Goal: Task Accomplishment & Management: Complete application form

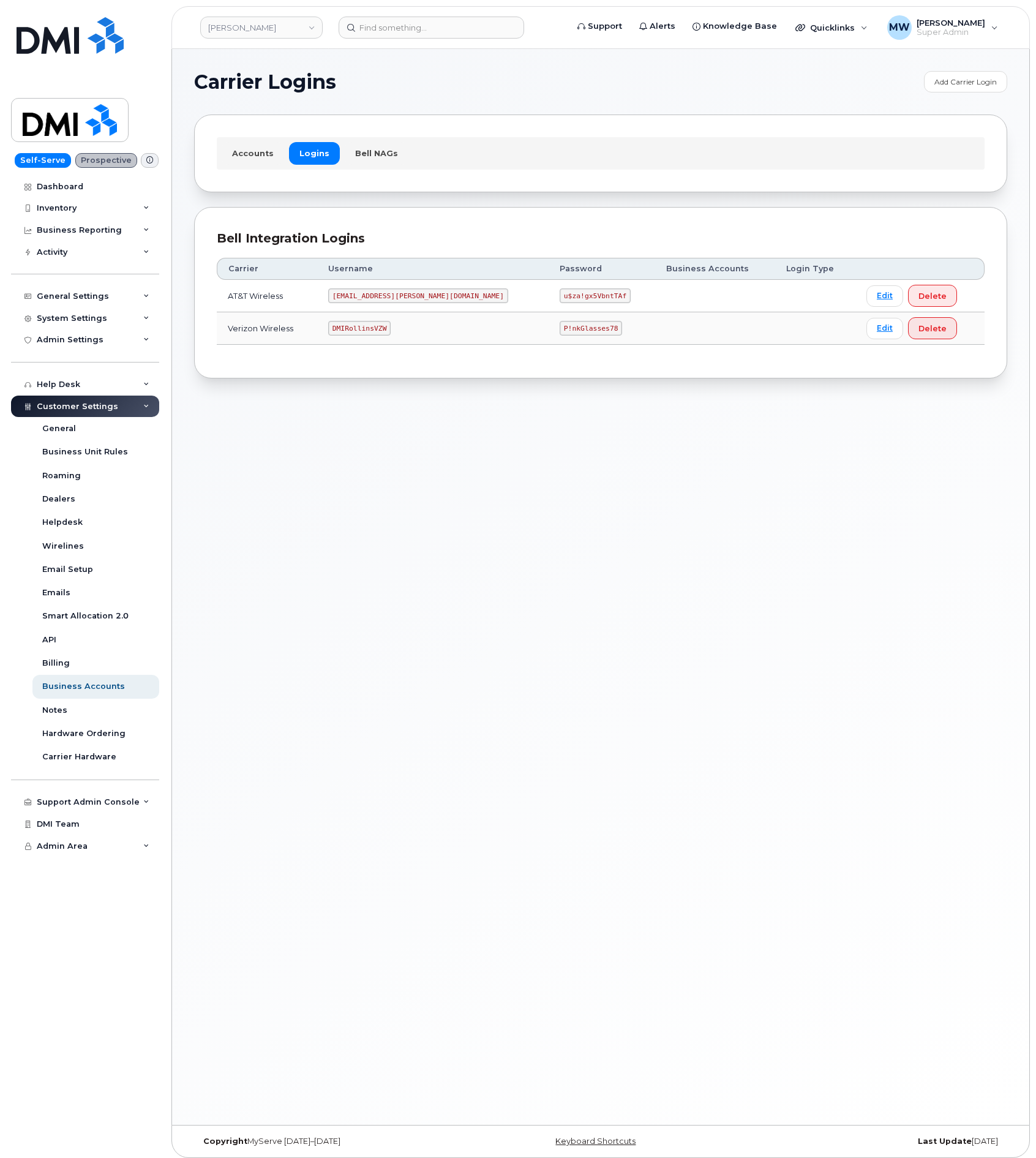
click at [548, 310] on td "u$za!gx5VbntTAf" at bounding box center [602, 296] width 107 height 33
click at [560, 299] on code "u$za!gx5VbntTAf" at bounding box center [595, 296] width 71 height 15
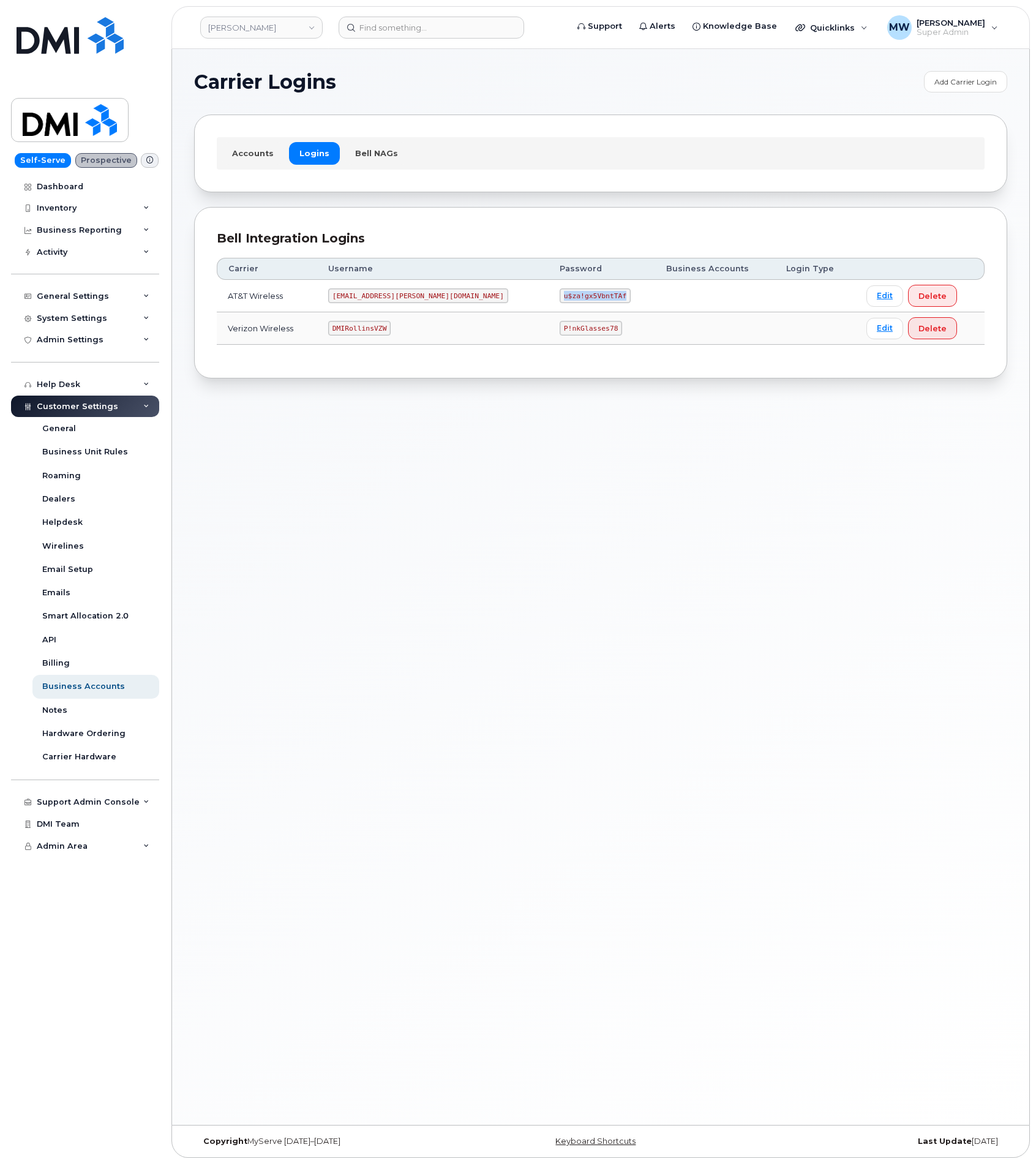
copy code "u$za!gx5VbntTAf"
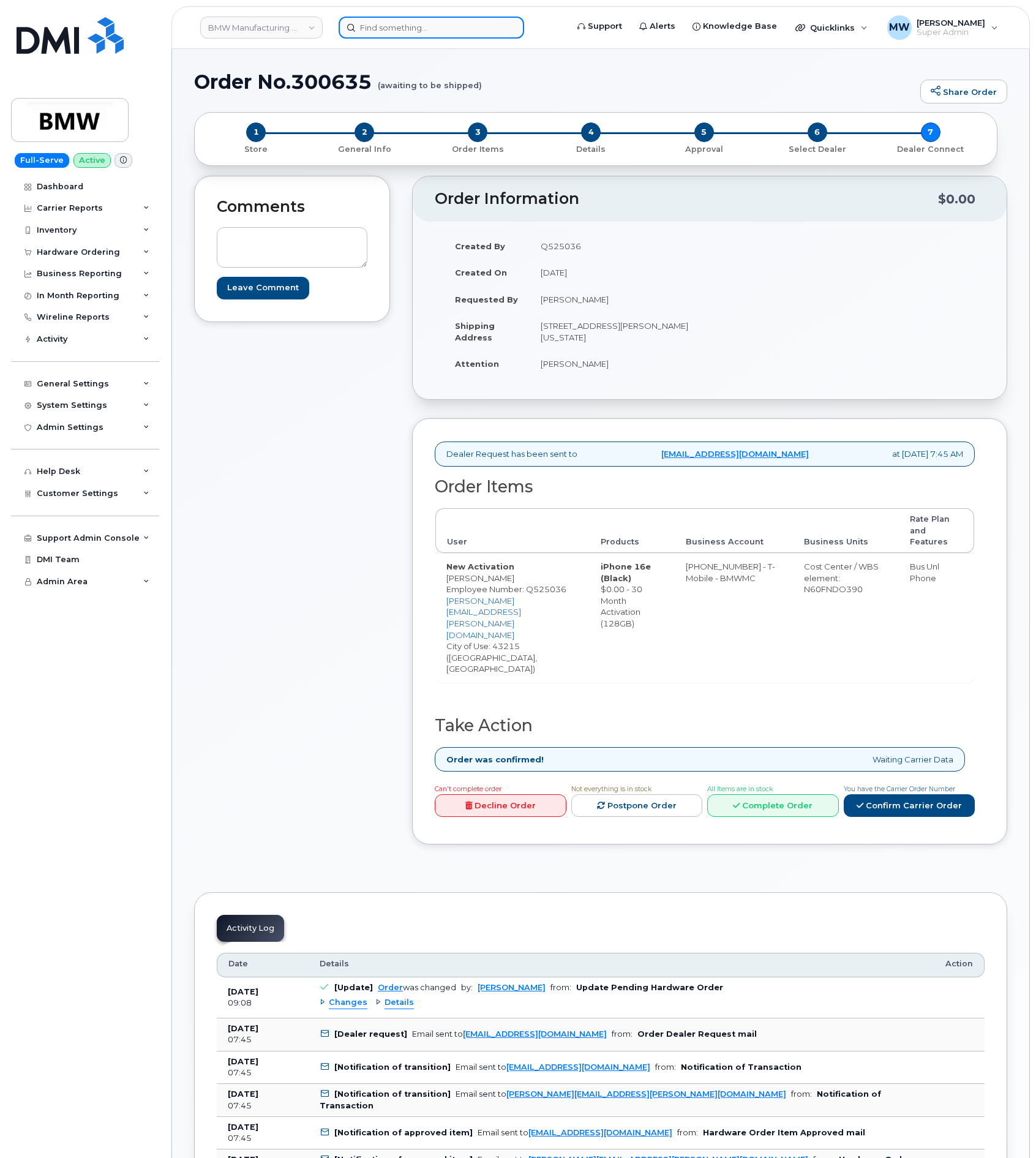
click at [449, 26] on input at bounding box center [431, 28] width 186 height 22
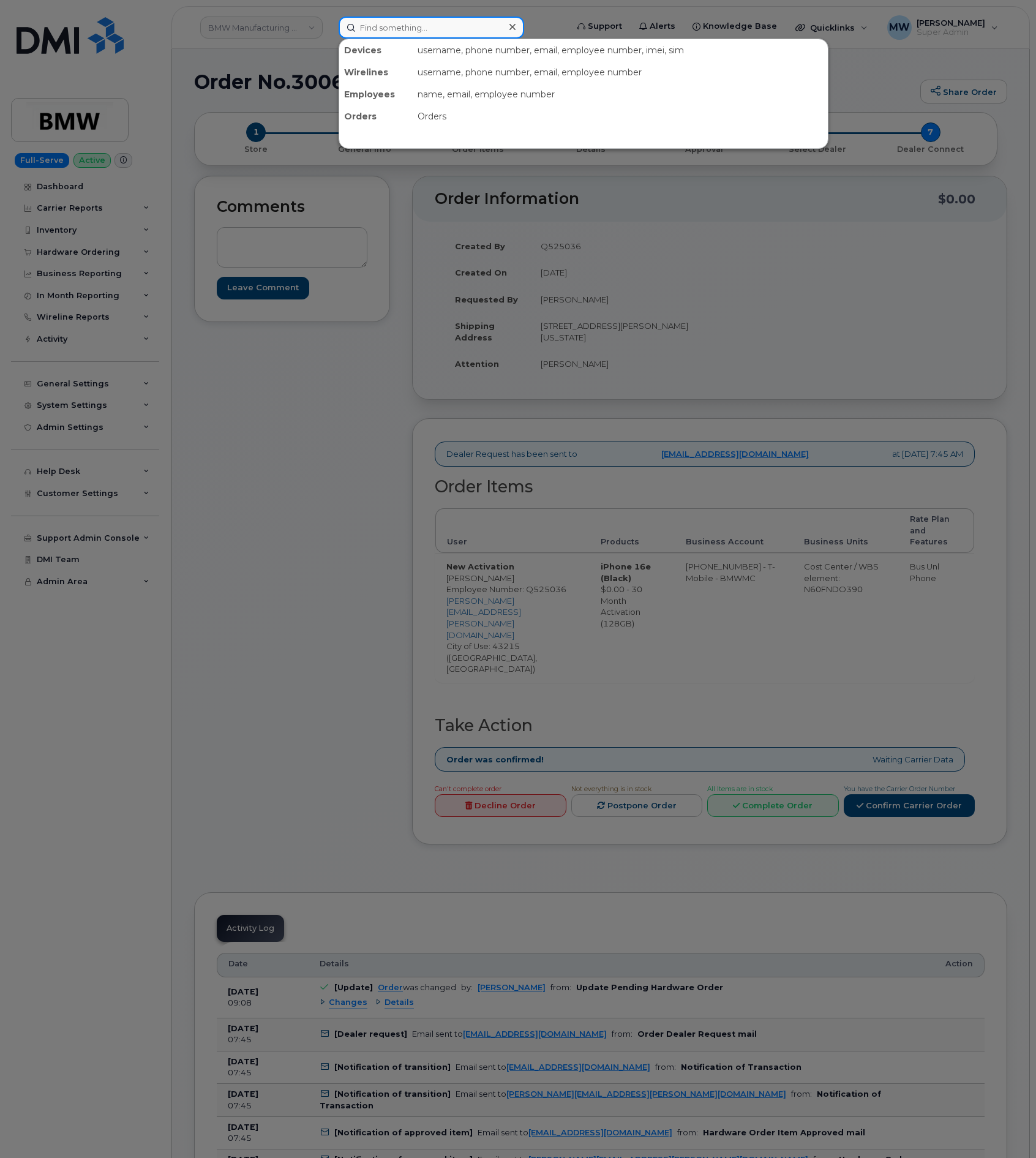
paste input "https://mandrillapp.com/track/click/31134018/myserve.ca?p=eyJzIjoiX3RiZGRsampmc…"
type input "https://mandrillapp.com/track/click/31134018/myserve.ca?p=eyJzIjoiX3RiZGRsampmc…"
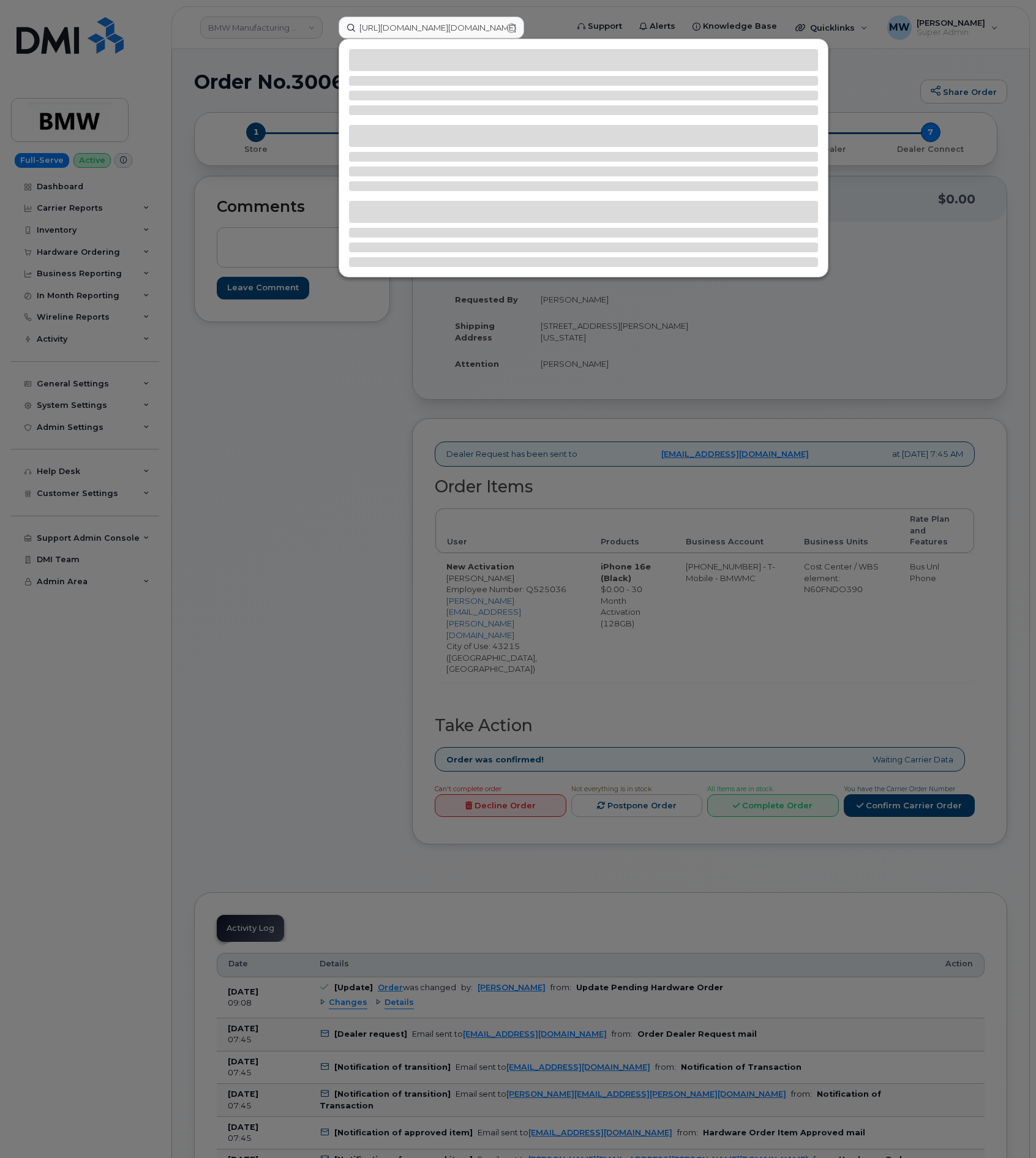
scroll to position [0, 0]
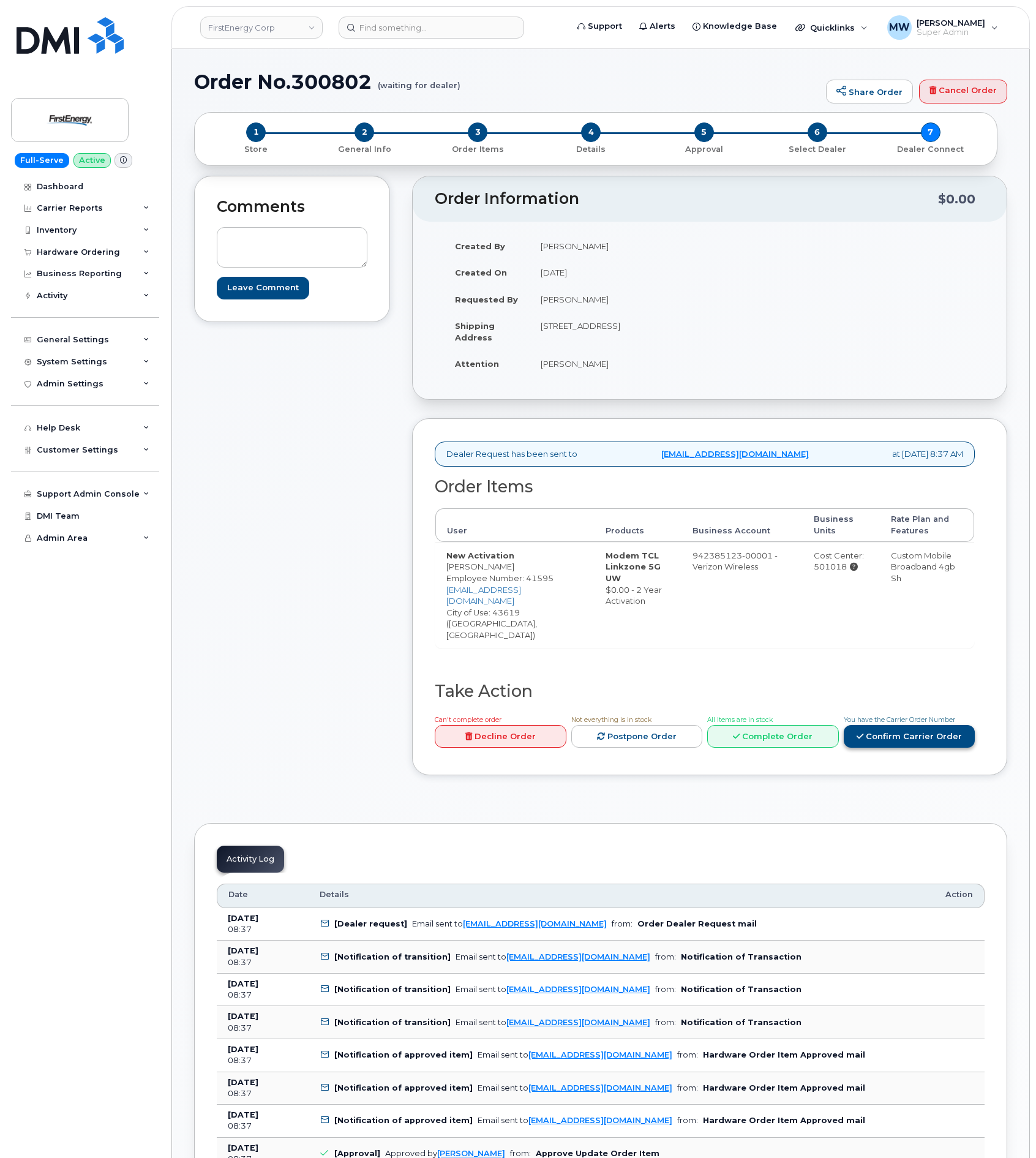
click at [958, 725] on link "Confirm Carrier Order" at bounding box center [910, 736] width 132 height 22
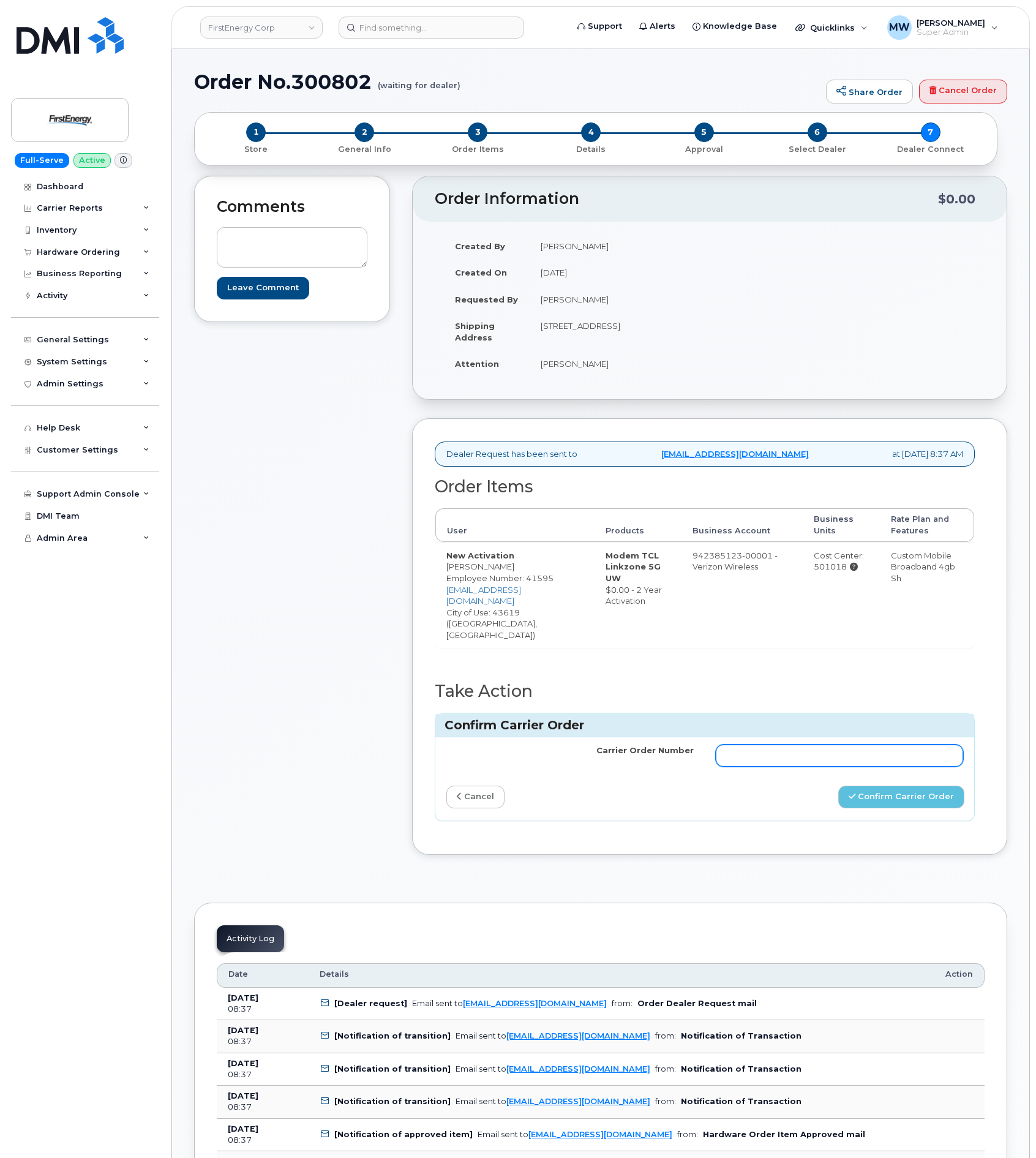
click at [834, 745] on input "Carrier Order Number" at bounding box center [840, 756] width 248 height 22
paste input "MB3000594568358"
type input "MB3000594568358"
click at [870, 786] on button "Confirm Carrier Order" at bounding box center [901, 797] width 126 height 22
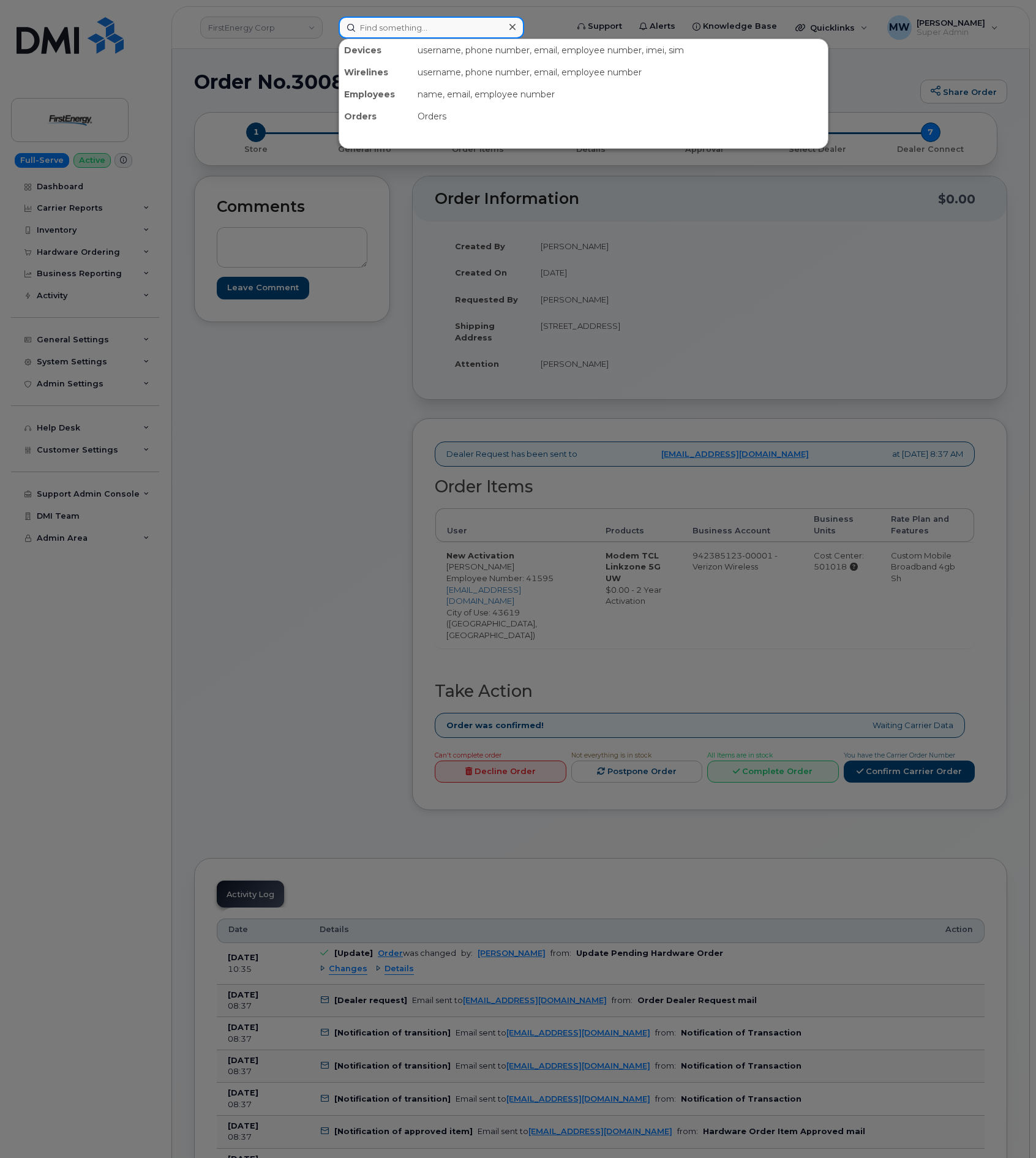
click at [420, 30] on input at bounding box center [431, 28] width 186 height 22
paste input "8645673738"
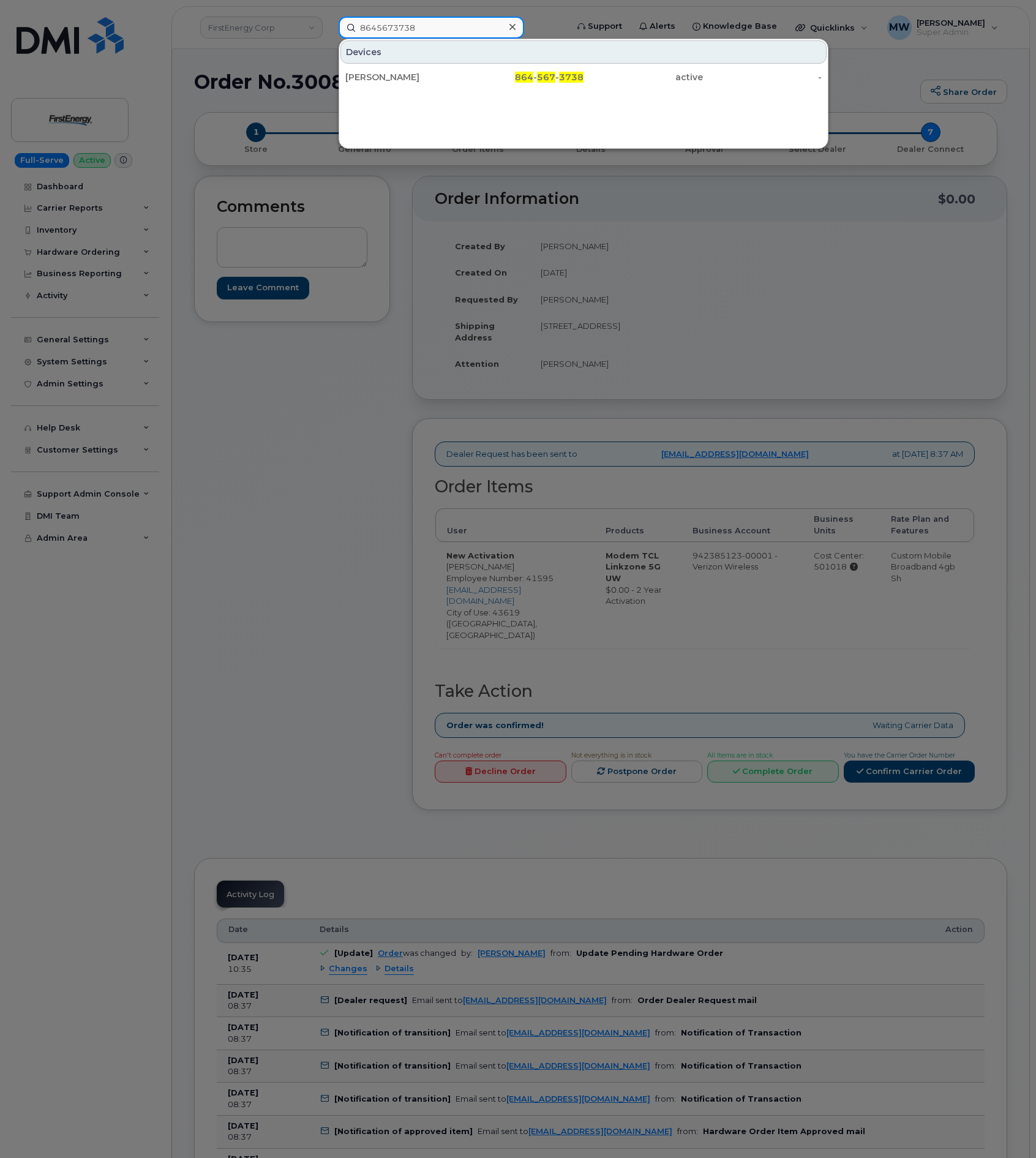
type input "8645673738"
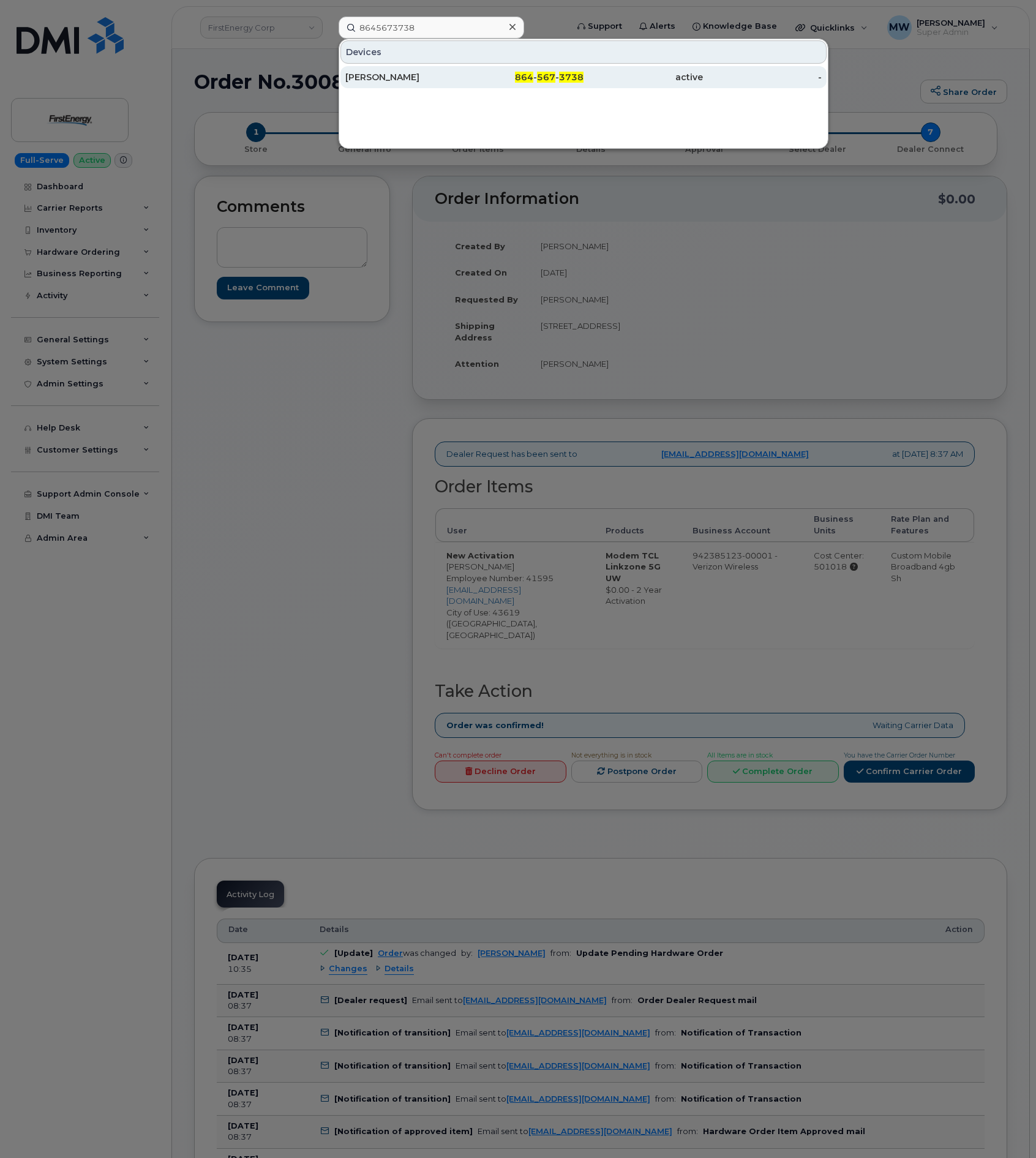
click at [621, 79] on div "active" at bounding box center [643, 77] width 120 height 12
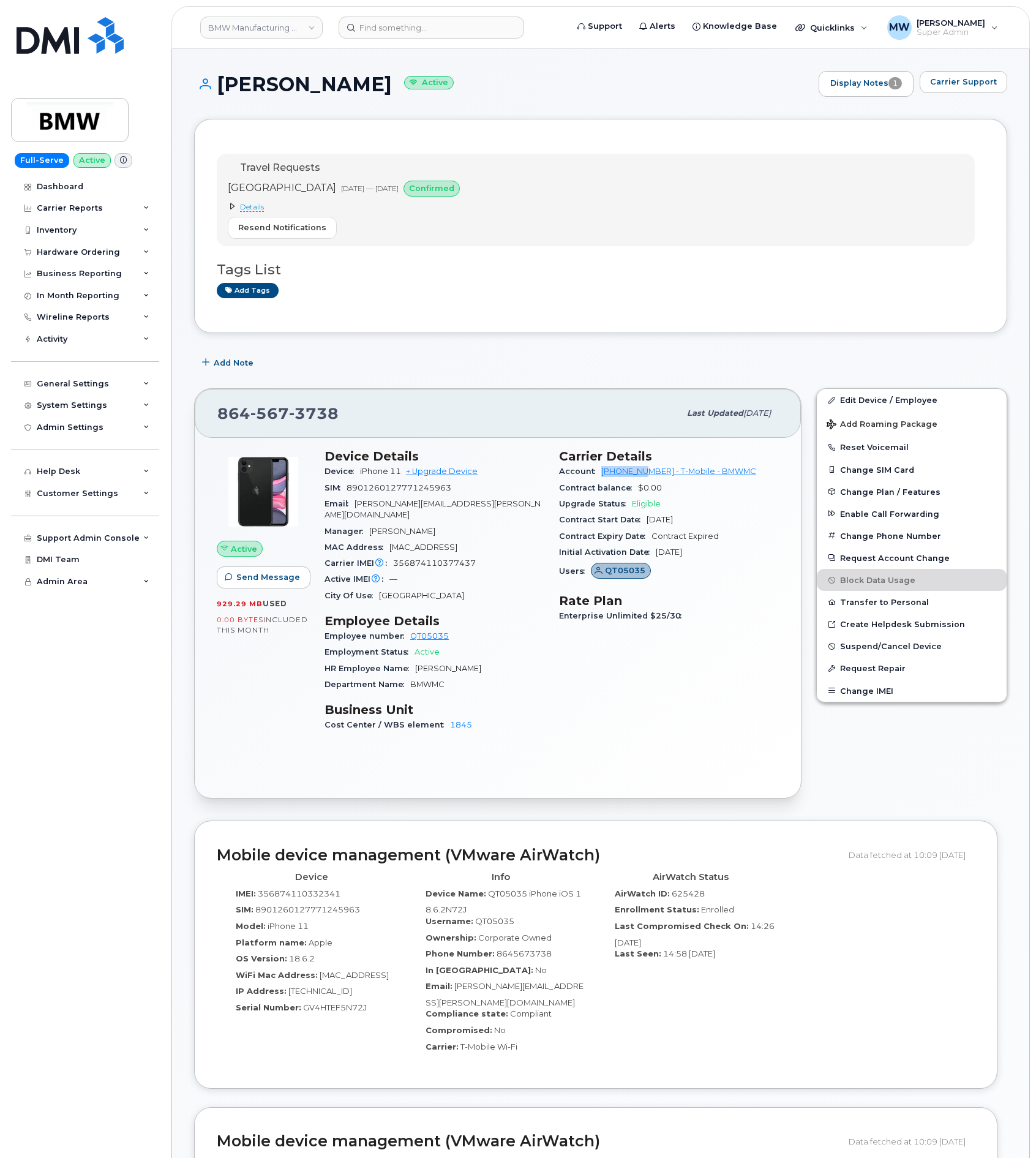
drag, startPoint x: 599, startPoint y: 471, endPoint x: 651, endPoint y: 476, distance: 52.2
click at [651, 476] on div "Account 972523090 - T-Mobile - BMWMC" at bounding box center [669, 471] width 220 height 16
copy link "972523090"
click at [85, 249] on div "Hardware Ordering" at bounding box center [78, 252] width 83 height 10
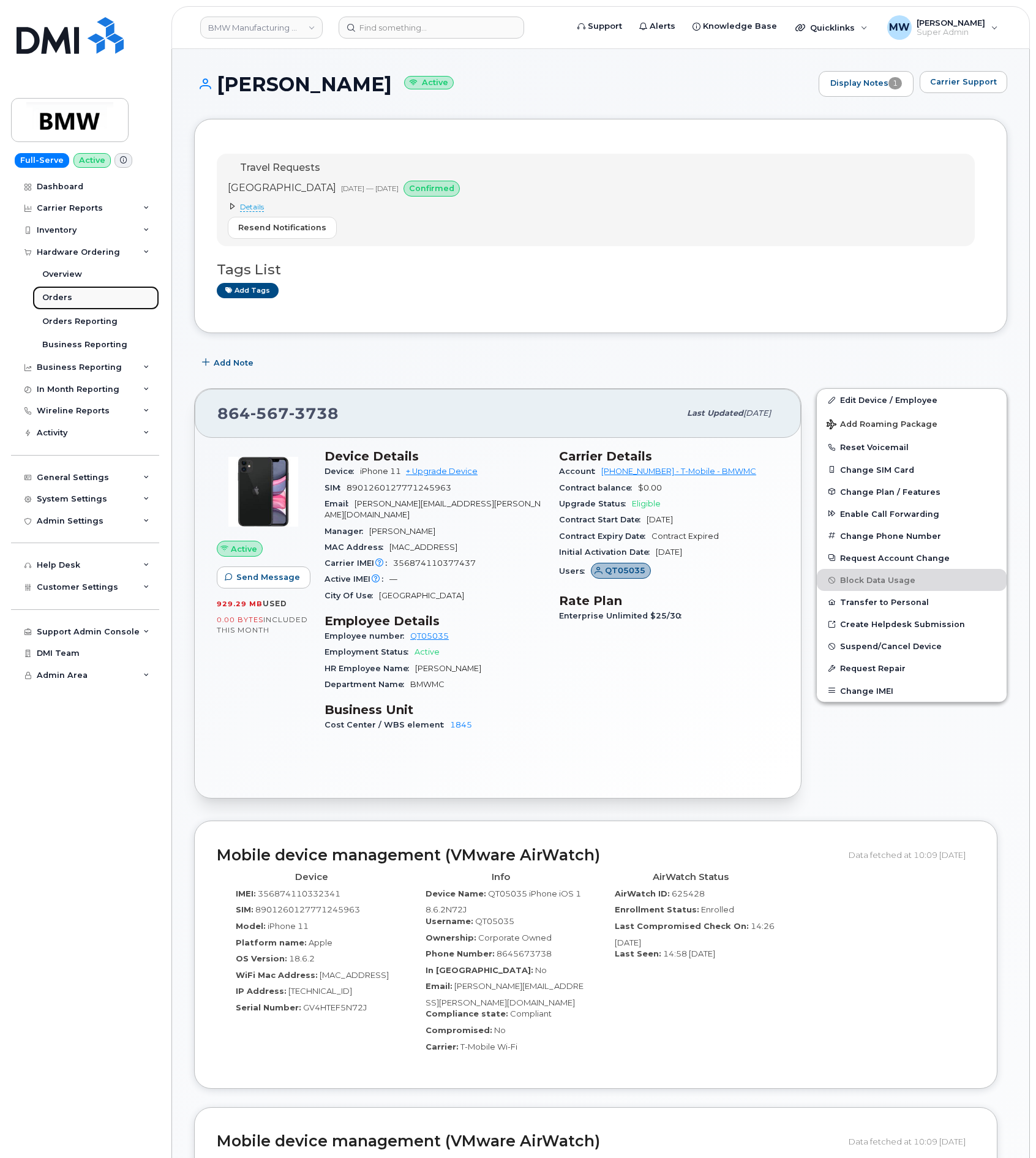
click at [70, 301] on link "Orders" at bounding box center [96, 297] width 127 height 23
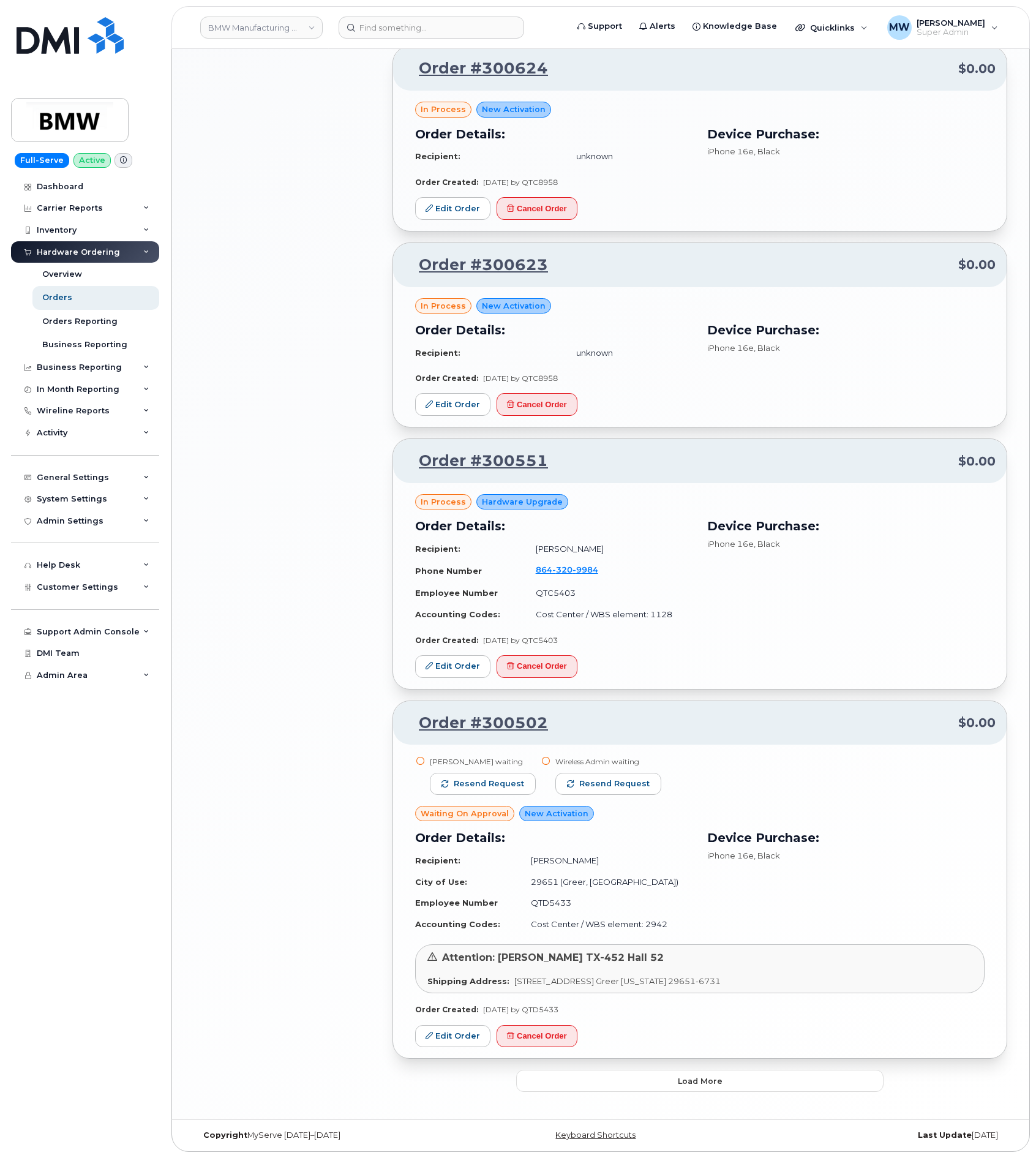
scroll to position [1451, 0]
click at [683, 1090] on button "Load more" at bounding box center [700, 1081] width 367 height 22
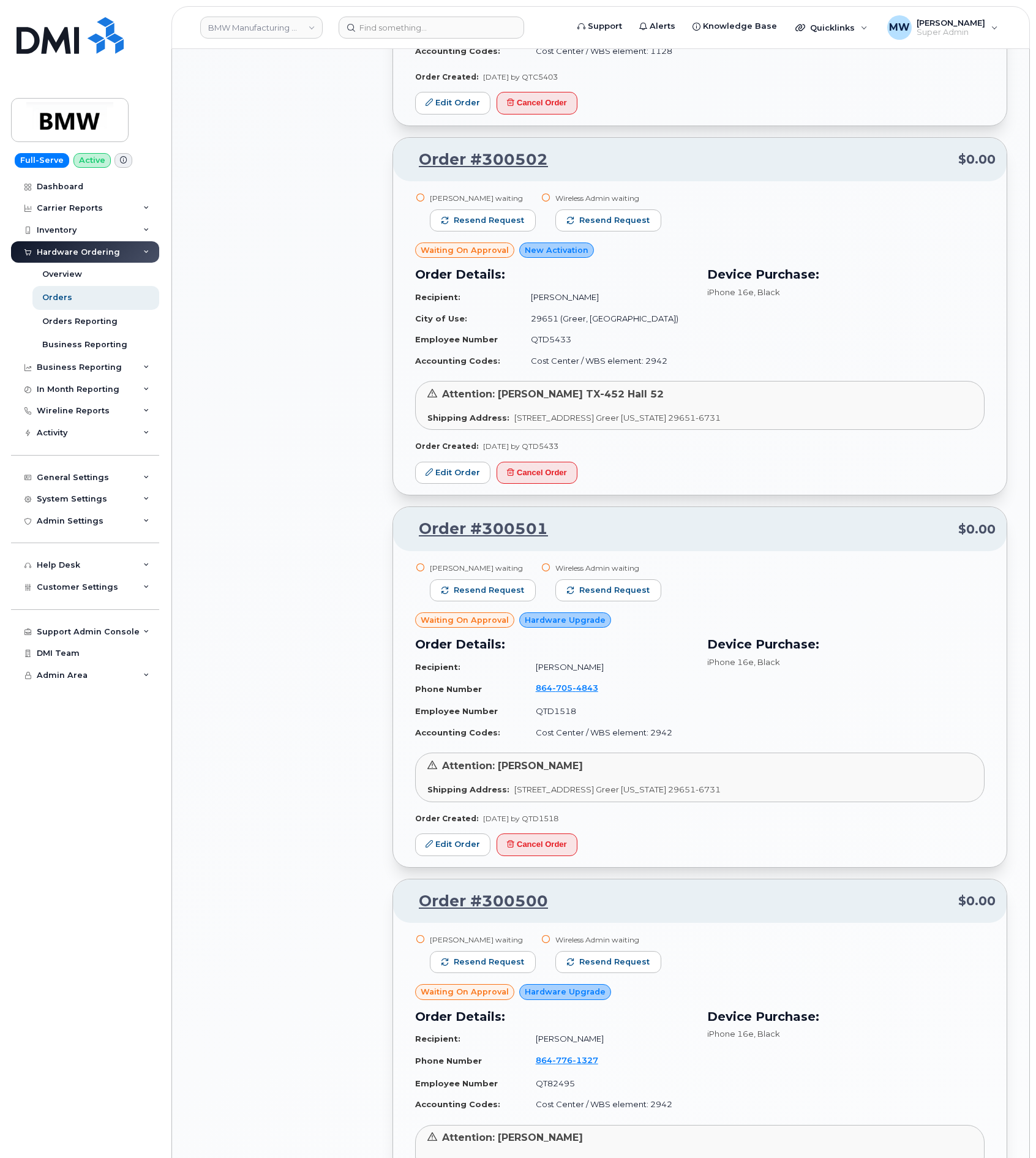
scroll to position [2002, 0]
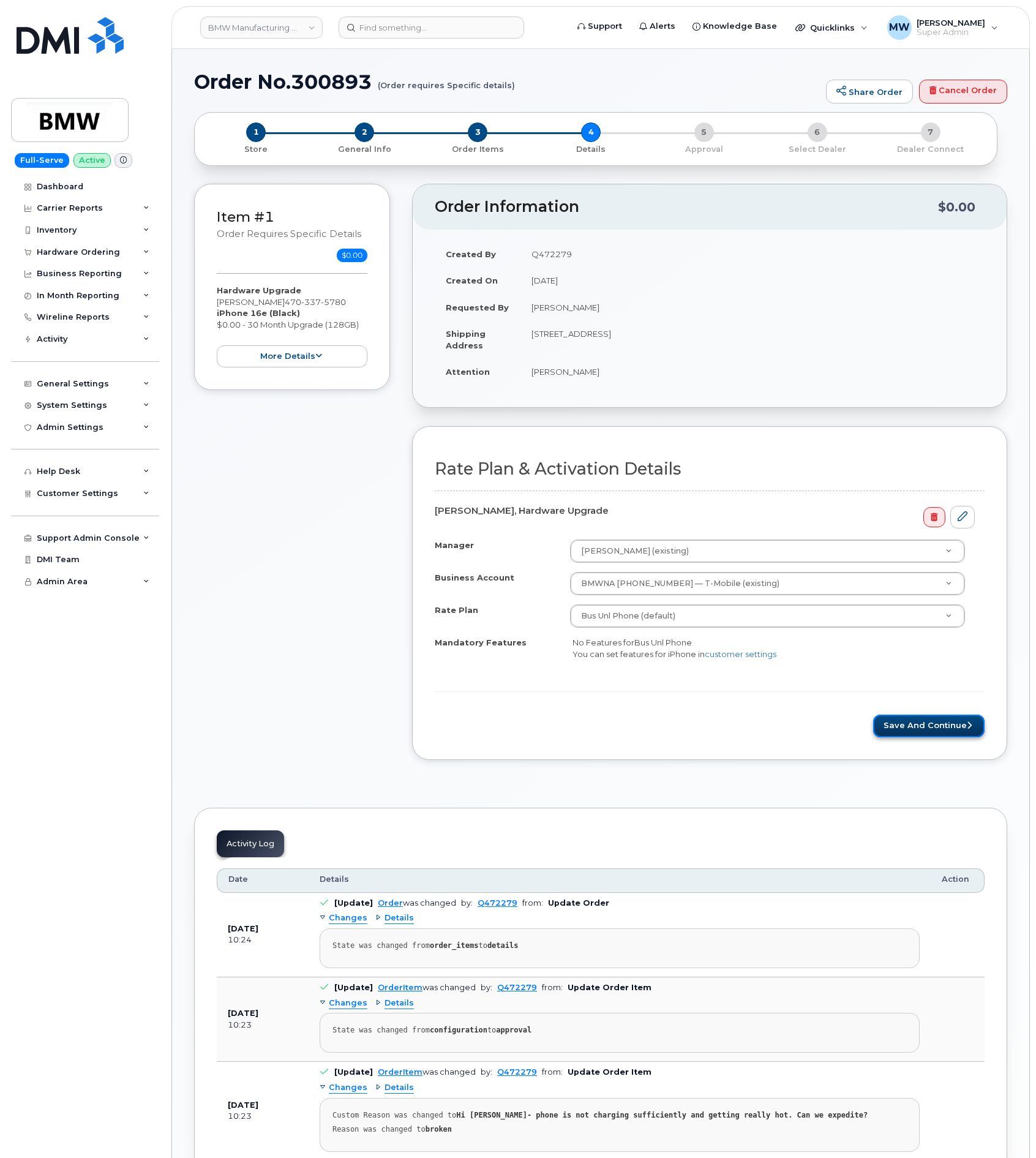
click at [928, 733] on button "Save and Continue" at bounding box center [929, 726] width 111 height 22
click at [915, 732] on button "Save and Continue" at bounding box center [929, 726] width 111 height 22
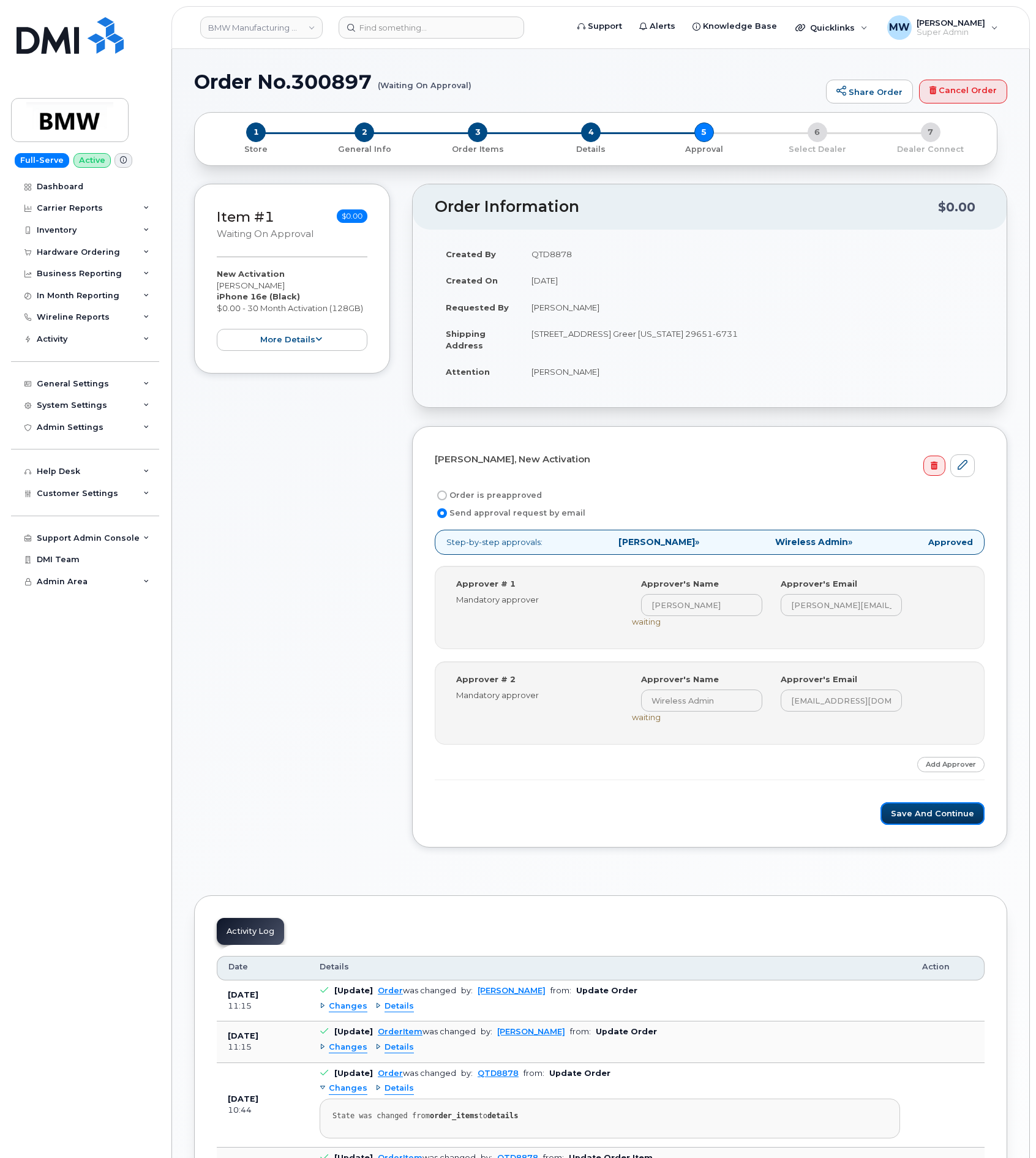
drag, startPoint x: 930, startPoint y: 814, endPoint x: 627, endPoint y: 102, distance: 773.8
click at [930, 814] on button "Save and Continue" at bounding box center [932, 813] width 104 height 22
click at [922, 825] on button "Save and Continue" at bounding box center [932, 813] width 104 height 22
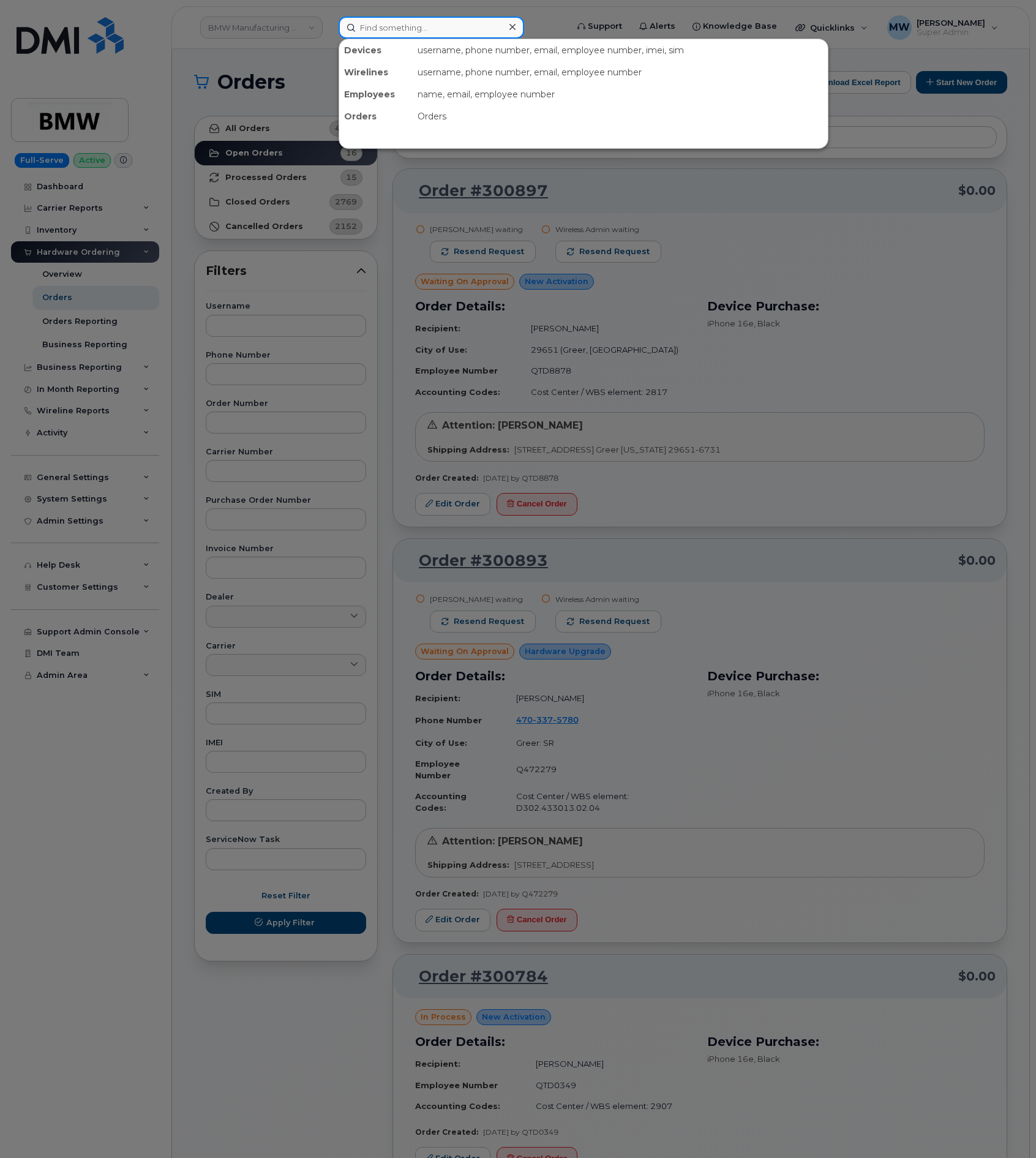
click at [372, 26] on input at bounding box center [431, 28] width 186 height 22
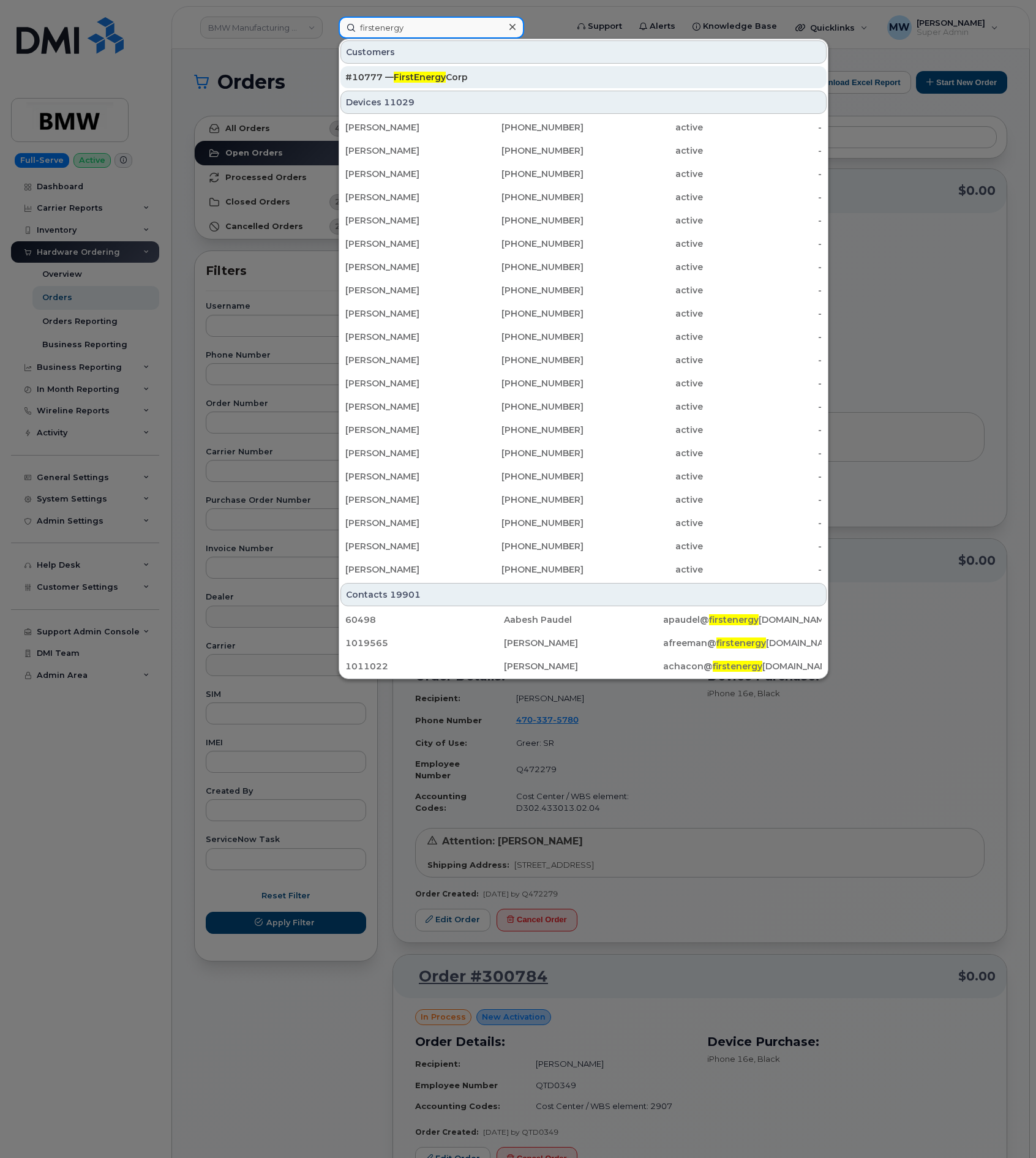
type input "firstenergy"
click at [478, 74] on div "#10777 — FirstEnergy Corp" at bounding box center [584, 77] width 477 height 12
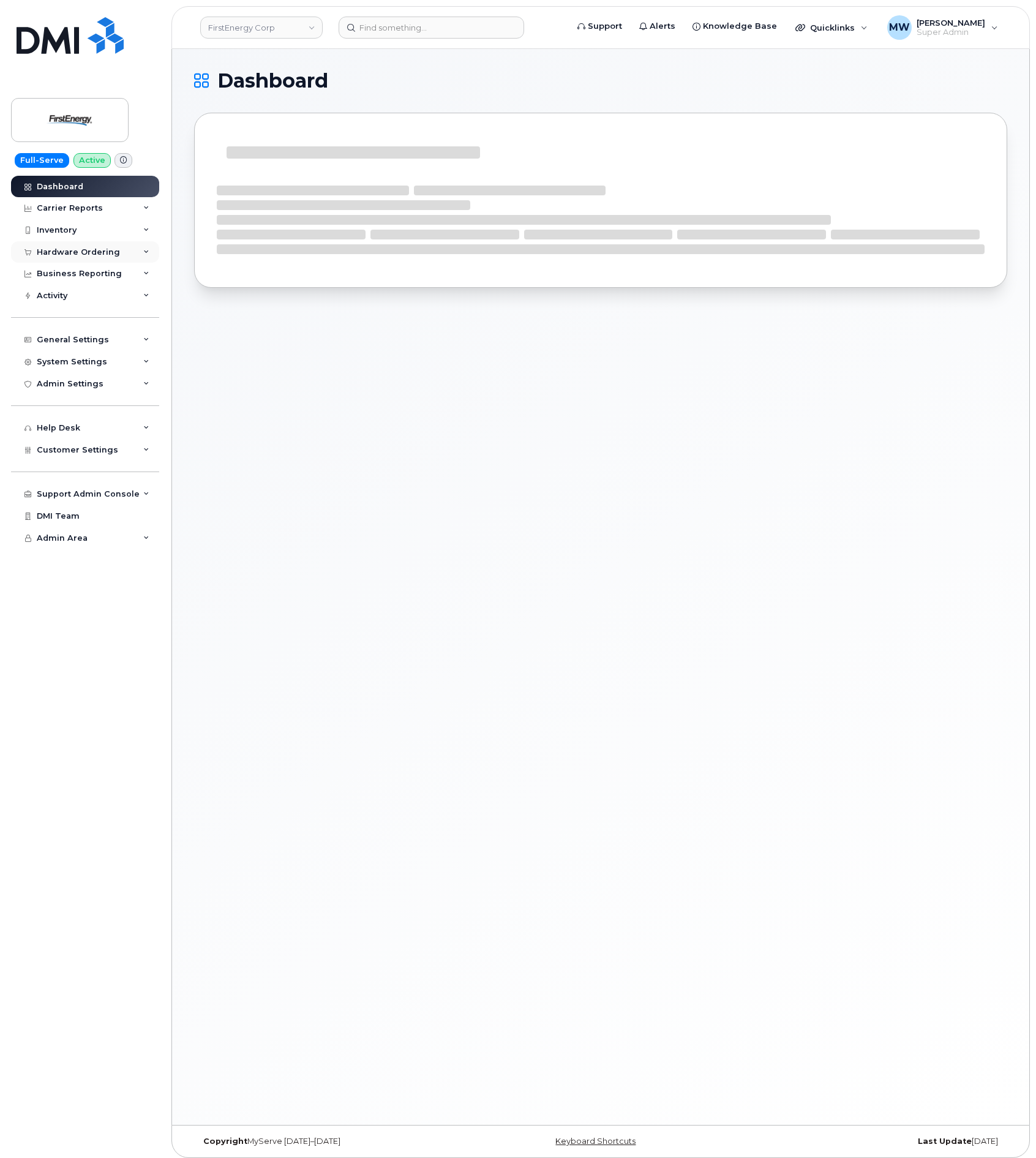
click at [56, 245] on div "Hardware Ordering" at bounding box center [85, 252] width 148 height 22
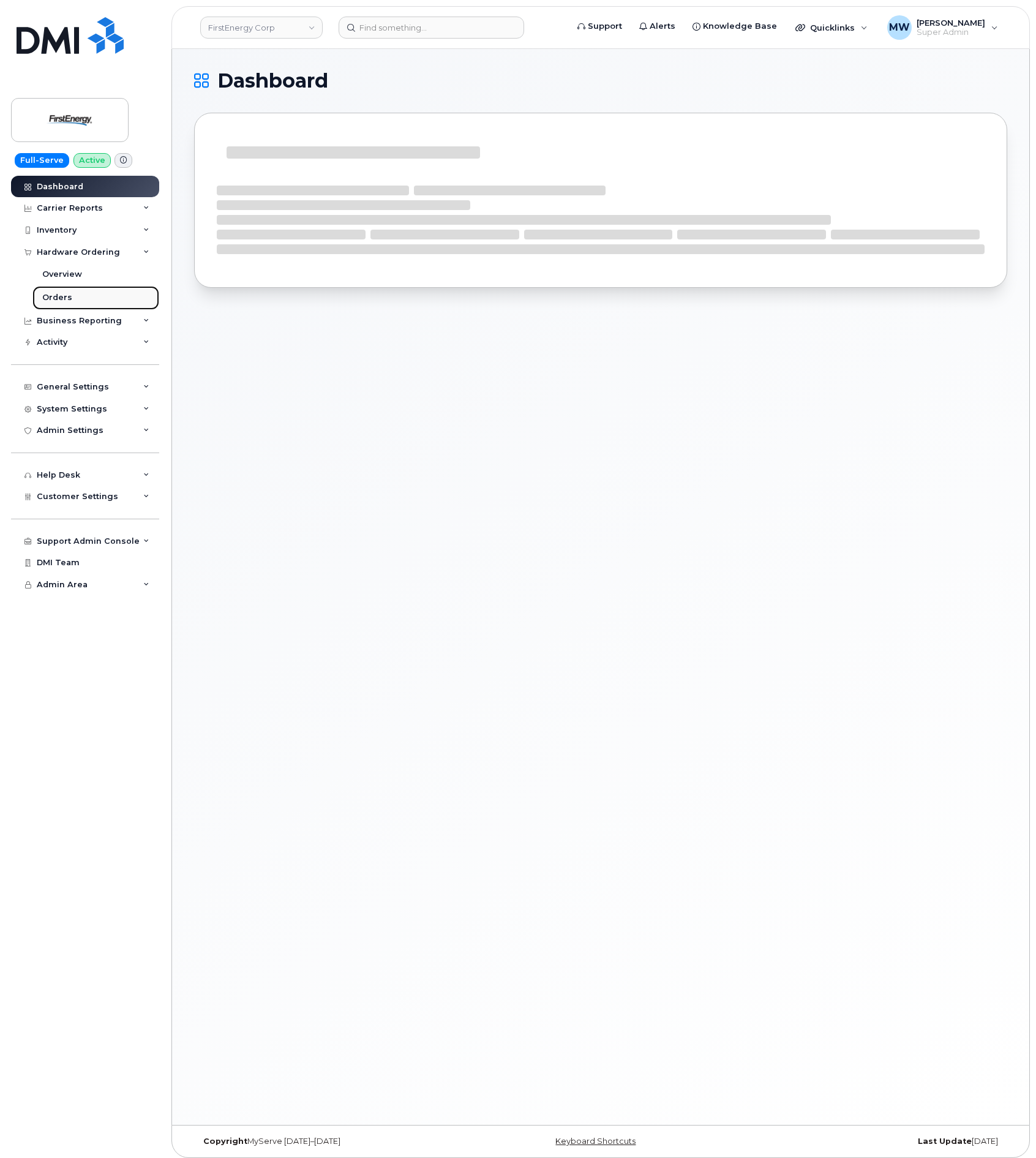
click at [61, 296] on div "Orders" at bounding box center [57, 297] width 30 height 11
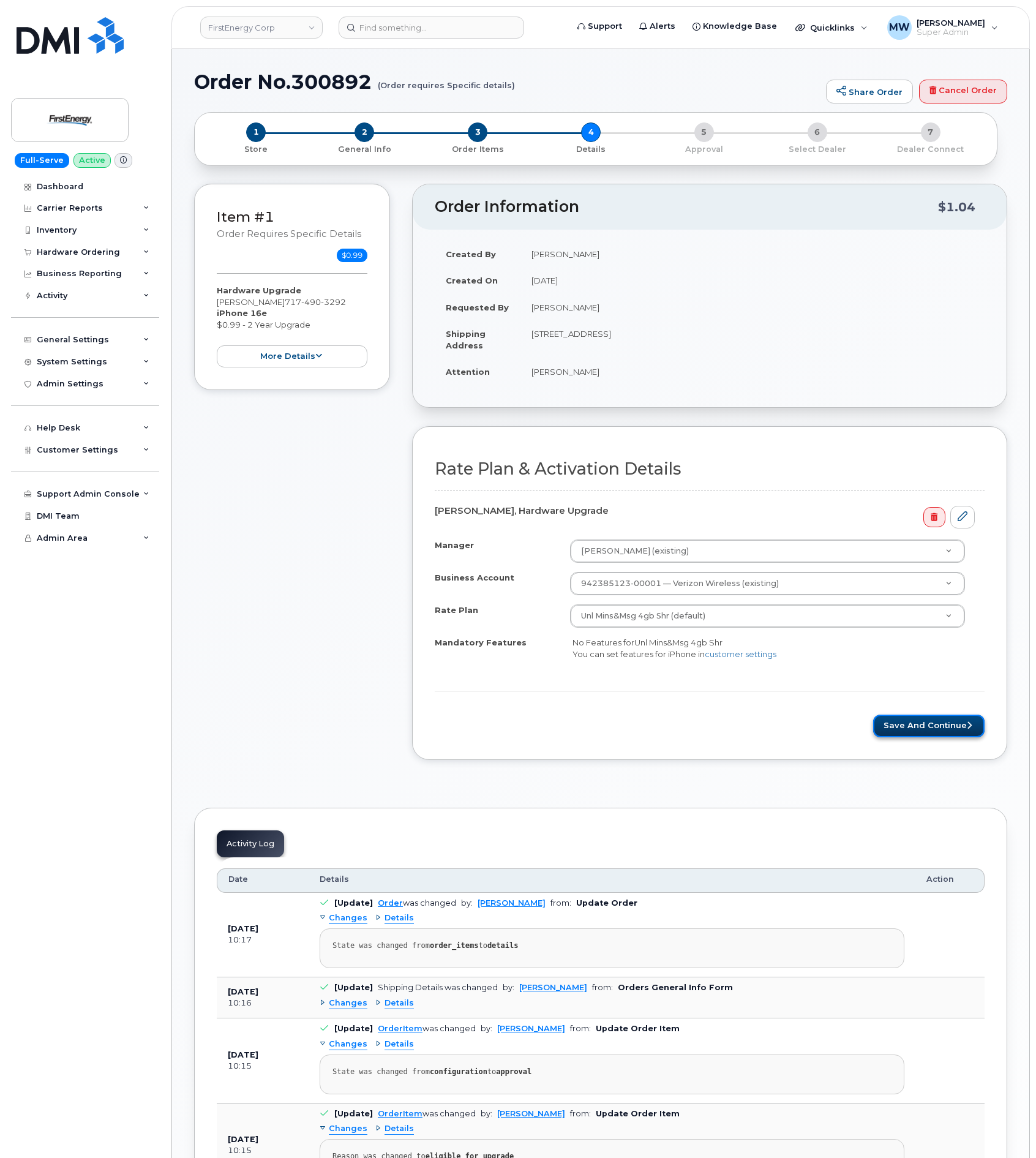
click at [925, 731] on button "Save and Continue" at bounding box center [929, 726] width 111 height 22
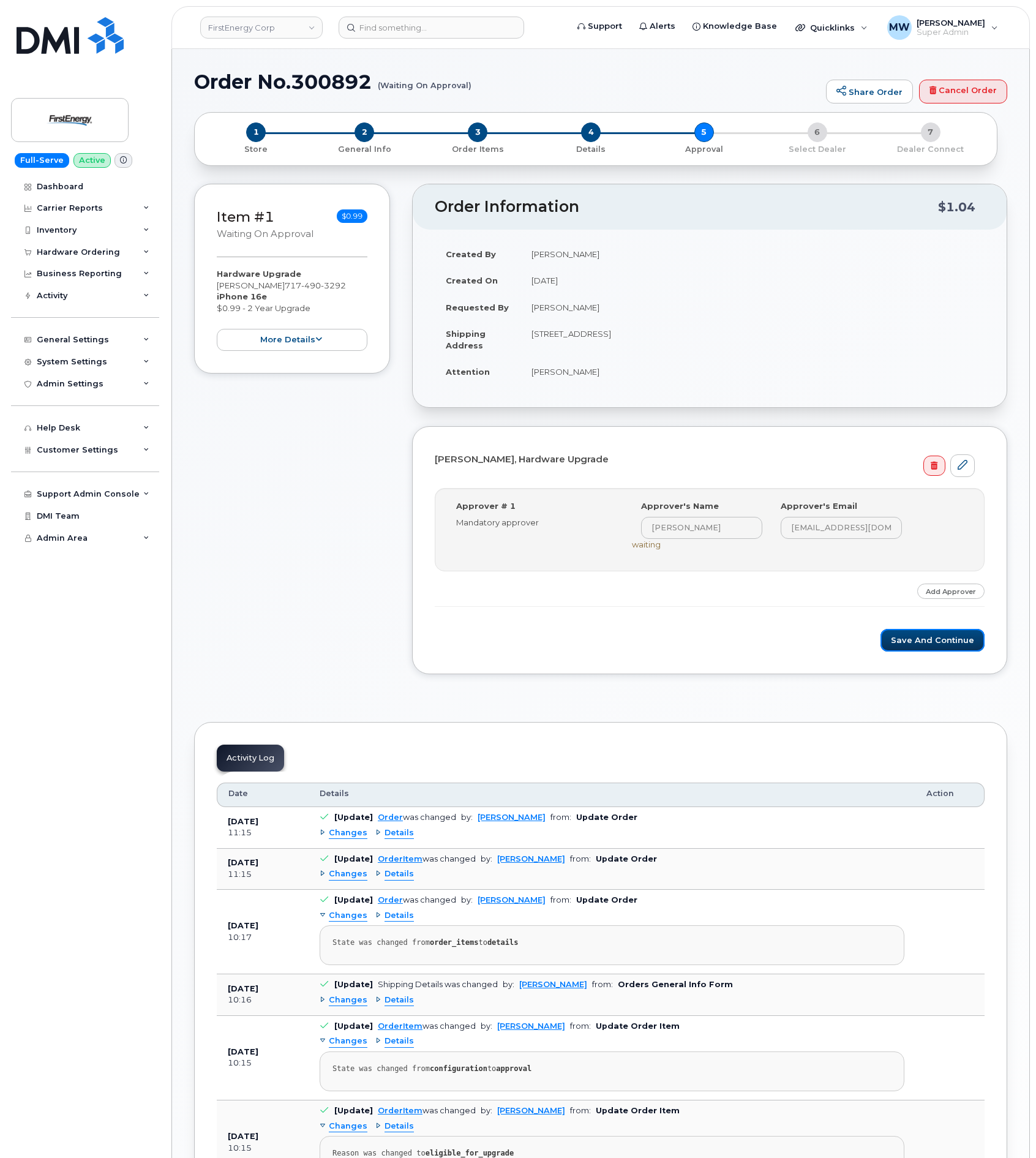
drag, startPoint x: 937, startPoint y: 644, endPoint x: 884, endPoint y: 580, distance: 83.1
click at [937, 643] on button "Save and Continue" at bounding box center [932, 640] width 104 height 22
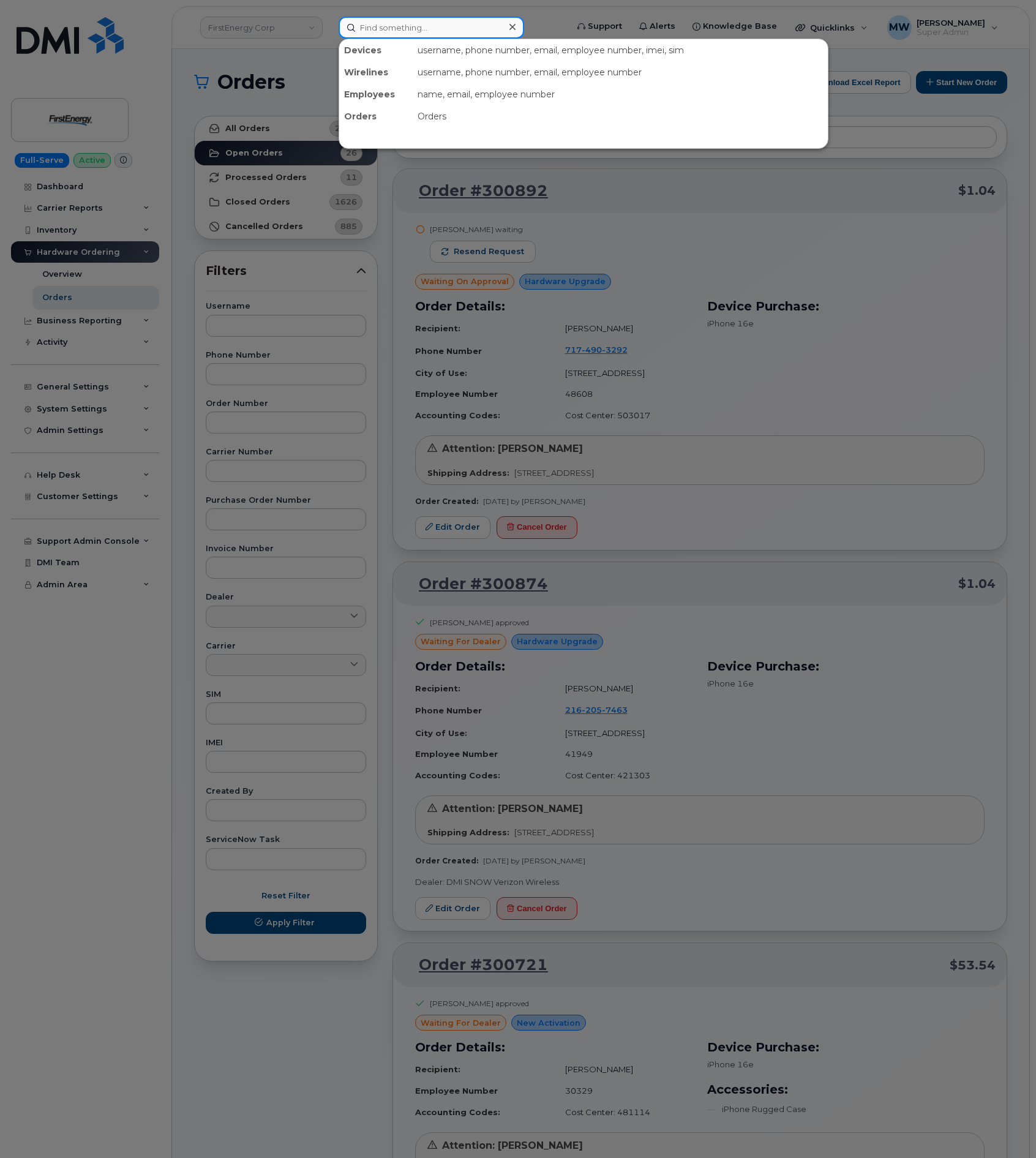
click at [385, 20] on input at bounding box center [431, 28] width 186 height 22
paste input "240) 910-1828"
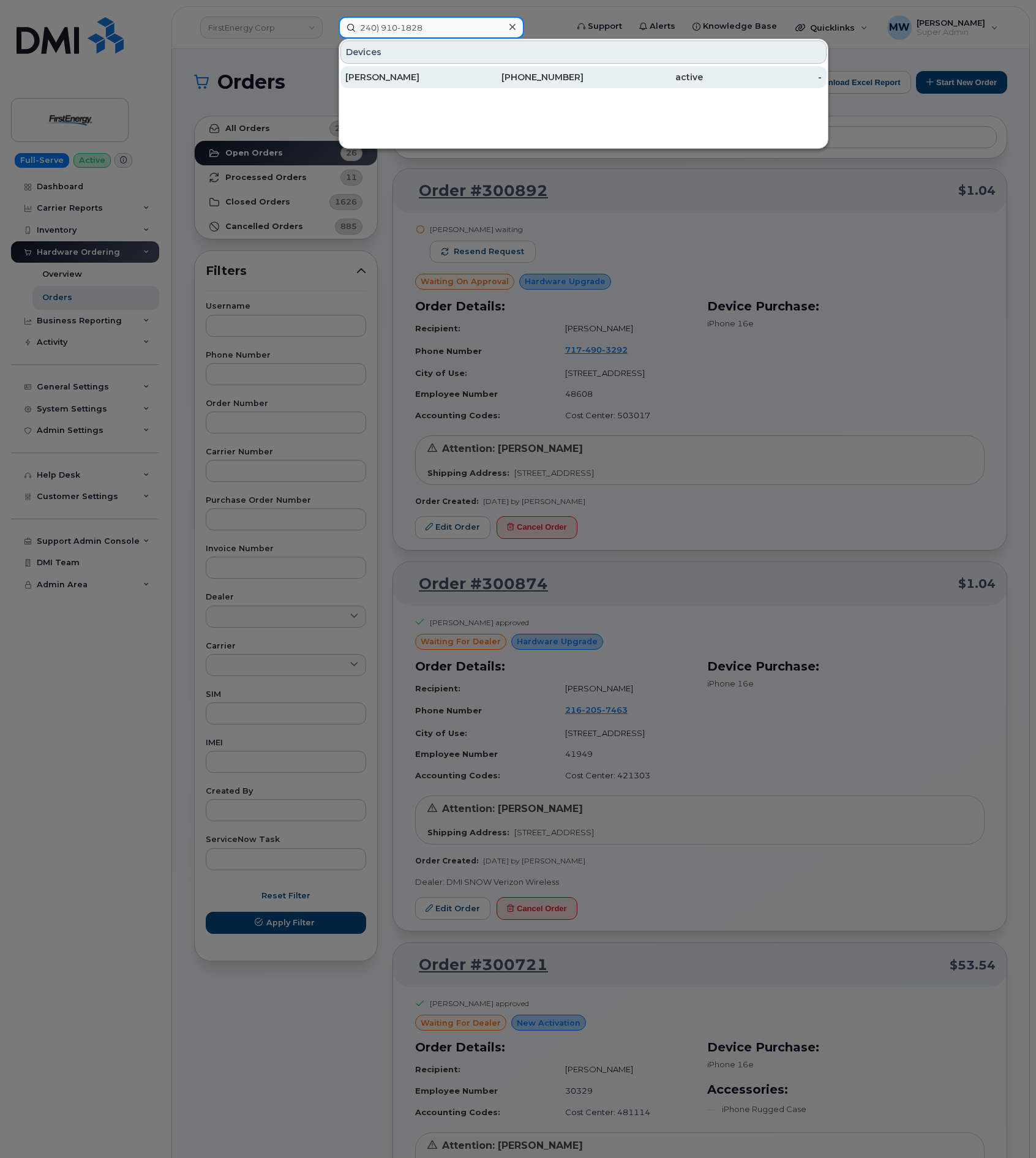
type input "240) 910-1828"
click at [448, 84] on div "[PERSON_NAME]" at bounding box center [405, 77] width 120 height 22
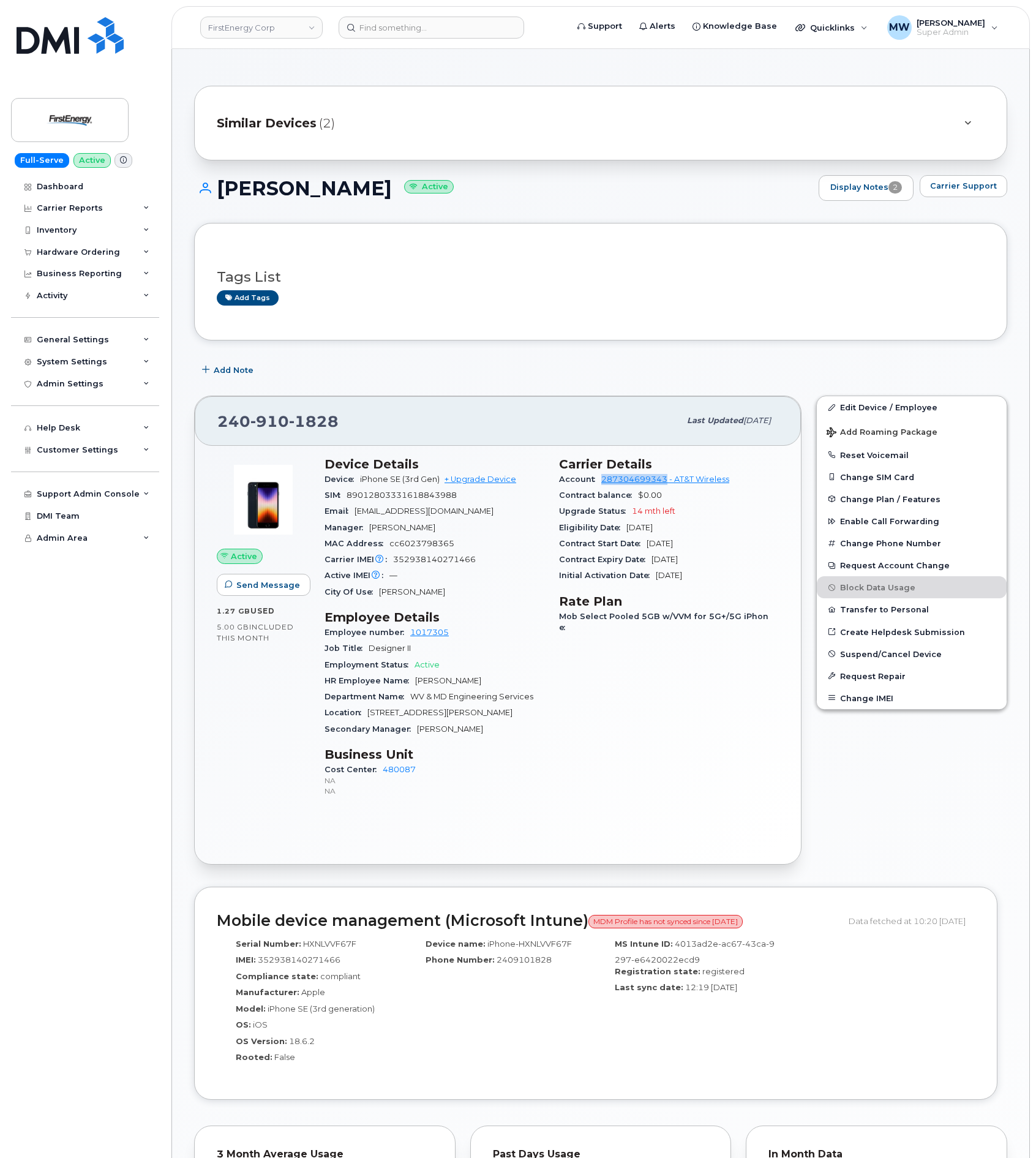
drag, startPoint x: 600, startPoint y: 481, endPoint x: 667, endPoint y: 486, distance: 67.2
click at [667, 486] on div "Account 287304699343 - AT&T Wireless" at bounding box center [669, 479] width 220 height 16
copy link "287304699343"
drag, startPoint x: 386, startPoint y: 193, endPoint x: 221, endPoint y: 195, distance: 165.0
click at [221, 195] on h1 "Tyler R Warnick Active" at bounding box center [503, 188] width 619 height 21
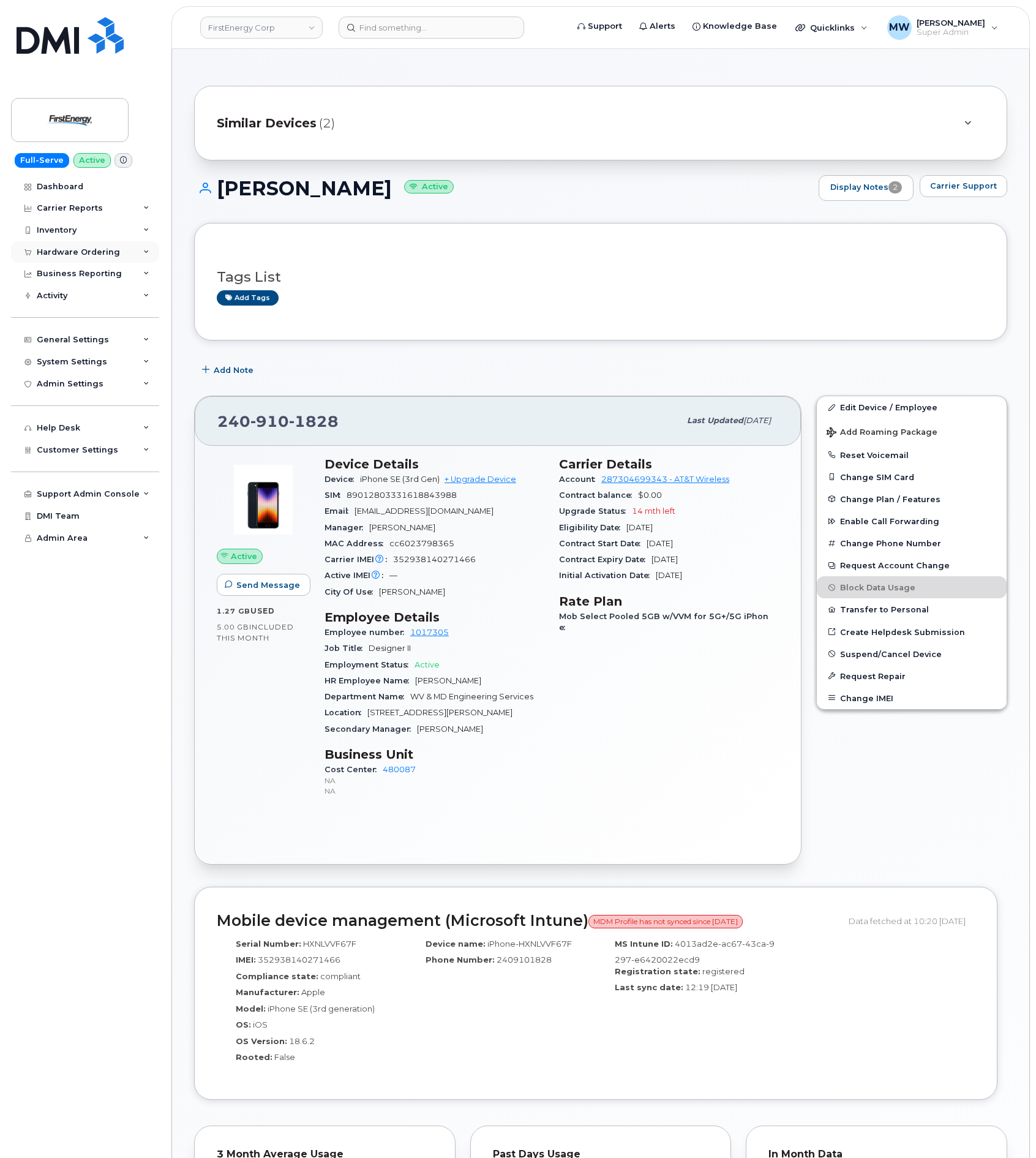
click at [77, 242] on div "Hardware Ordering" at bounding box center [85, 252] width 148 height 22
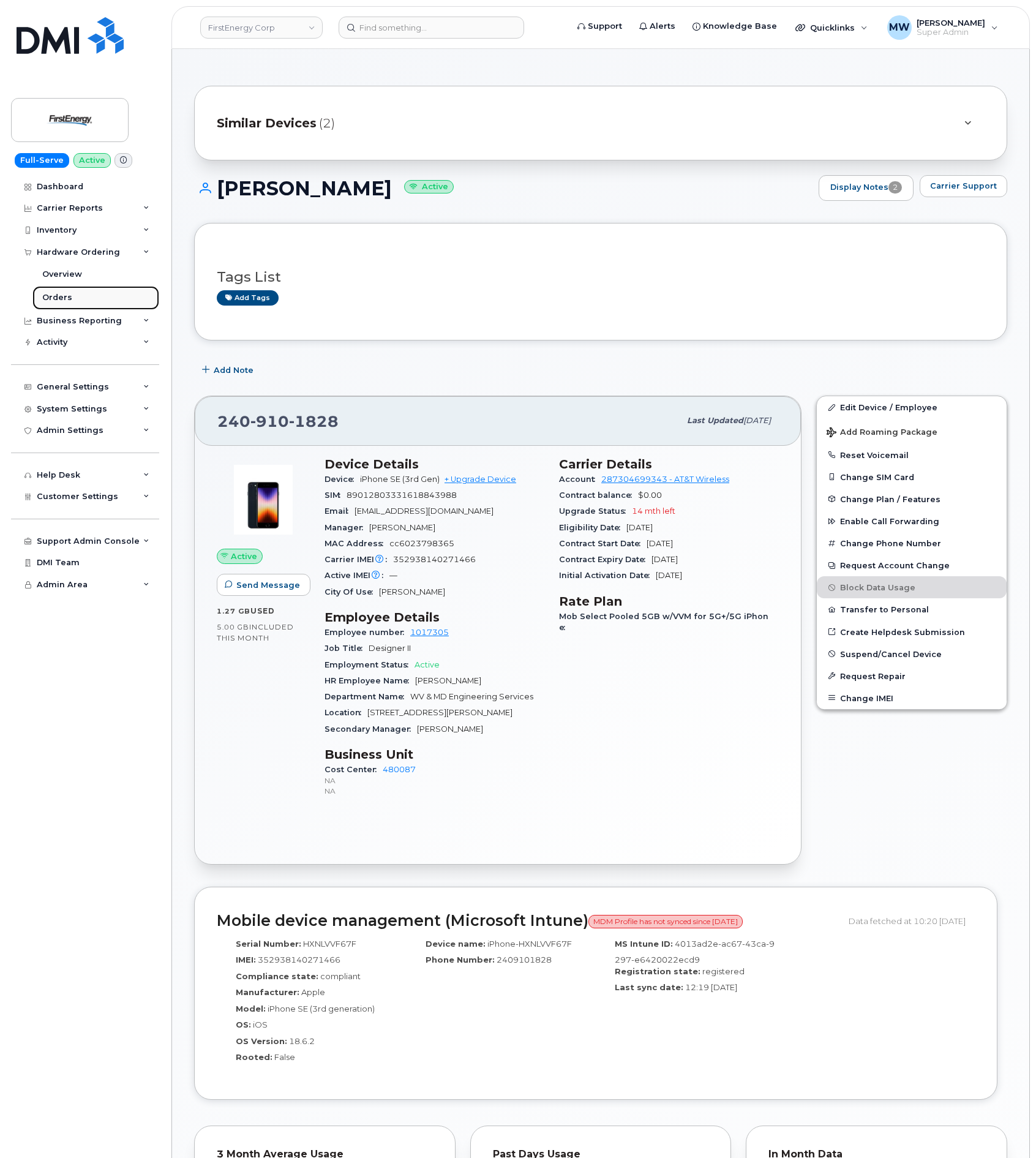
click at [76, 291] on link "Orders" at bounding box center [96, 297] width 127 height 23
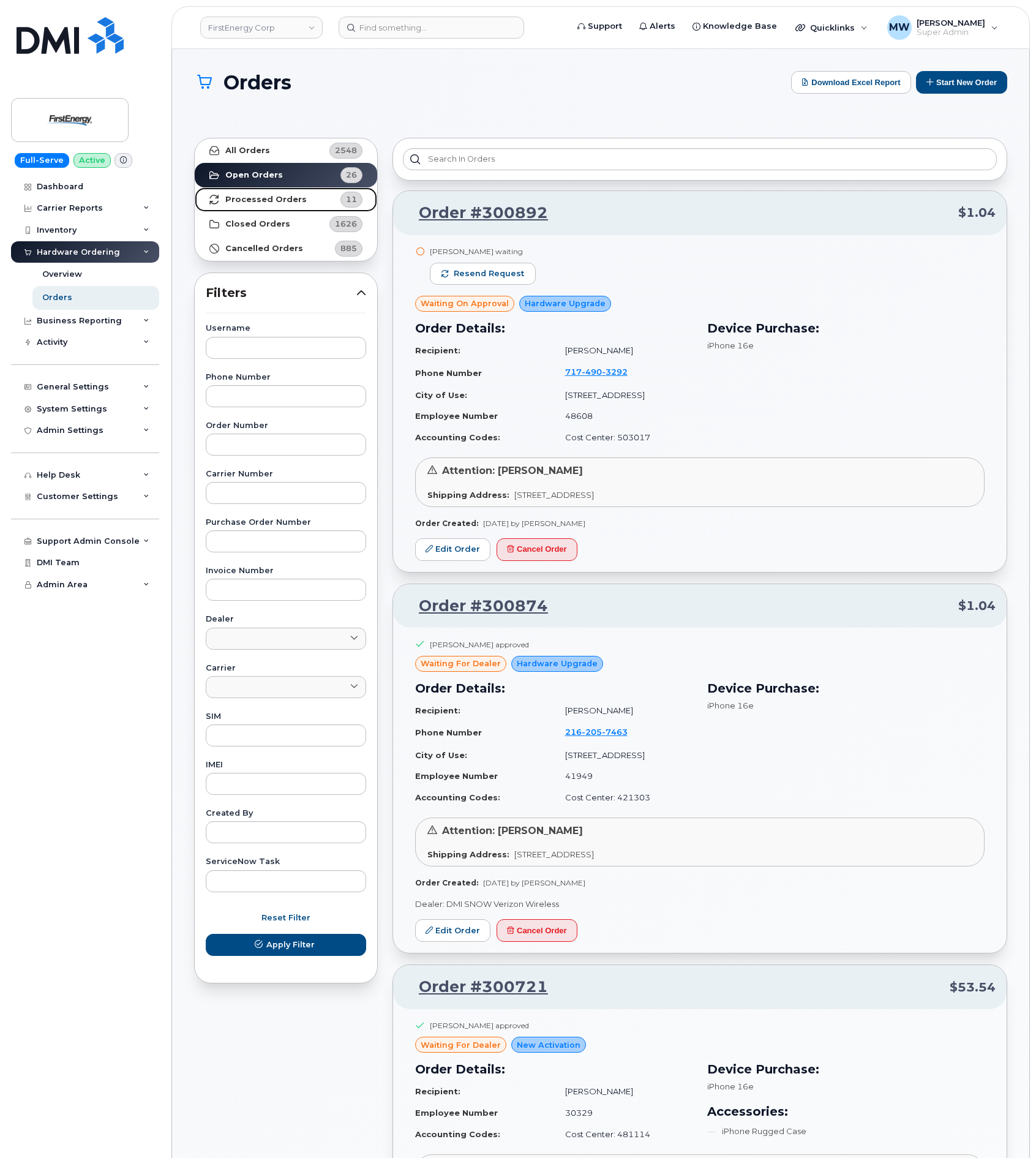
click at [291, 200] on strong "Processed Orders" at bounding box center [266, 199] width 81 height 10
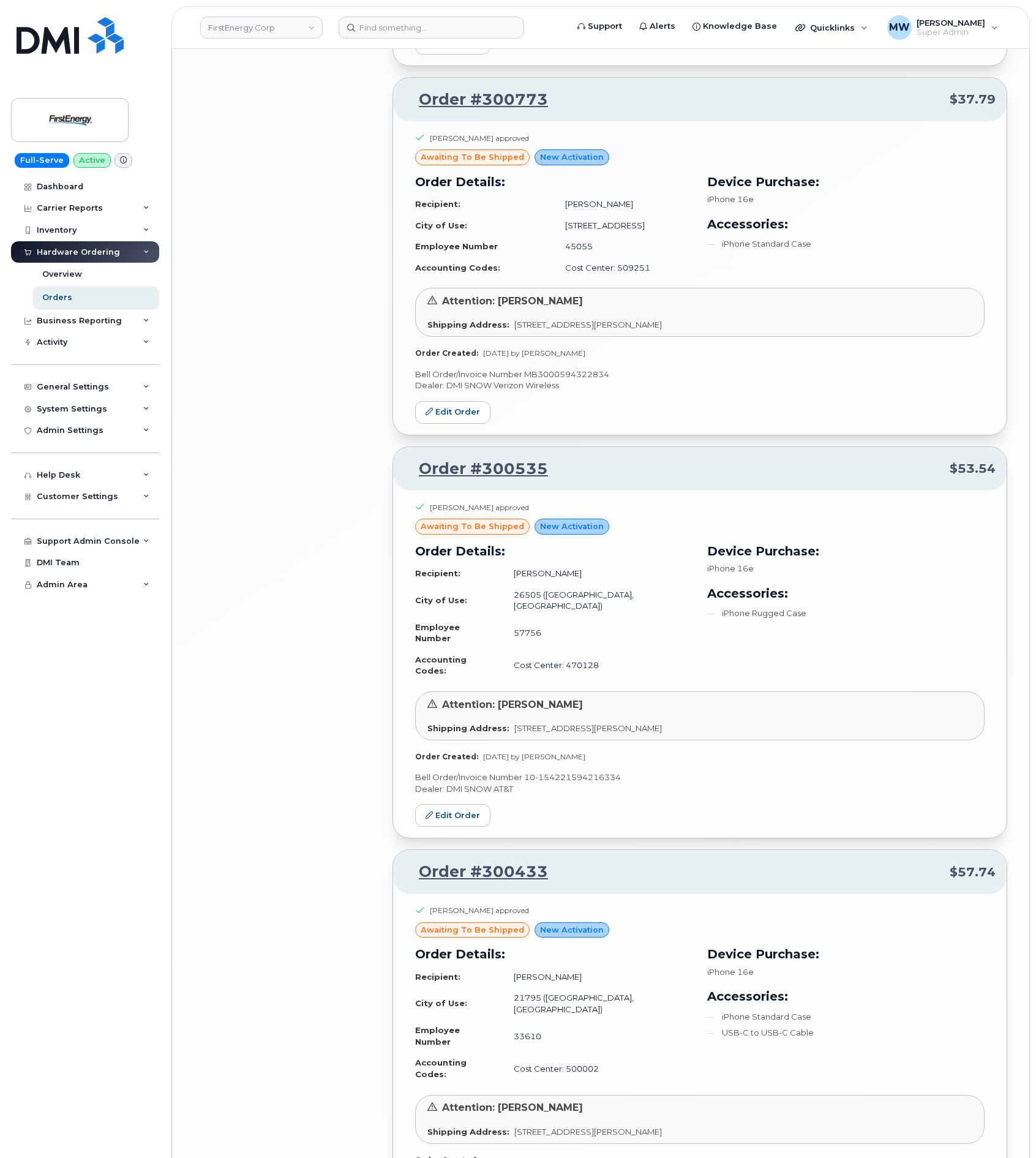
scroll to position [2164, 0]
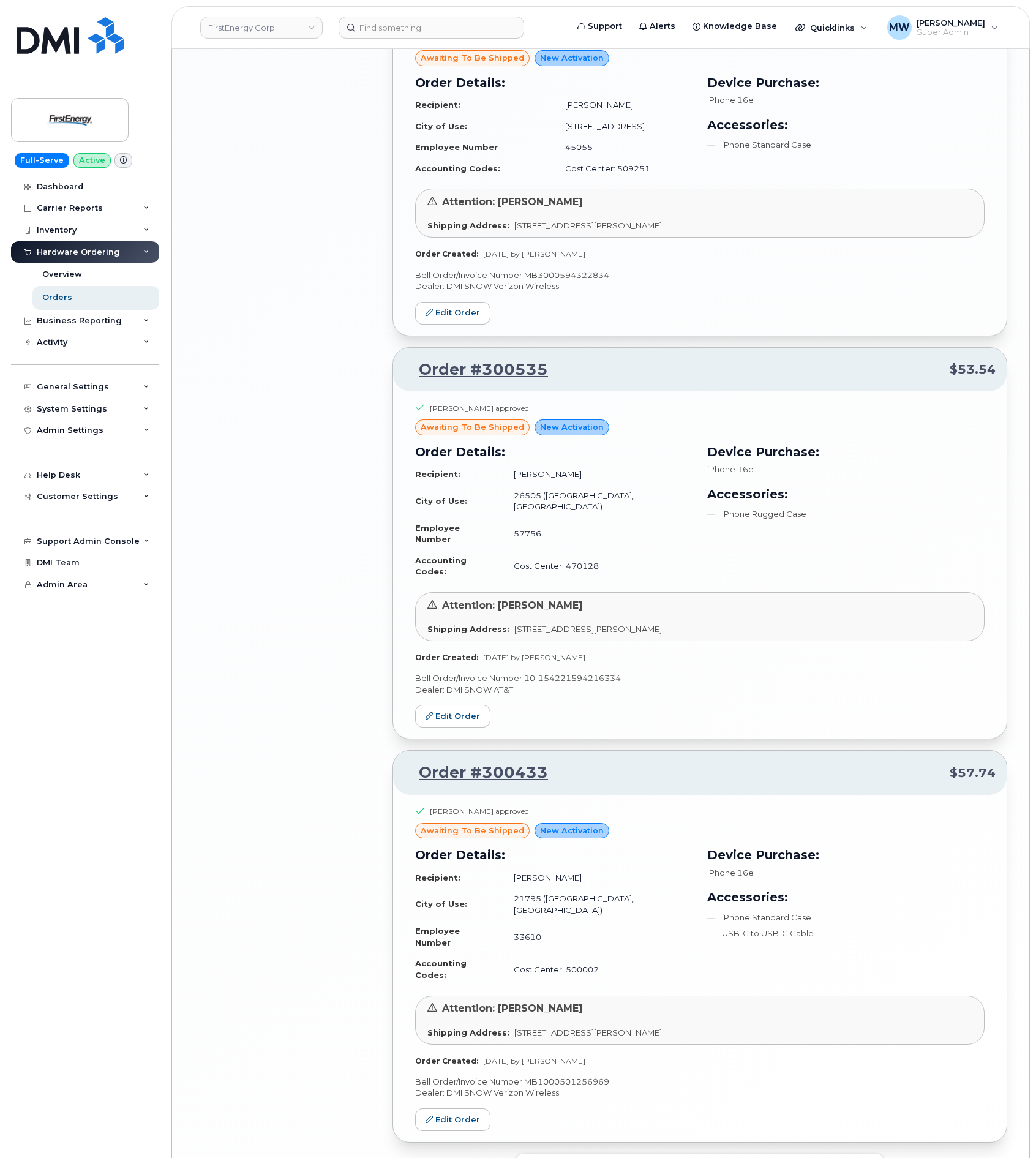
click at [645, 1154] on button "Load more" at bounding box center [700, 1164] width 367 height 22
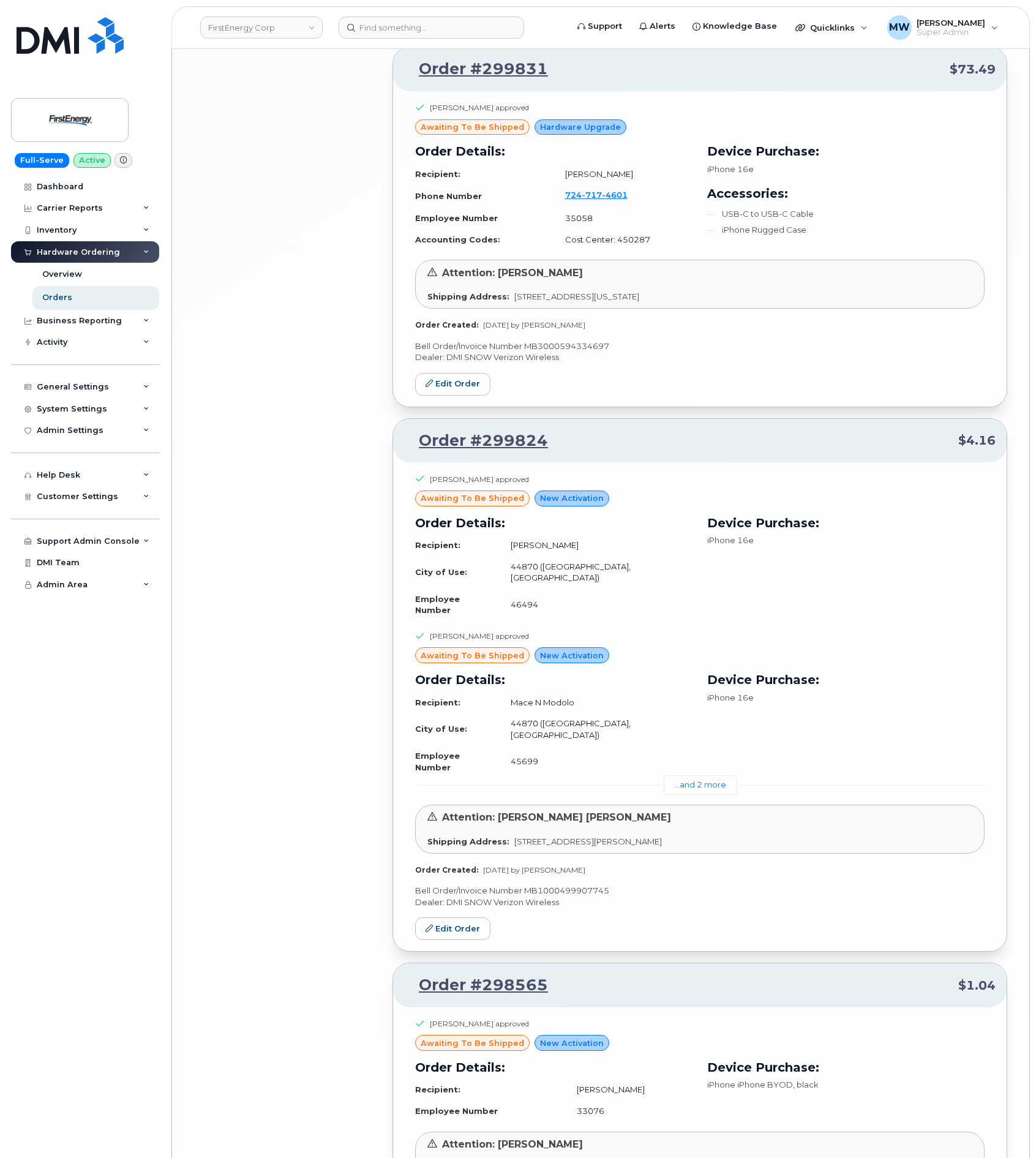
scroll to position [3716, 0]
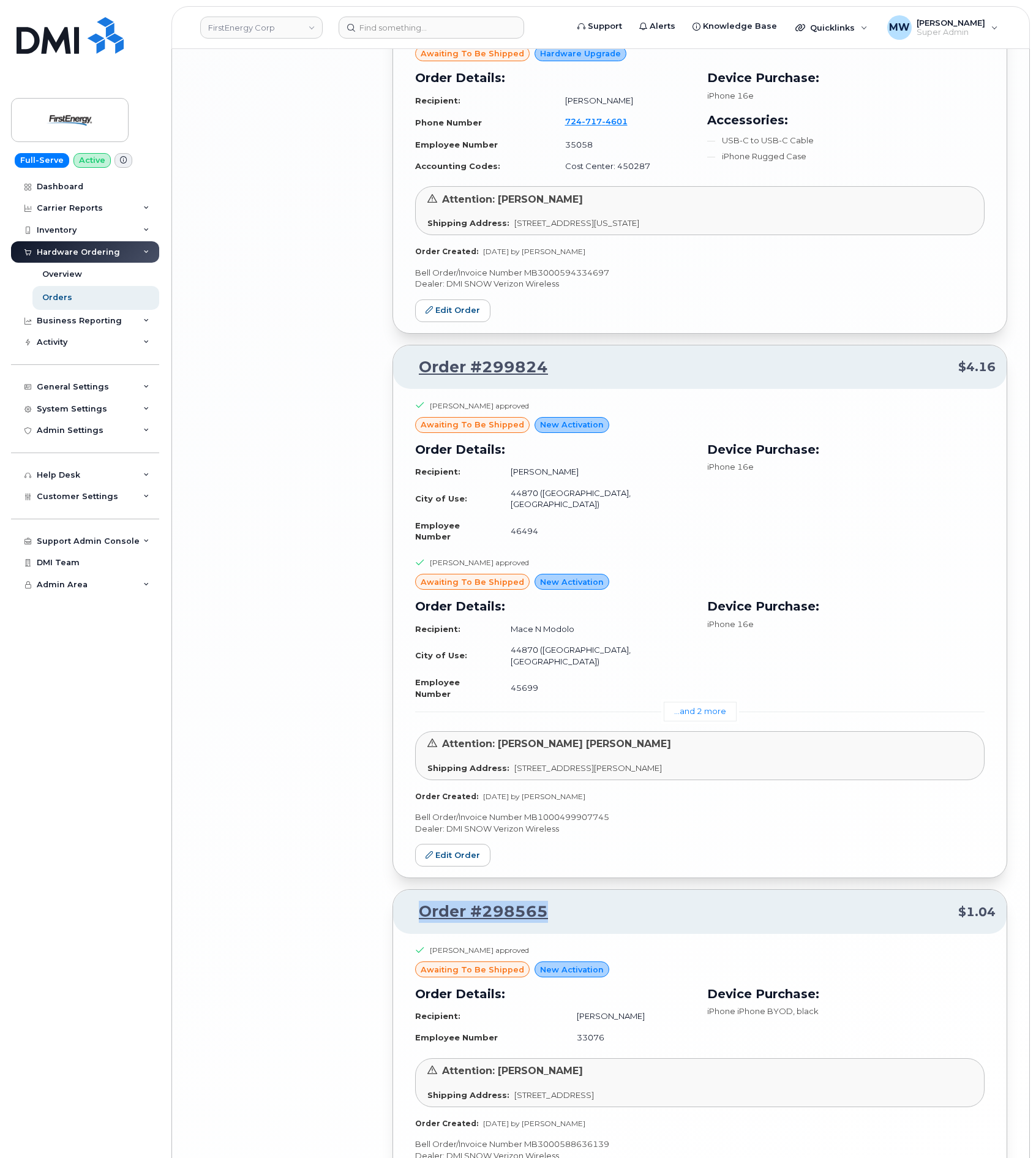
drag, startPoint x: 585, startPoint y: 792, endPoint x: 417, endPoint y: 775, distance: 168.9
click at [417, 889] on div "Order #298565 $1.04" at bounding box center [699, 911] width 614 height 44
copy link "Order #298565"
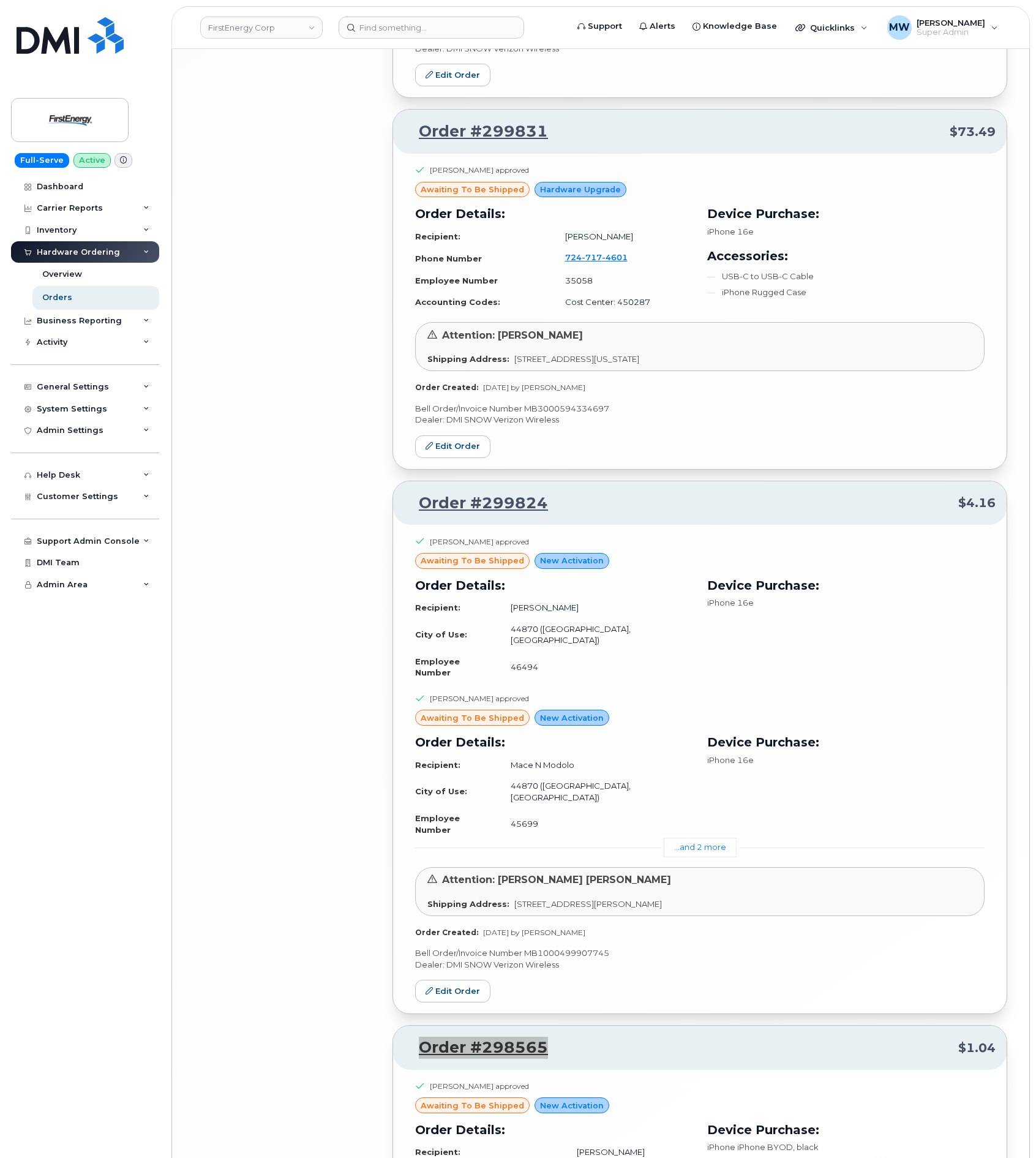
scroll to position [3532, 0]
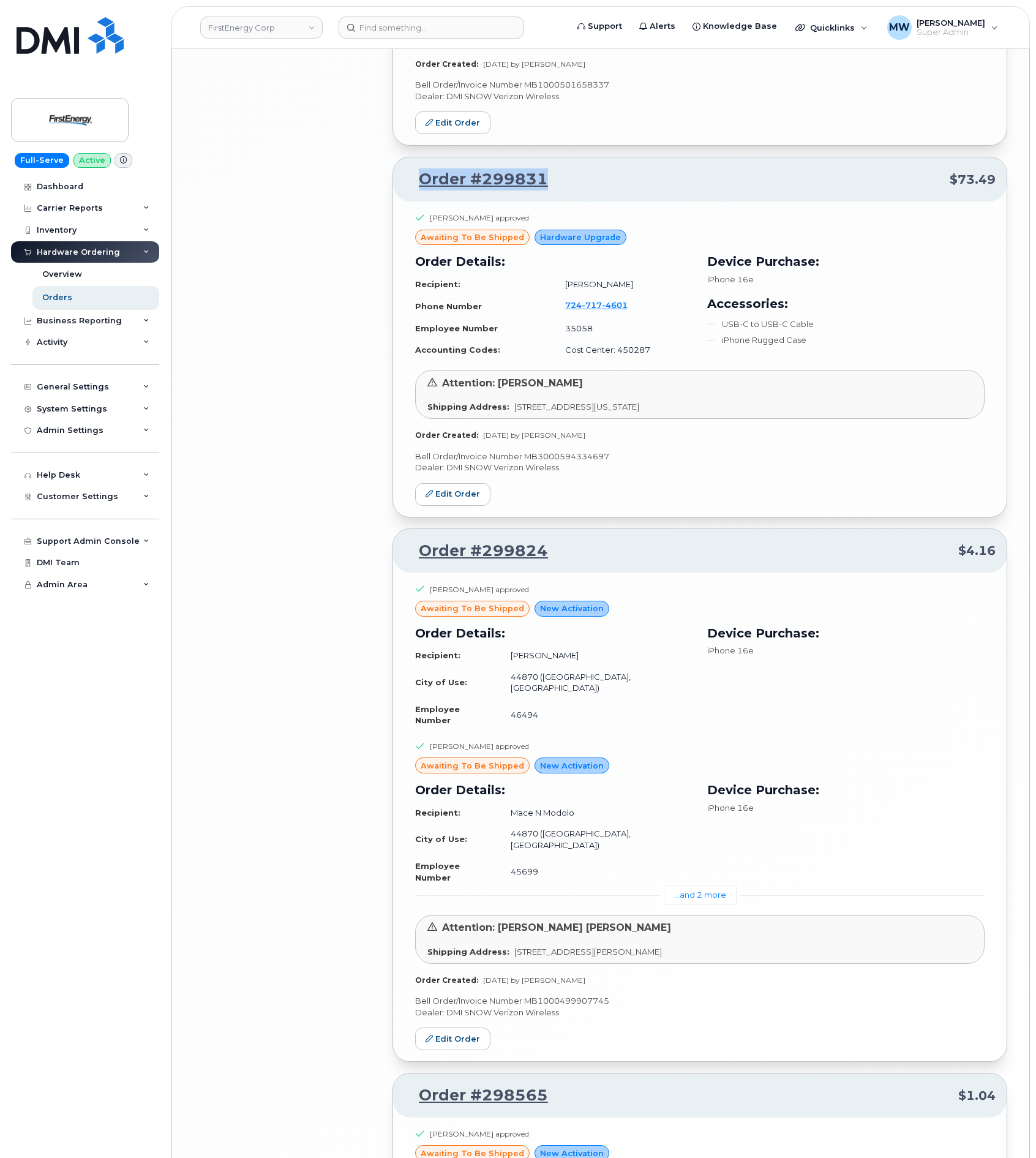
drag, startPoint x: 548, startPoint y: 106, endPoint x: 422, endPoint y: 102, distance: 126.1
click at [422, 168] on p "Order #299831 $73.49" at bounding box center [700, 179] width 591 height 22
copy link "Order #299831"
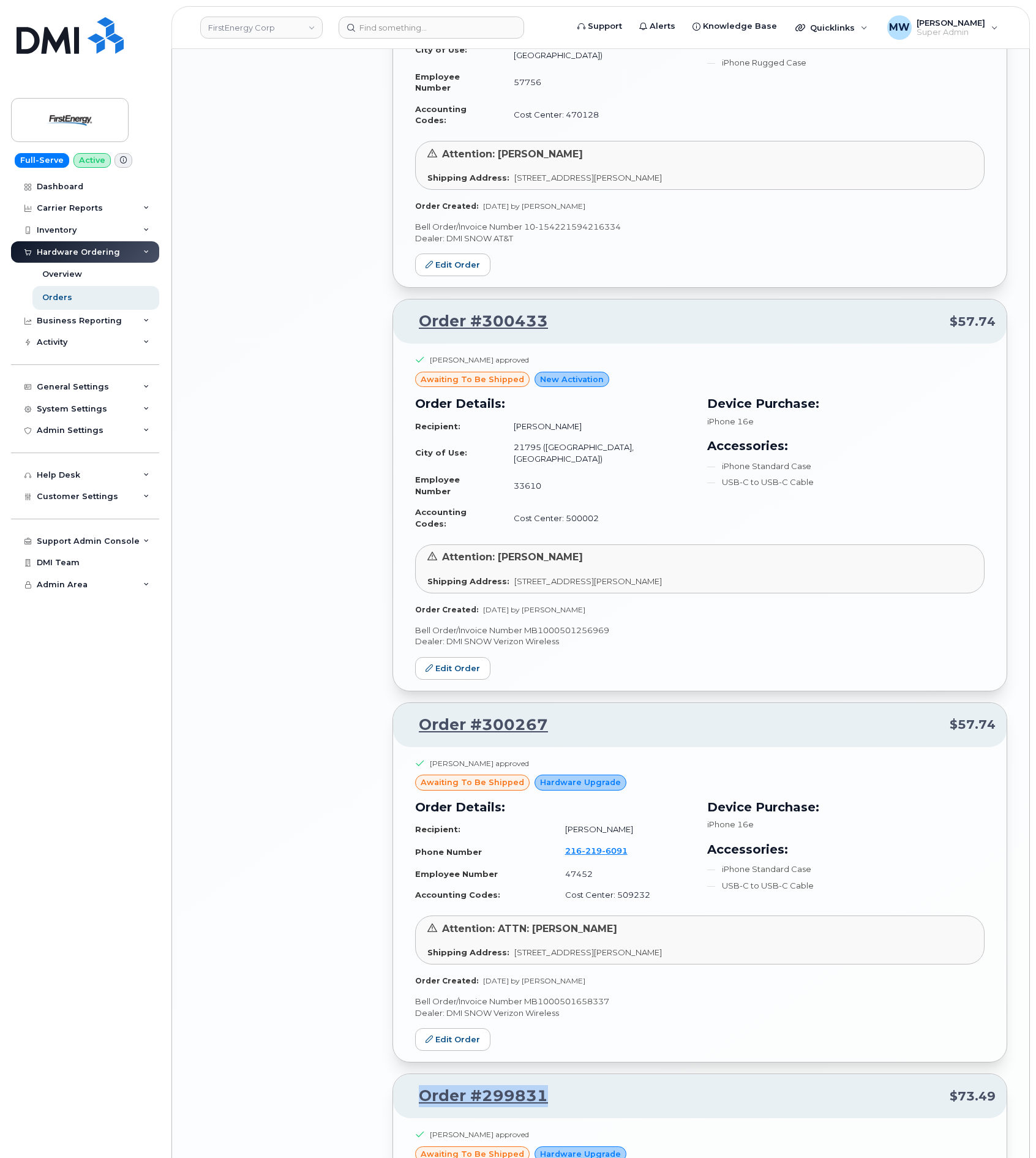
scroll to position [2613, 0]
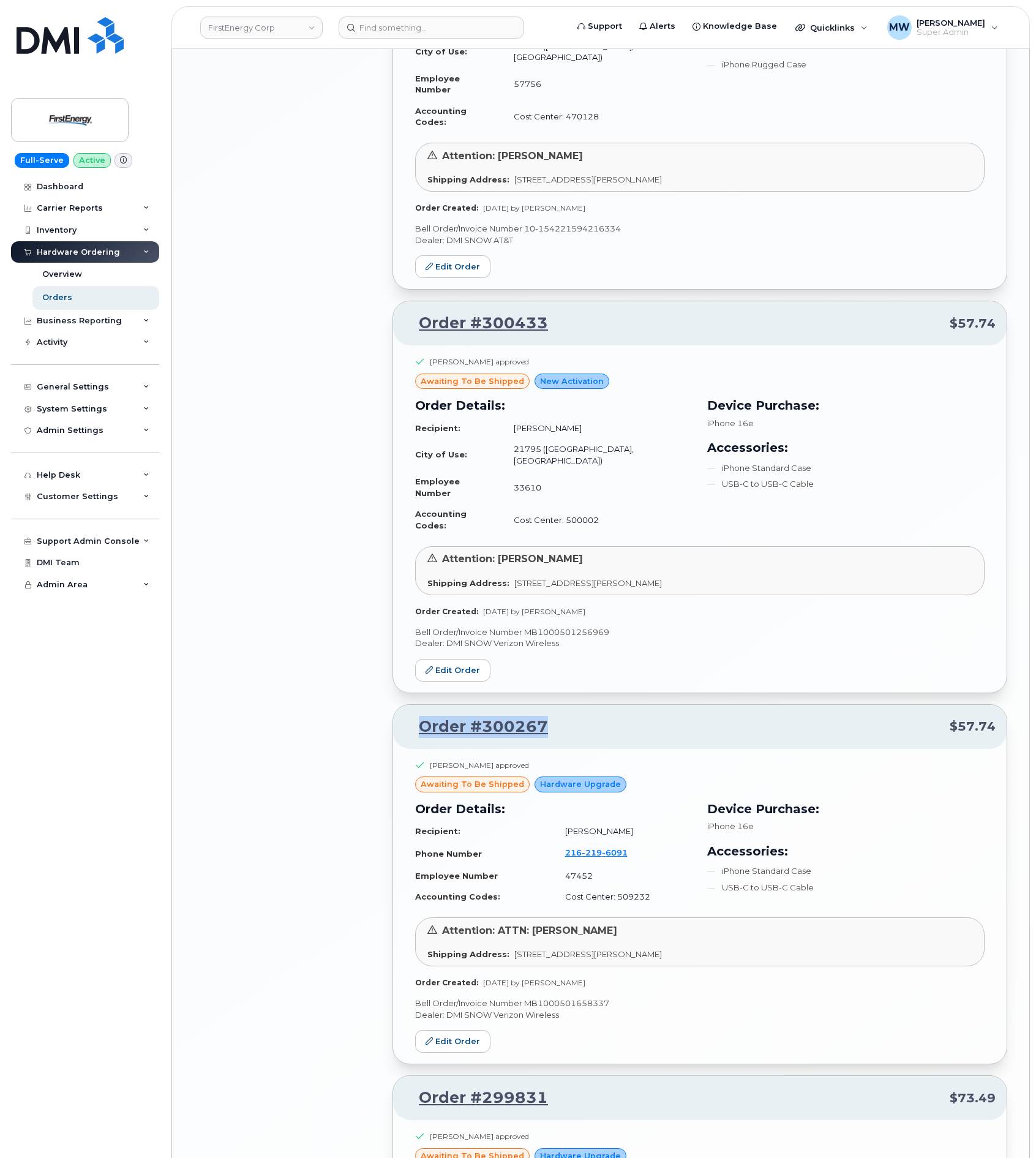
drag, startPoint x: 568, startPoint y: 633, endPoint x: 413, endPoint y: 647, distance: 155.6
click at [413, 716] on p "Order #300267 $57.74" at bounding box center [700, 727] width 591 height 22
copy link "Order #300267"
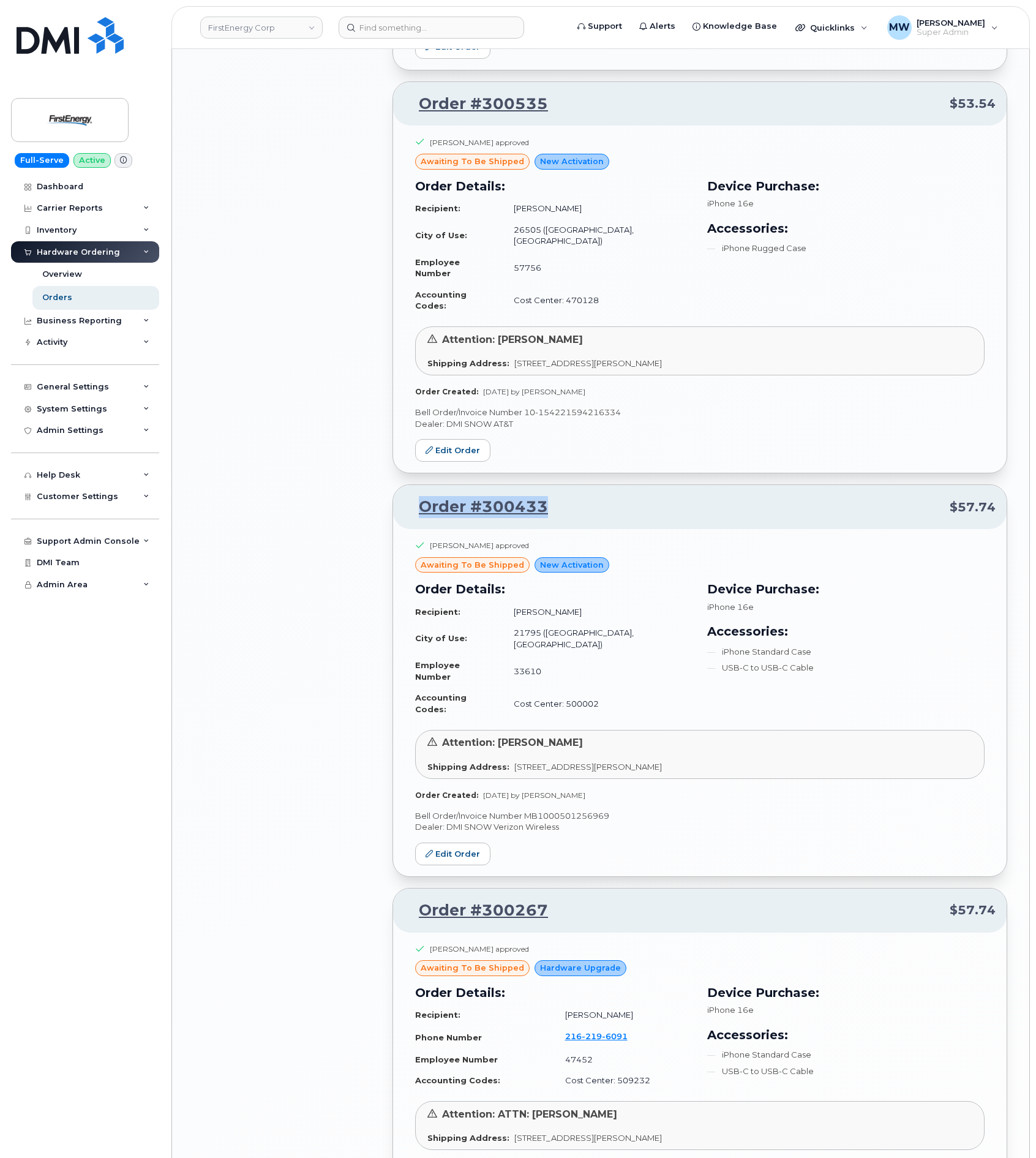
drag, startPoint x: 545, startPoint y: 456, endPoint x: 414, endPoint y: 452, distance: 131.1
click at [414, 496] on p "Order #300433 $57.74" at bounding box center [700, 507] width 591 height 22
copy link "Order #300433"
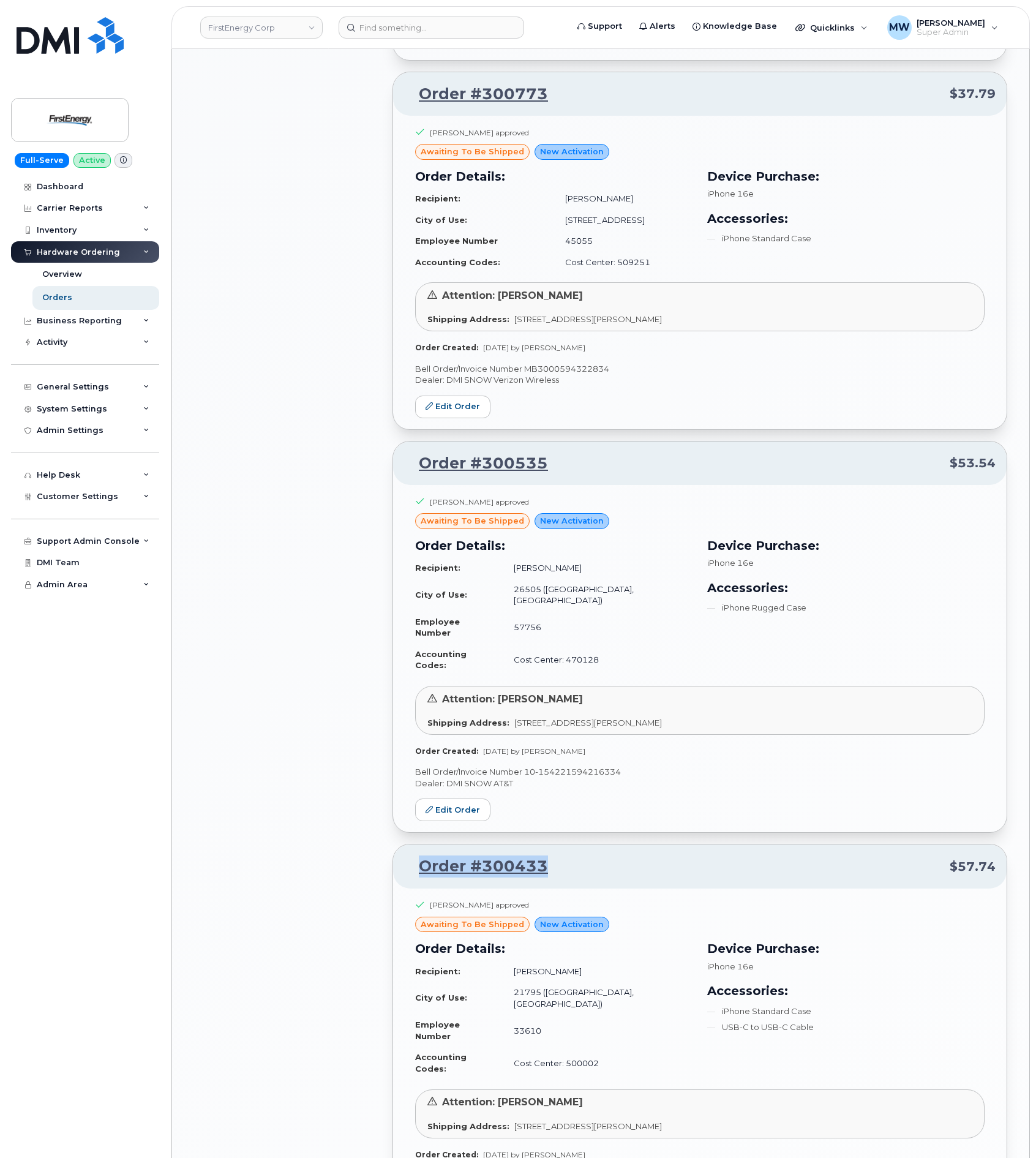
scroll to position [2063, 0]
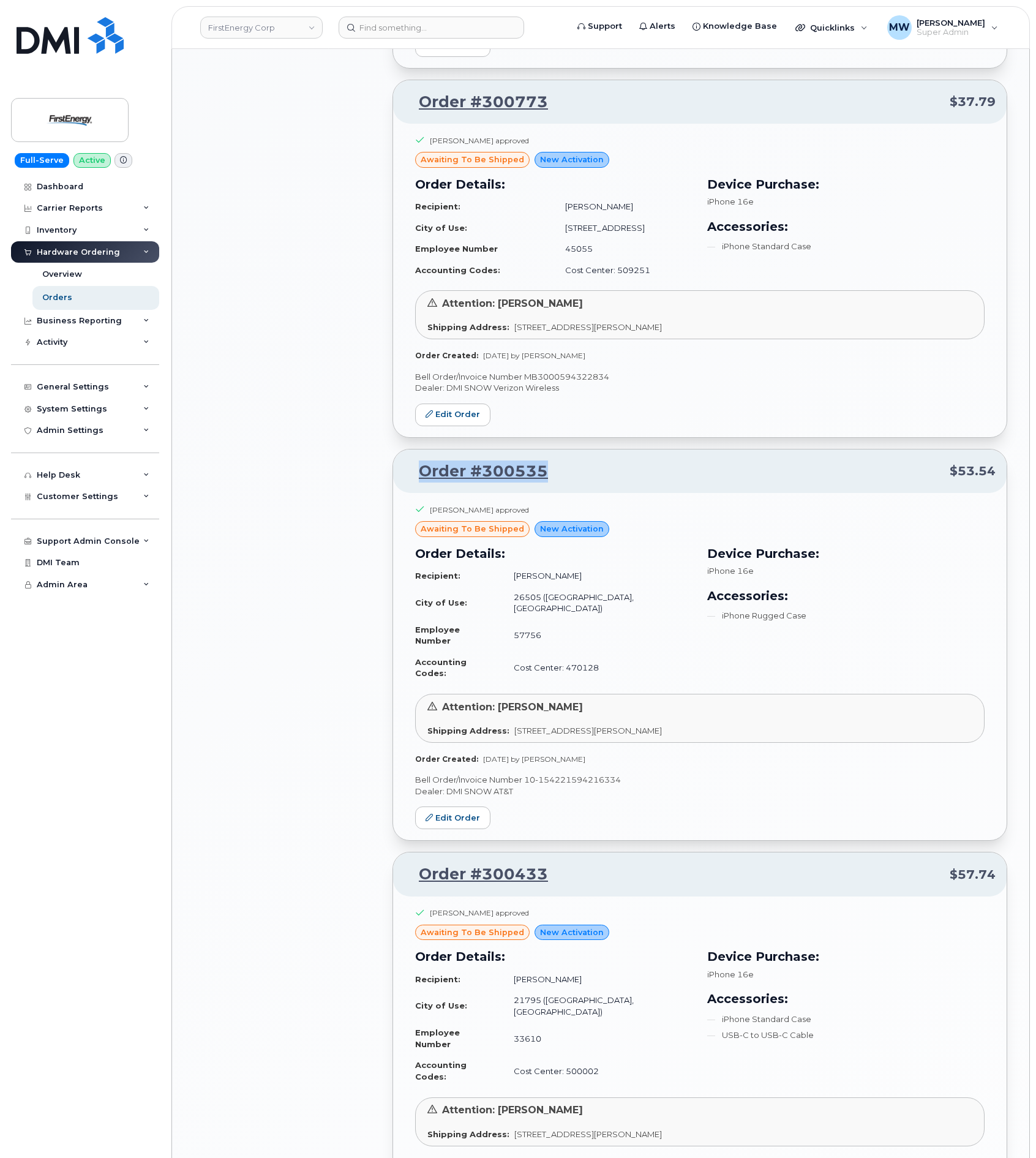
drag, startPoint x: 579, startPoint y: 445, endPoint x: 406, endPoint y: 445, distance: 173.0
click at [406, 461] on p "Order #300535 $53.54" at bounding box center [700, 472] width 591 height 22
copy link "Order #300535"
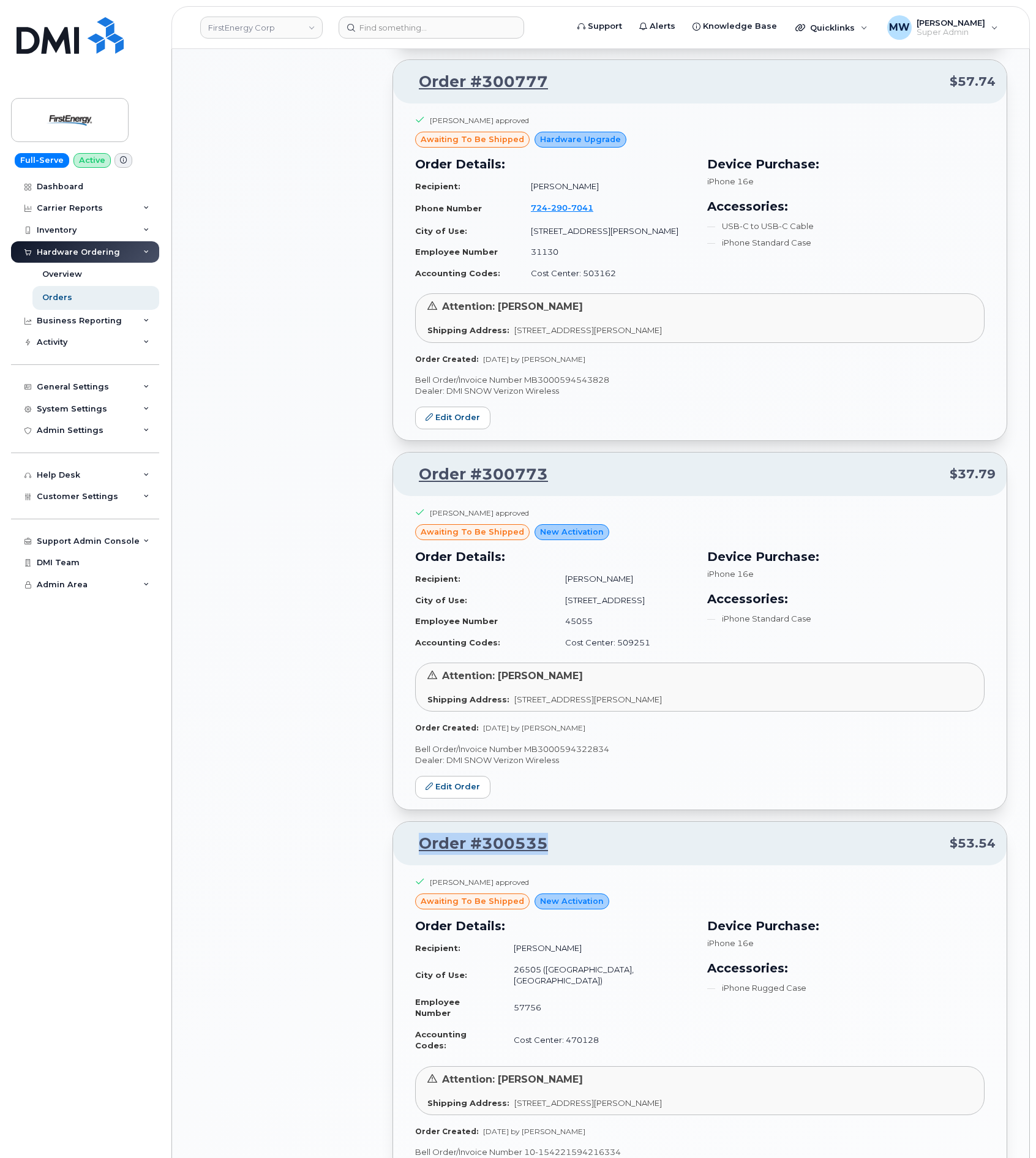
scroll to position [1603, 0]
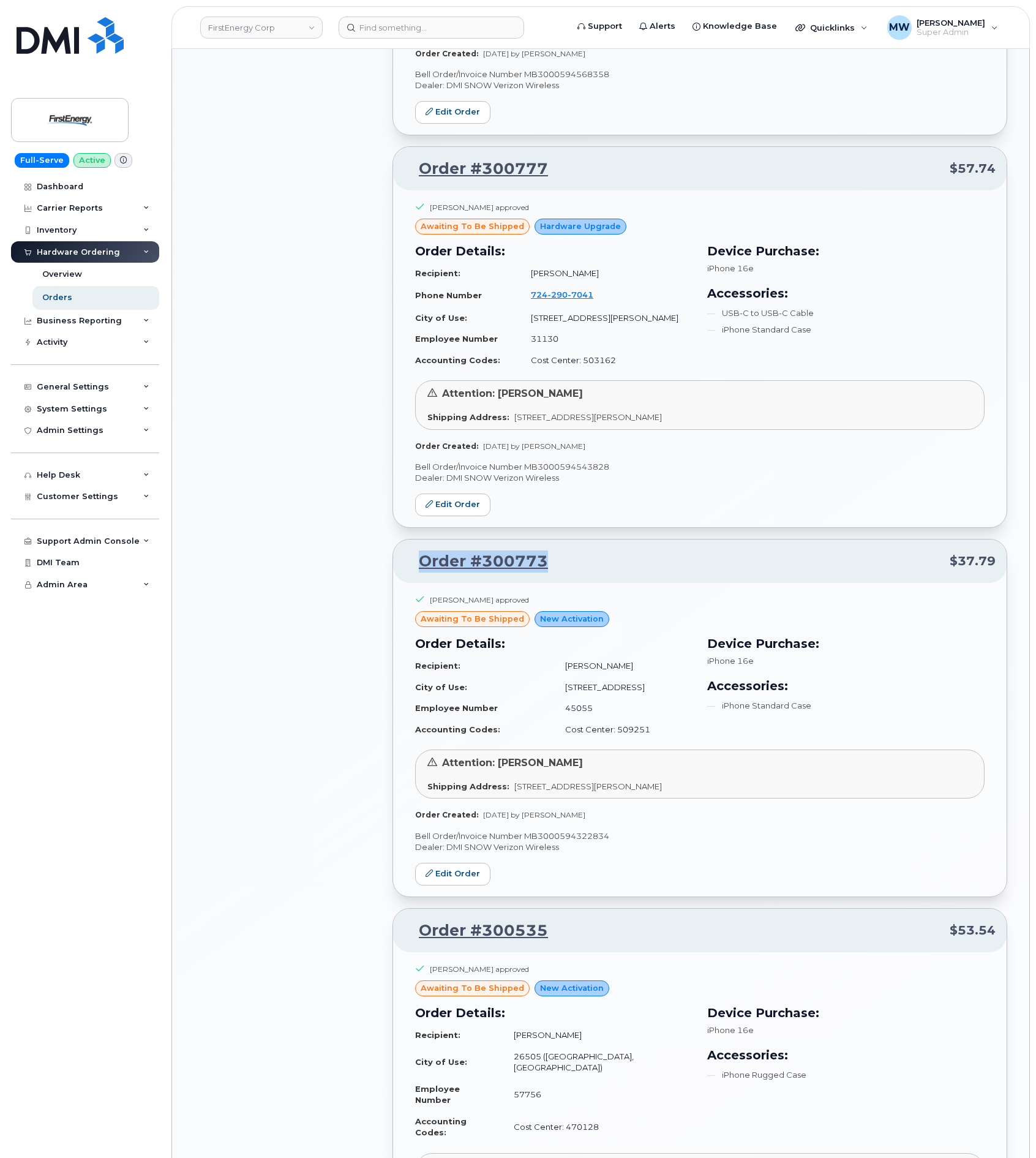
drag, startPoint x: 572, startPoint y: 542, endPoint x: 420, endPoint y: 544, distance: 152.0
click at [420, 550] on p "Order #300773 $37.79" at bounding box center [700, 561] width 591 height 22
copy link "Order #300773"
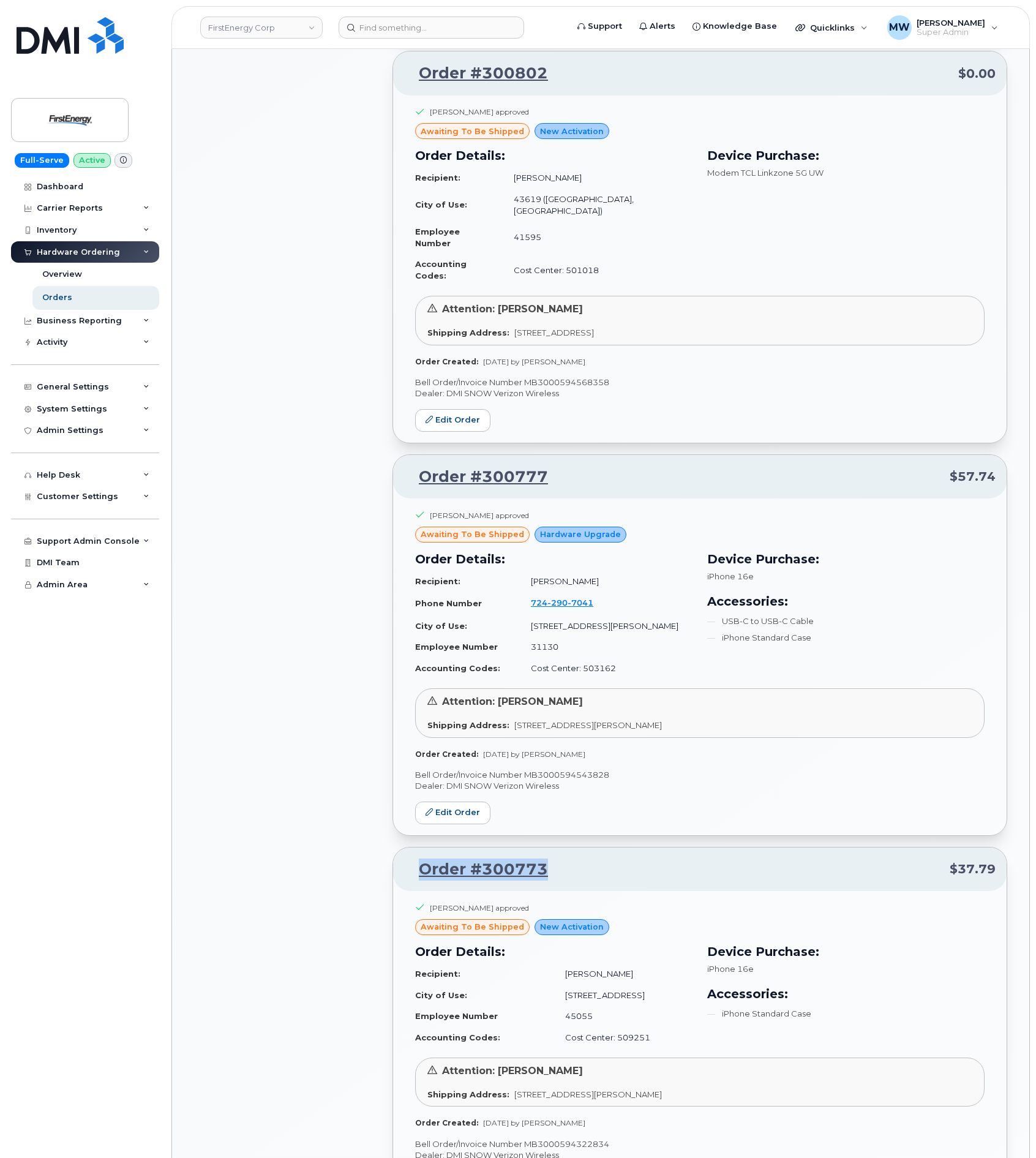
scroll to position [1236, 0]
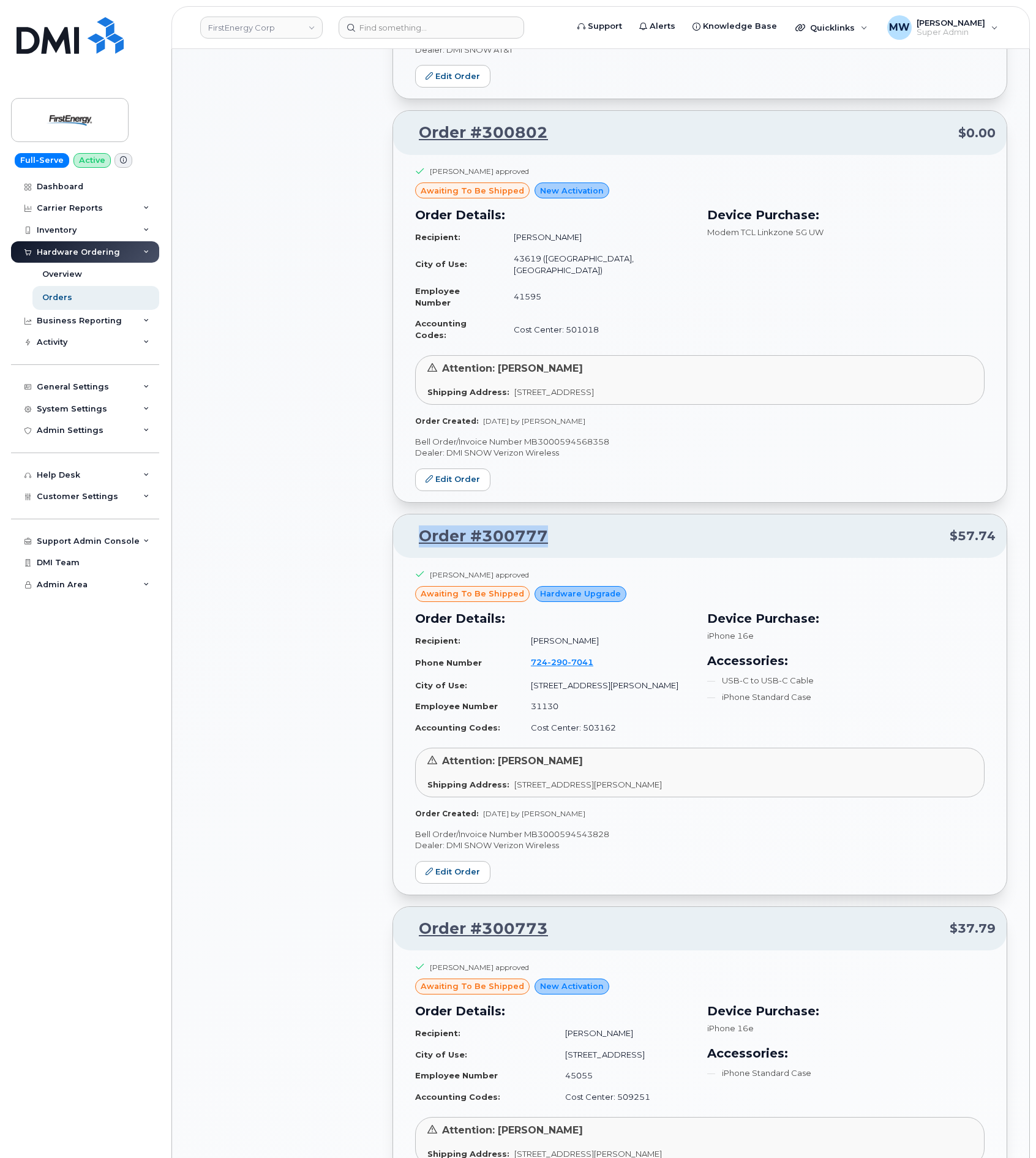
drag, startPoint x: 572, startPoint y: 514, endPoint x: 417, endPoint y: 520, distance: 155.1
click at [417, 525] on p "Order #300777 $57.74" at bounding box center [700, 536] width 591 height 22
copy link "Order #300777"
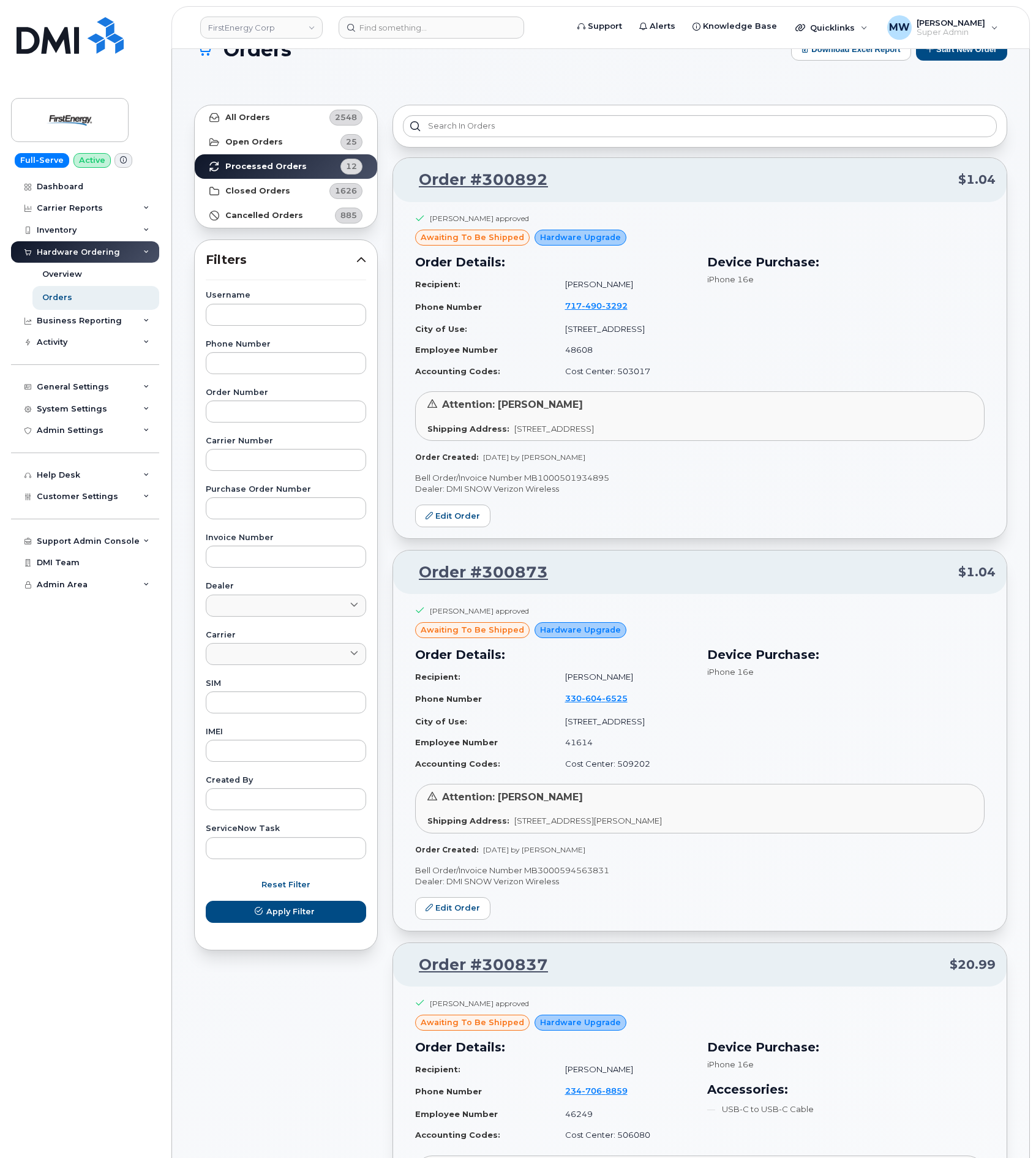
scroll to position [0, 0]
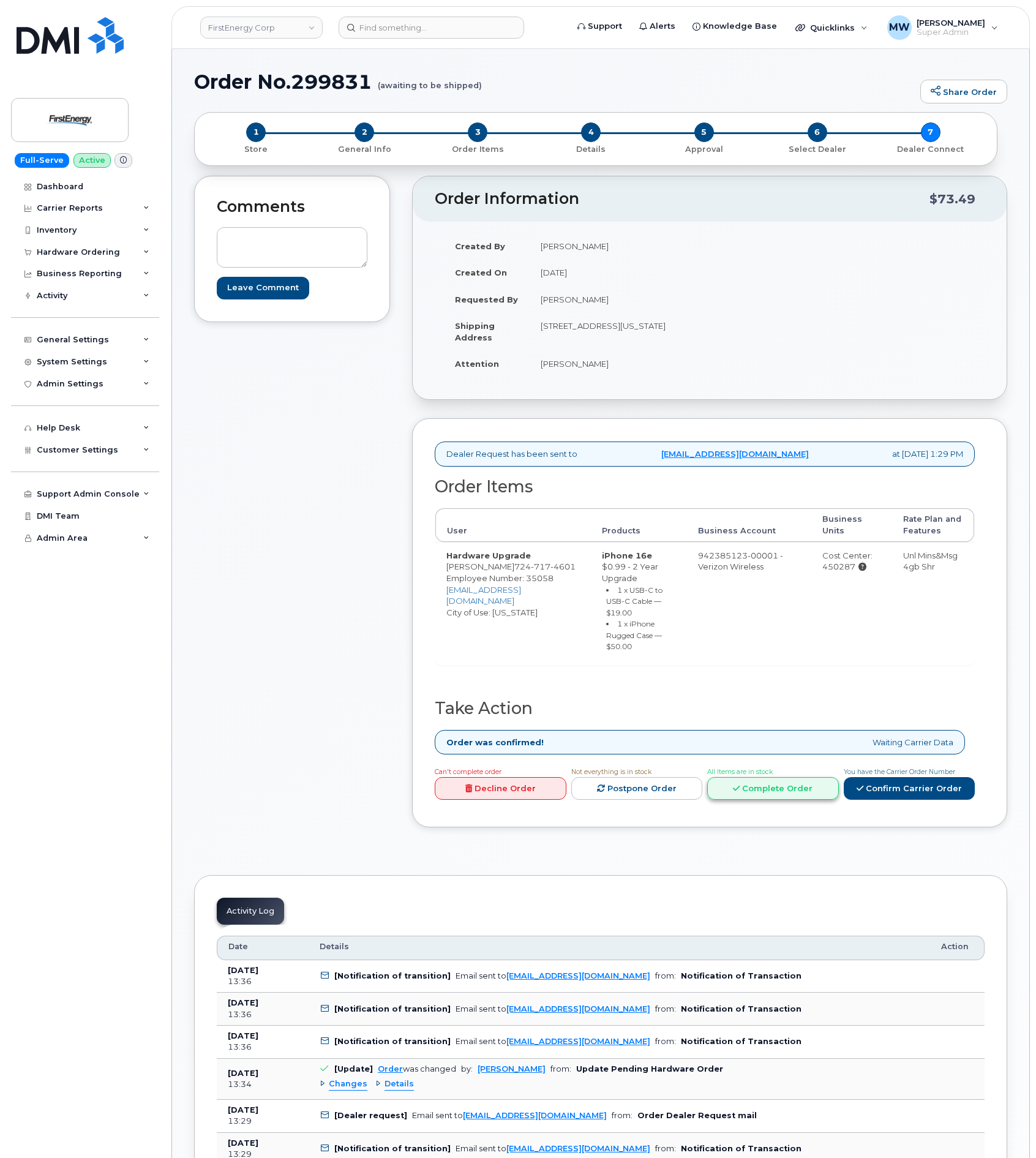
click at [820, 794] on link "Complete Order" at bounding box center [773, 788] width 132 height 22
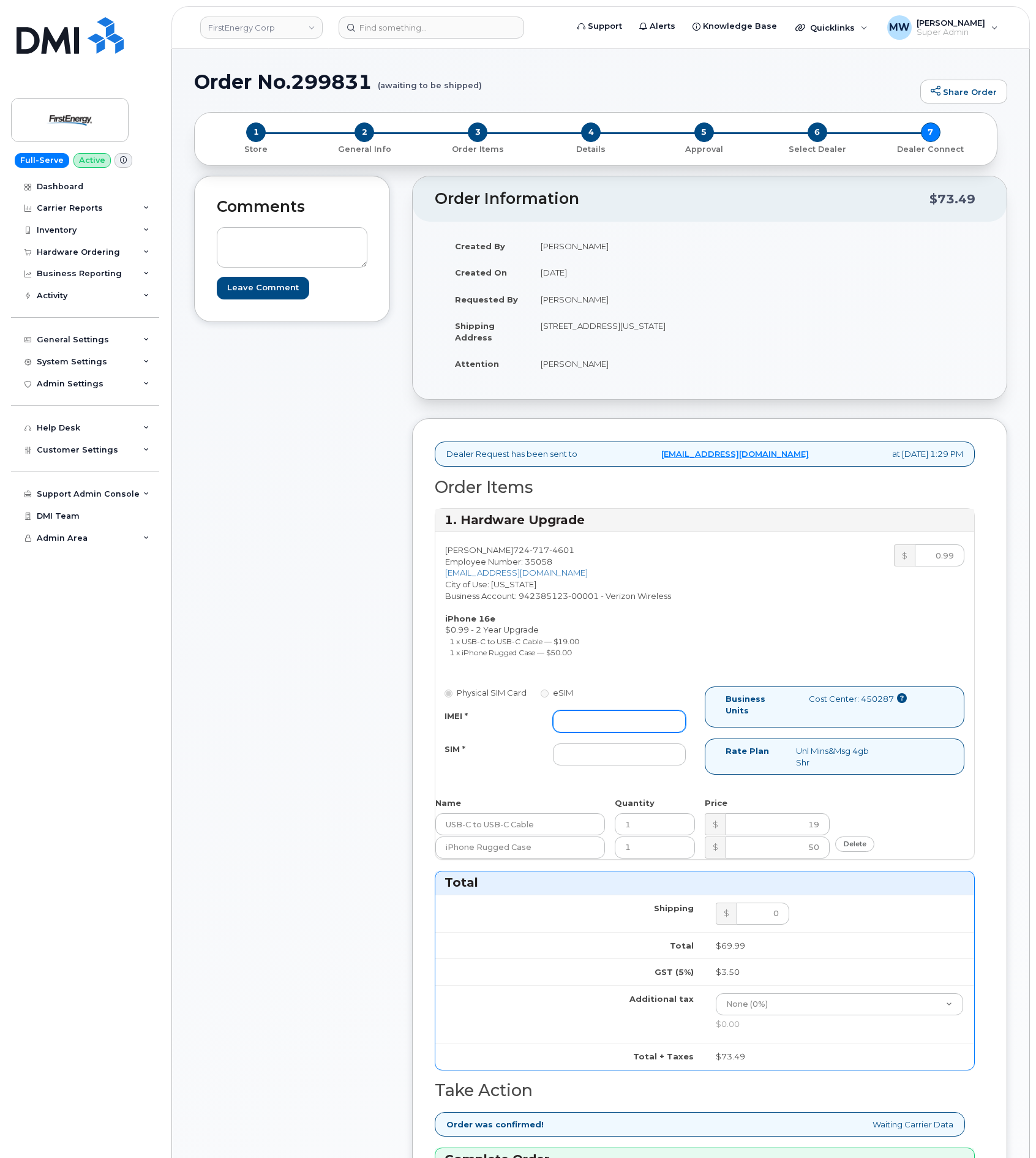
click at [587, 717] on input "IMEI *" at bounding box center [619, 721] width 133 height 22
paste input "355613398600024"
type input "355613398600024"
click at [631, 753] on input "SIM *" at bounding box center [619, 754] width 133 height 22
type input "NA"
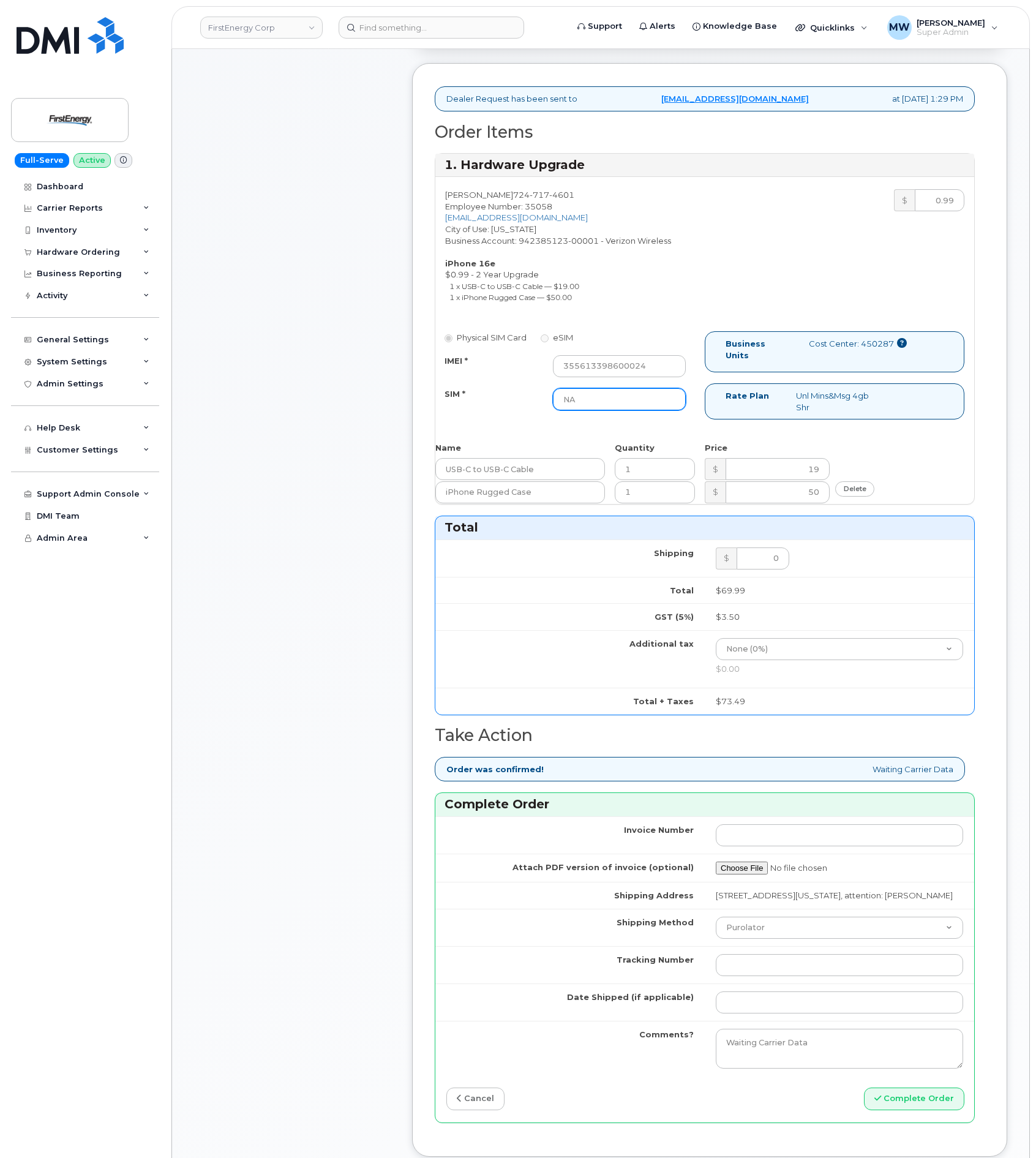
scroll to position [643, 0]
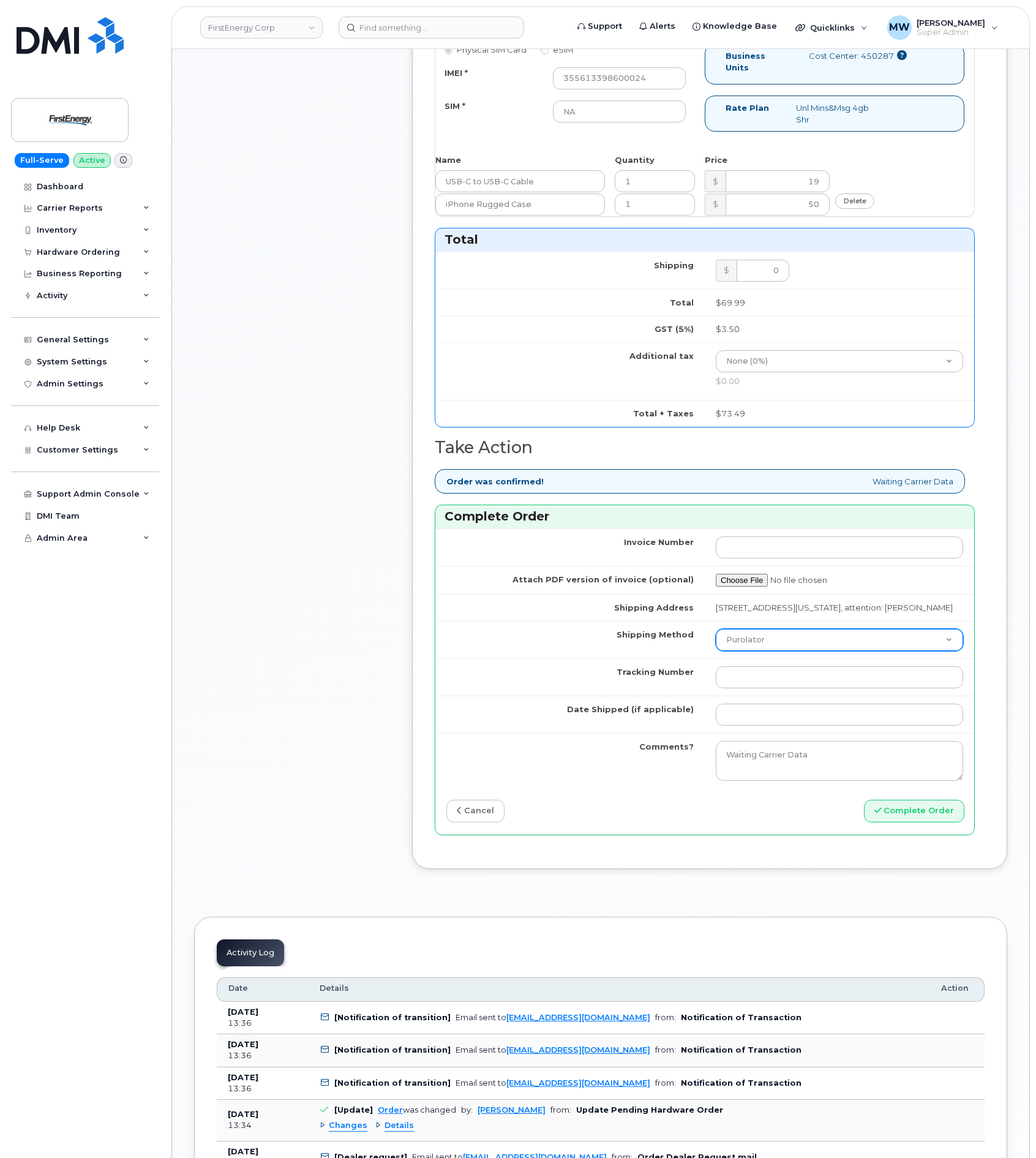
click at [792, 651] on select "Purolator UPS FedEx Canada Post Courier Other Drop Off Pick Up" at bounding box center [840, 640] width 248 height 22
select select "UPS"
click at [716, 645] on select "Purolator UPS FedEx Canada Post Courier Other Drop Off Pick Up" at bounding box center [840, 640] width 248 height 22
click at [767, 688] on input "Tracking Number" at bounding box center [840, 677] width 248 height 22
paste input "1Z3W39X62954214055"
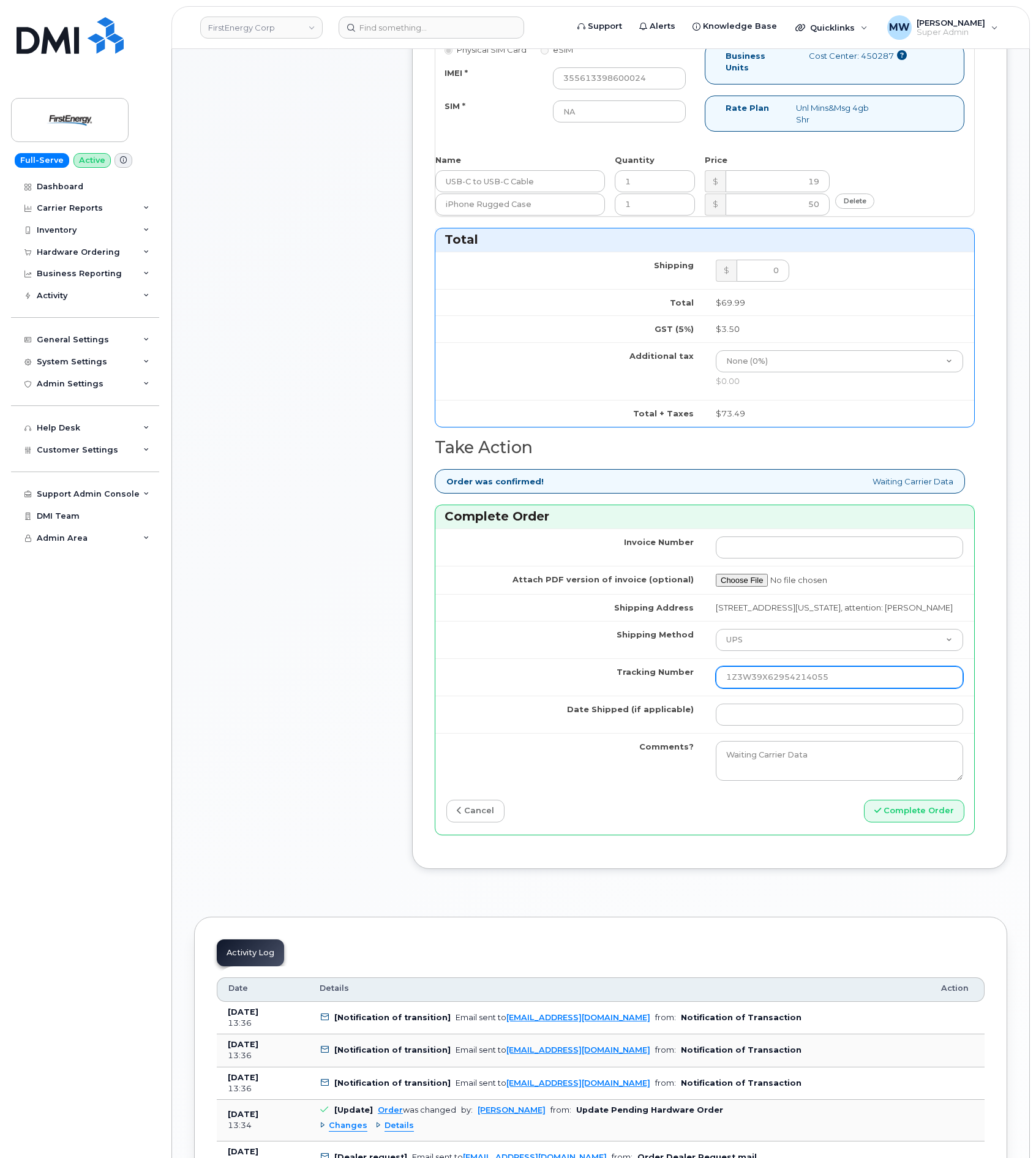
type input "1Z3W39X62954214055"
click at [783, 733] on td at bounding box center [839, 714] width 269 height 37
click at [786, 726] on input "Date Shipped (if applicable)" at bounding box center [840, 715] width 248 height 22
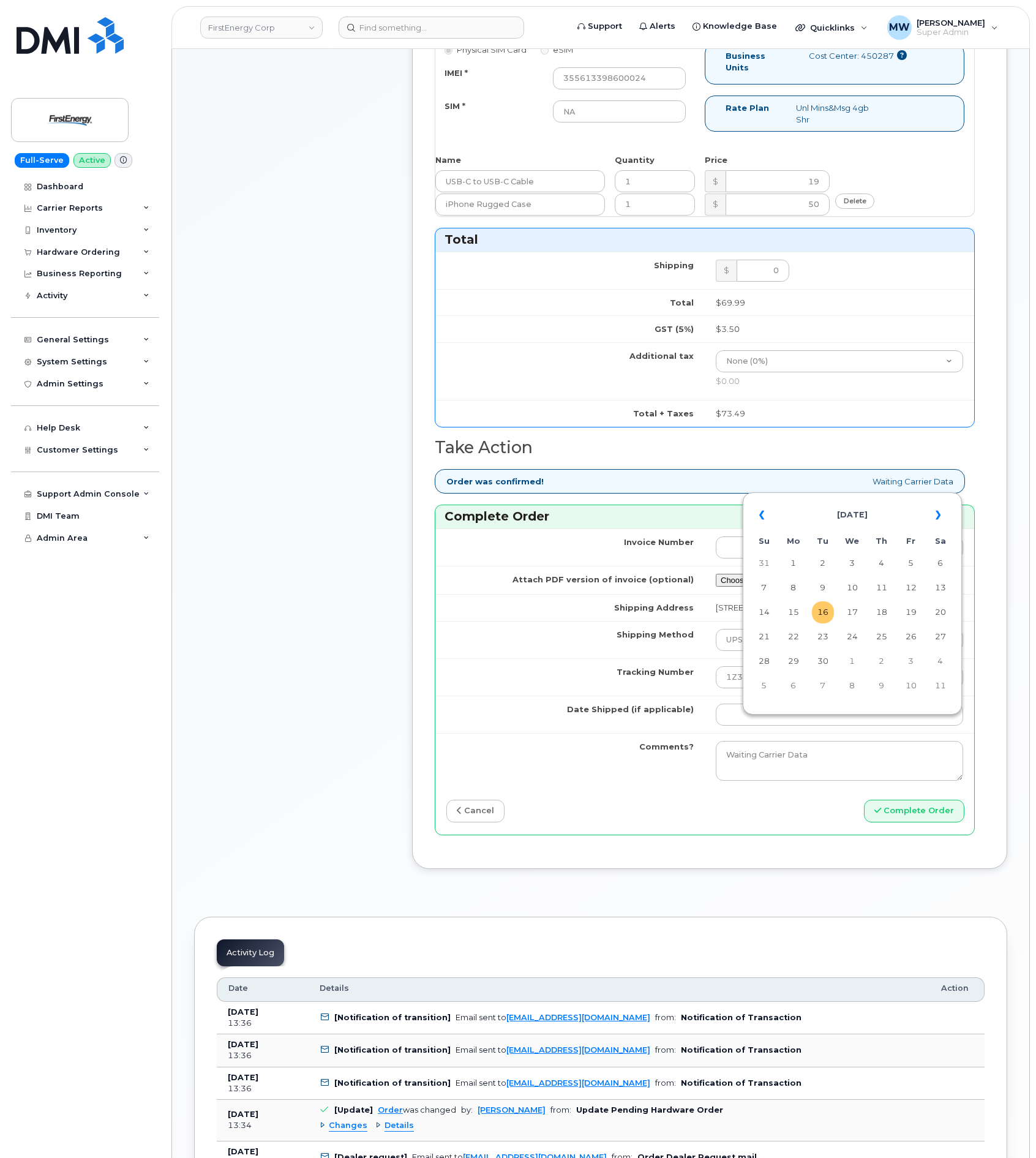
click at [818, 610] on td "16" at bounding box center [823, 612] width 22 height 22
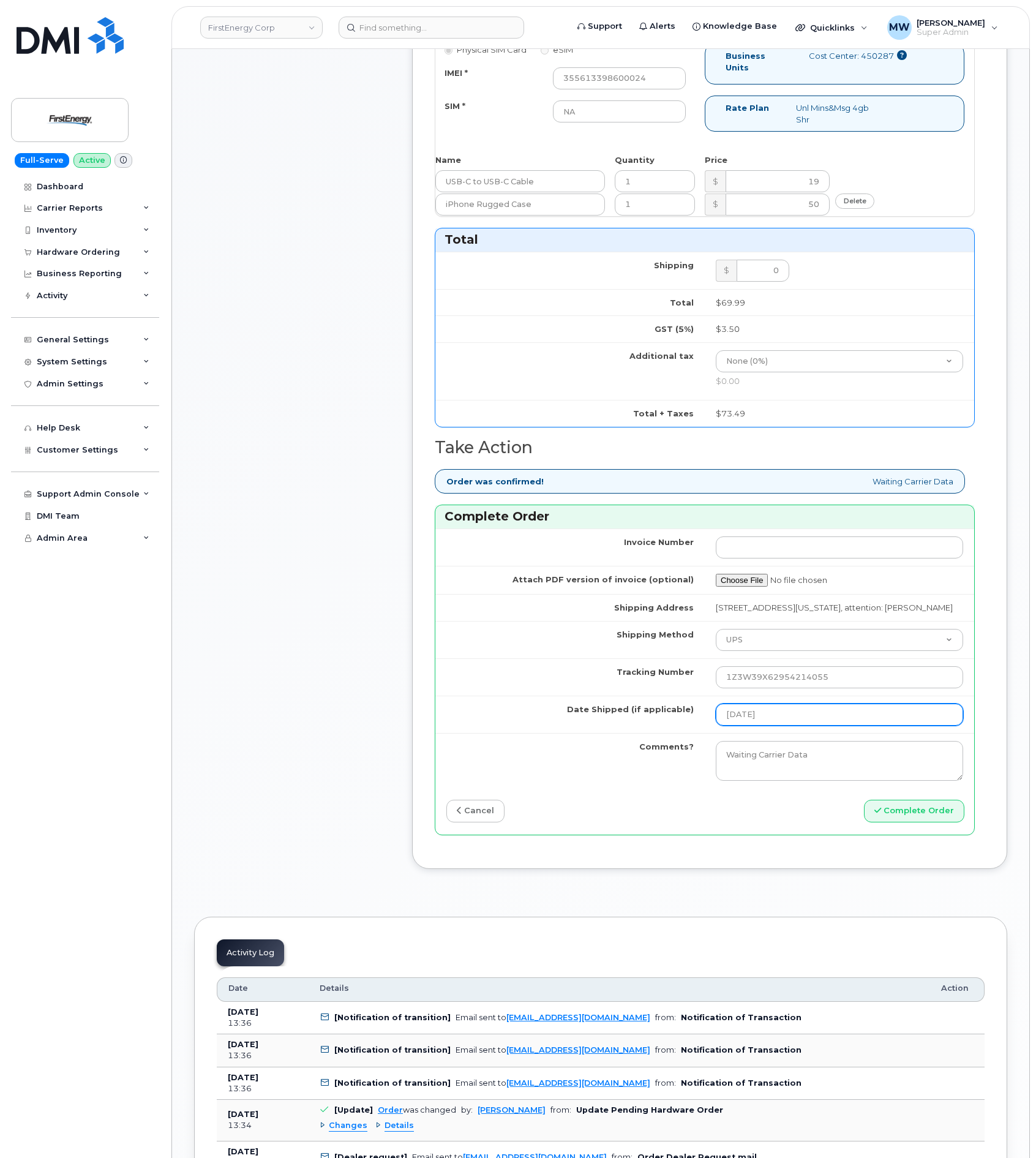
click at [802, 726] on input "2025-09-16" at bounding box center [840, 715] width 248 height 22
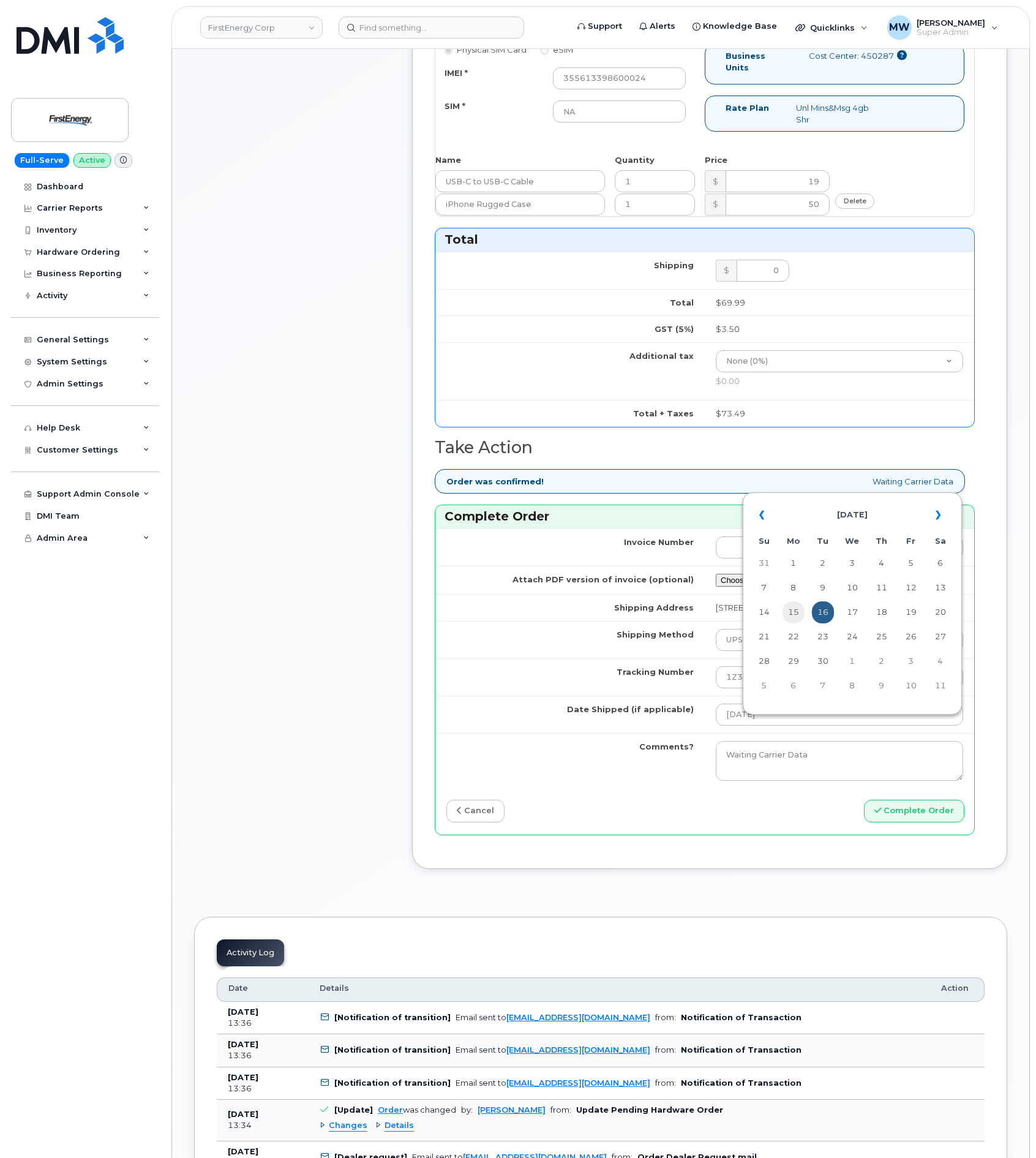
click at [799, 615] on td "15" at bounding box center [793, 612] width 22 height 22
type input "2025-09-15"
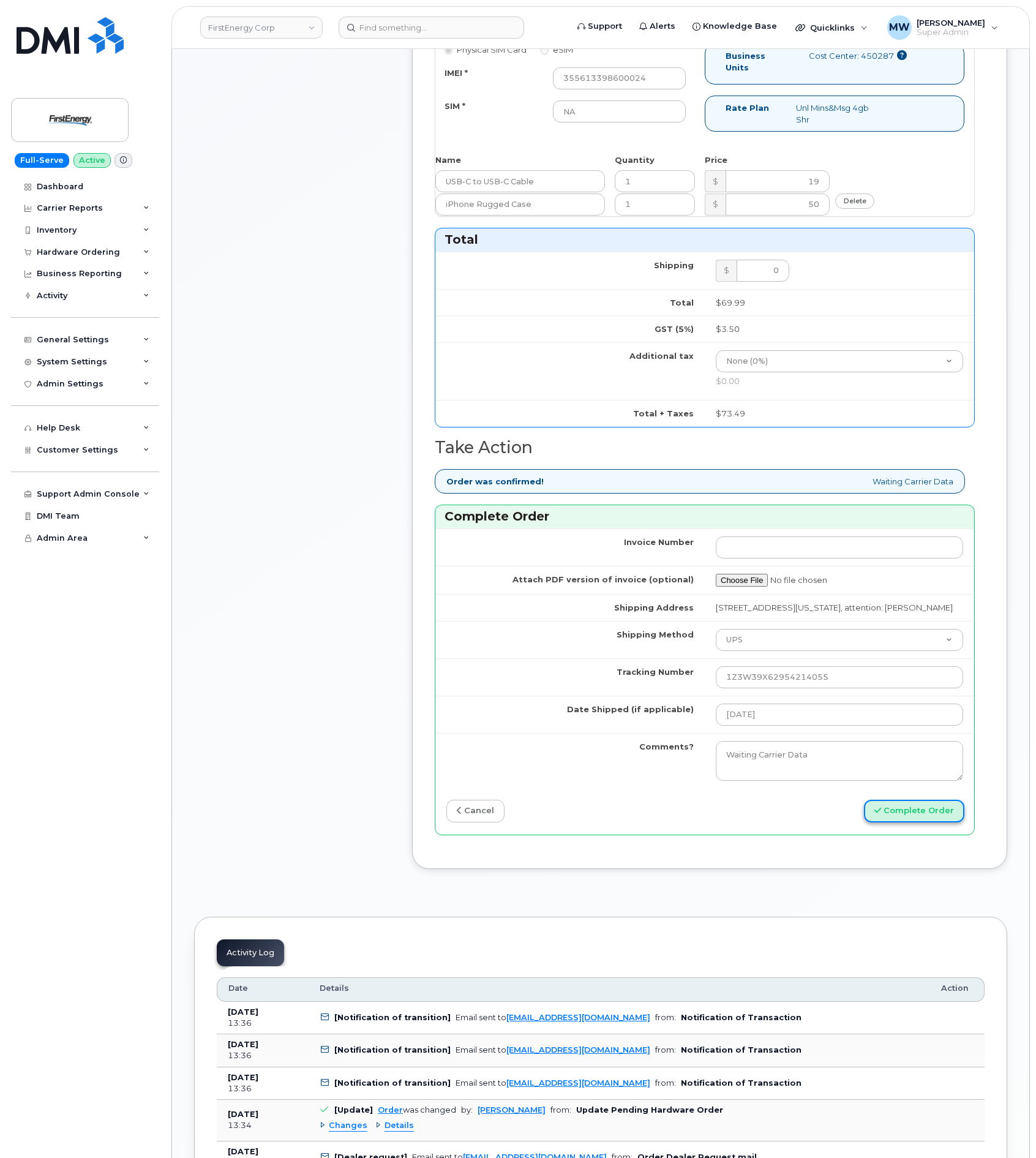
click at [895, 822] on button "Complete Order" at bounding box center [914, 811] width 100 height 22
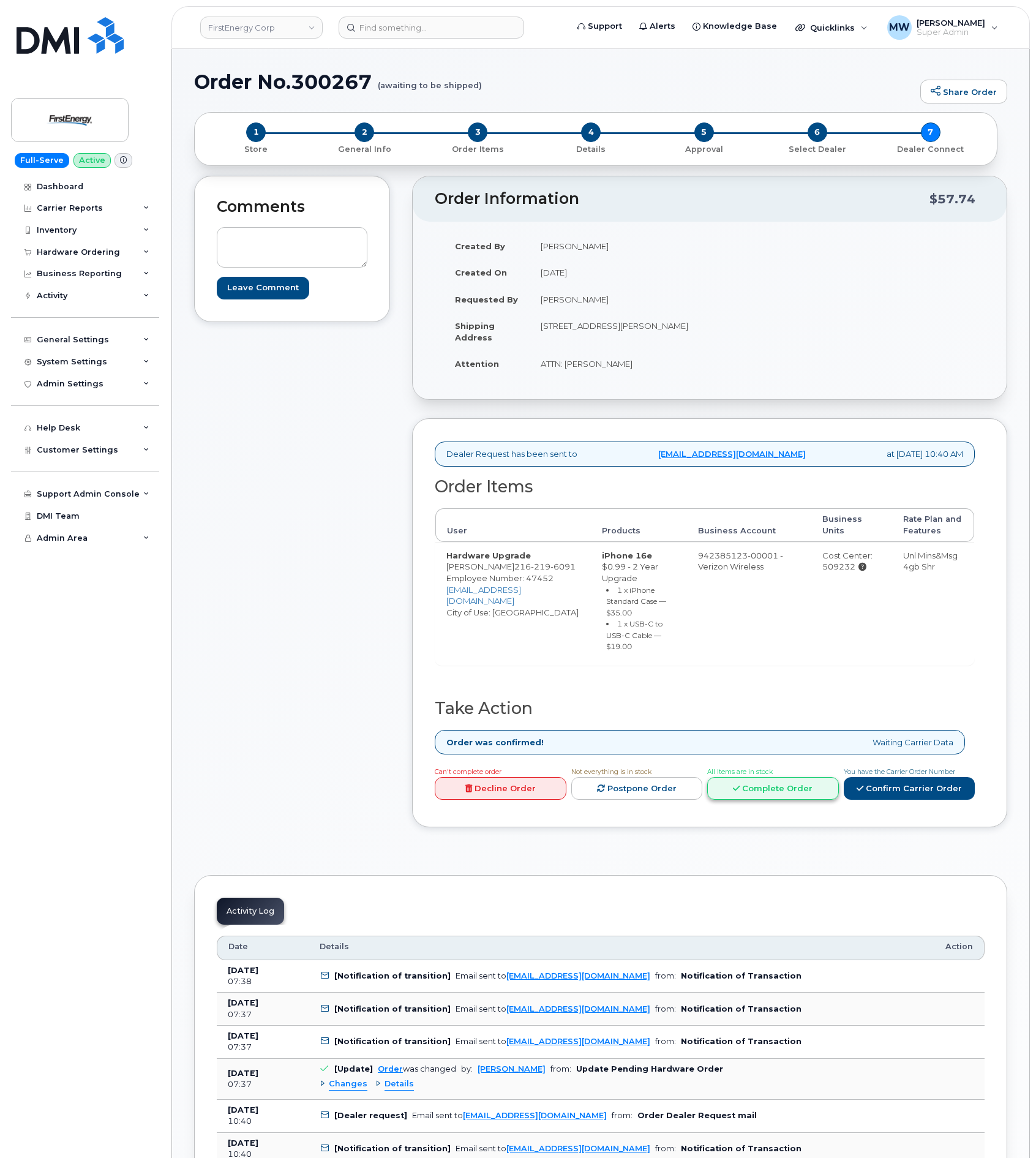
click at [772, 800] on link "Complete Order" at bounding box center [773, 788] width 132 height 22
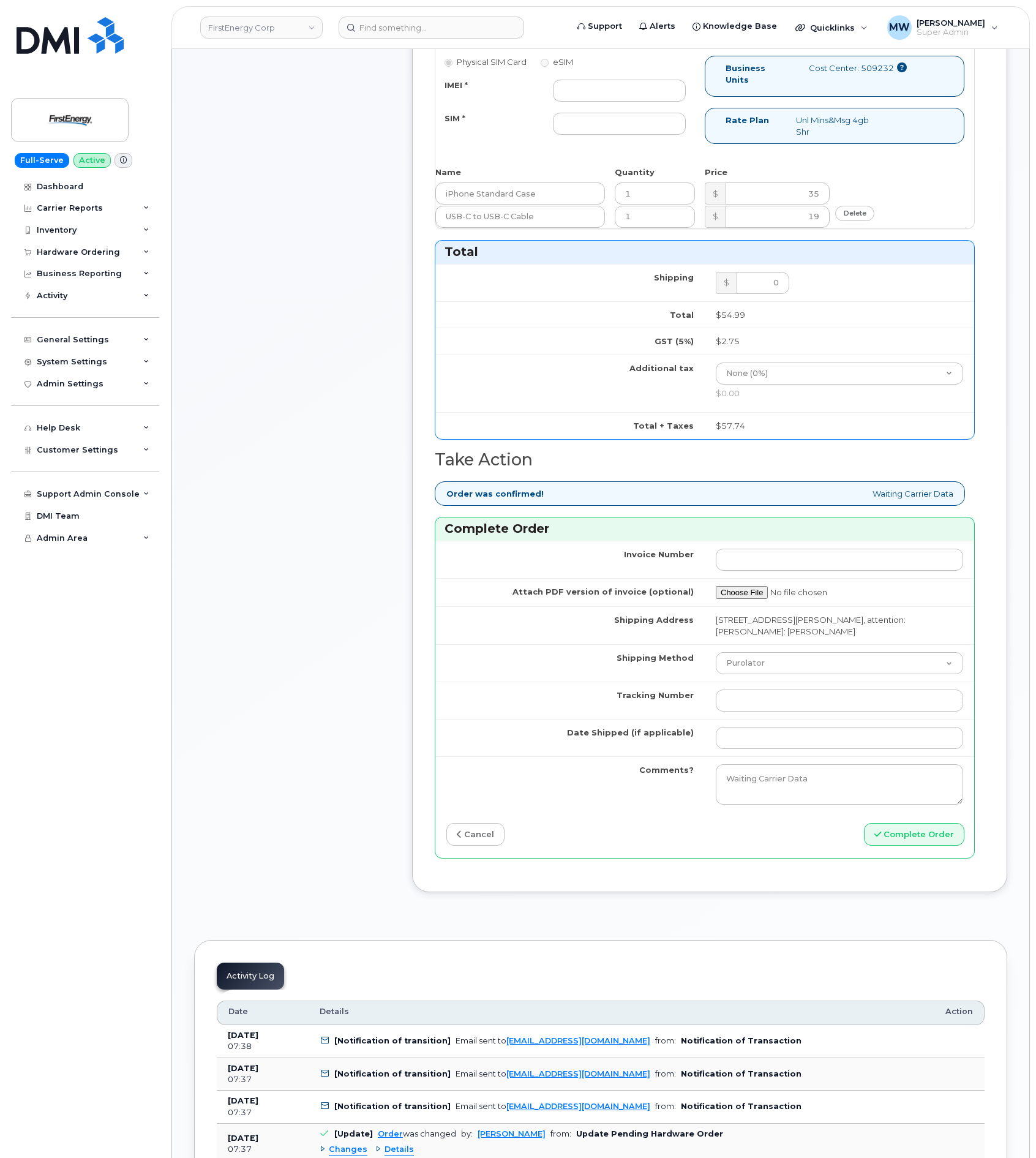
scroll to position [643, 0]
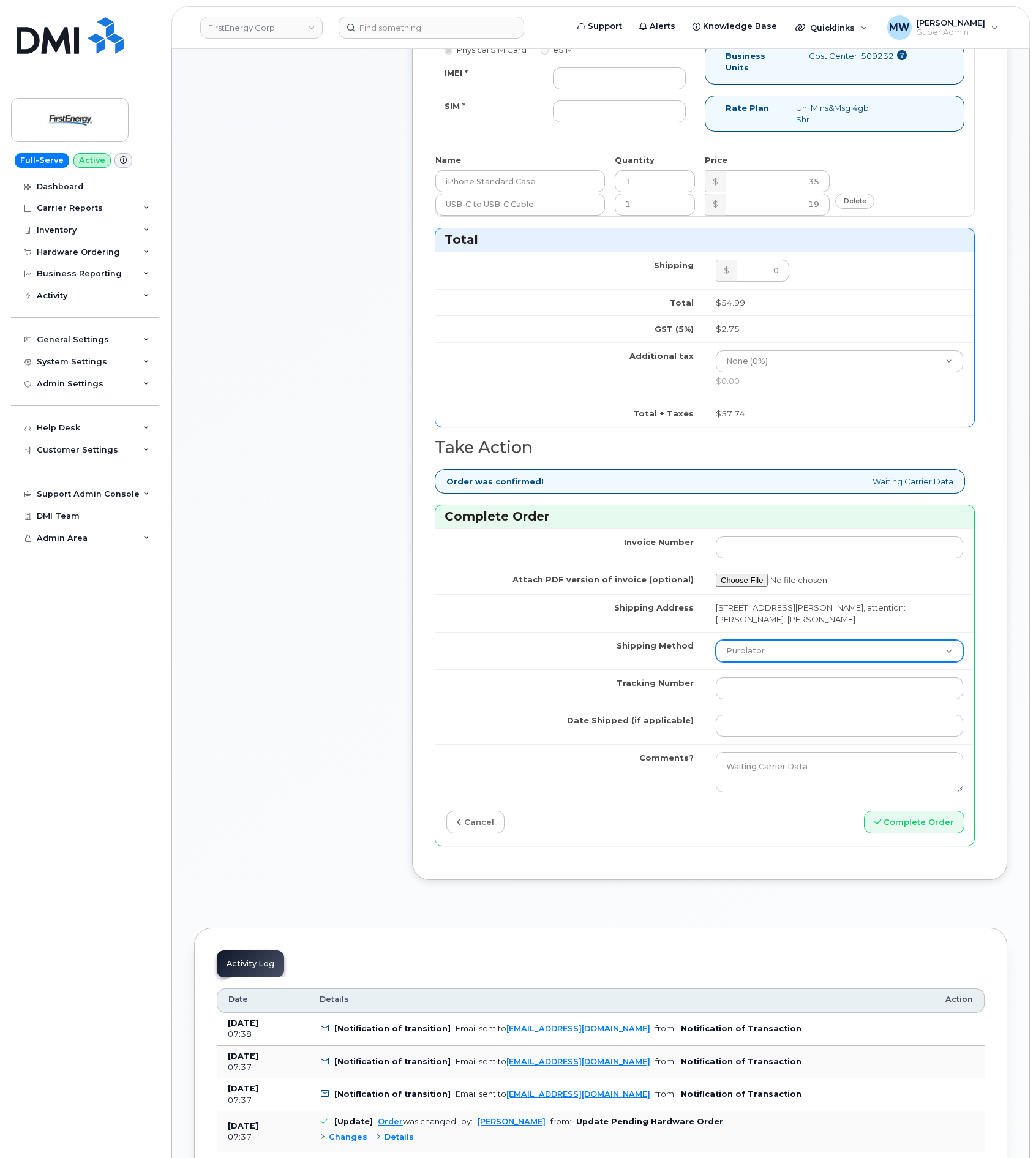
click at [765, 649] on select "Purolator UPS FedEx Canada Post Courier Other Drop Off Pick Up" at bounding box center [840, 651] width 248 height 22
select select "UPS"
click at [716, 645] on select "Purolator UPS FedEx Canada Post Courier Other Drop Off Pick Up" at bounding box center [840, 651] width 248 height 22
click at [767, 698] on input "Tracking Number" at bounding box center [840, 688] width 248 height 22
paste input "1Z3W39X62954188209"
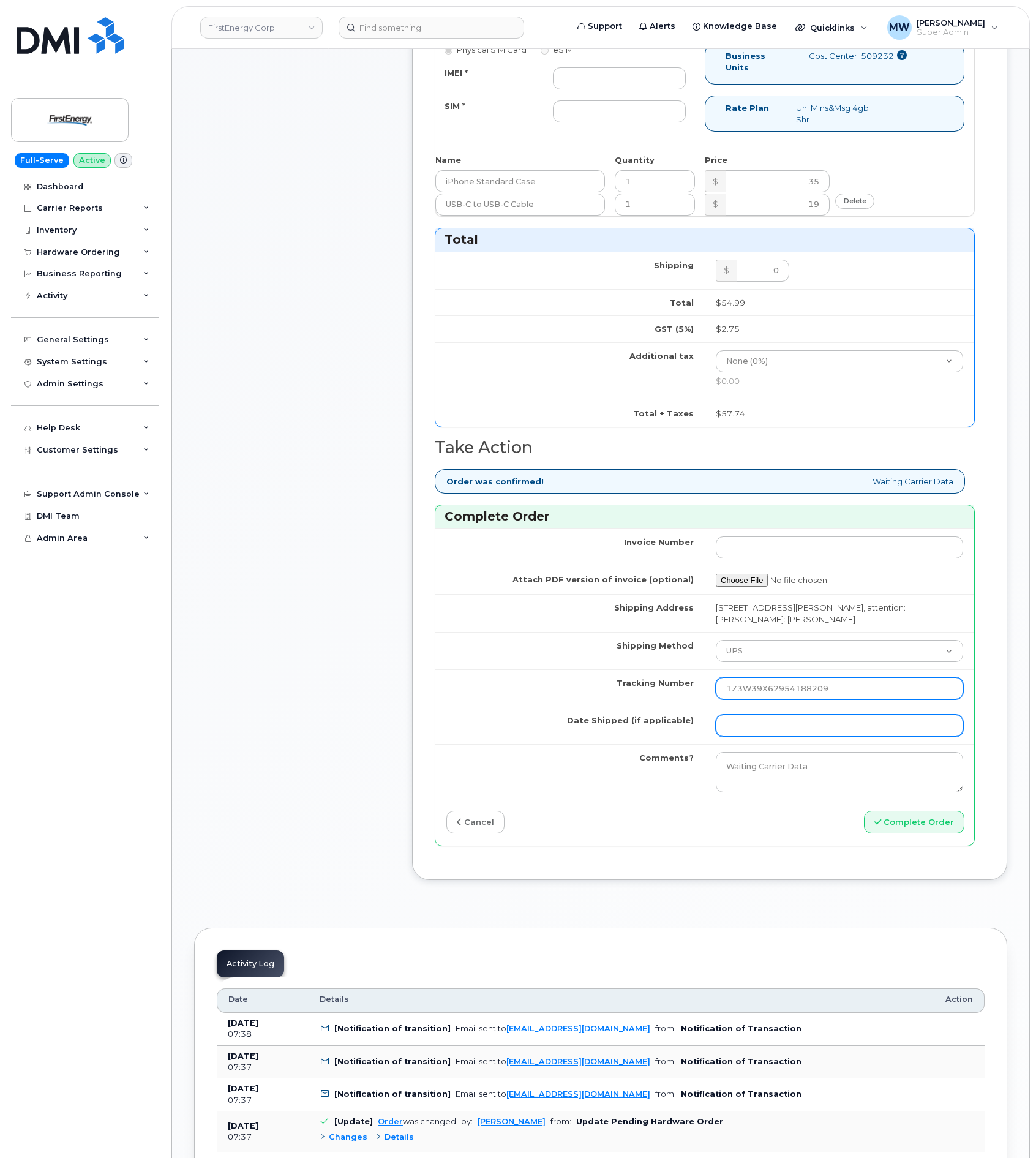
type input "1Z3W39X62954188209"
click at [759, 724] on input "Date Shipped (if applicable)" at bounding box center [840, 726] width 248 height 22
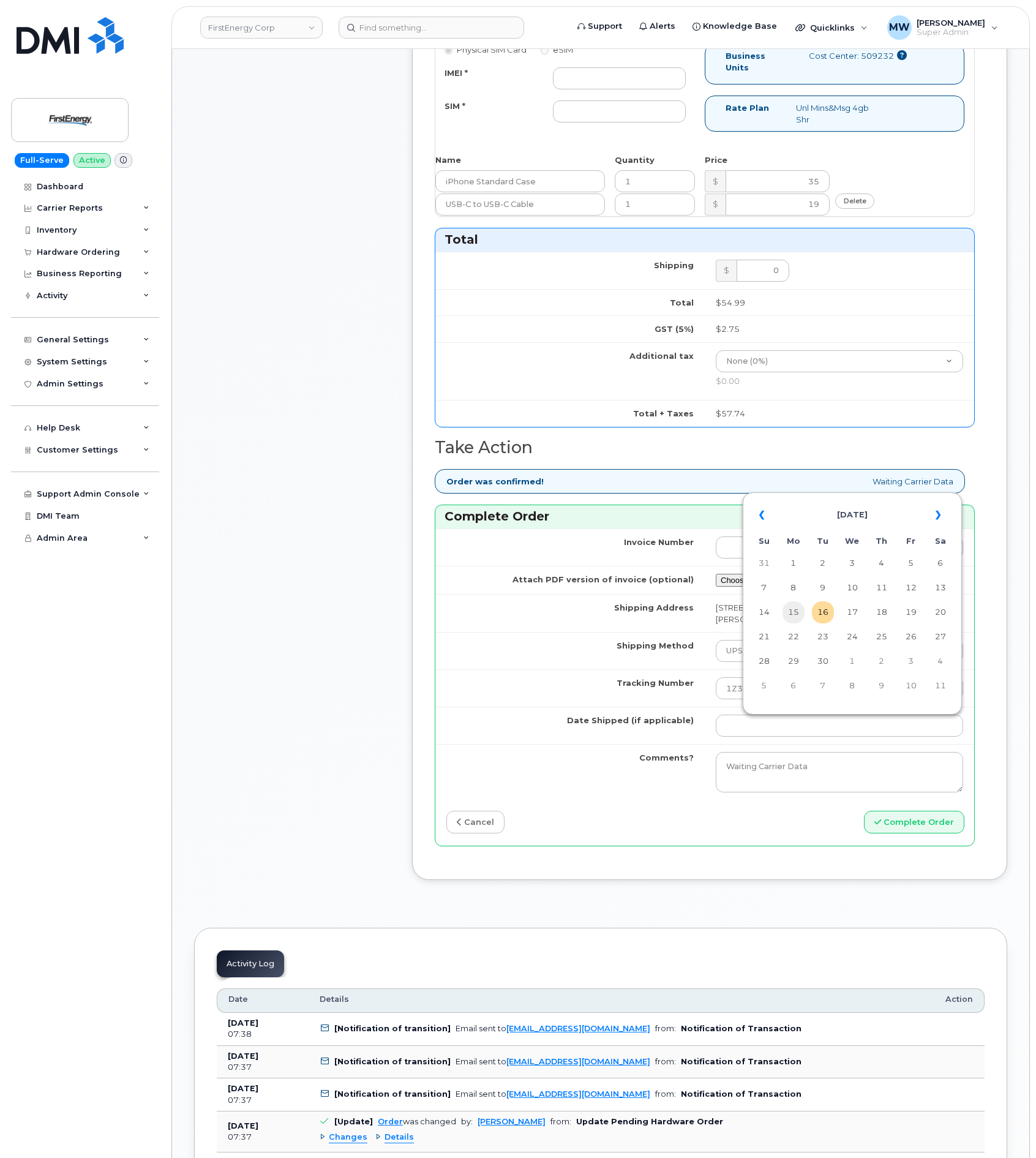
click at [804, 614] on td "15" at bounding box center [793, 612] width 22 height 22
type input "2025-09-15"
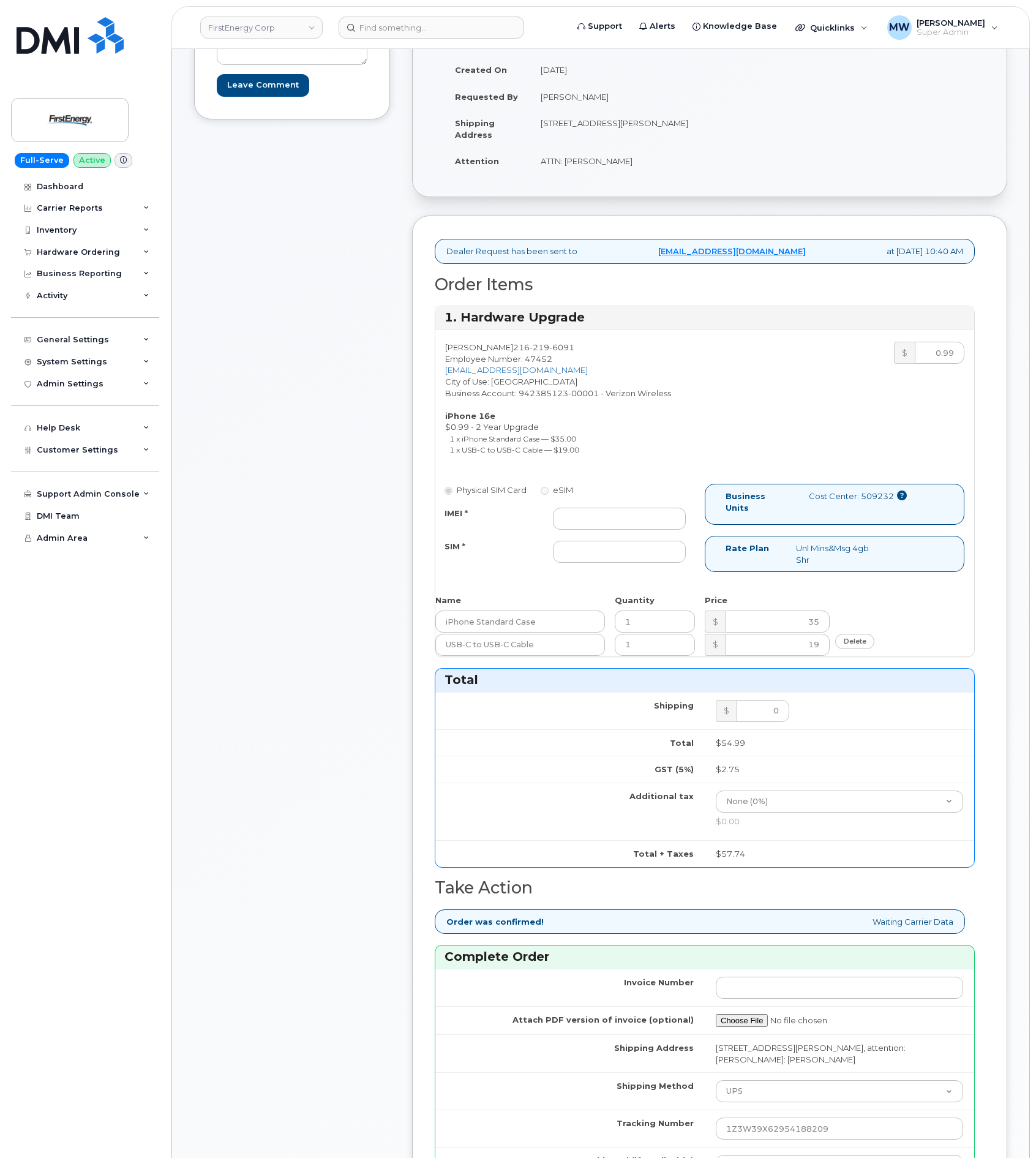
scroll to position [184, 0]
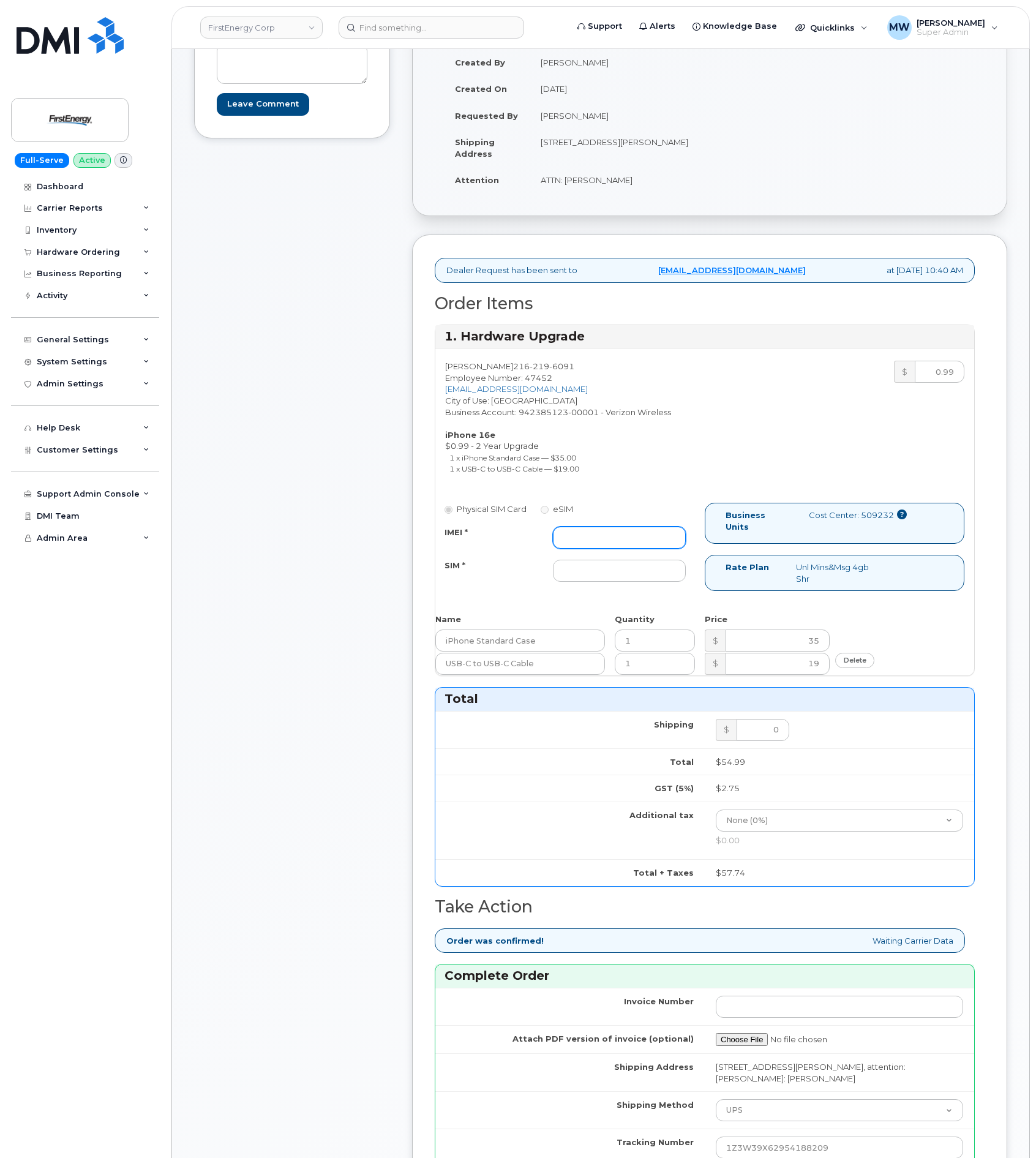
drag, startPoint x: 593, startPoint y: 535, endPoint x: 608, endPoint y: 553, distance: 23.4
click at [593, 535] on input "IMEI *" at bounding box center [619, 537] width 133 height 22
paste input "355613399247783"
type input "355613399247783"
click at [608, 582] on input "SIM *" at bounding box center [619, 571] width 133 height 22
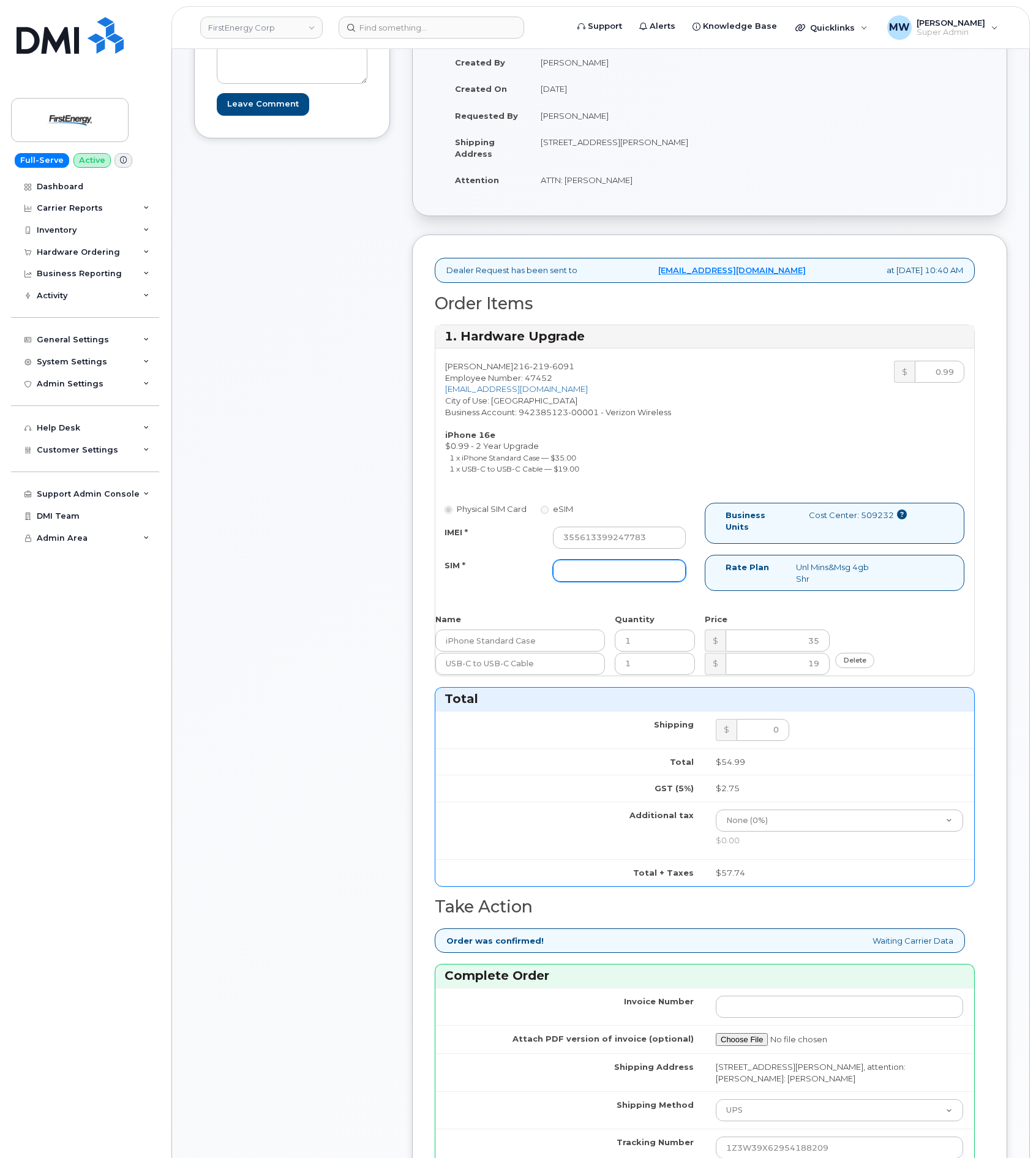
type input "NA"
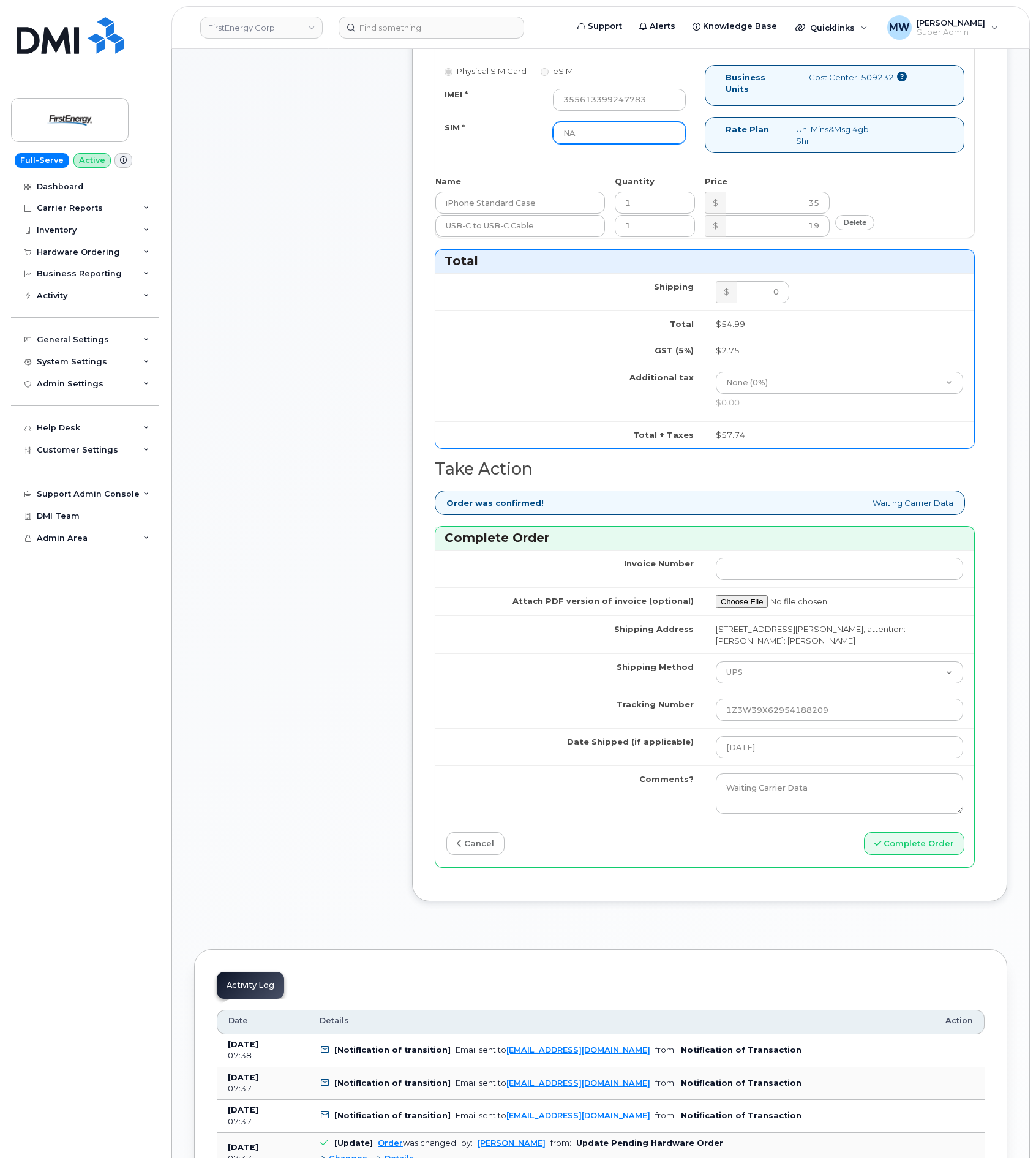
scroll to position [734, 0]
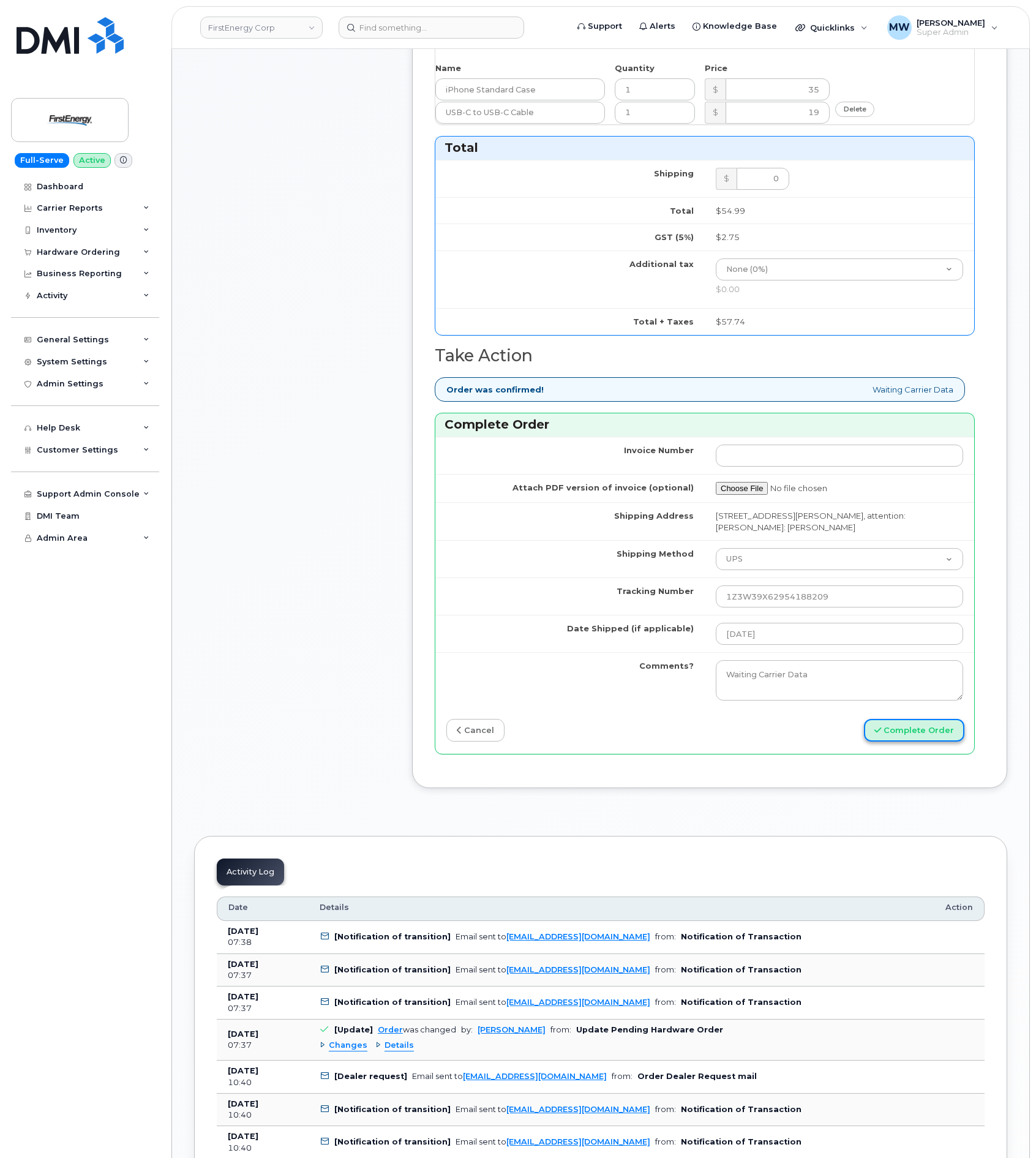
click at [921, 739] on button "Complete Order" at bounding box center [914, 729] width 100 height 22
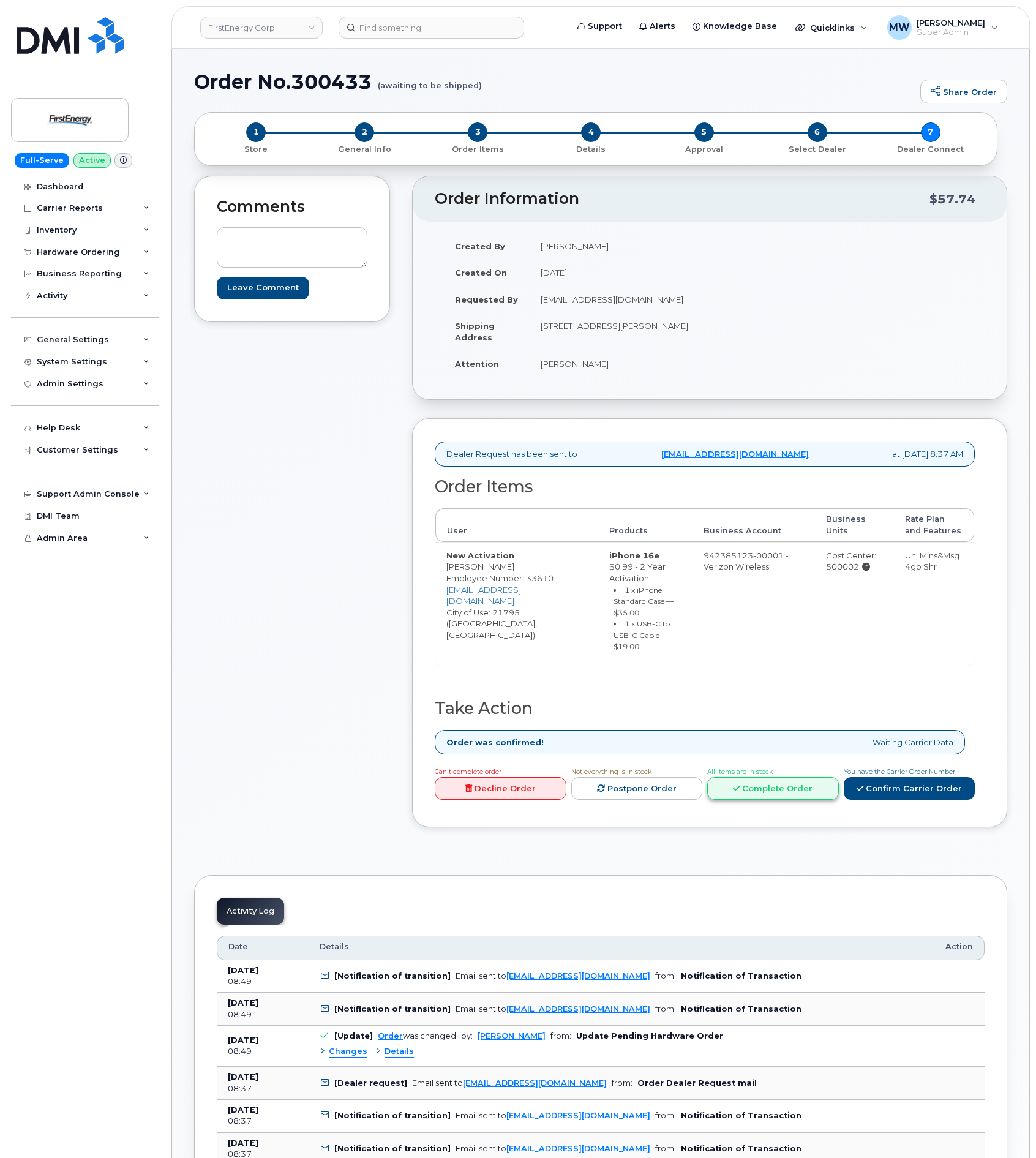
click at [732, 800] on link "Complete Order" at bounding box center [773, 788] width 132 height 22
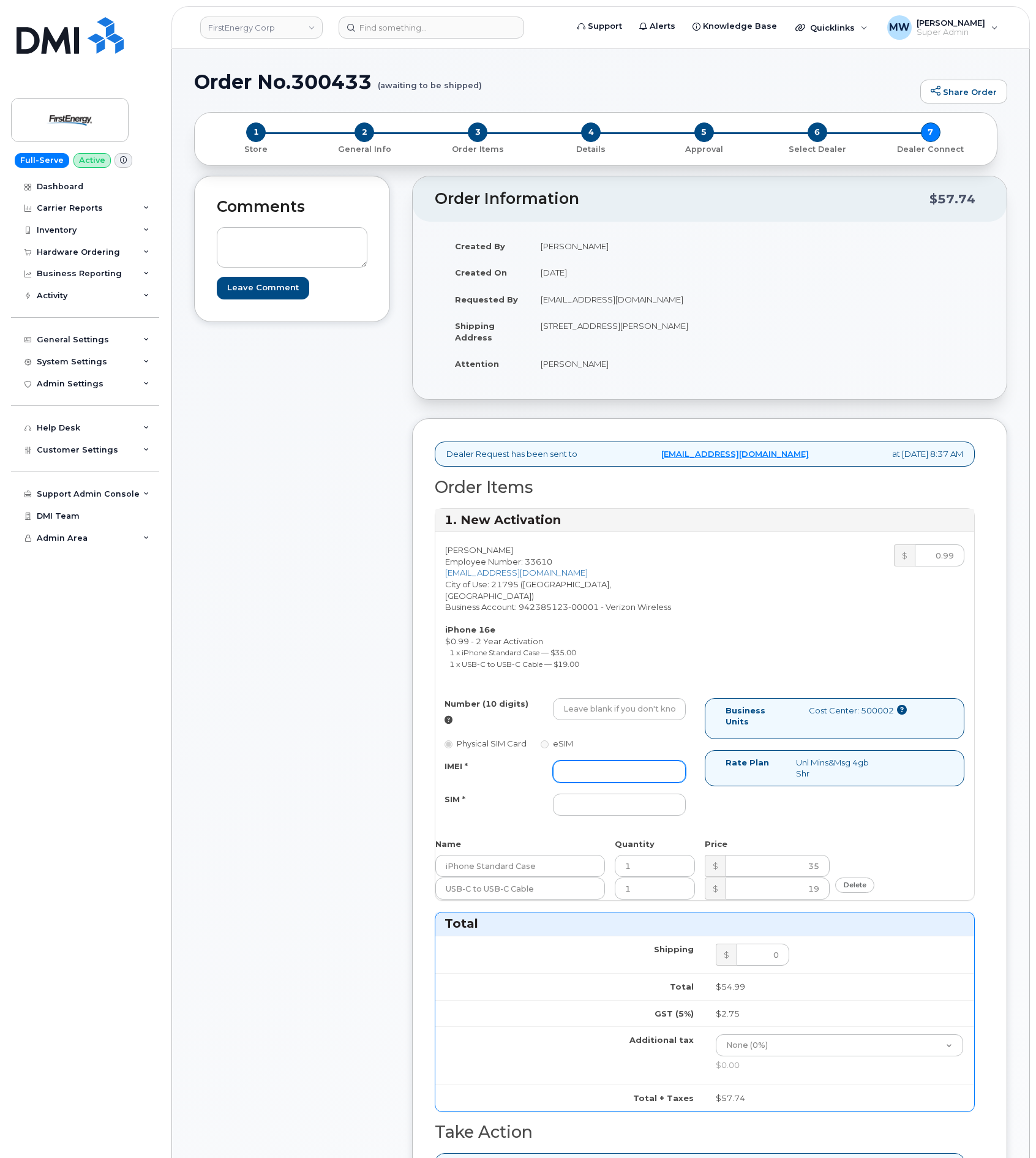
click at [619, 761] on input "IMEI *" at bounding box center [619, 772] width 133 height 22
paste input "355613399608562"
type input "355613399608562"
drag, startPoint x: 591, startPoint y: 680, endPoint x: 610, endPoint y: 698, distance: 26.2
click at [599, 689] on div "[PERSON_NAME] Employee Number: 33610 [EMAIL_ADDRESS][DOMAIN_NAME] City of Use: …" at bounding box center [705, 716] width 539 height 368
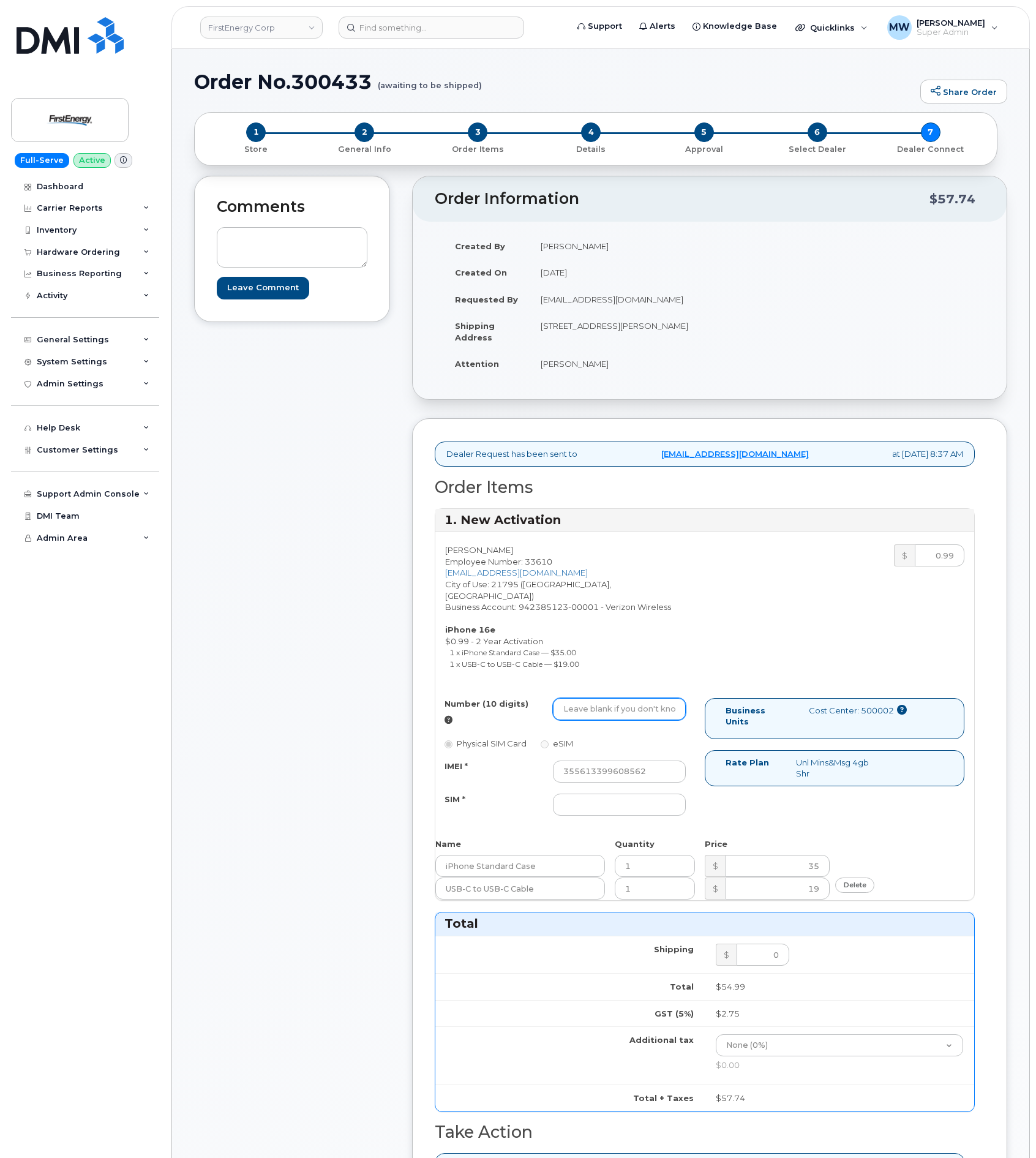
drag, startPoint x: 614, startPoint y: 702, endPoint x: 750, endPoint y: 606, distance: 166.5
click at [619, 701] on input "Number (10 digits)" at bounding box center [619, 709] width 133 height 22
paste input "[PHONE_NUMBER]"
type input "2408781531"
drag, startPoint x: 594, startPoint y: 788, endPoint x: 548, endPoint y: 801, distance: 47.8
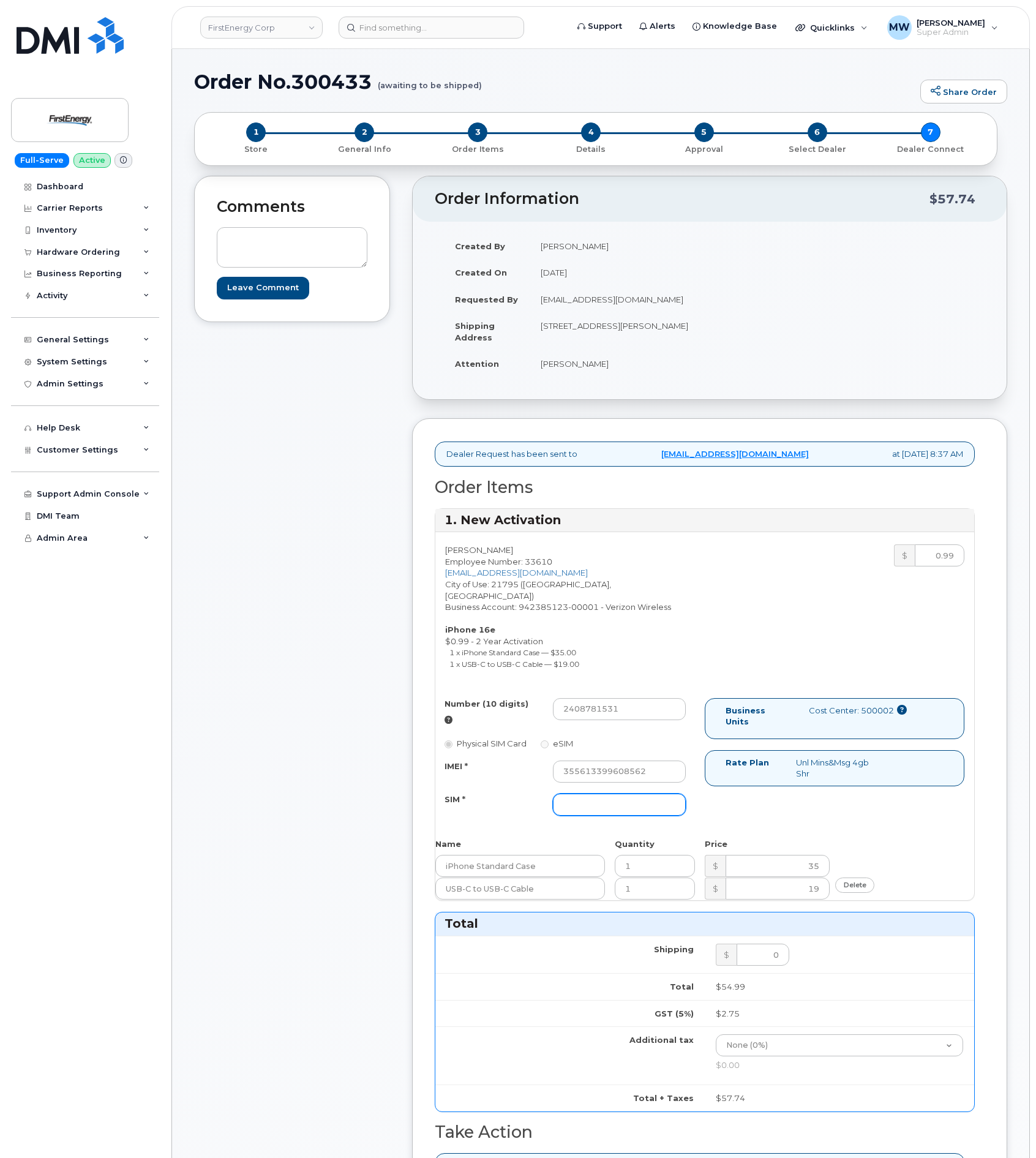
click at [594, 793] on input "SIM *" at bounding box center [619, 804] width 133 height 22
type input "NA"
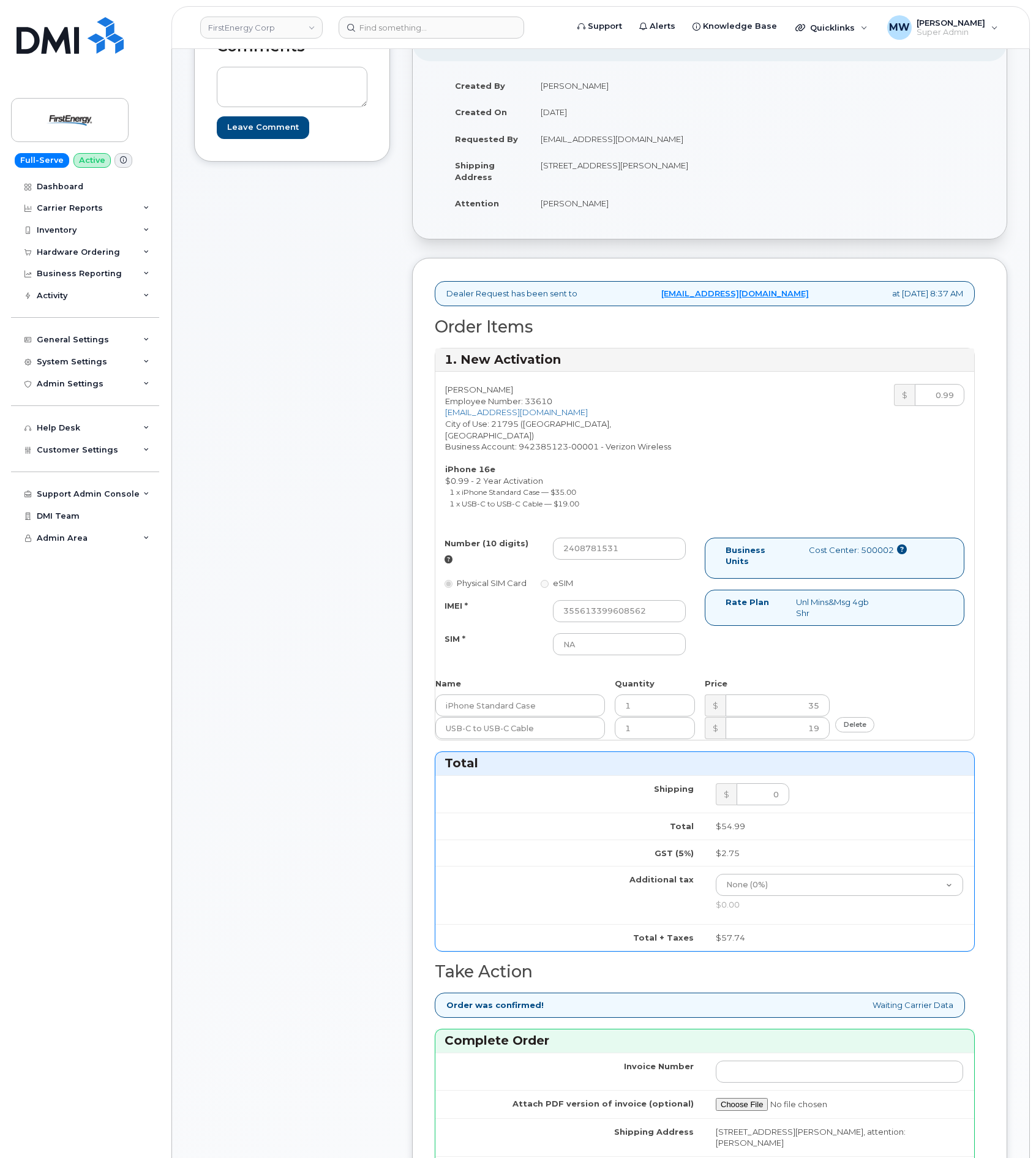
scroll to position [459, 0]
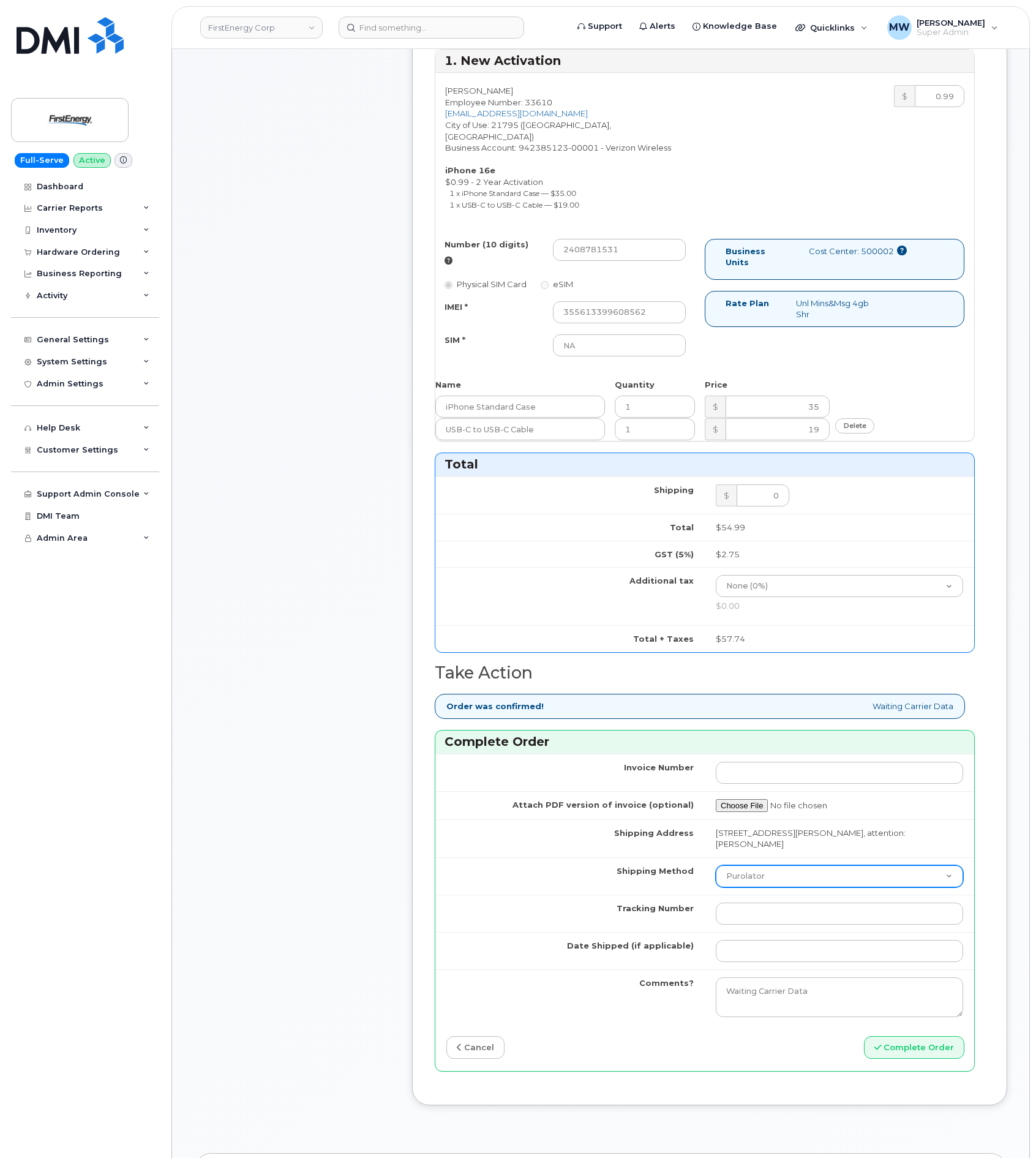
drag, startPoint x: 787, startPoint y: 861, endPoint x: 781, endPoint y: 878, distance: 18.0
click at [783, 875] on select "Purolator UPS FedEx Canada Post Courier Other Drop Off Pick Up" at bounding box center [840, 876] width 248 height 22
select select "UPS"
click at [716, 865] on select "Purolator UPS FedEx Canada Post Courier Other Drop Off Pick Up" at bounding box center [840, 876] width 248 height 22
click at [757, 910] on input "Tracking Number" at bounding box center [840, 914] width 248 height 22
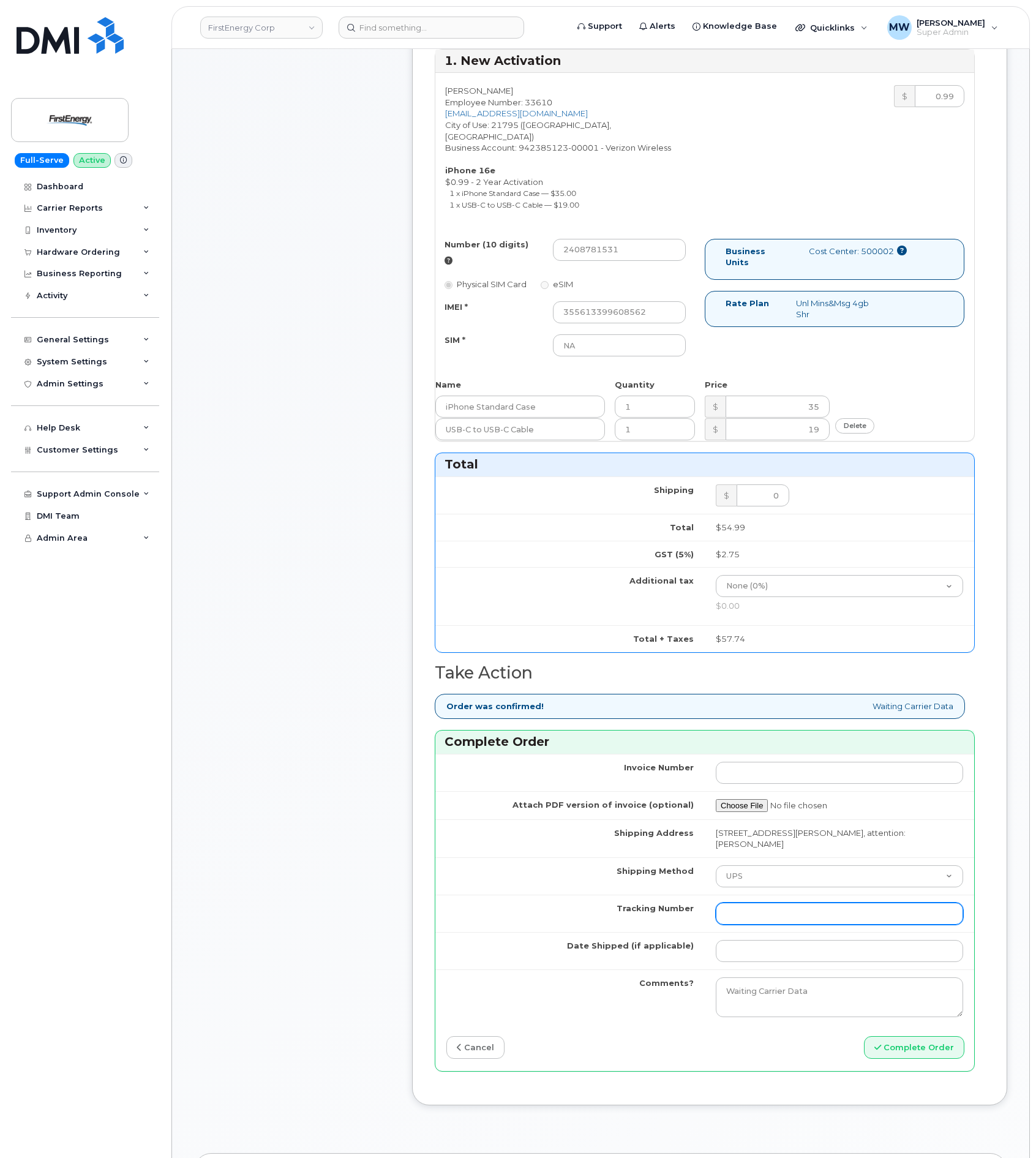
paste input "1Z3W39X62954136907"
type input "1Z3W39X62954136907"
click at [735, 940] on input "Date Shipped (if applicable)" at bounding box center [840, 951] width 248 height 22
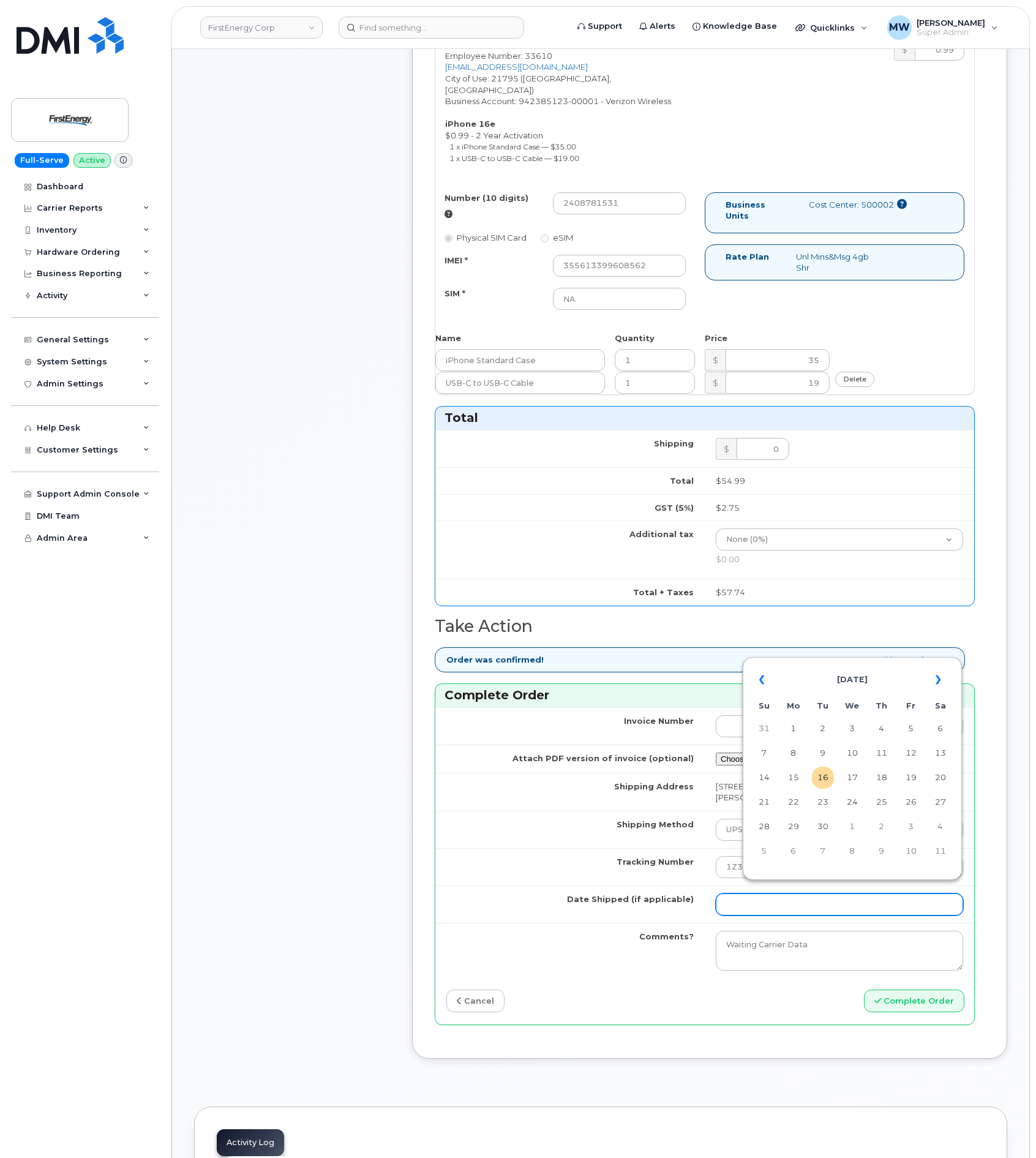
scroll to position [551, 0]
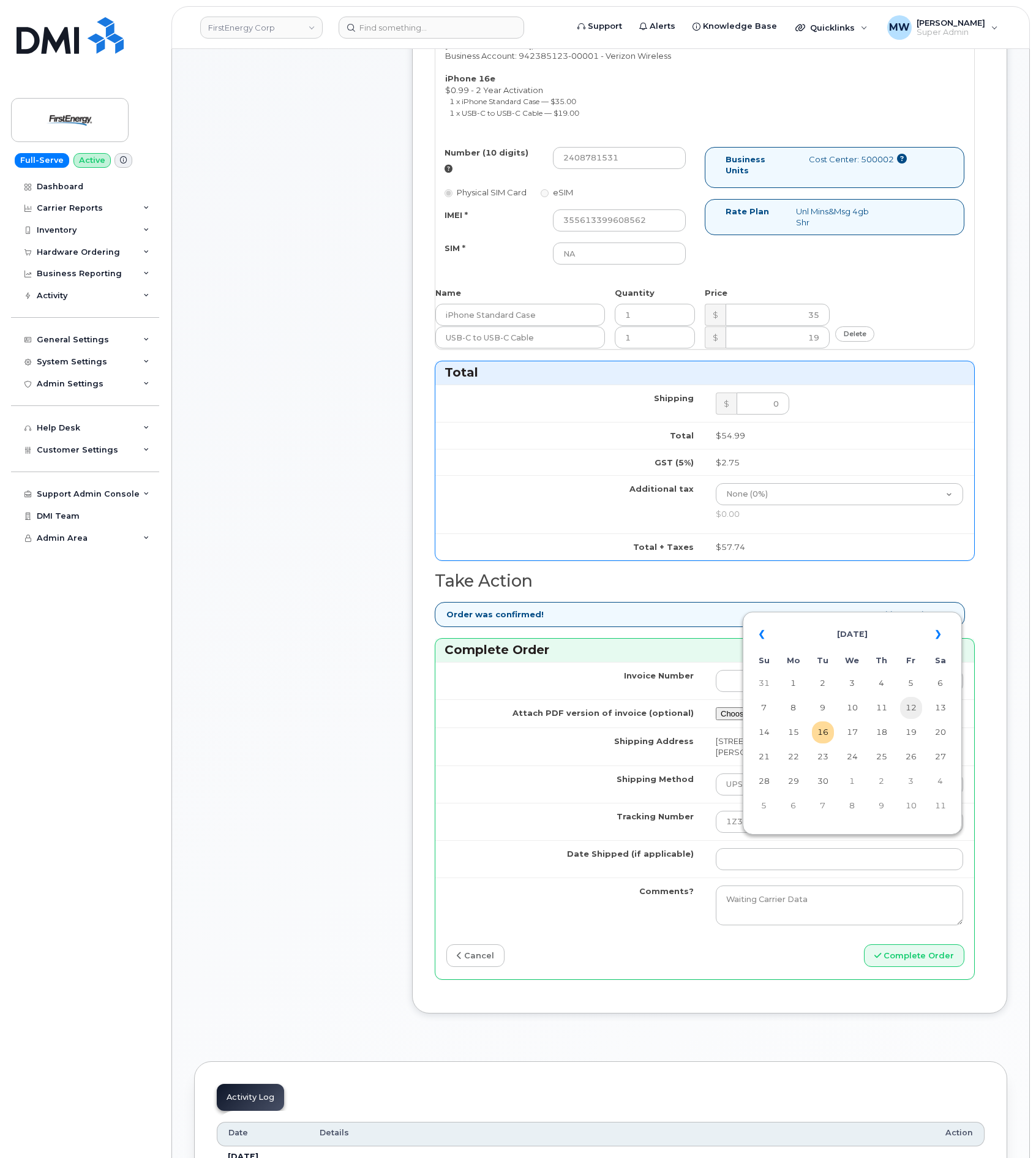
drag, startPoint x: 818, startPoint y: 731, endPoint x: 918, endPoint y: 711, distance: 102.0
click at [918, 711] on tbody "31 1 2 3 4 5 6 7 8 9 10 11 12 13 14 15 16 17 18 19 20 21 22 23 24 25 26 27 28 2…" at bounding box center [852, 745] width 198 height 145
click at [918, 711] on td "12" at bounding box center [911, 708] width 22 height 22
type input "2025-09-12"
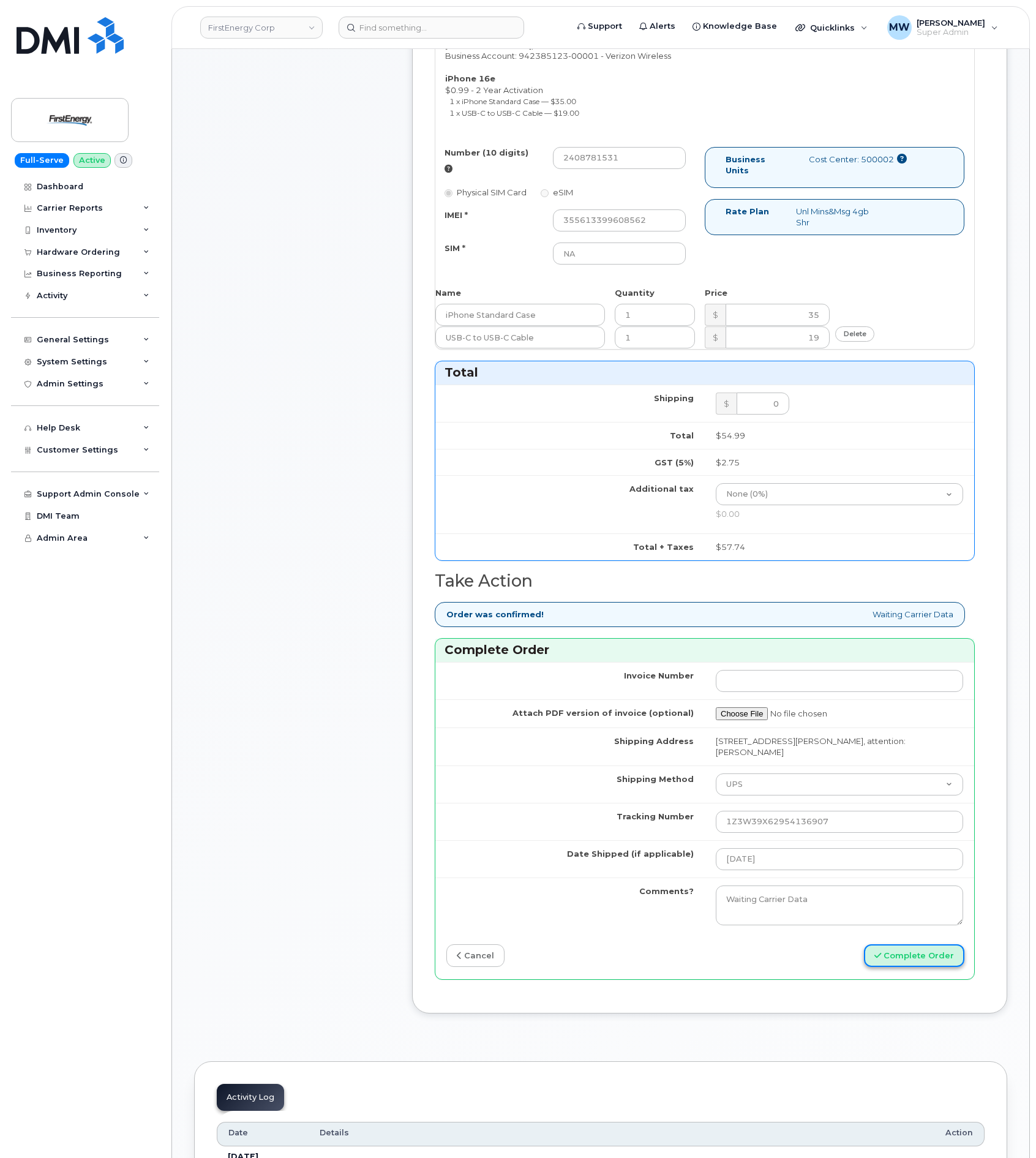
click at [920, 955] on button "Complete Order" at bounding box center [914, 955] width 100 height 22
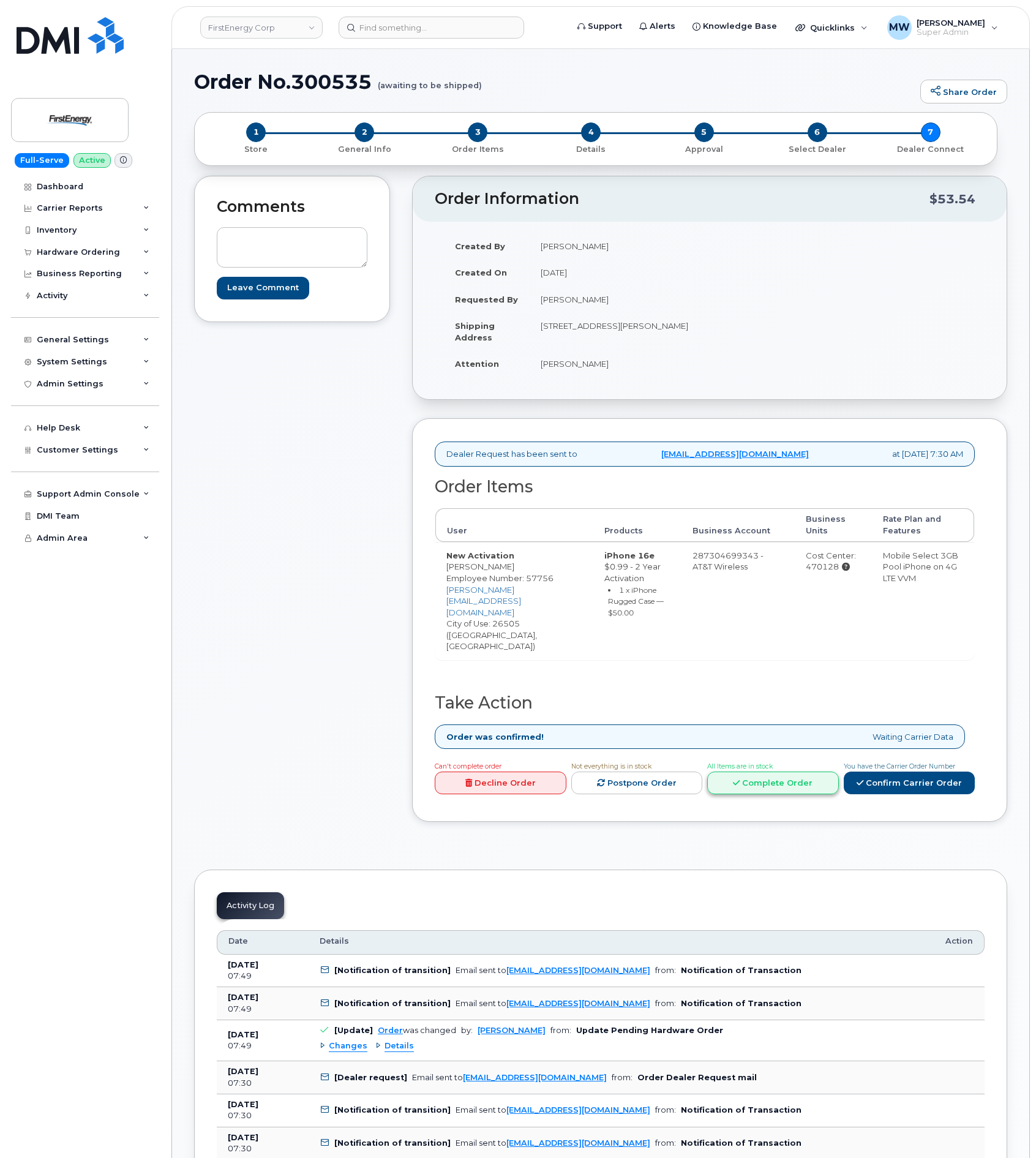
click at [777, 773] on link "Complete Order" at bounding box center [773, 782] width 132 height 22
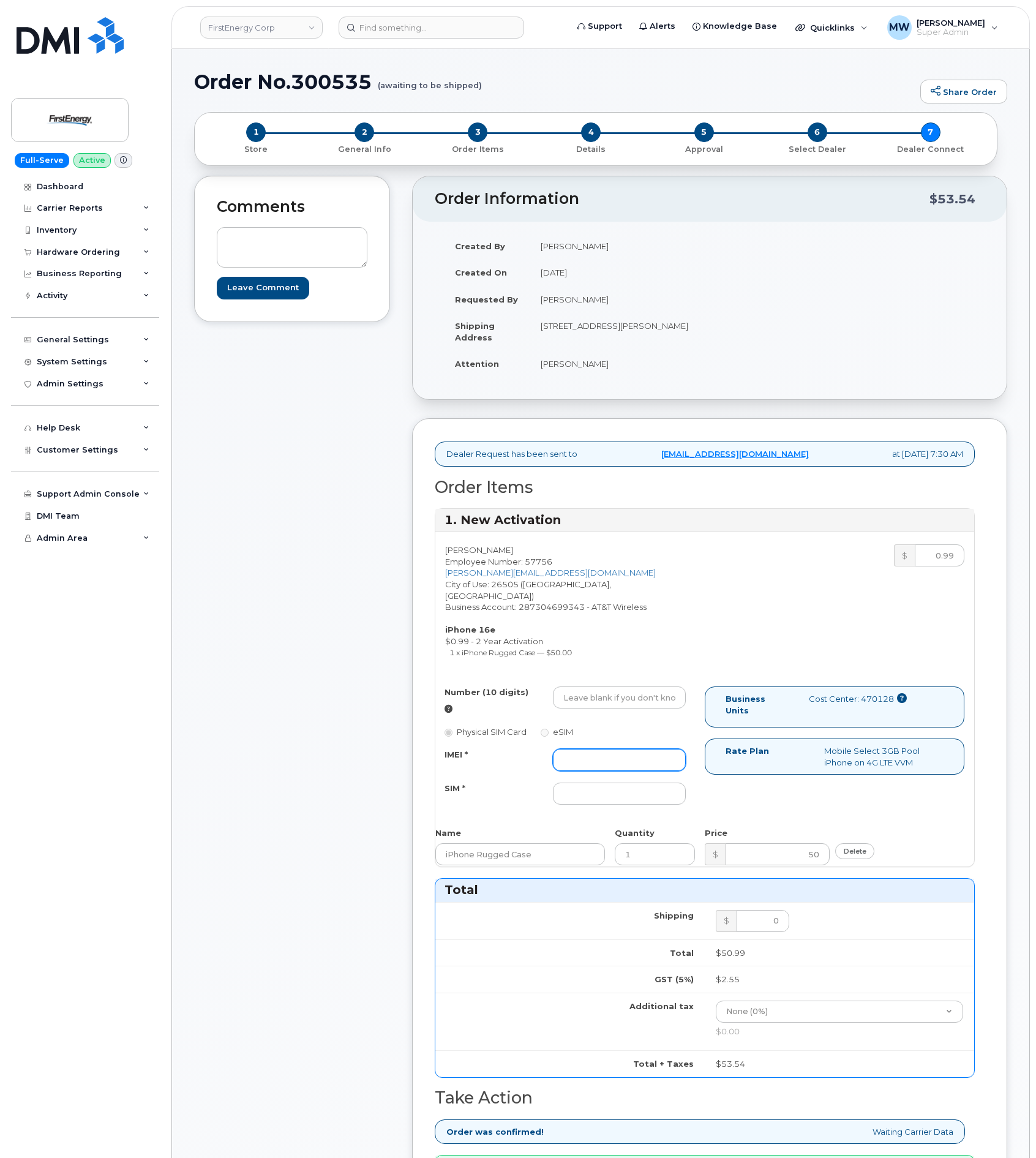
drag, startPoint x: 618, startPoint y: 768, endPoint x: 561, endPoint y: 763, distance: 57.2
click at [605, 768] on input "IMEI *" at bounding box center [619, 759] width 133 height 22
paste input "355613398491697"
type input "355613398491697"
drag, startPoint x: 649, startPoint y: 701, endPoint x: 671, endPoint y: 701, distance: 22.0
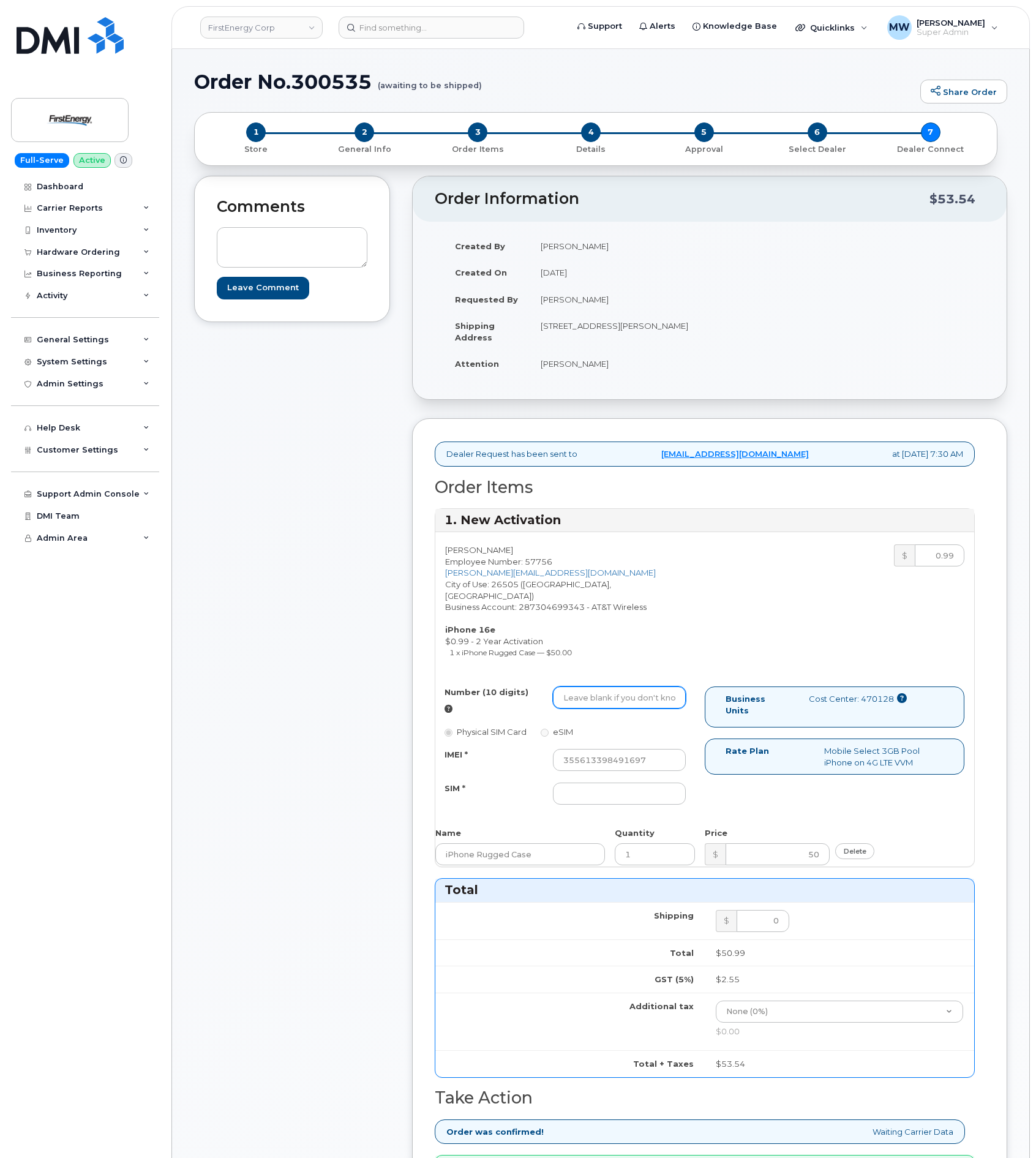
click at [660, 701] on input "Number (10 digits)" at bounding box center [619, 697] width 133 height 22
paste input "[PHONE_NUMBER]"
click at [561, 702] on input "3042769730" at bounding box center [619, 697] width 133 height 22
type input "3042769730"
click at [591, 804] on div "Number (10 digits) 3042769730 Physical SIM Card eSIM IMEI * 355613398491697 SIM…" at bounding box center [570, 751] width 269 height 129
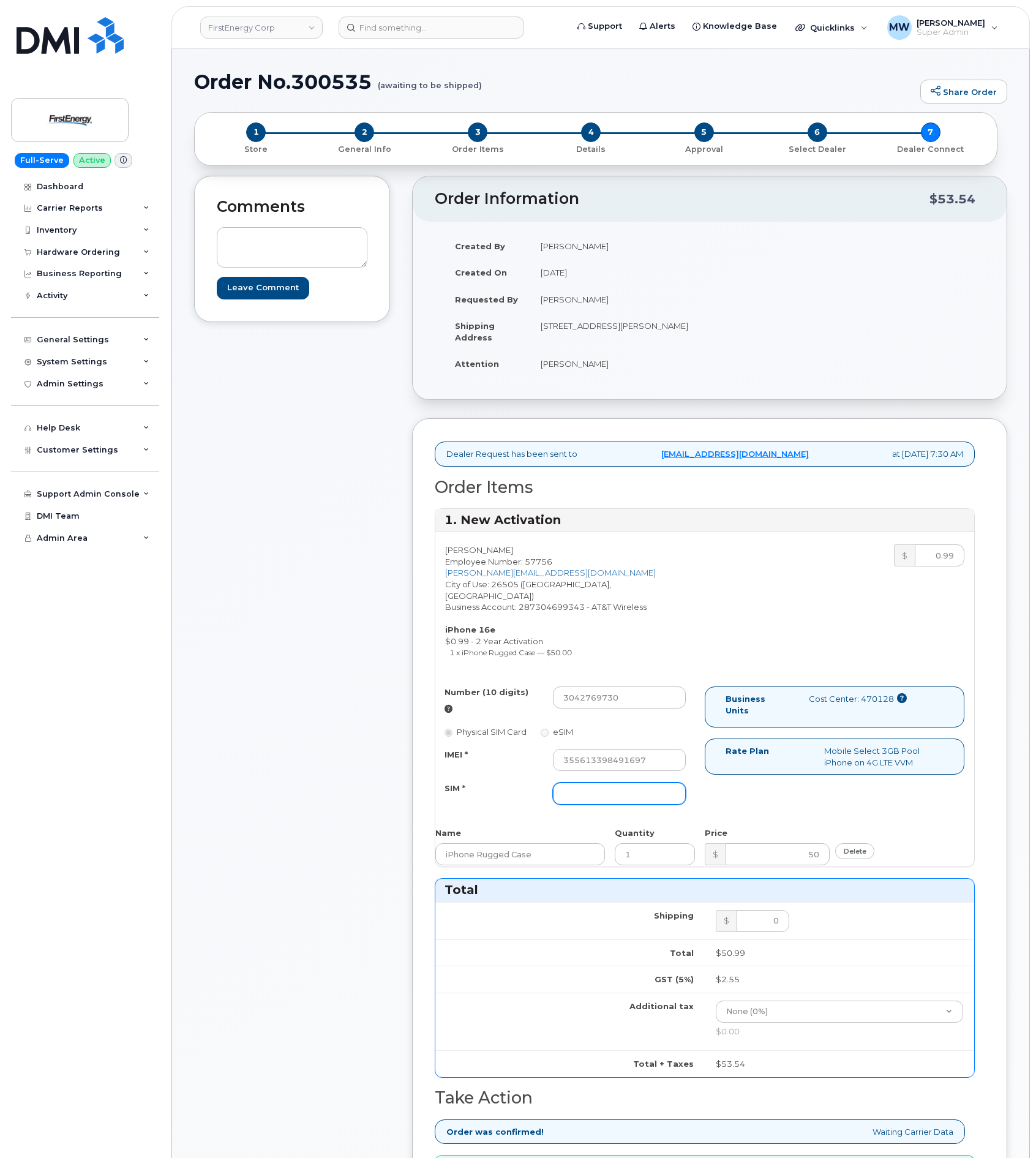
click at [592, 801] on input "SIM *" at bounding box center [619, 793] width 133 height 22
type input "NA"
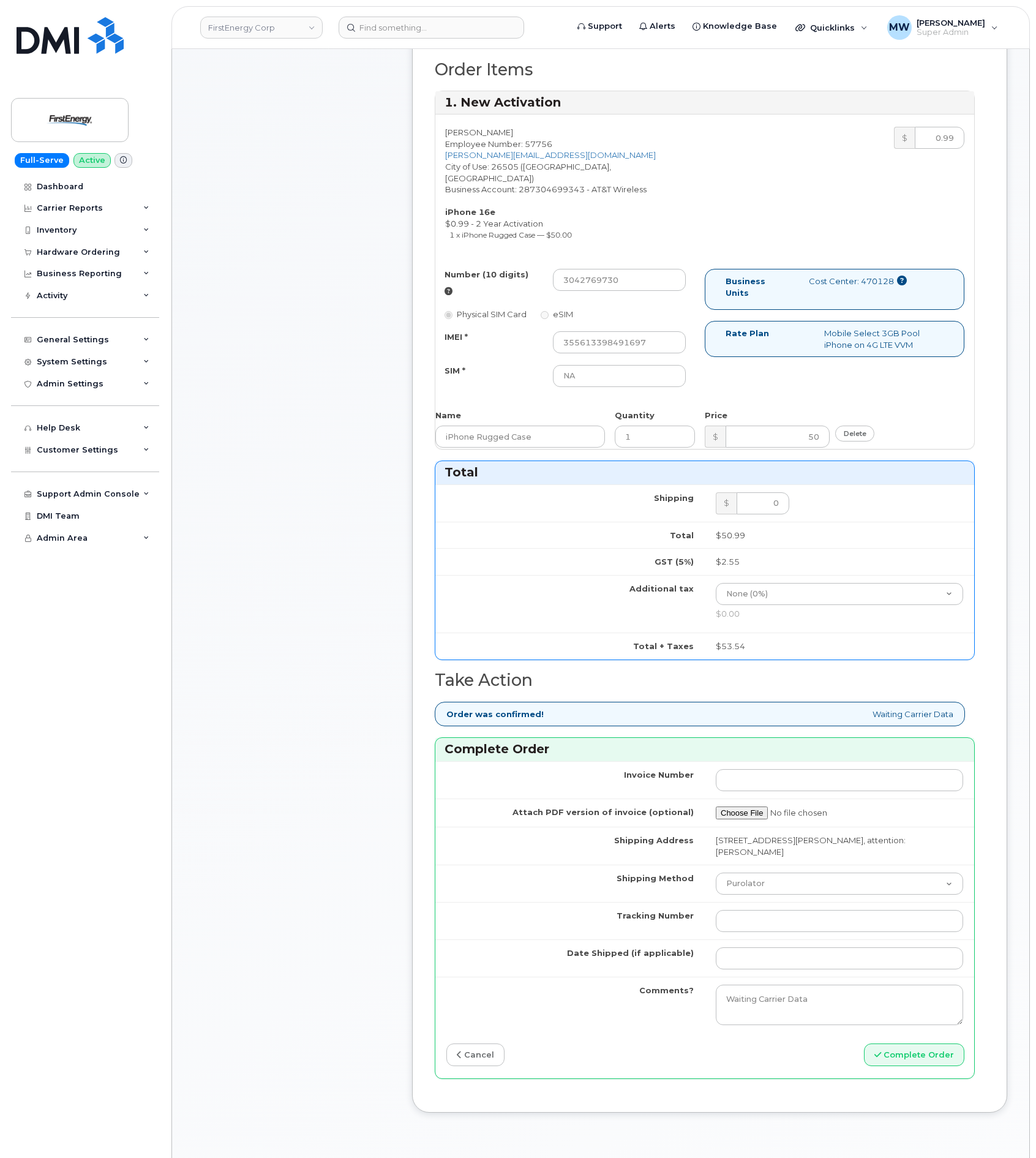
scroll to position [459, 0]
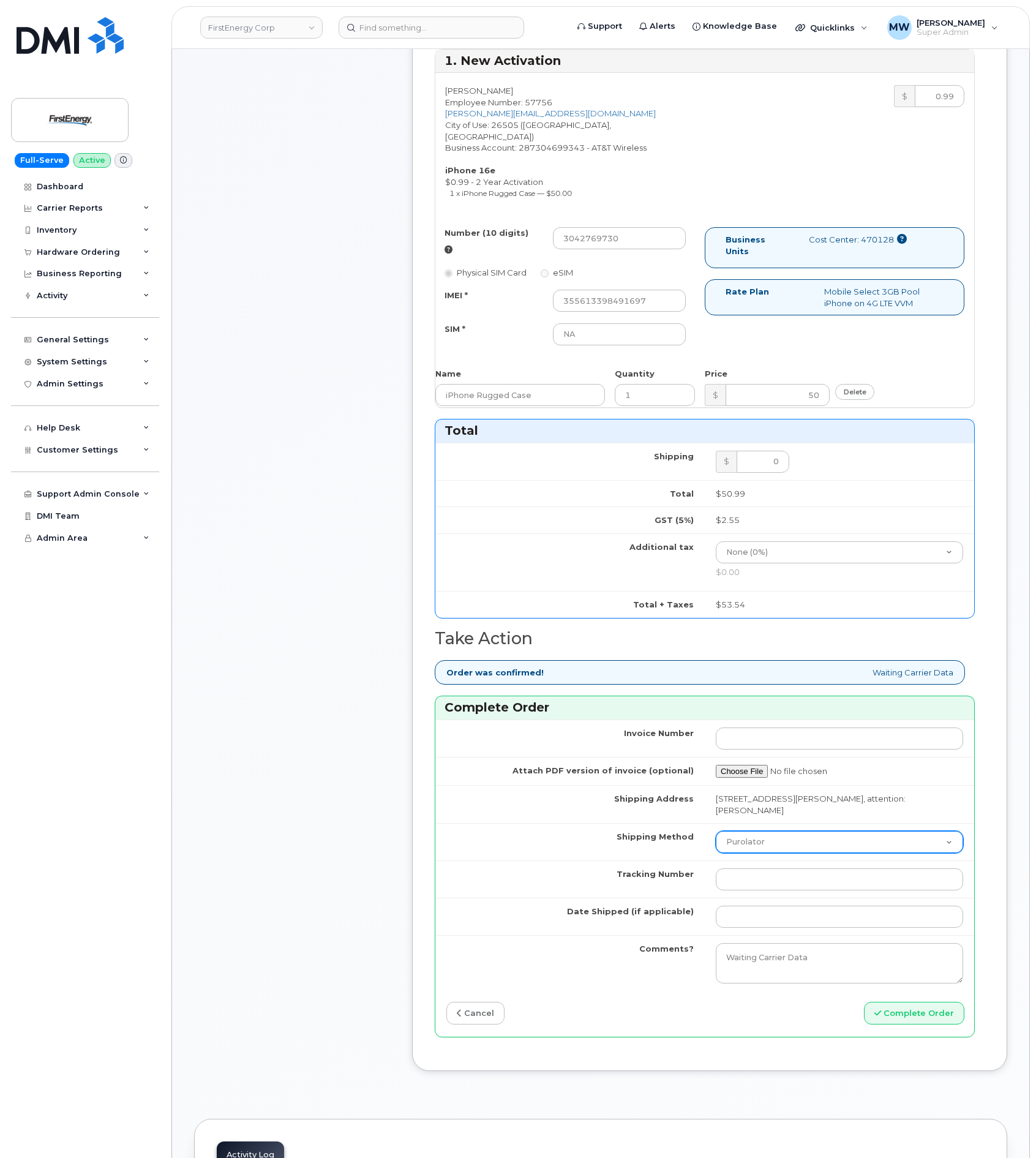
click at [762, 849] on select "Purolator UPS FedEx Canada Post Courier Other Drop Off Pick Up" at bounding box center [840, 842] width 248 height 22
select select "UPS"
click at [716, 833] on select "Purolator UPS FedEx Canada Post Courier Other Drop Off Pick Up" at bounding box center [840, 842] width 248 height 22
click at [776, 884] on input "Tracking Number" at bounding box center [840, 879] width 248 height 22
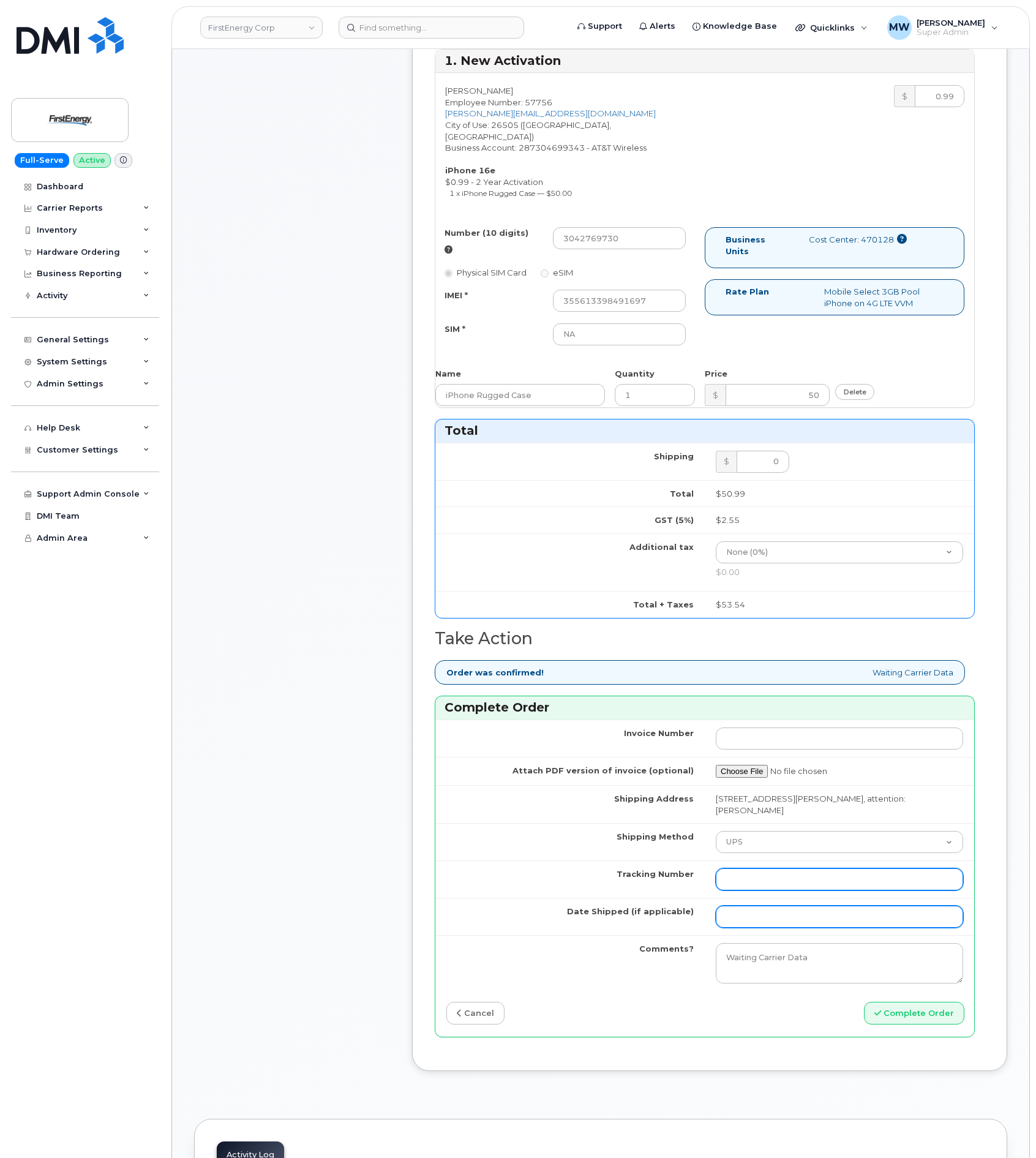
paste input "1ZH4K6592907948070"
type input "1ZH4K6592907948070"
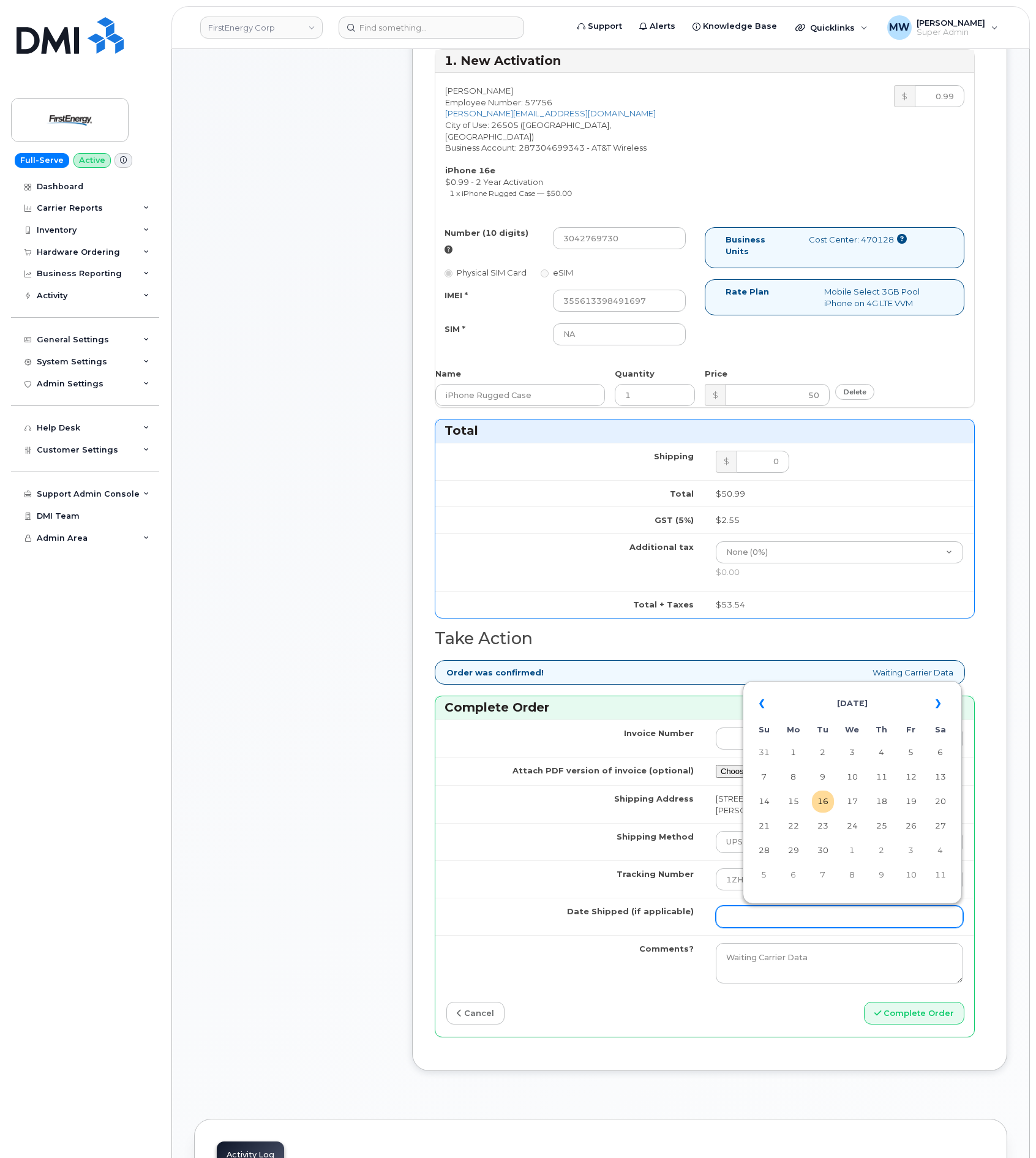
click at [779, 928] on input "Date Shipped (if applicable)" at bounding box center [840, 916] width 248 height 22
click at [932, 781] on td "13" at bounding box center [941, 777] width 22 height 22
type input "2025-09-13"
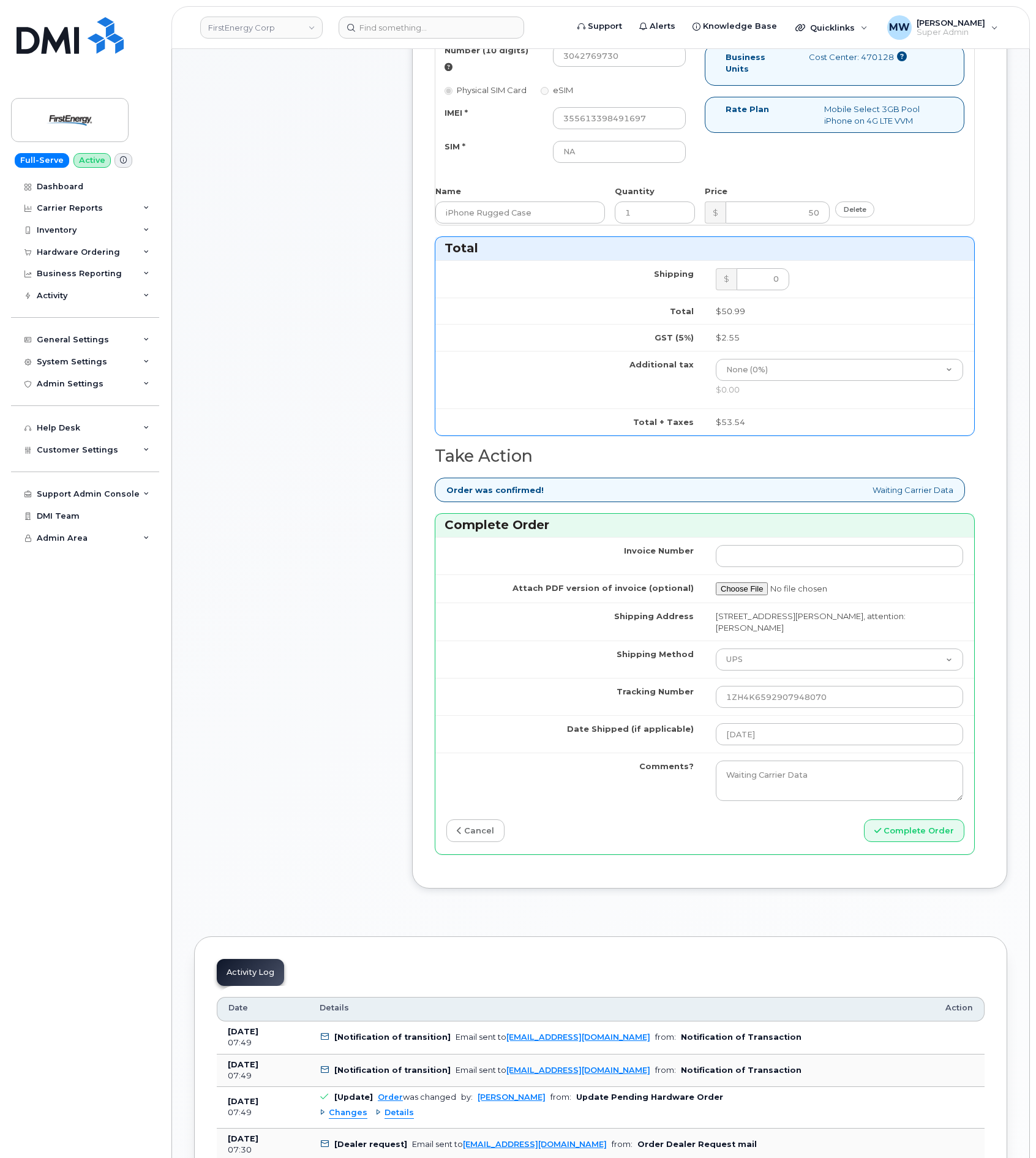
scroll to position [643, 0]
click at [933, 837] on button "Complete Order" at bounding box center [914, 829] width 100 height 22
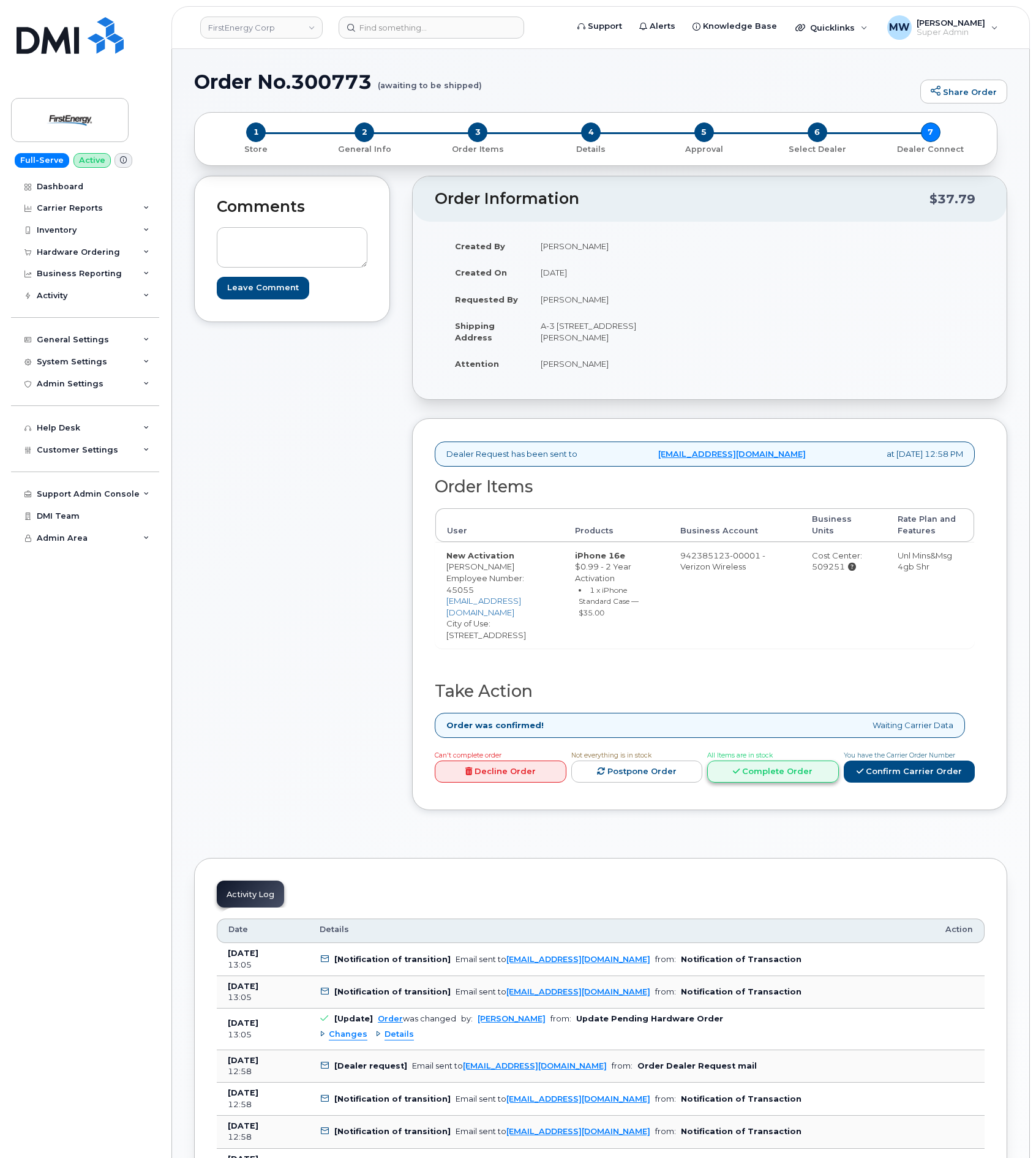
click at [776, 765] on link "Complete Order" at bounding box center [773, 772] width 132 height 22
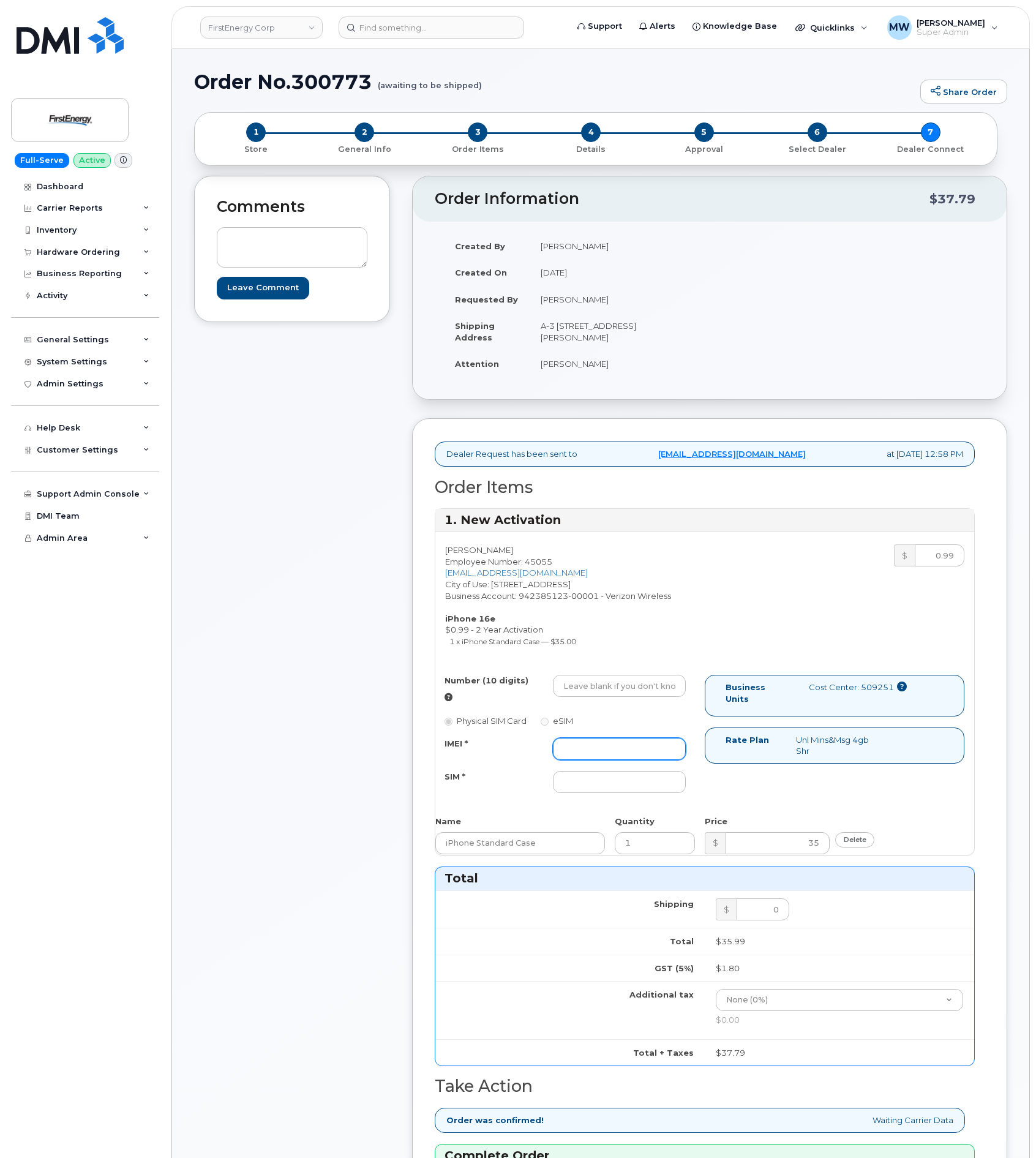
drag, startPoint x: 605, startPoint y: 748, endPoint x: 625, endPoint y: 759, distance: 22.8
click at [605, 748] on input "IMEI *" at bounding box center [619, 749] width 133 height 22
paste input "352515981418784"
type input "352515981418784"
click at [625, 694] on input "Number (10 digits)" at bounding box center [619, 686] width 133 height 22
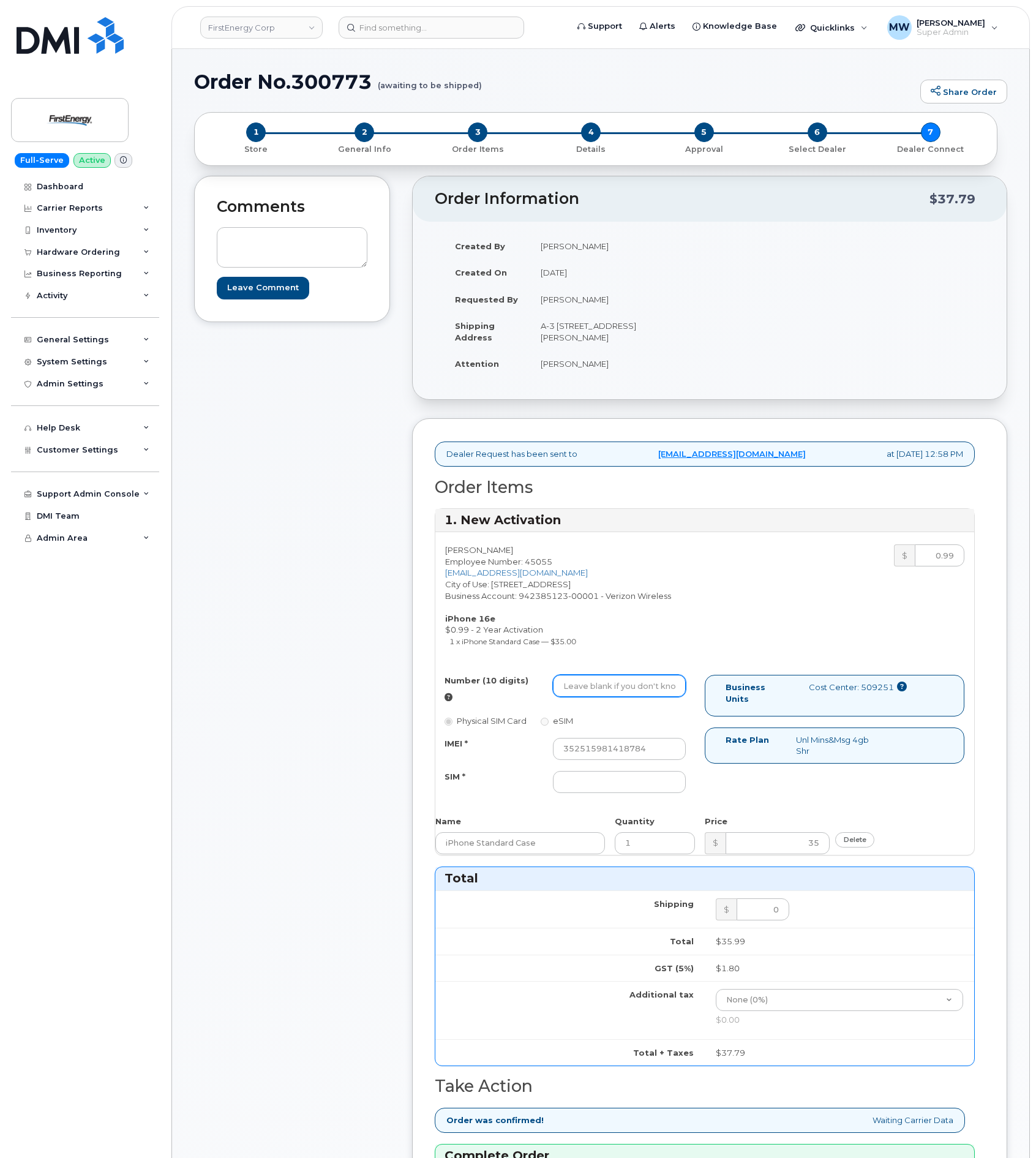
paste input "[PHONE_NUMBER]"
type input "3308085942"
click at [600, 802] on div "Number (10 digits) 3308085942 Physical SIM Card eSIM IMEI * [CREDIT_CARD_NUMBER…" at bounding box center [570, 740] width 269 height 129
click at [603, 787] on input "SIM *" at bounding box center [619, 782] width 133 height 22
type input "NA"
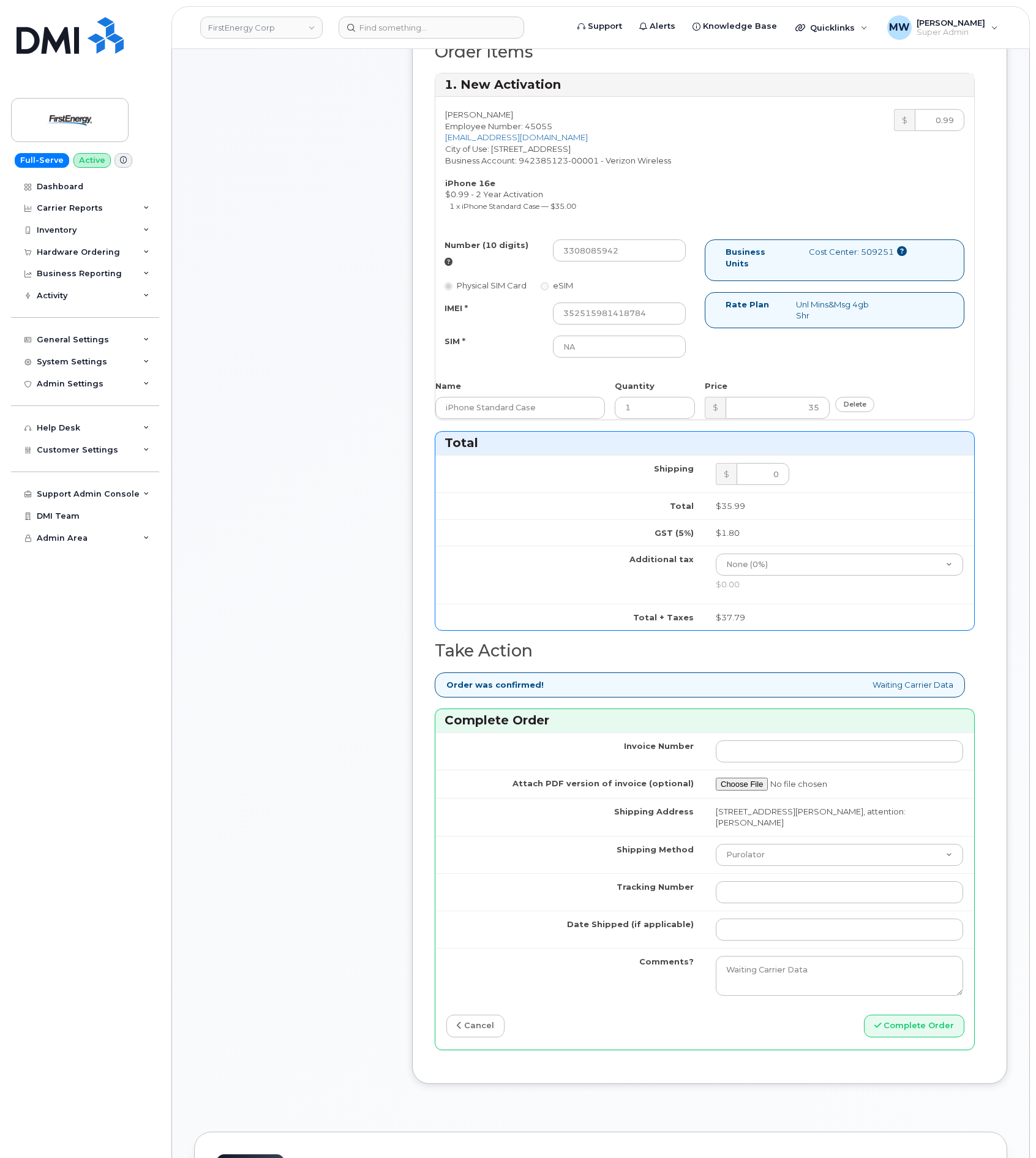
scroll to position [459, 0]
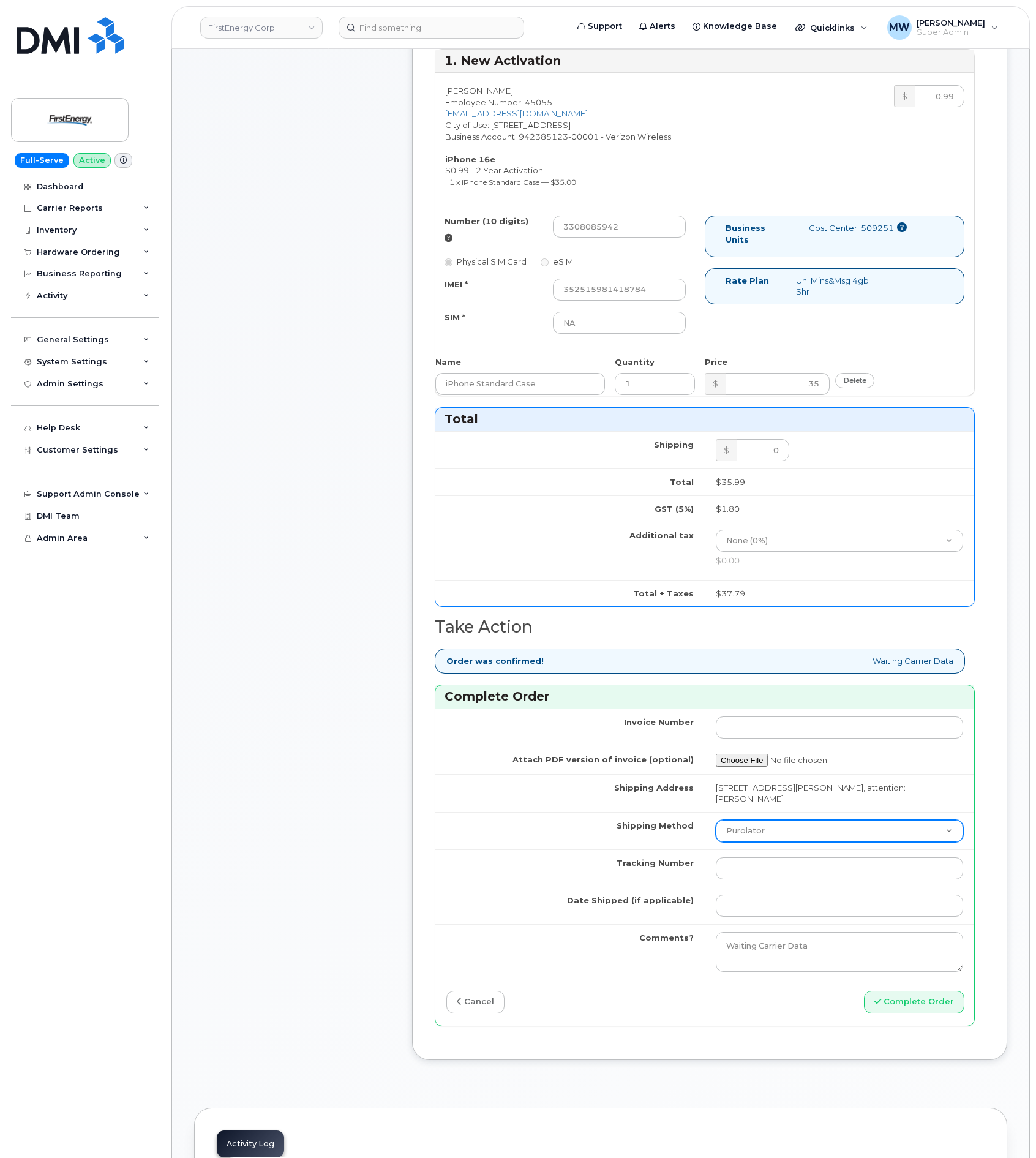
drag, startPoint x: 760, startPoint y: 832, endPoint x: 760, endPoint y: 847, distance: 15.0
click at [760, 847] on td "Purolator UPS FedEx Canada Post Courier Other Drop Off Pick Up" at bounding box center [839, 830] width 269 height 37
select select "UPS"
click at [716, 822] on select "Purolator UPS FedEx Canada Post Courier Other Drop Off Pick Up" at bounding box center [840, 830] width 248 height 22
click at [760, 875] on input "Tracking Number" at bounding box center [840, 868] width 248 height 22
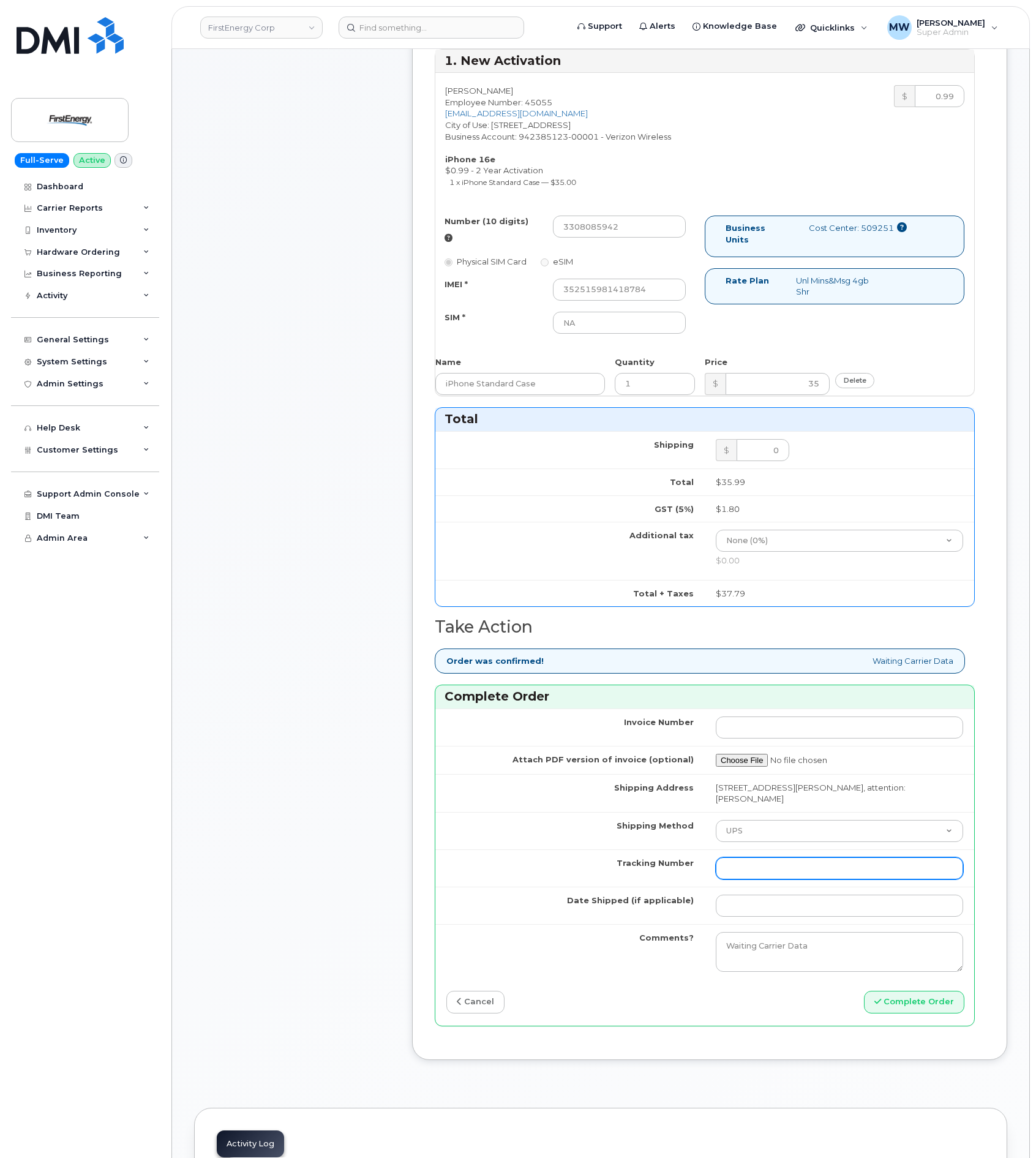
paste input "1Z3W39X62954213029 Ship Date"
type input "1Z3W39X62954213029 Ship Date"
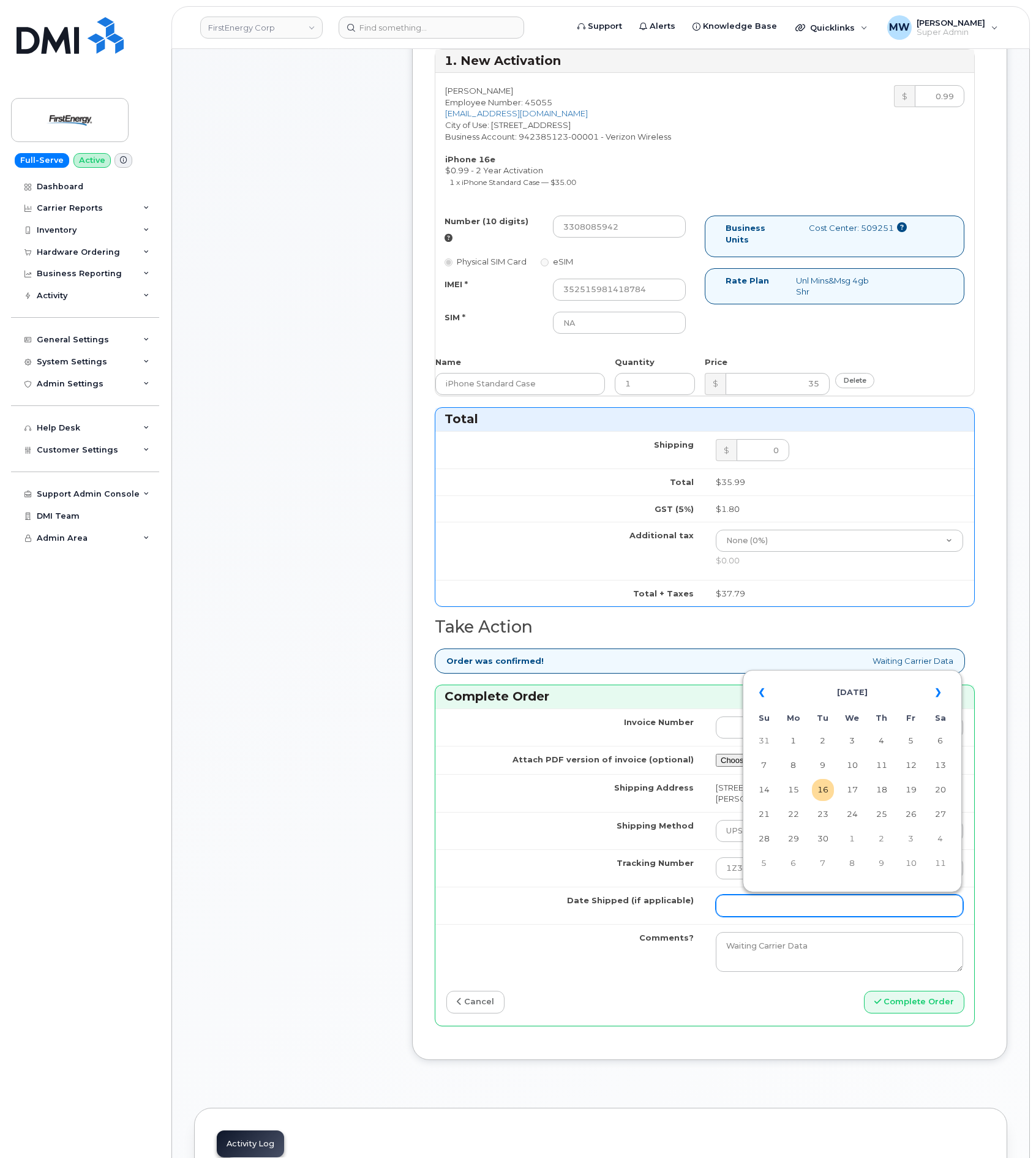
click at [768, 915] on input "Date Shipped (if applicable)" at bounding box center [840, 905] width 248 height 22
drag, startPoint x: 798, startPoint y: 788, endPoint x: 804, endPoint y: 794, distance: 8.5
click at [799, 789] on td "15" at bounding box center [793, 789] width 22 height 22
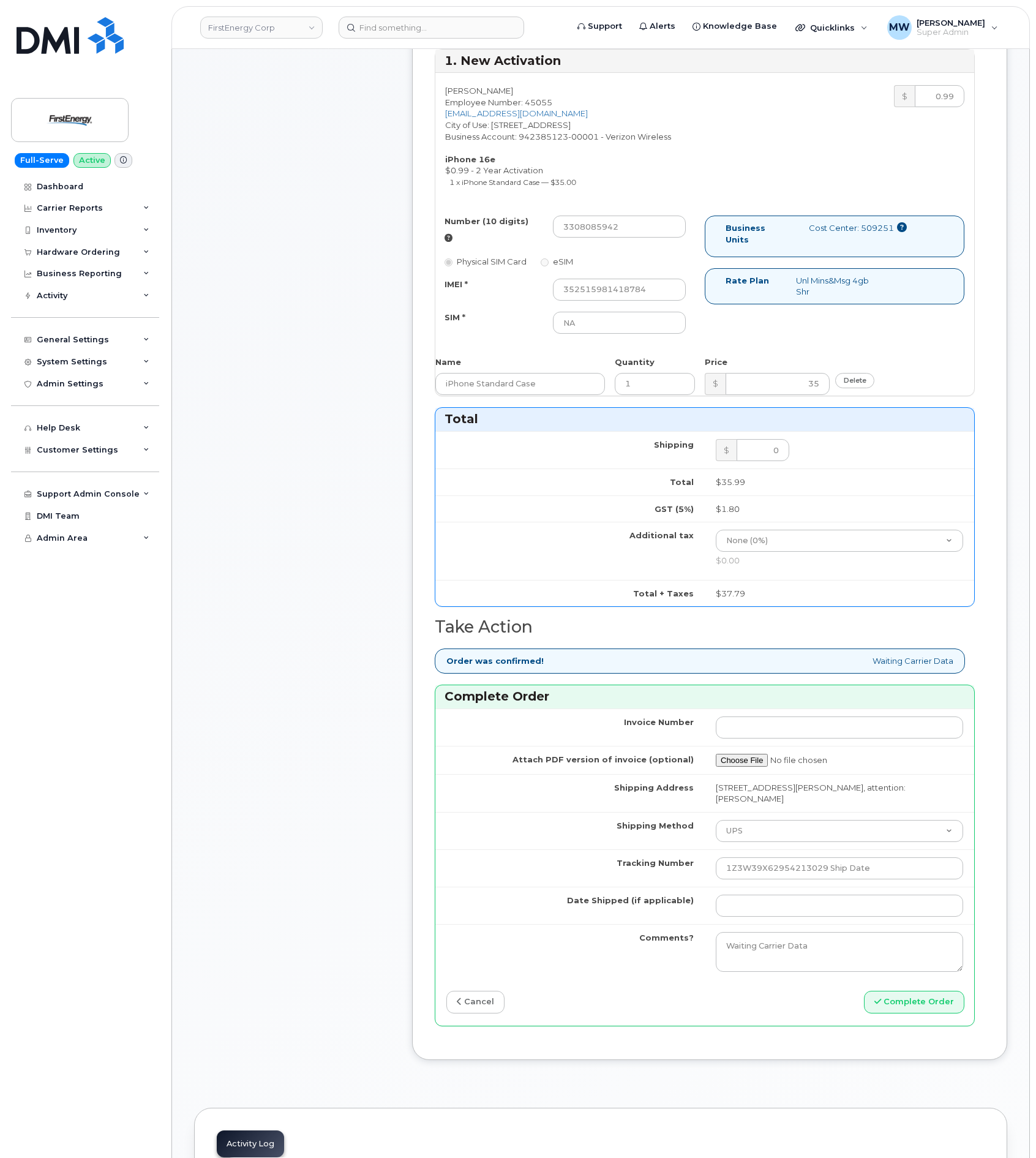
type input "[DATE]"
click at [898, 1010] on button "Complete Order" at bounding box center [914, 1001] width 100 height 22
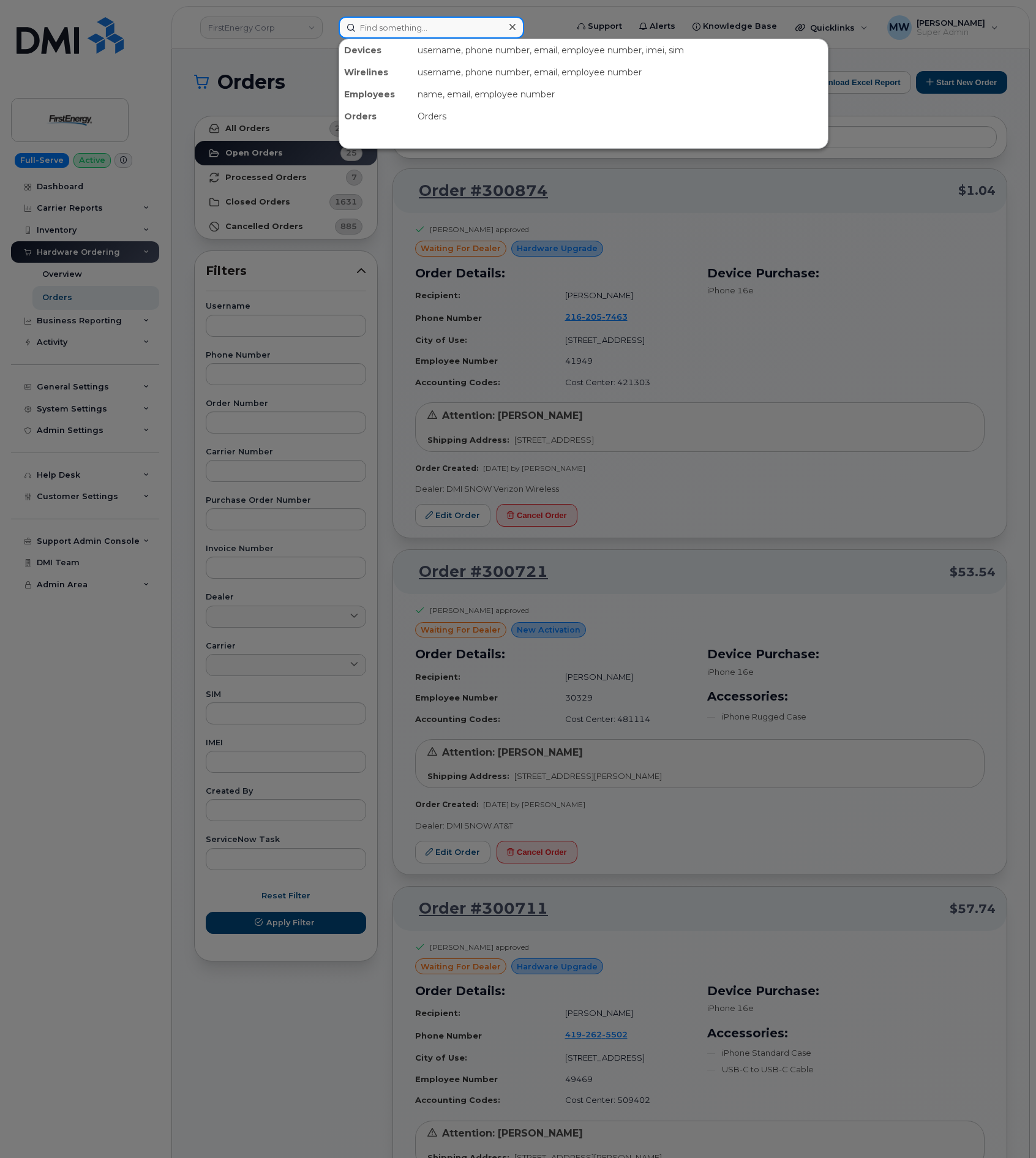
click at [427, 21] on input at bounding box center [431, 28] width 186 height 22
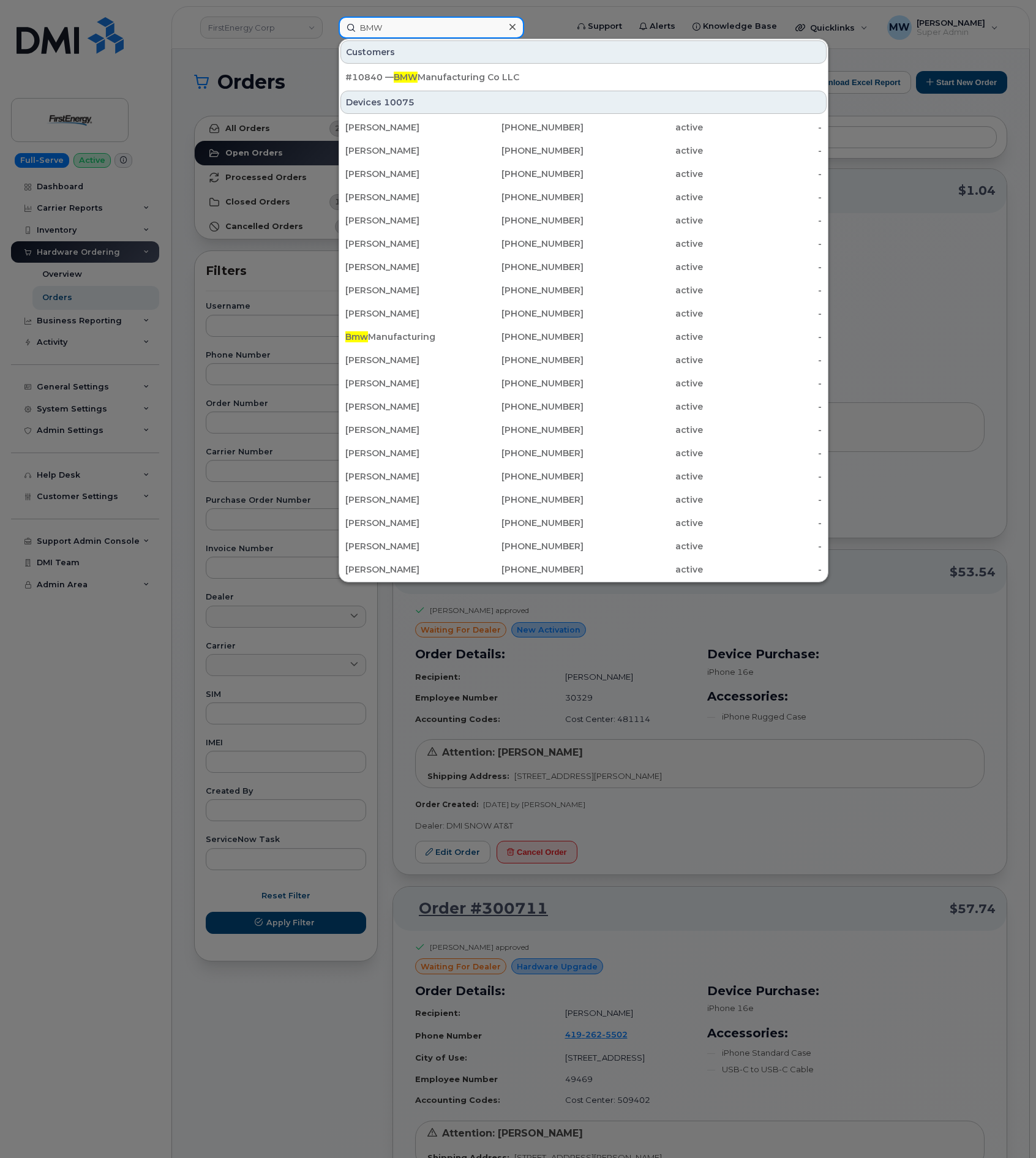
type input "BMW"
click at [470, 17] on input "BMW" at bounding box center [431, 28] width 186 height 22
click at [511, 21] on div at bounding box center [513, 28] width 18 height 18
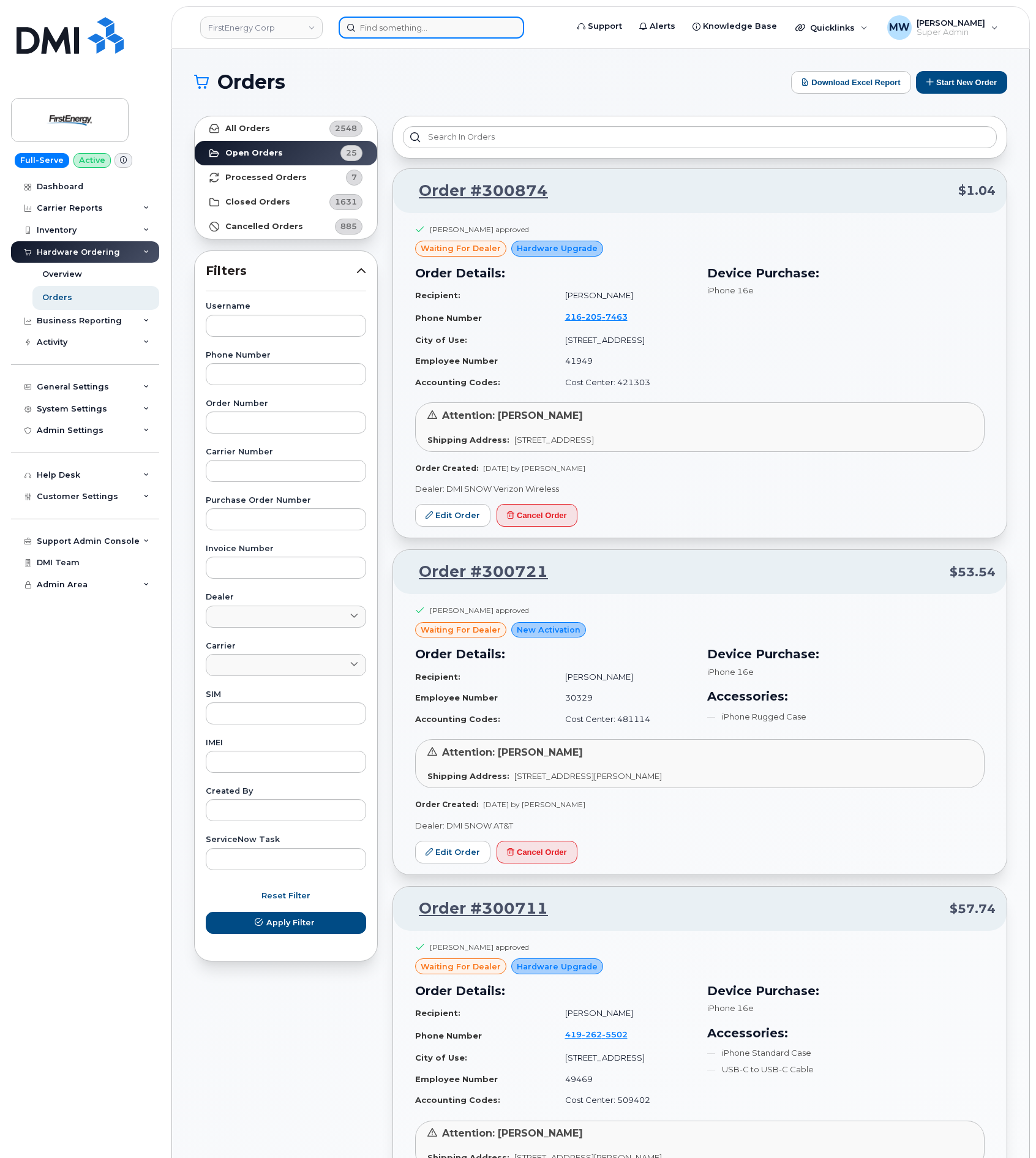
click at [441, 30] on input at bounding box center [431, 28] width 186 height 22
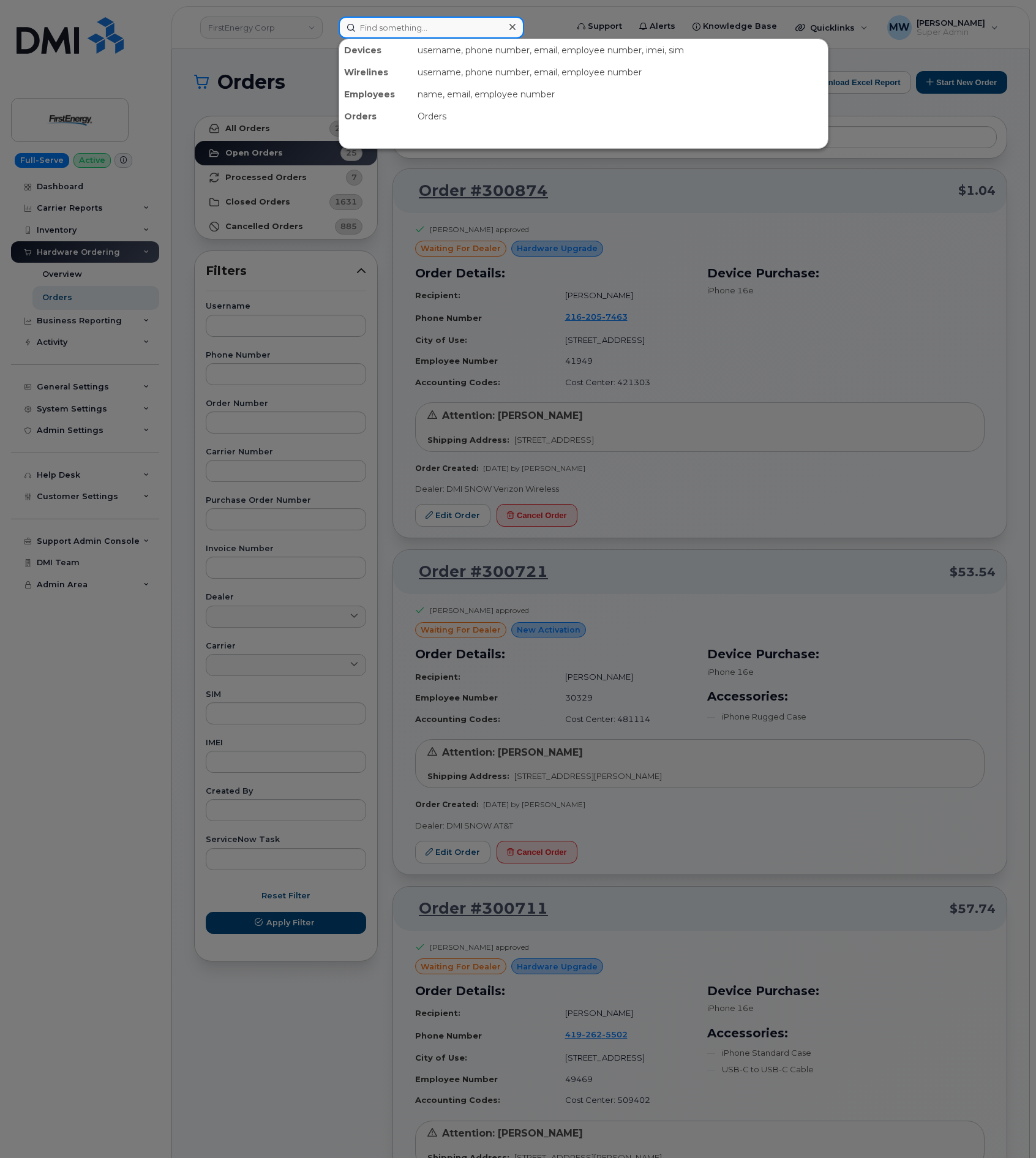
paste input "8644346714"
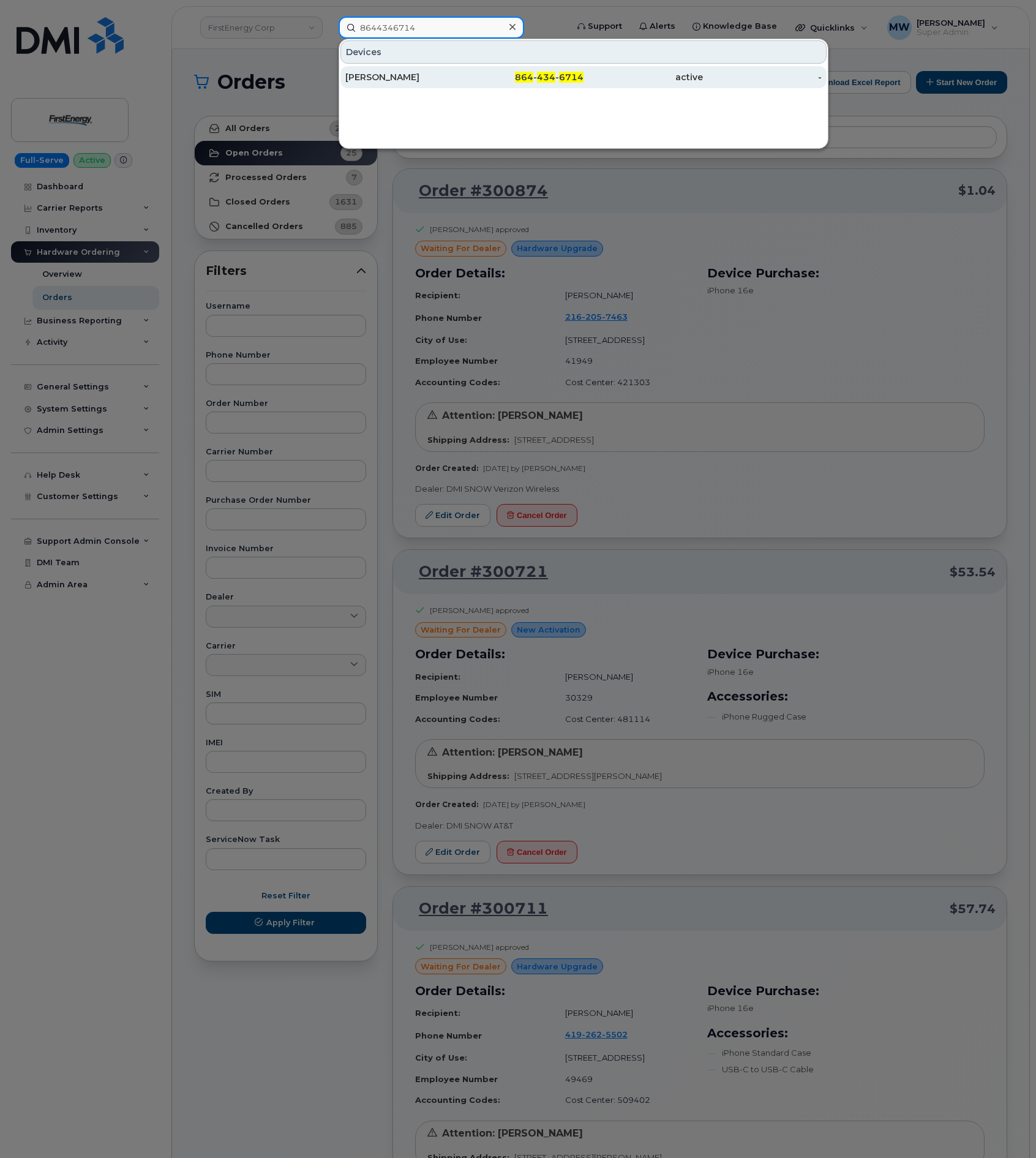
type input "8644346714"
click at [439, 78] on div "Ali Davis" at bounding box center [405, 77] width 120 height 12
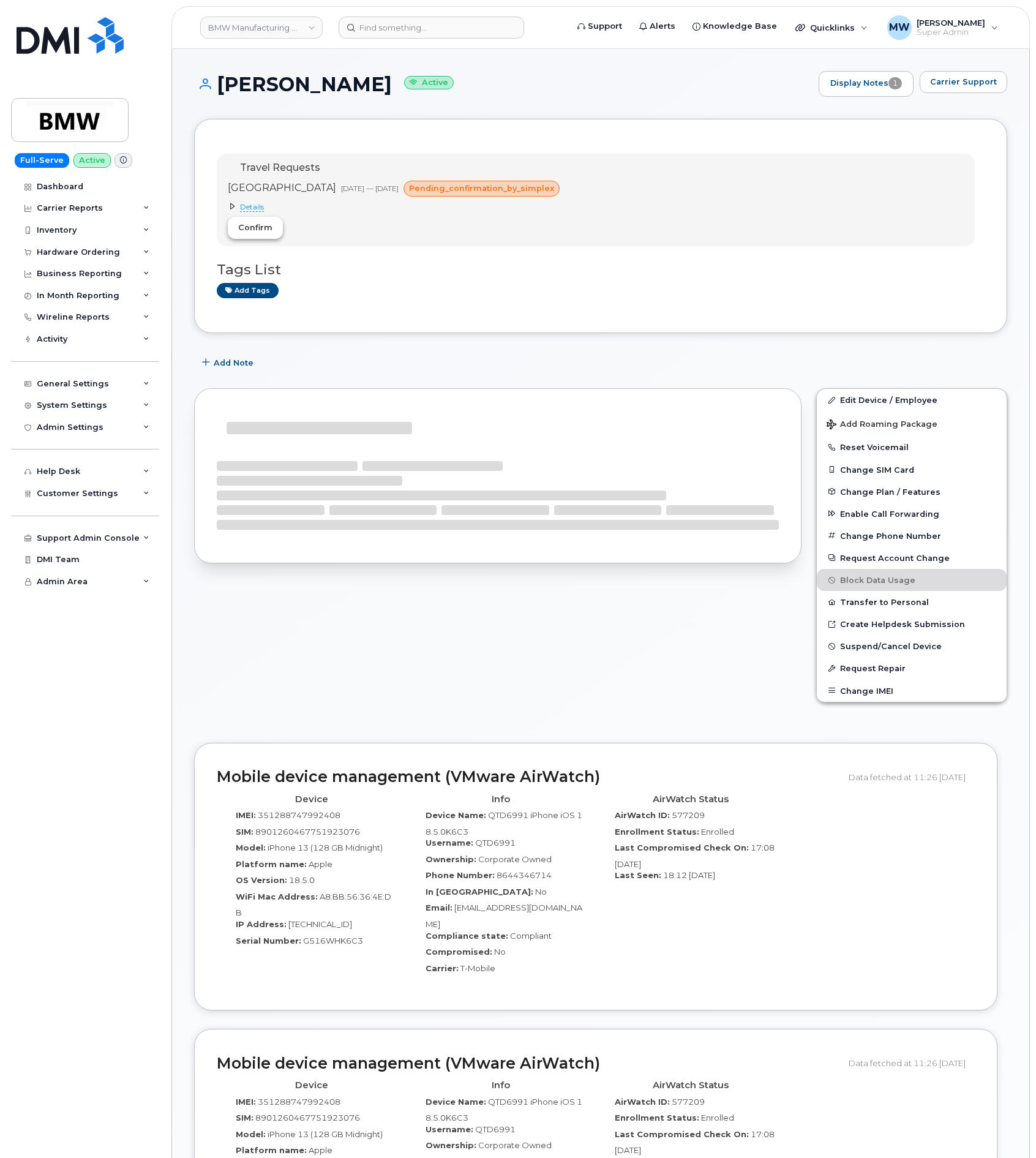
click at [270, 228] on span "Confirm" at bounding box center [255, 227] width 35 height 12
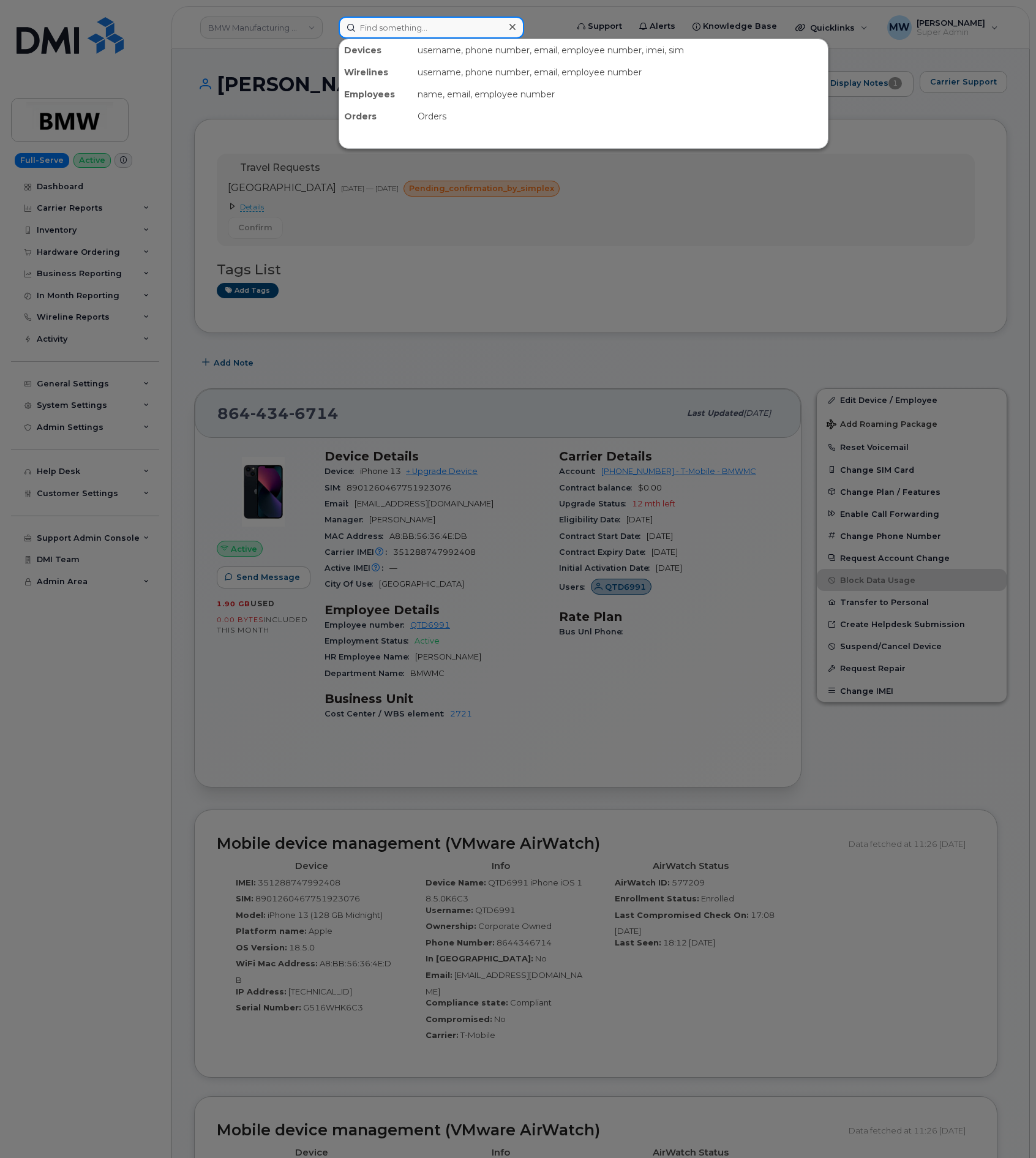
click at [380, 19] on input at bounding box center [431, 28] width 186 height 22
paste input "8642379079"
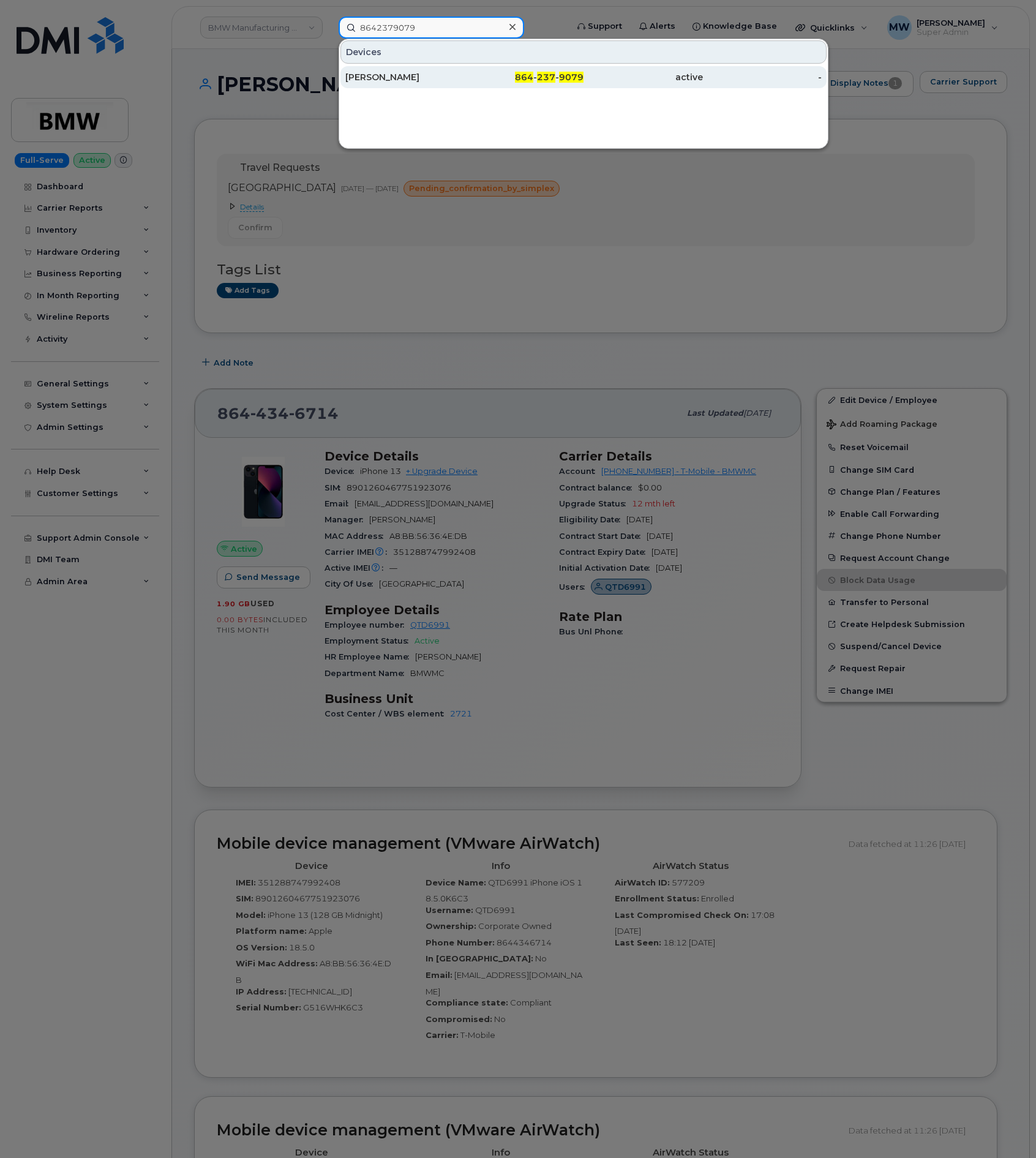
type input "8642379079"
click at [392, 78] on div "[PERSON_NAME]" at bounding box center [405, 77] width 120 height 12
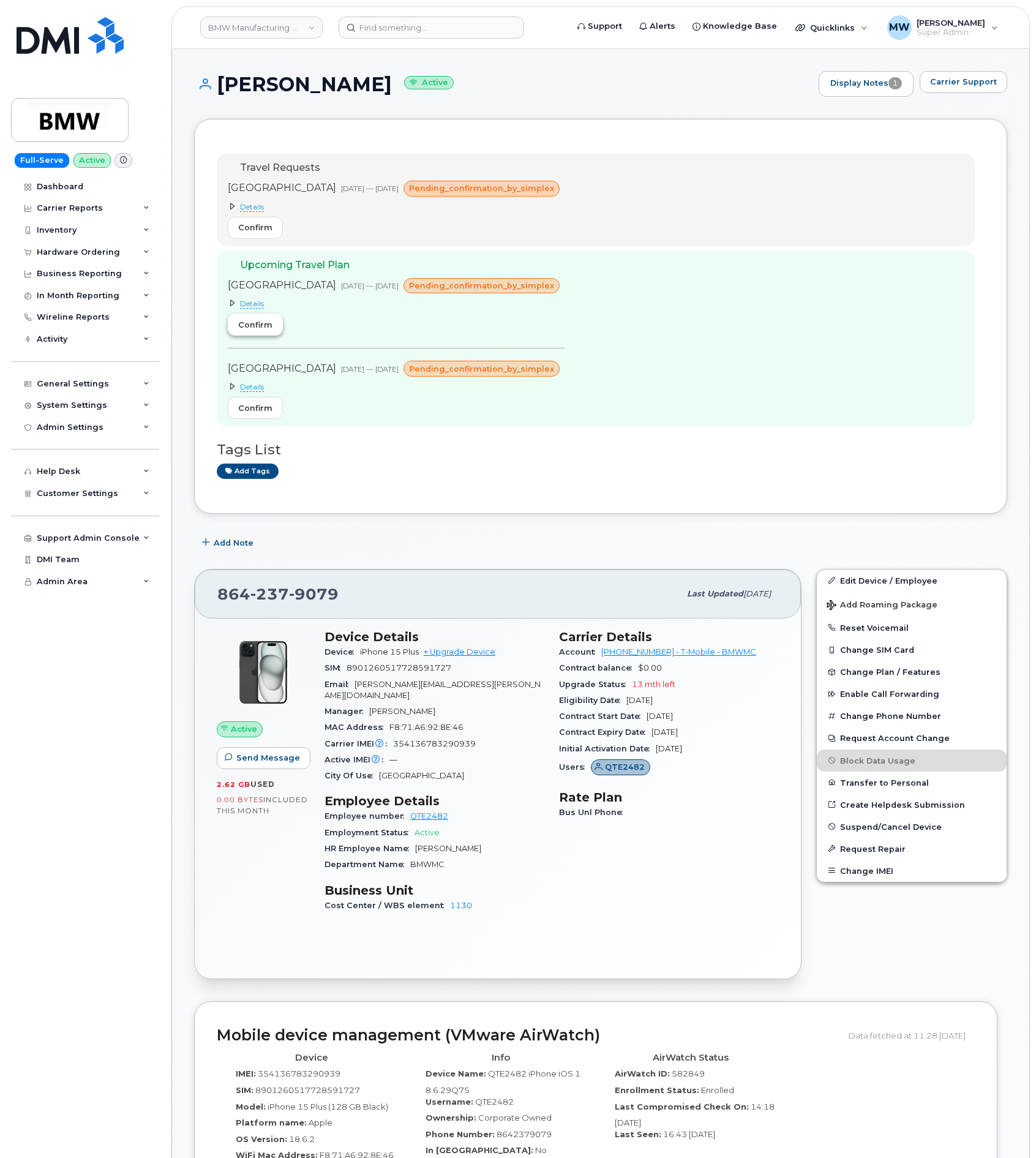
click at [263, 329] on span "Confirm" at bounding box center [255, 325] width 35 height 12
click at [381, 38] on header "BMW Manufacturing Co LLC Support Alerts Knowledge Base Quicklinks Suspend / Can…" at bounding box center [601, 28] width 859 height 43
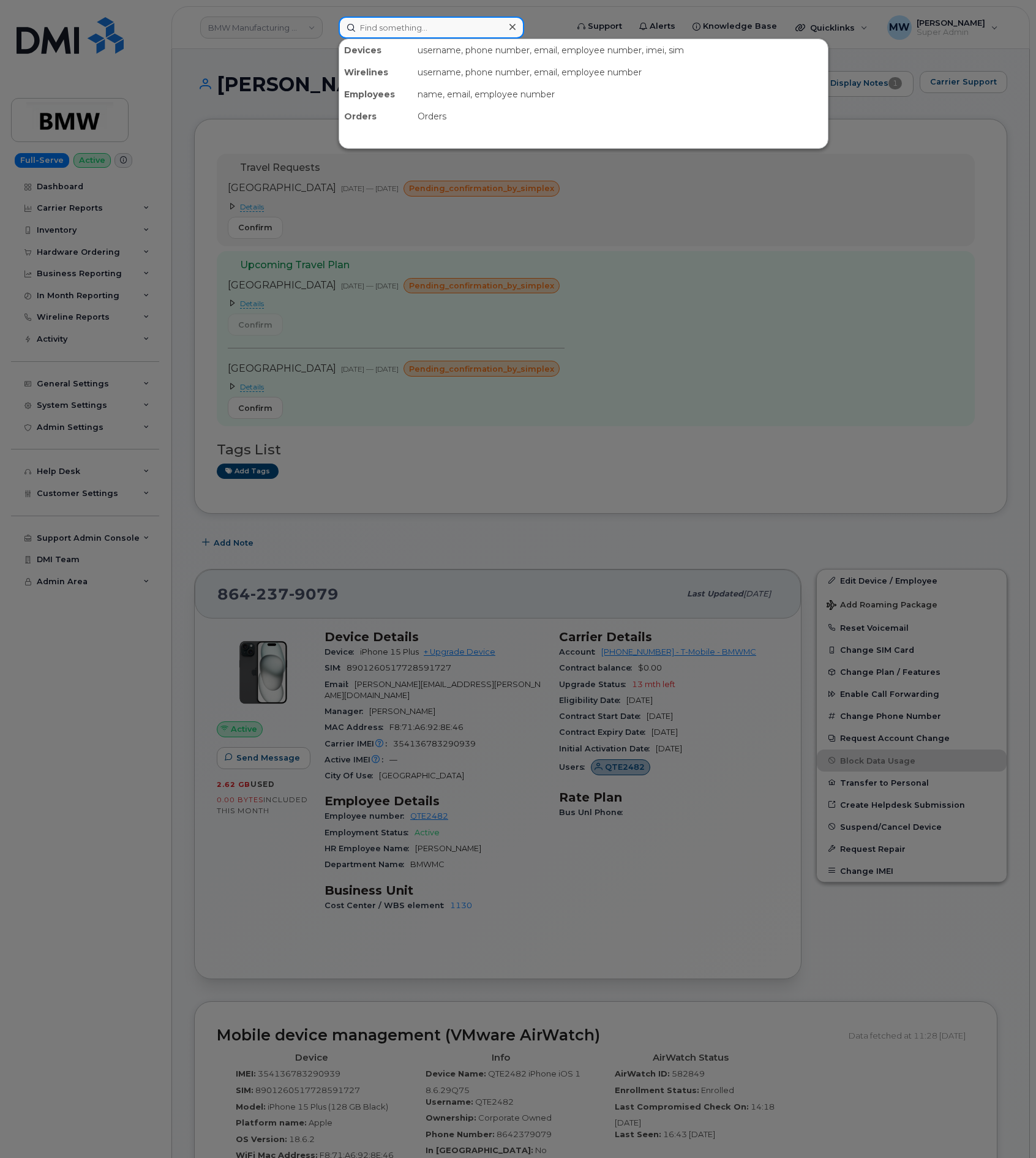
click at [390, 26] on input at bounding box center [431, 28] width 186 height 22
paste input "8644486442"
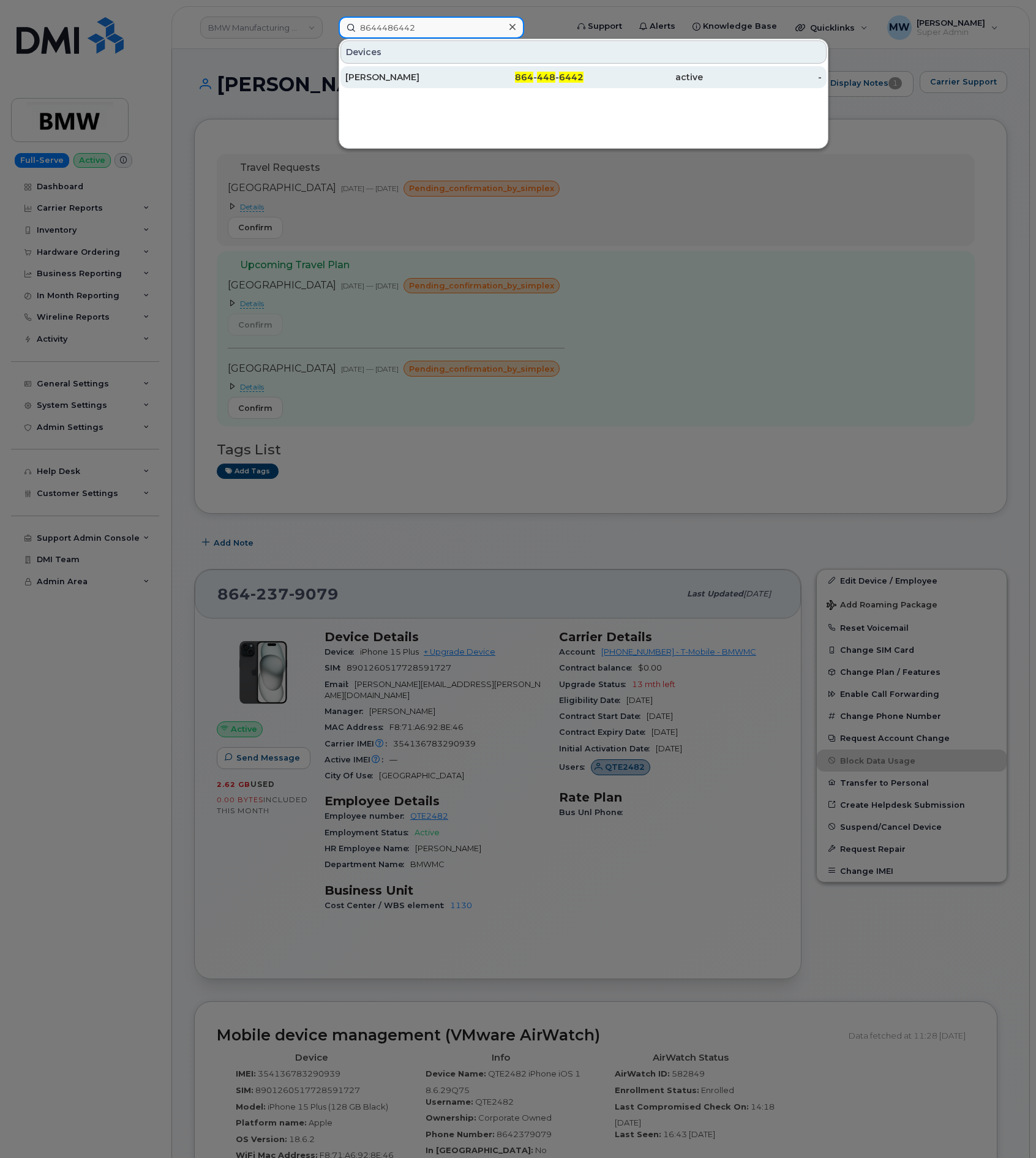
type input "8644486442"
click at [548, 77] on span "448" at bounding box center [546, 77] width 19 height 11
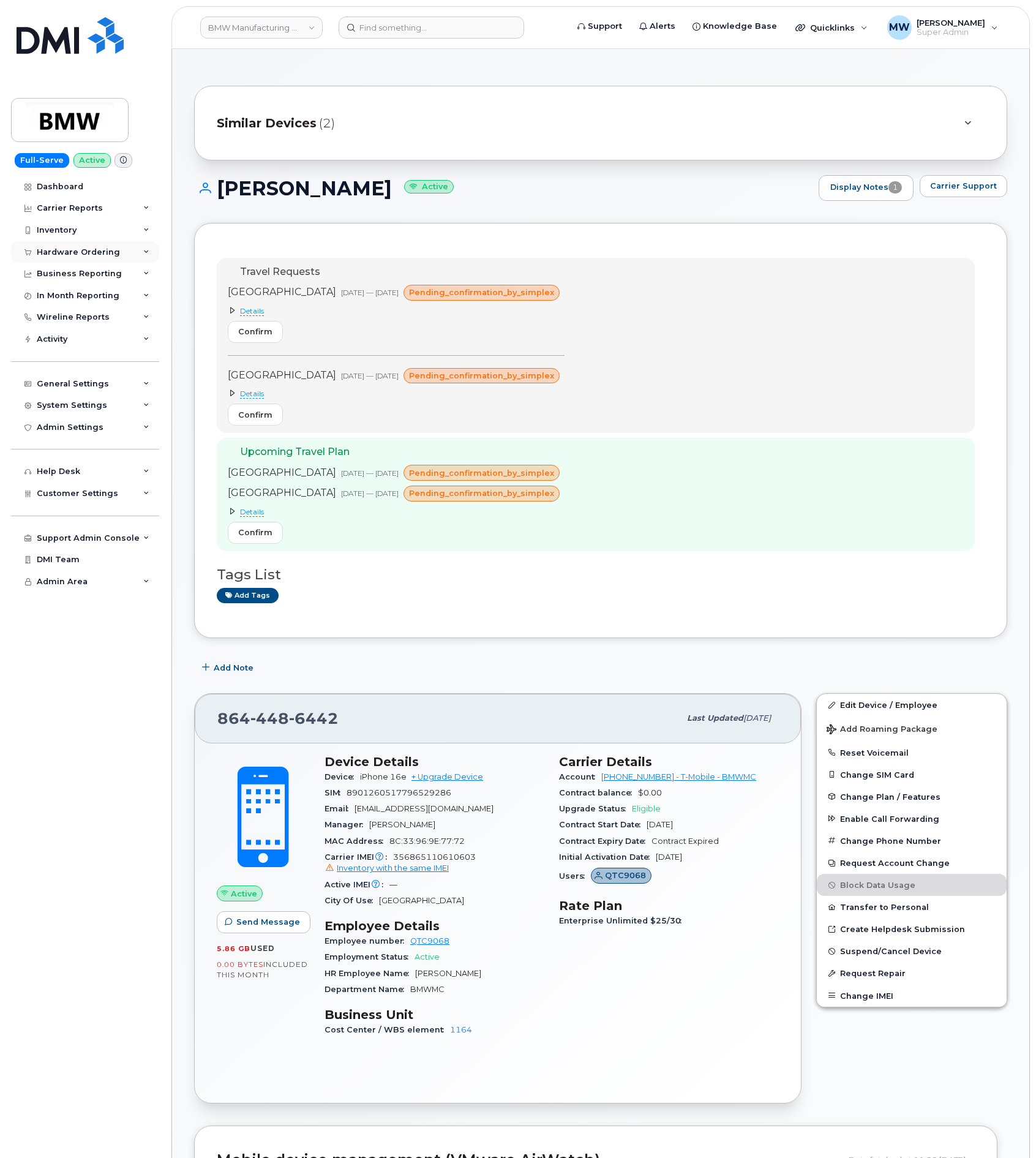
click at [54, 254] on div "Hardware Ordering" at bounding box center [78, 252] width 83 height 10
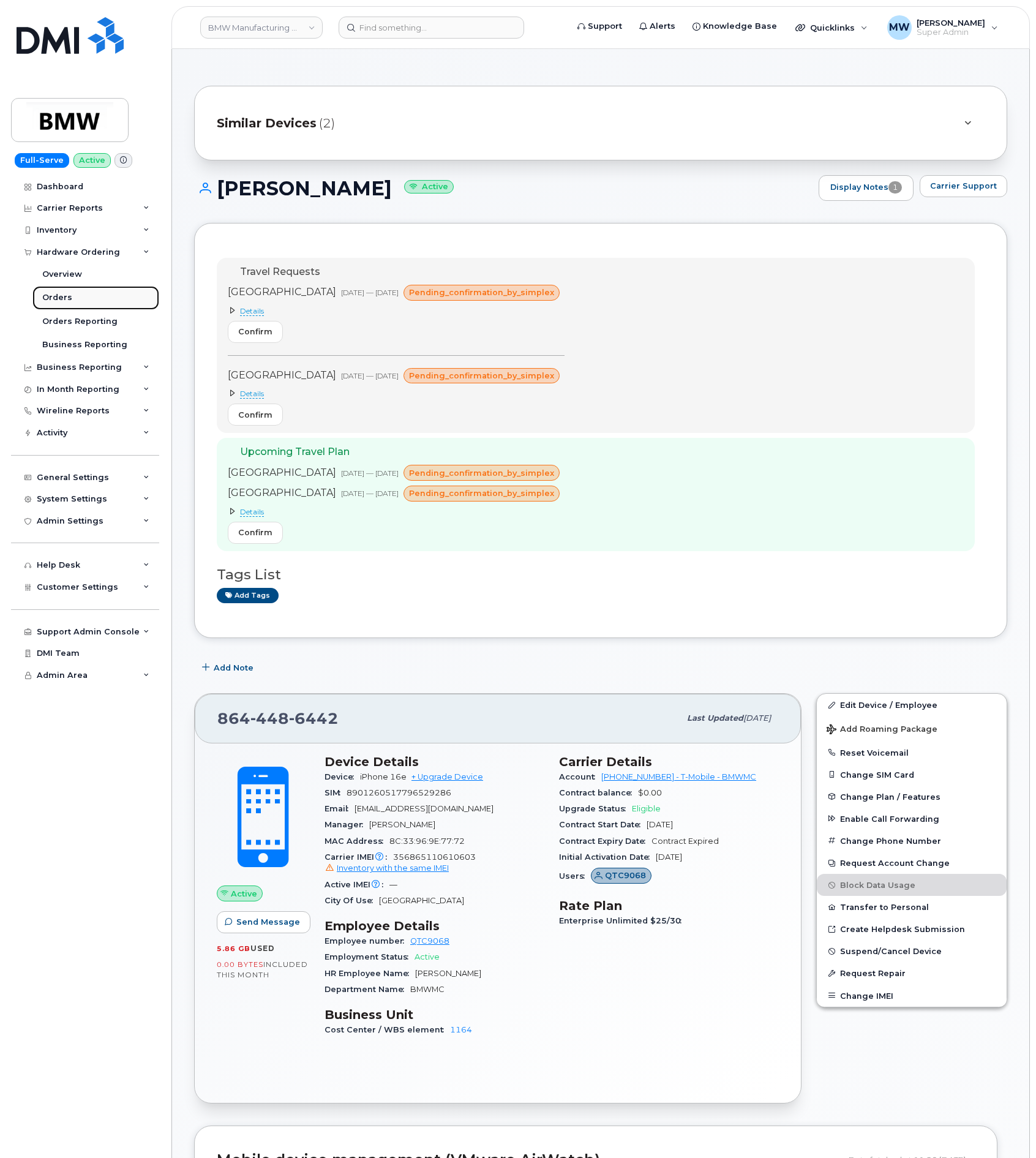
click at [61, 294] on div "Orders" at bounding box center [57, 297] width 30 height 11
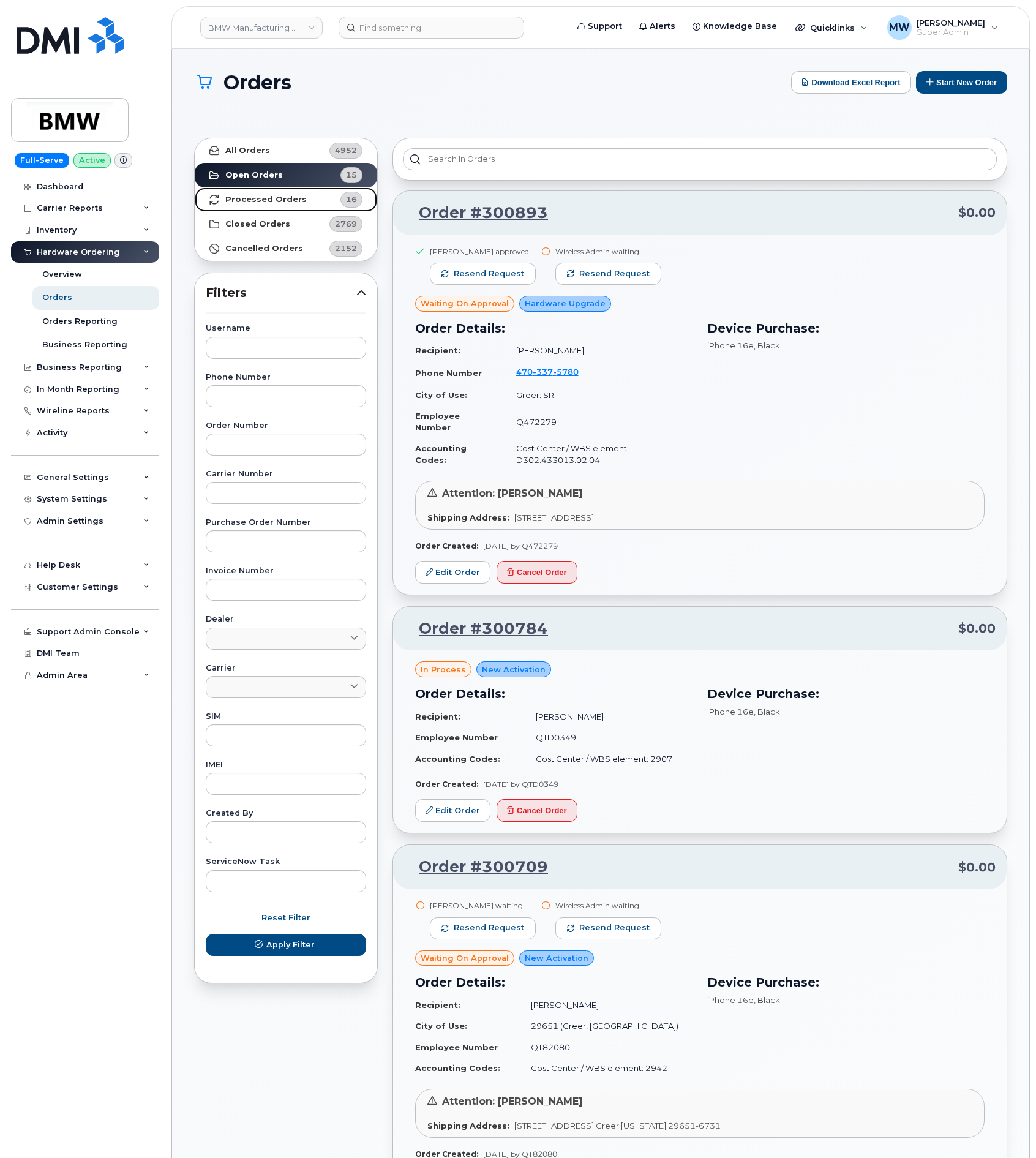
click at [278, 203] on strong "Processed Orders" at bounding box center [266, 199] width 81 height 10
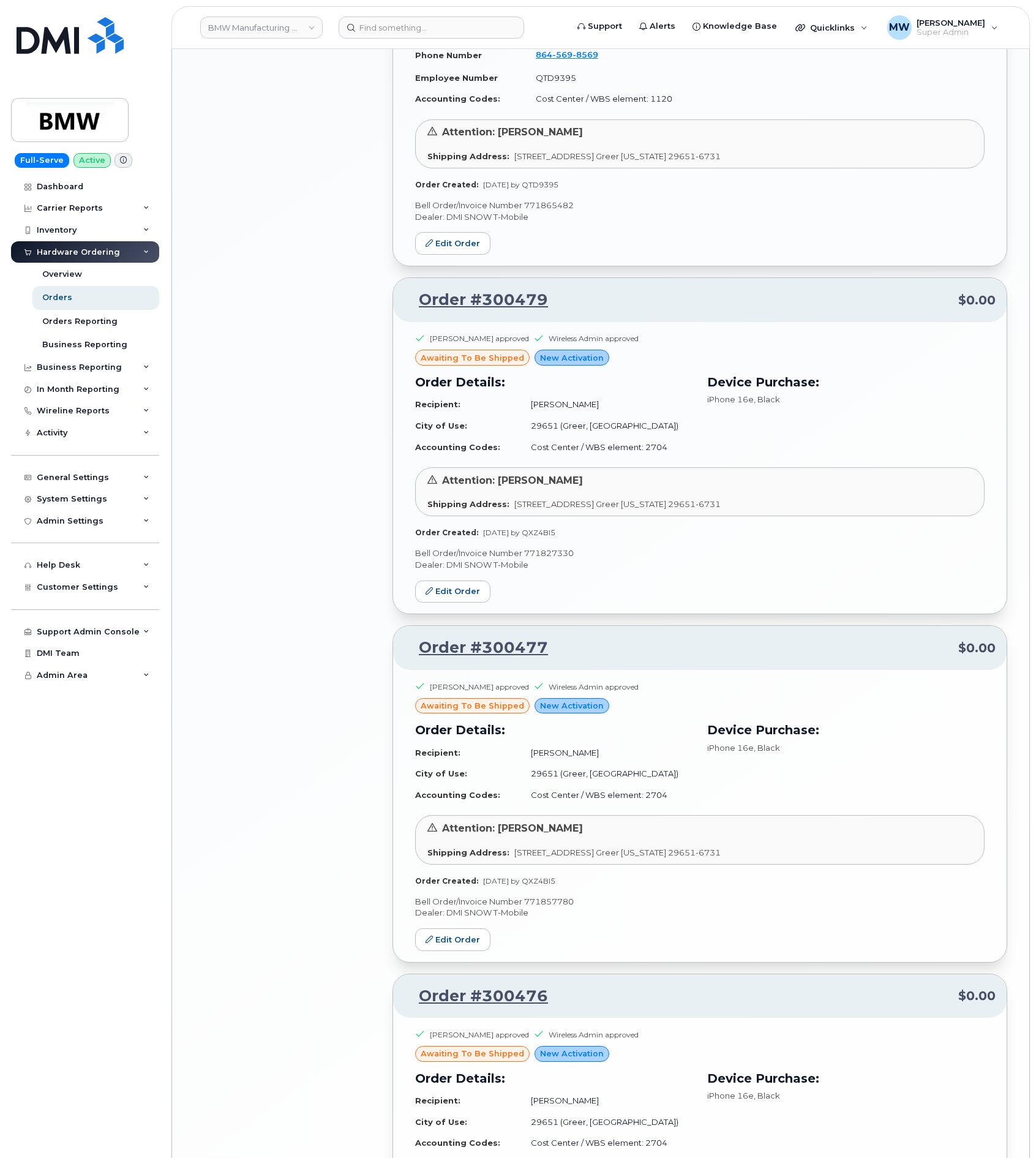
scroll to position [2032, 0]
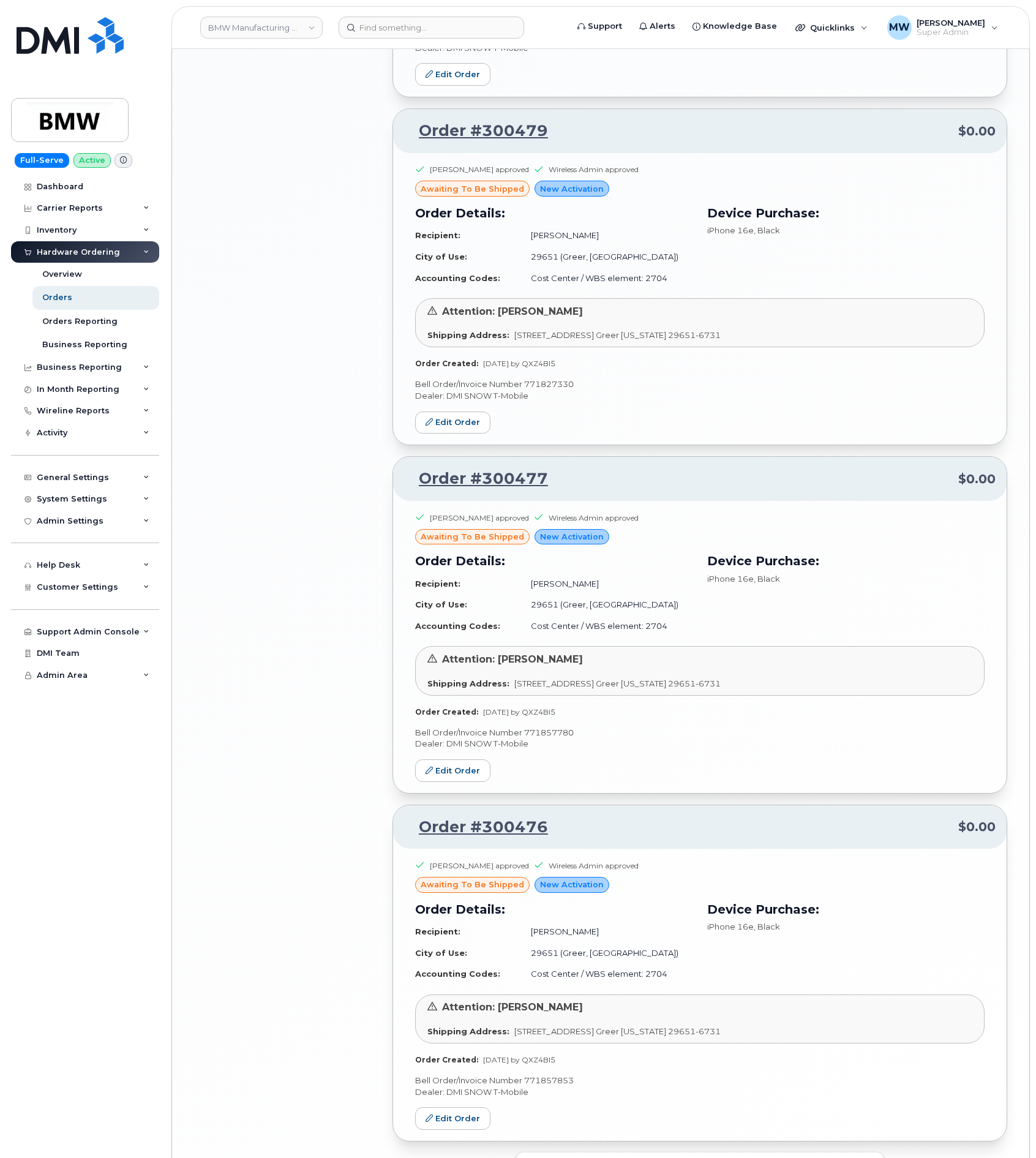
click at [761, 1152] on button "Load more" at bounding box center [700, 1163] width 367 height 22
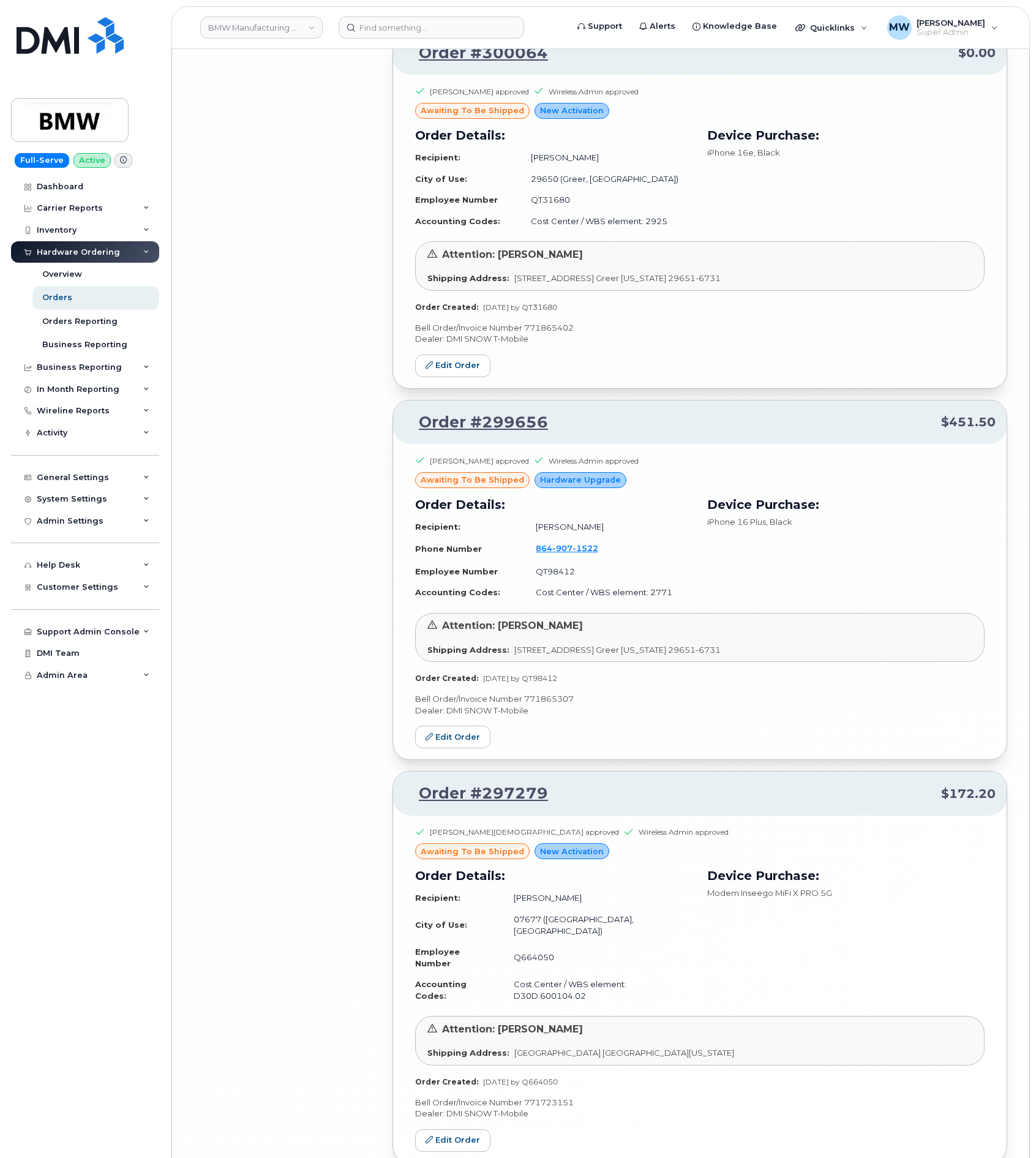
scroll to position [4959, 0]
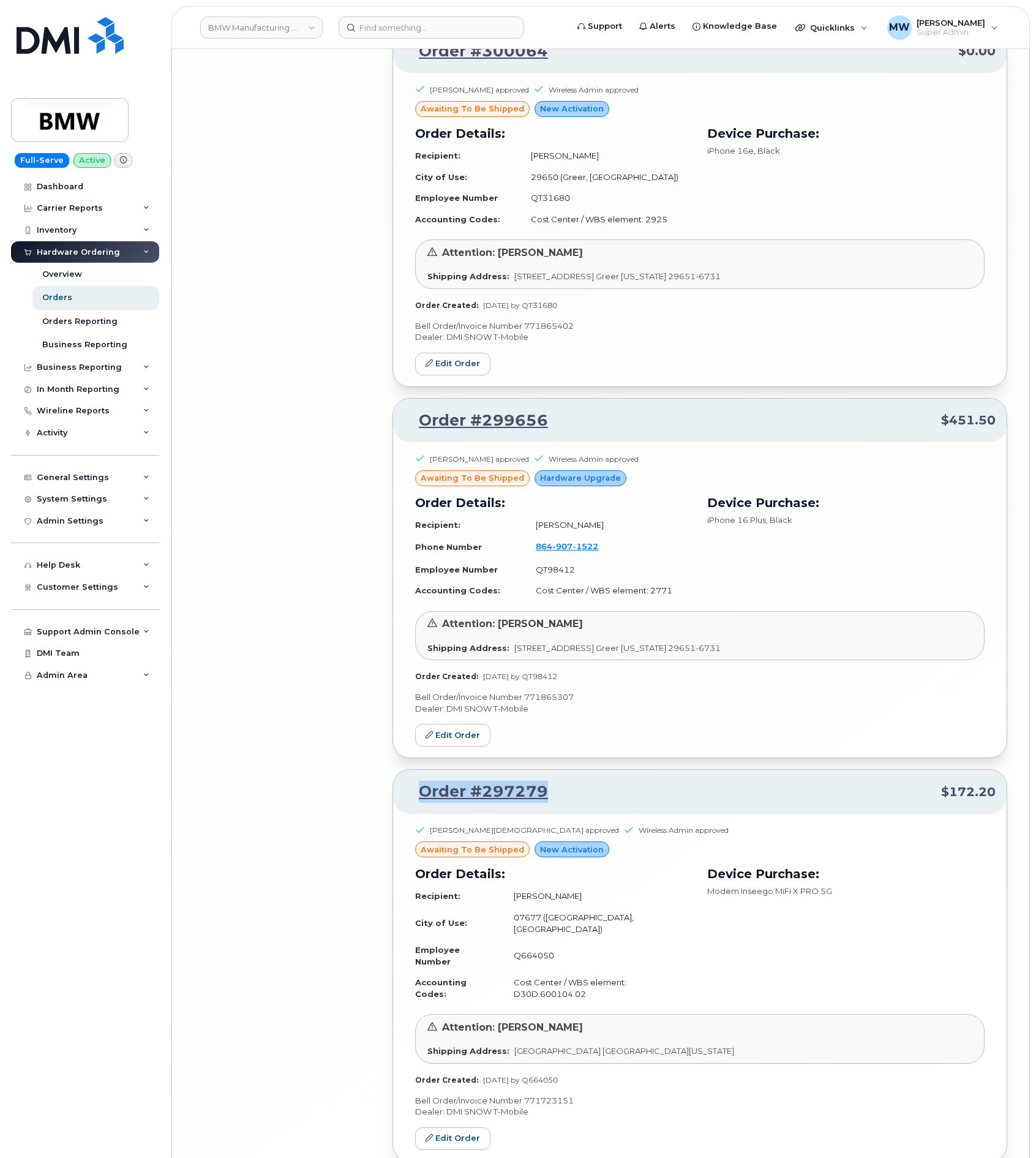
drag, startPoint x: 566, startPoint y: 711, endPoint x: 397, endPoint y: 729, distance: 170.0
click at [397, 770] on div "Order #297279 $172.20" at bounding box center [699, 791] width 614 height 44
copy link "Order #297279"
drag, startPoint x: 598, startPoint y: 353, endPoint x: 366, endPoint y: 353, distance: 232.0
click at [405, 409] on p "Order #299656 $451.50" at bounding box center [700, 420] width 591 height 22
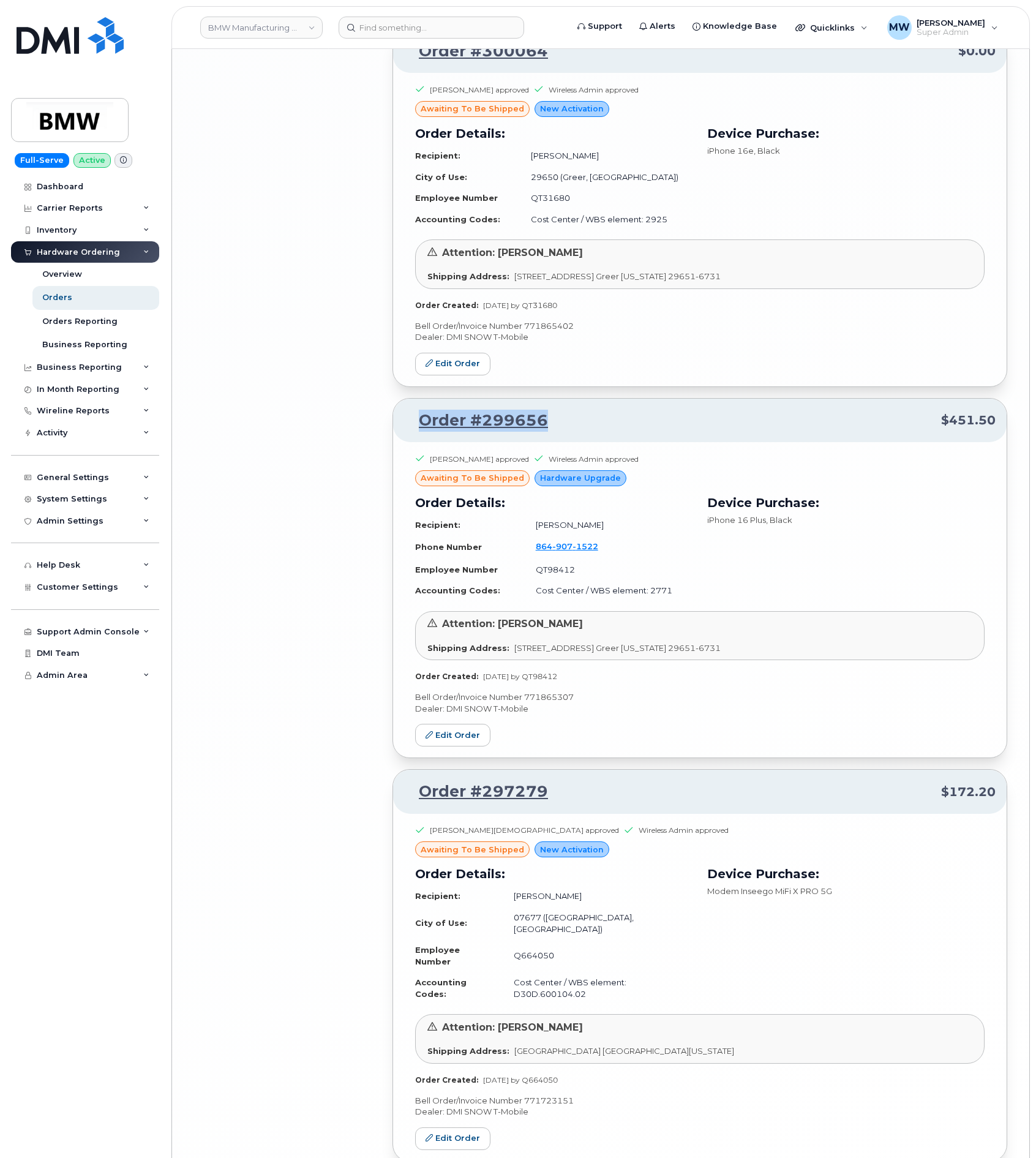
copy link "Order #299656"
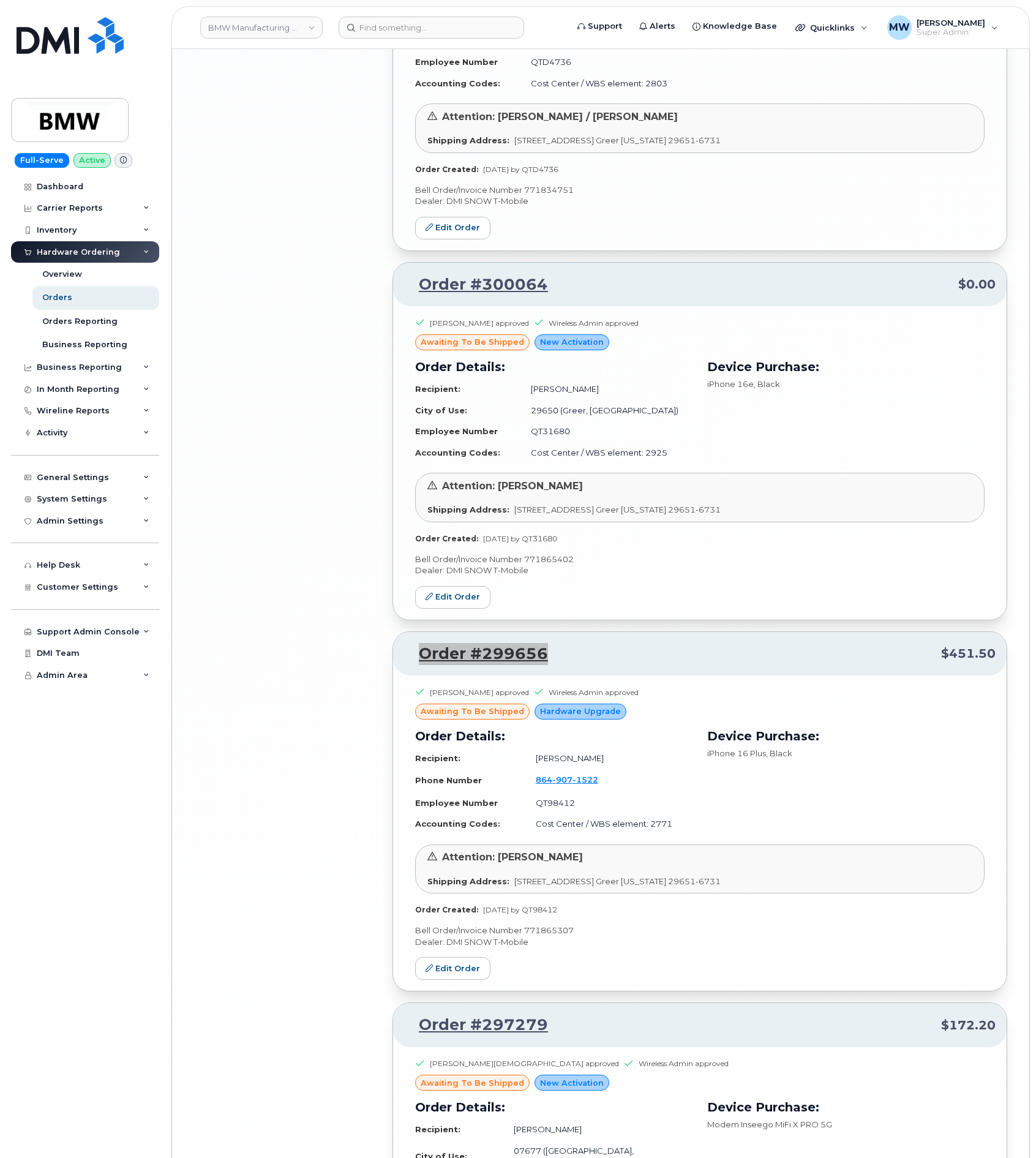
scroll to position [4592, 0]
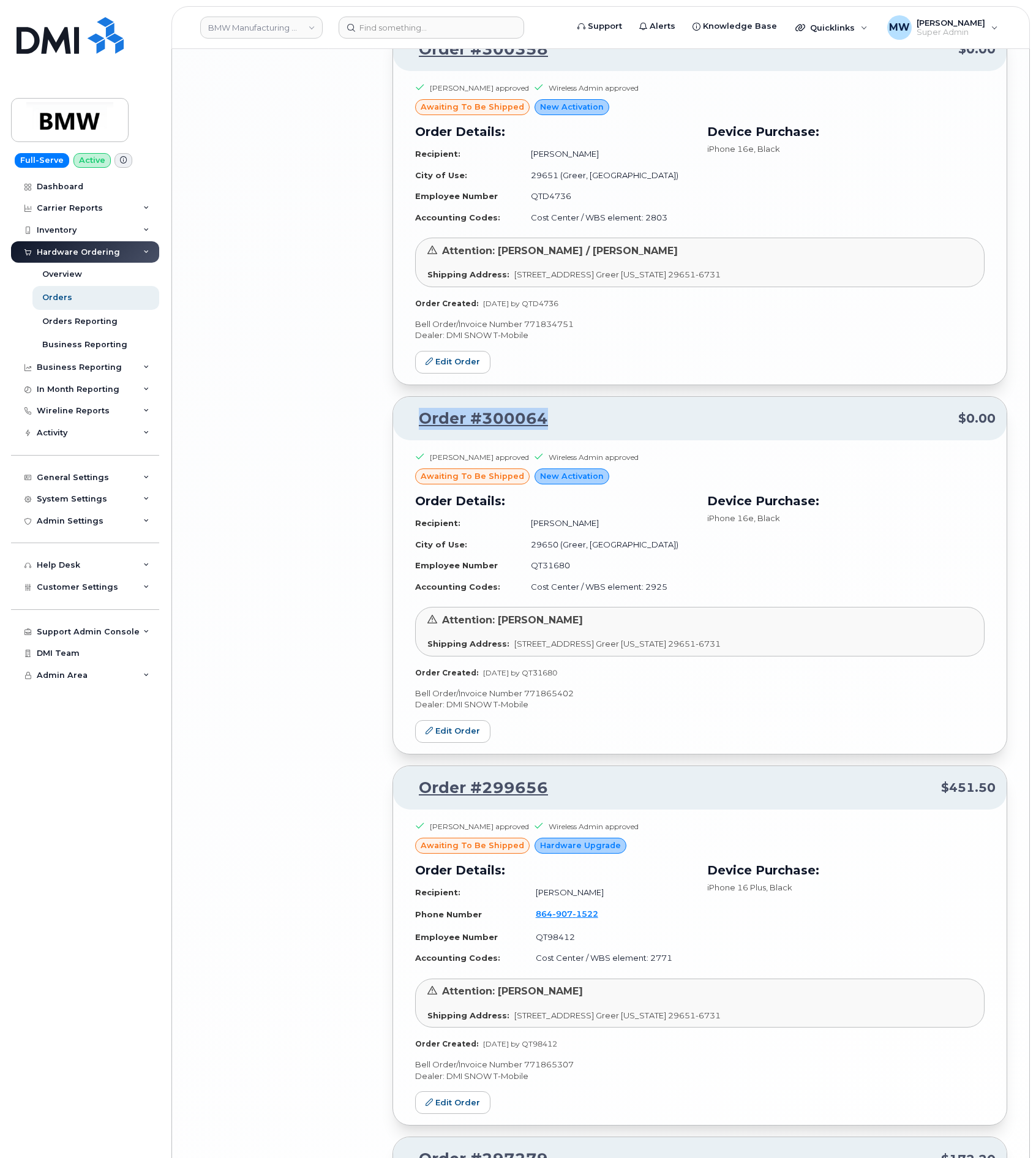
drag, startPoint x: 621, startPoint y: 342, endPoint x: 405, endPoint y: 351, distance: 216.2
click at [405, 408] on p "Order #300064 $0.00" at bounding box center [700, 418] width 591 height 22
copy link "Order #300064"
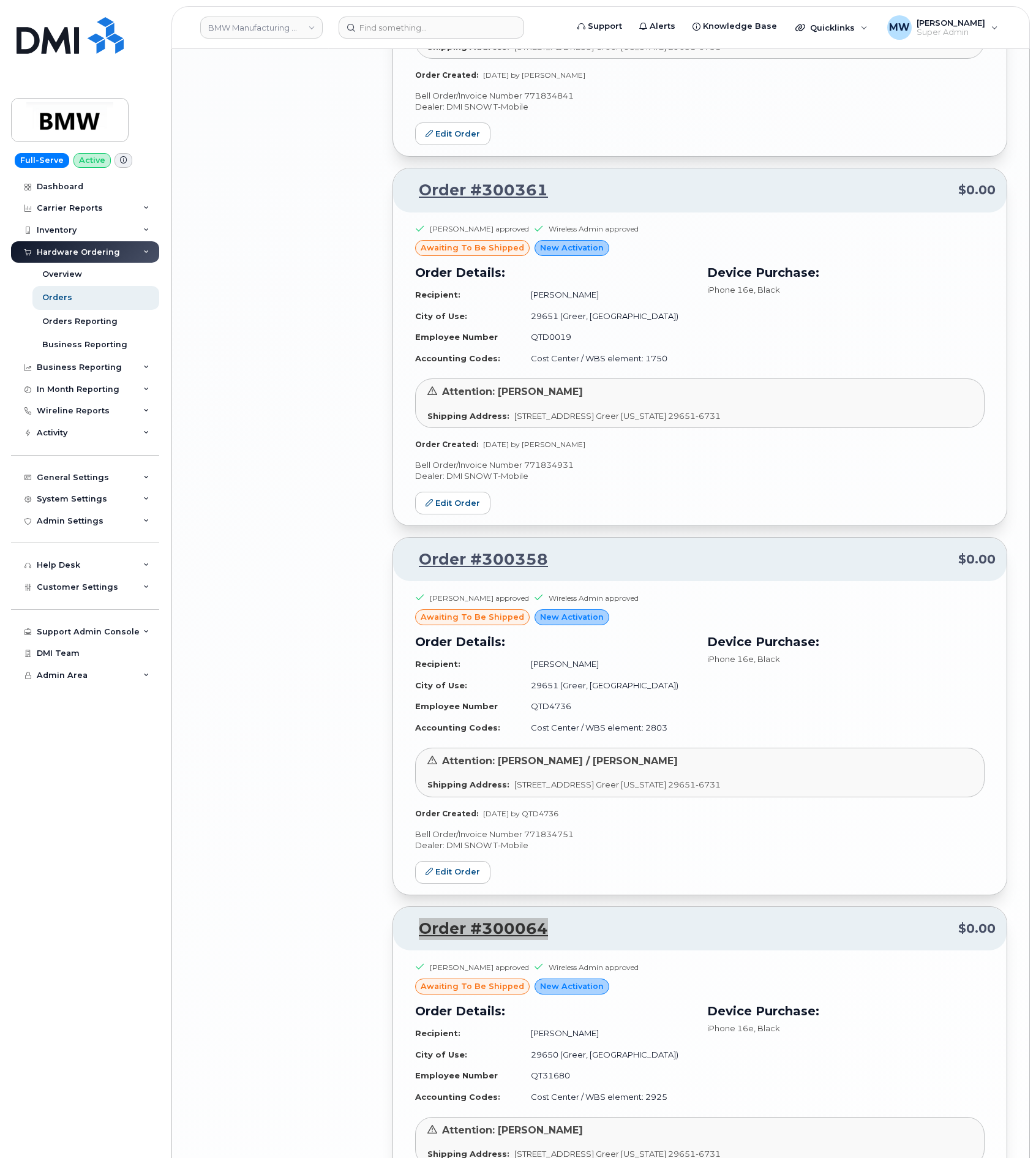
scroll to position [4041, 0]
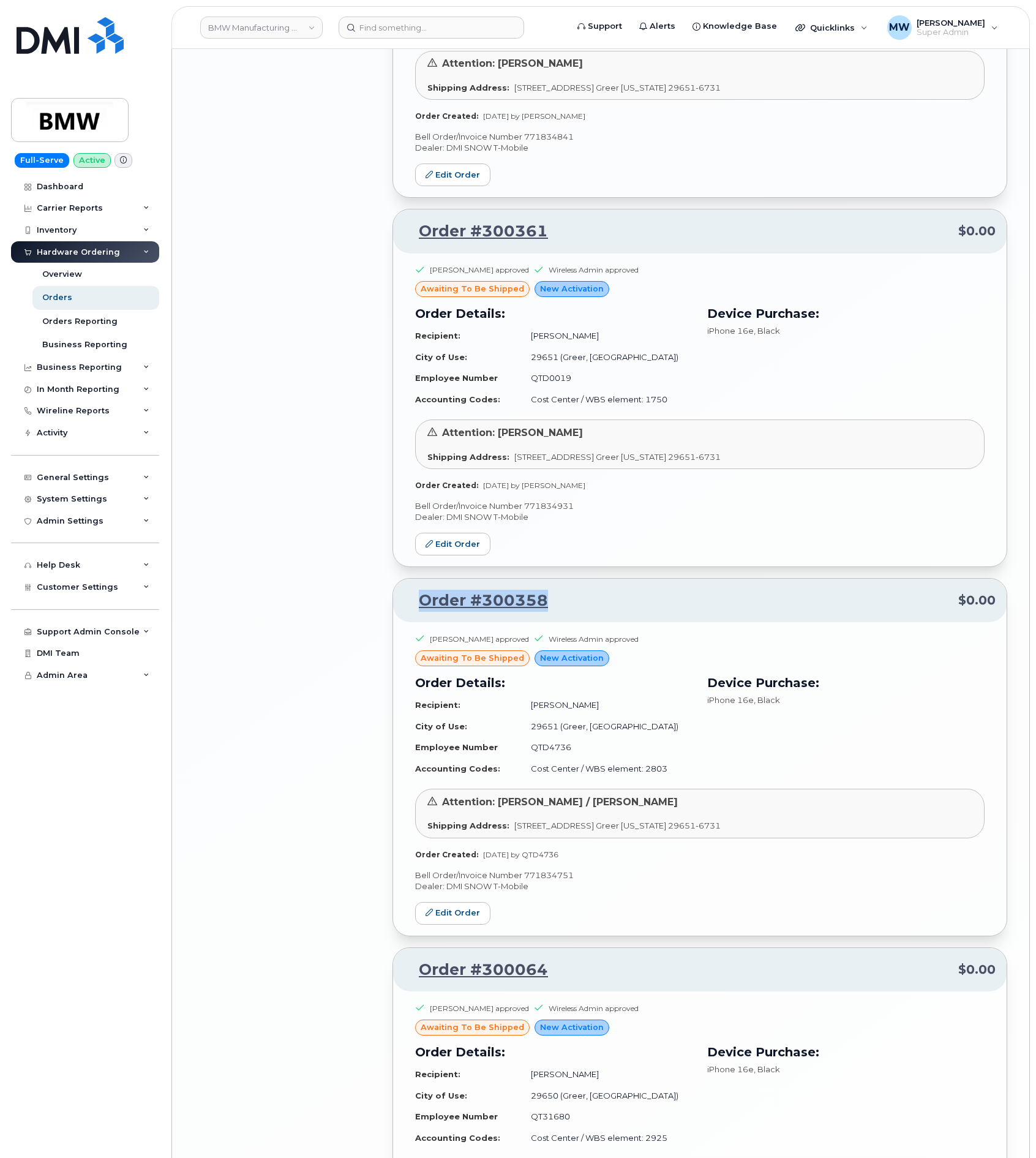
drag, startPoint x: 614, startPoint y: 520, endPoint x: 408, endPoint y: 526, distance: 206.1
click at [413, 590] on p "Order #300358 $0.00" at bounding box center [700, 601] width 591 height 22
copy link "Order #300358"
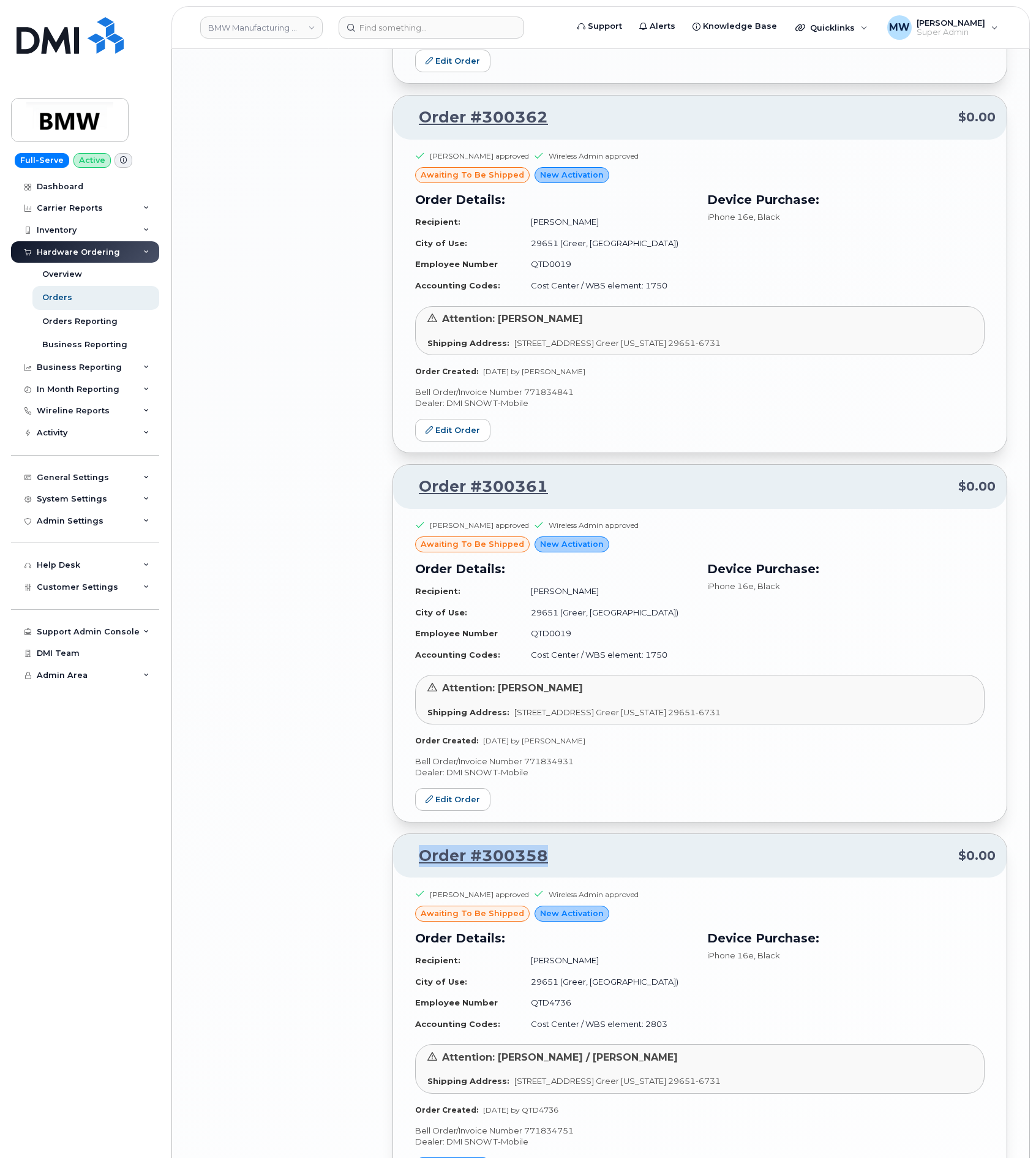
scroll to position [3765, 0]
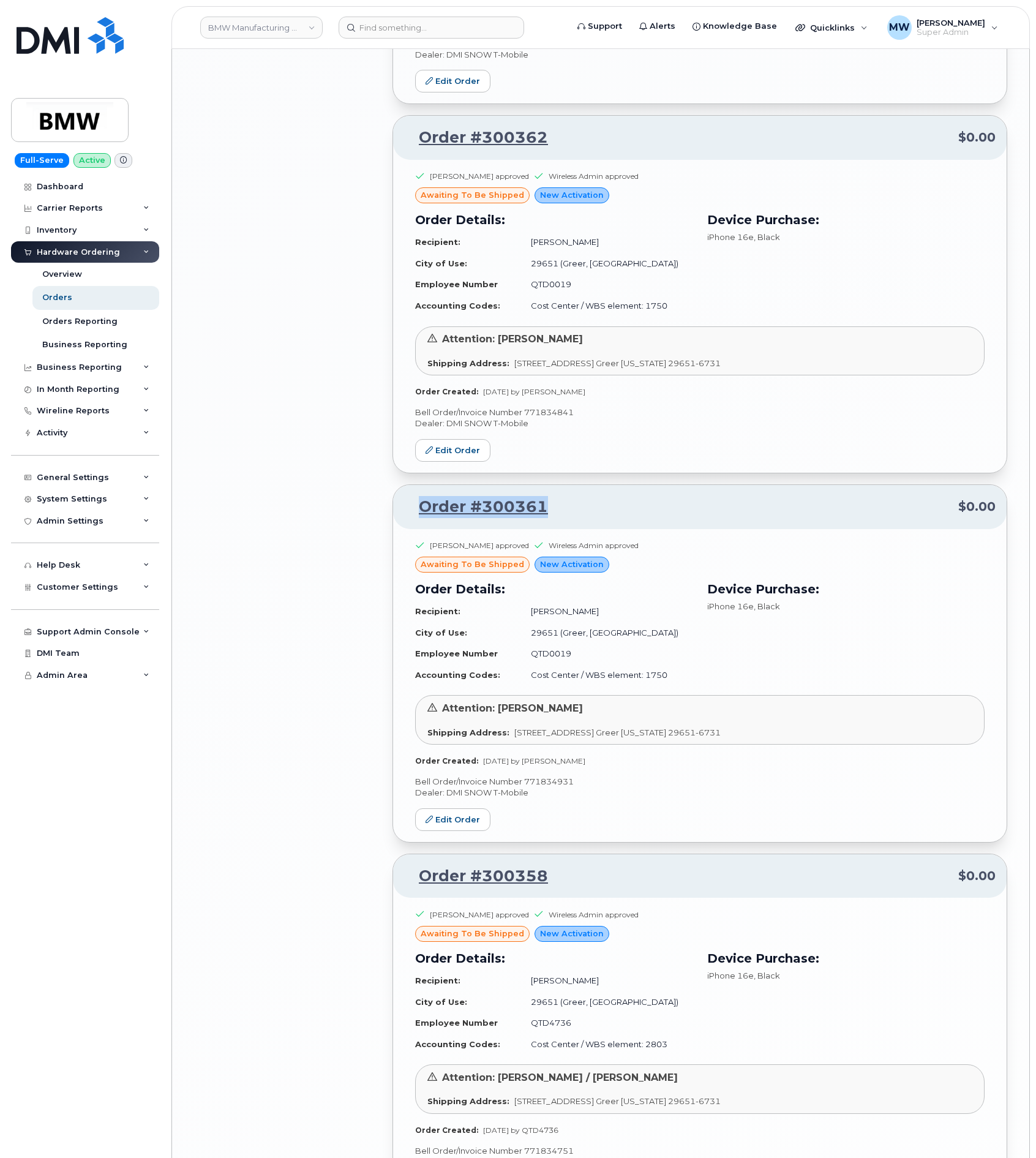
drag, startPoint x: 584, startPoint y: 431, endPoint x: 434, endPoint y: 454, distance: 151.8
click at [419, 496] on p "Order #300361 $0.00" at bounding box center [700, 507] width 591 height 22
copy link "Order #300361"
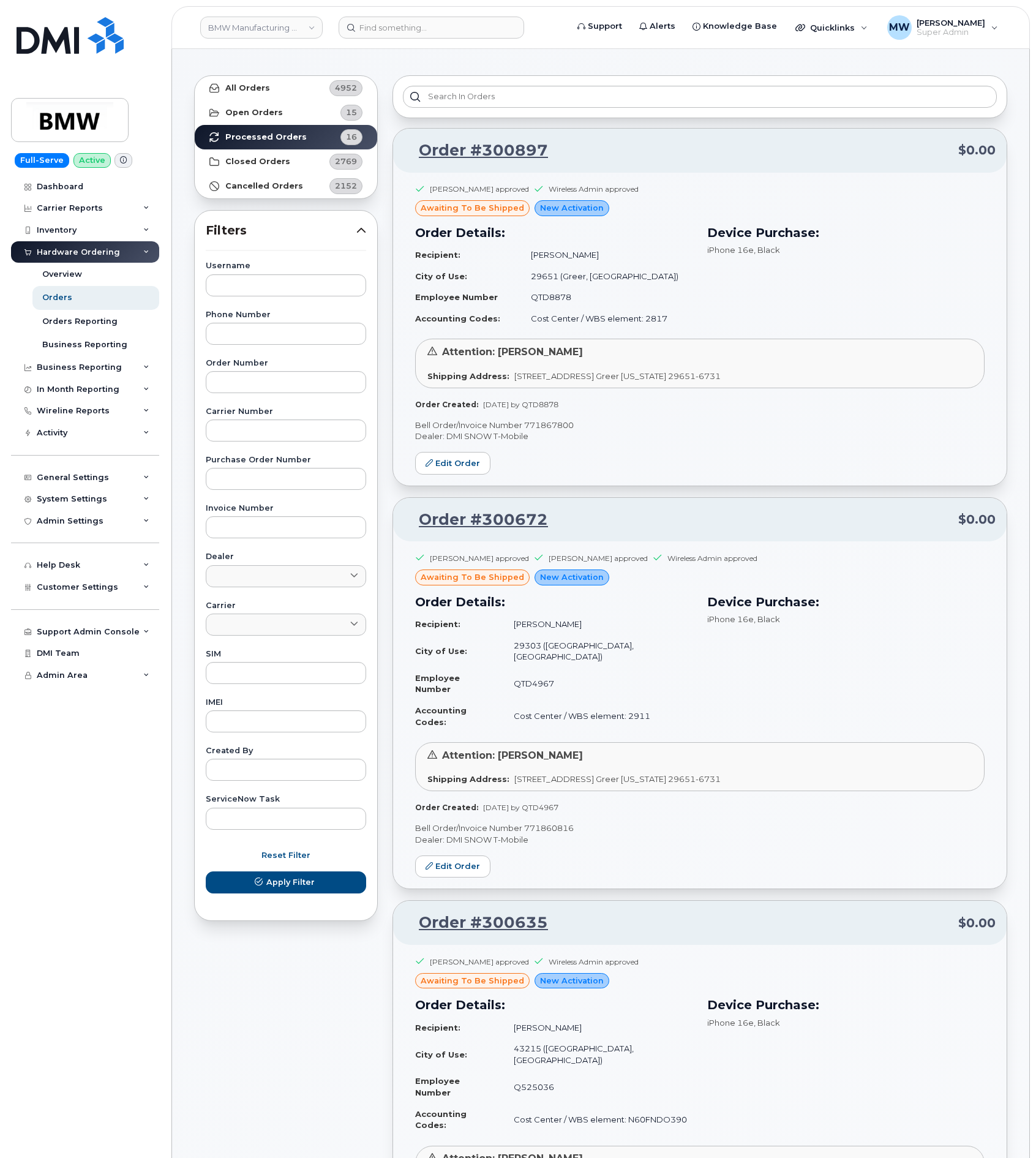
scroll to position [0, 0]
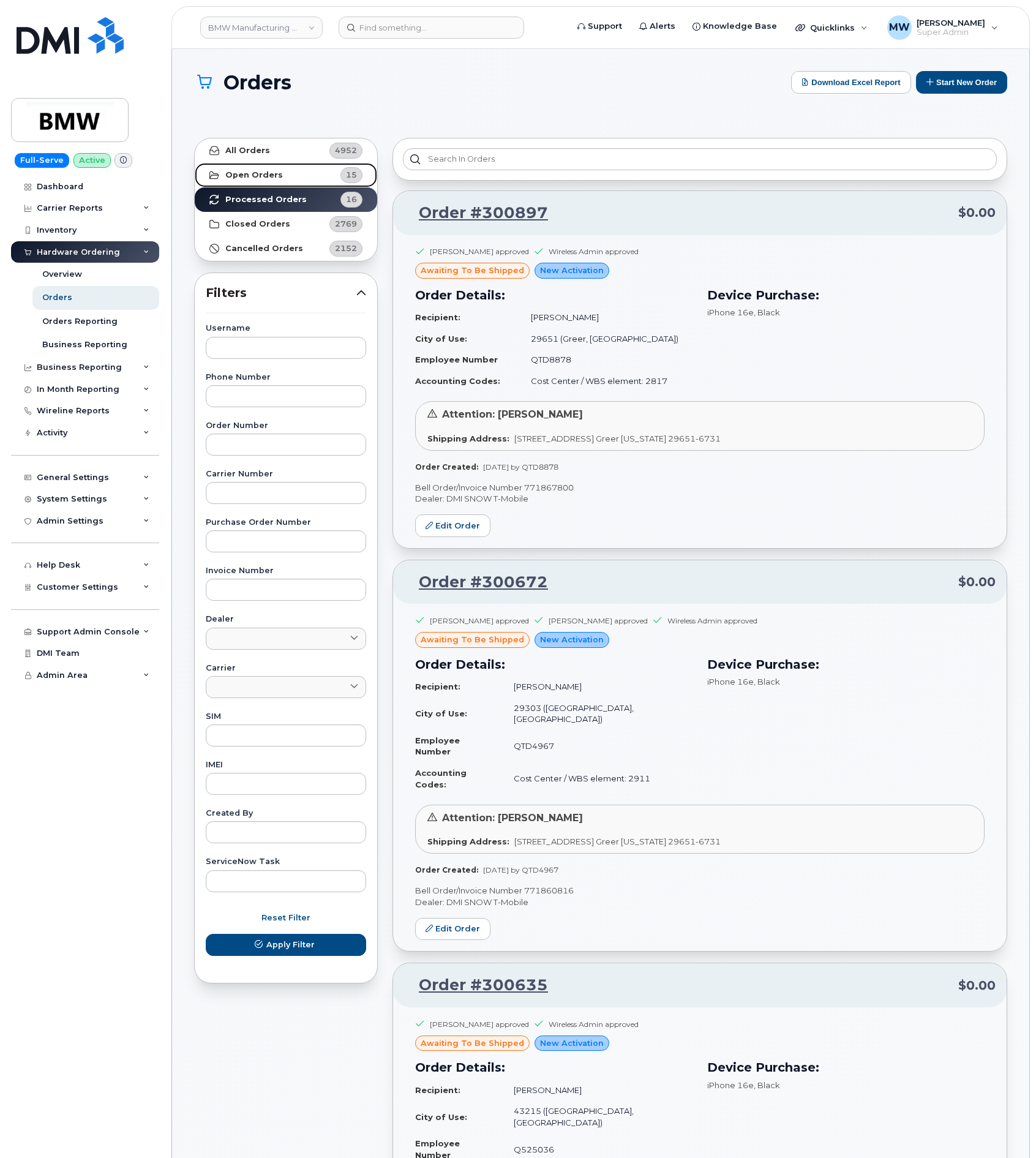
click at [259, 173] on strong "Open Orders" at bounding box center [254, 175] width 58 height 10
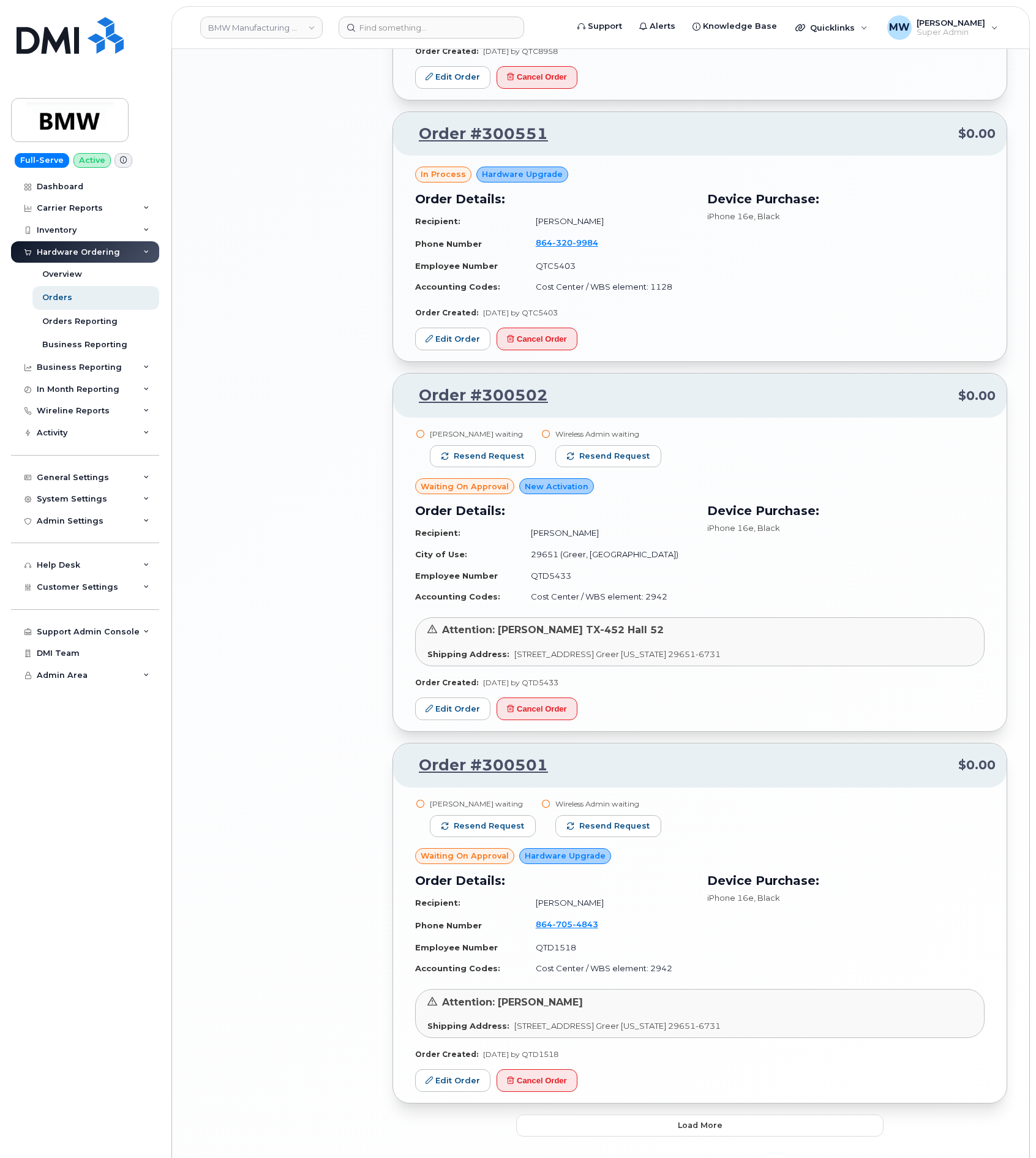
scroll to position [1554, 0]
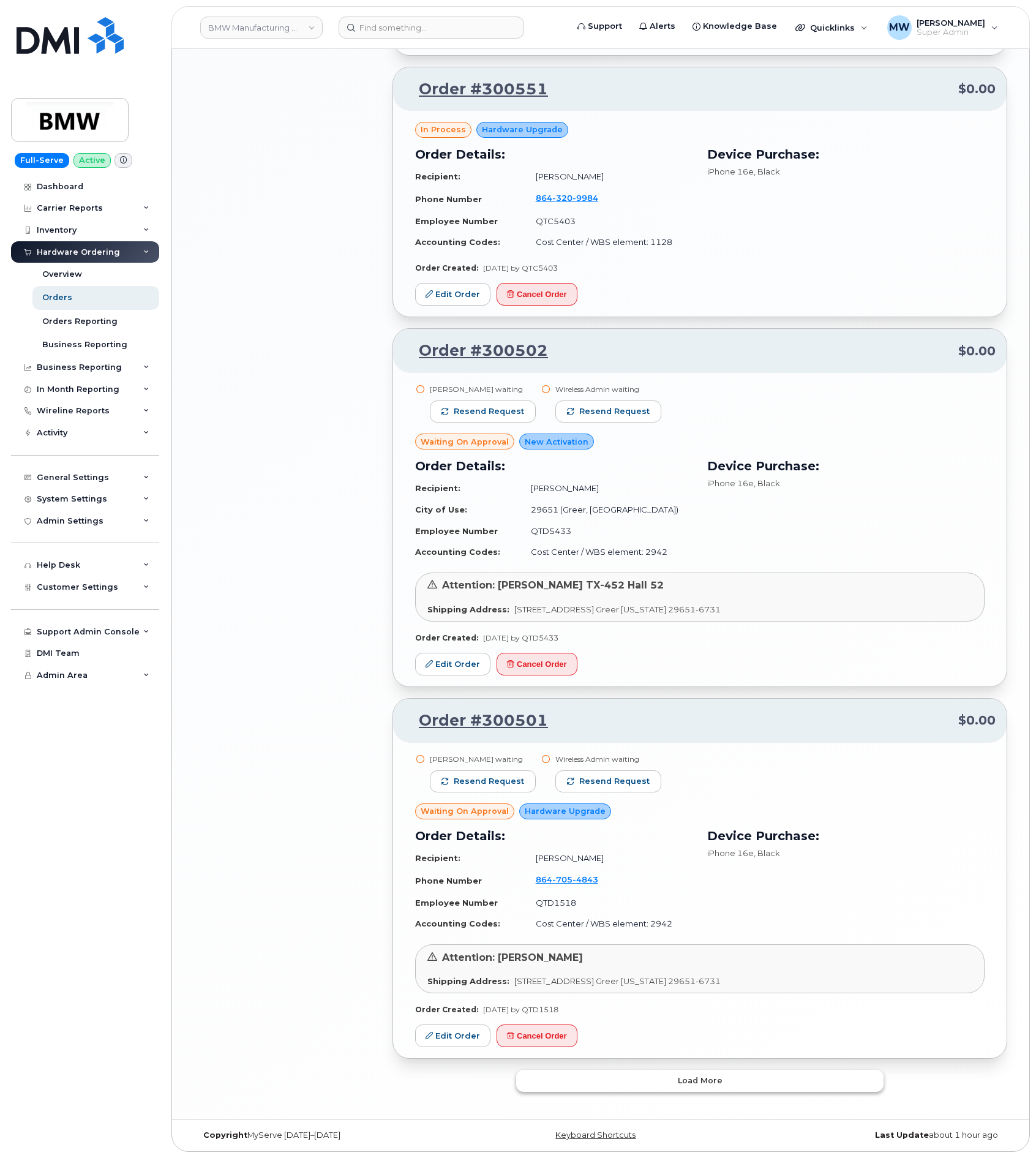
click at [633, 1086] on button "Load more" at bounding box center [700, 1081] width 367 height 22
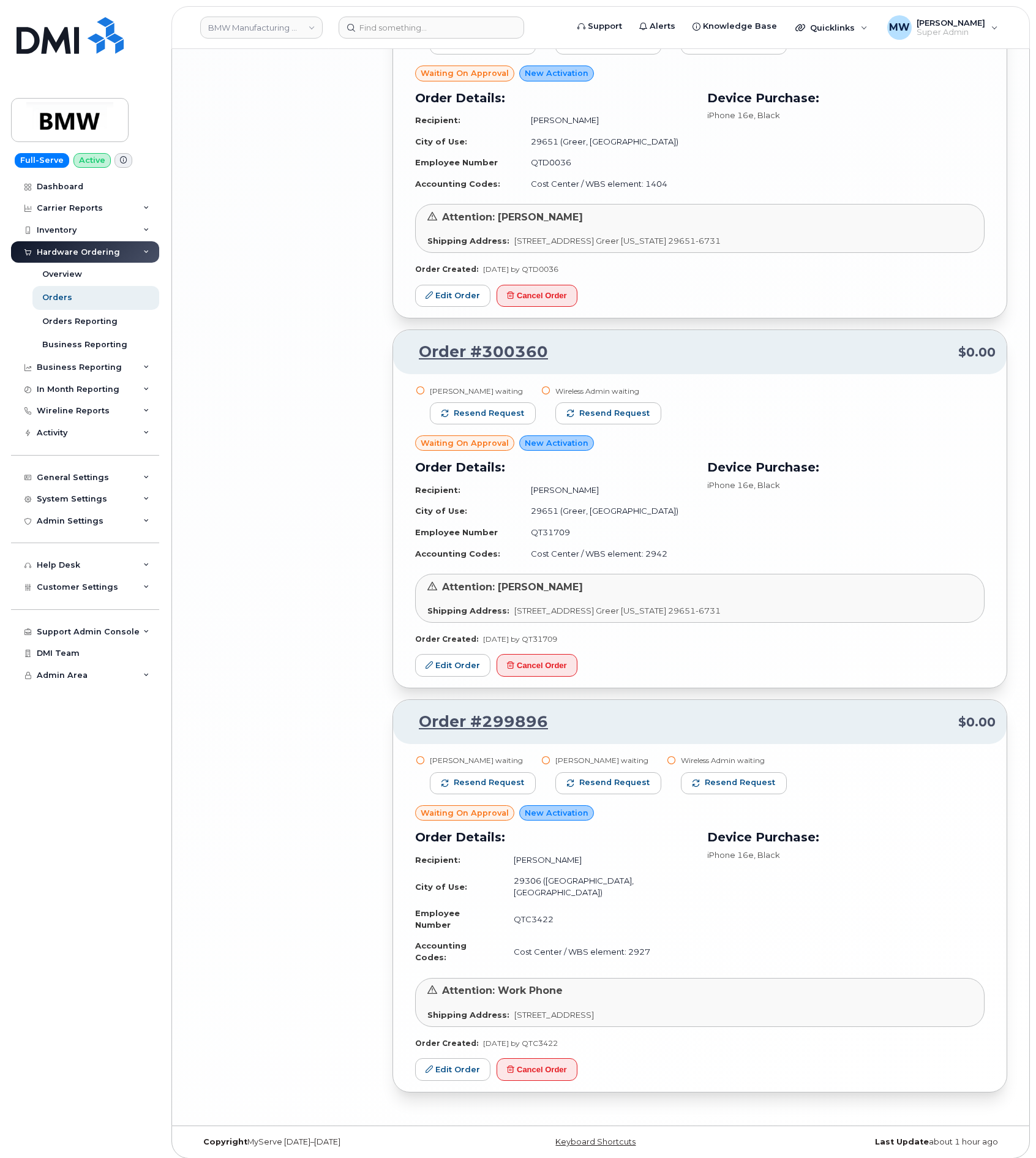
scroll to position [4136, 0]
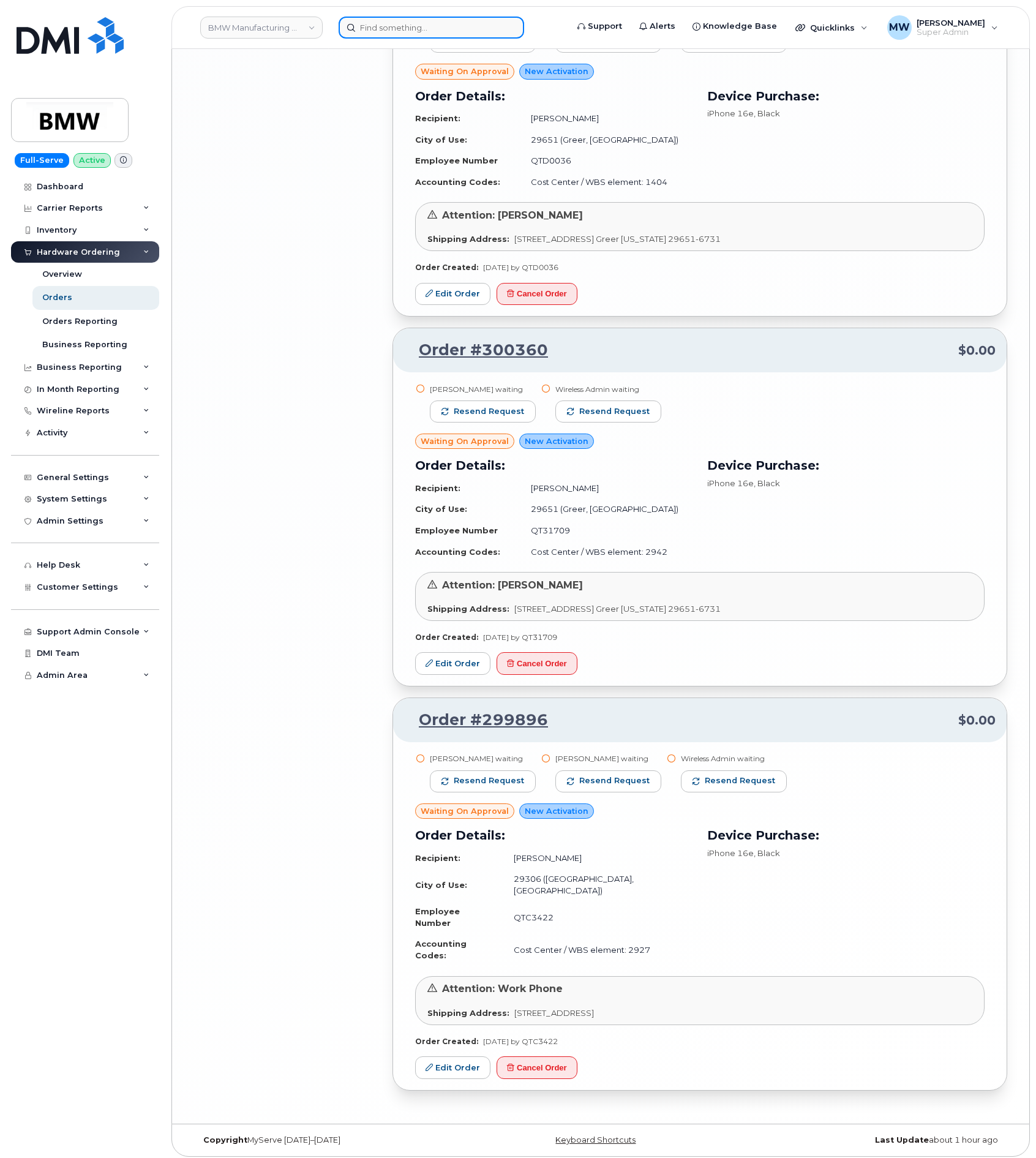
click at [399, 19] on input at bounding box center [431, 28] width 186 height 22
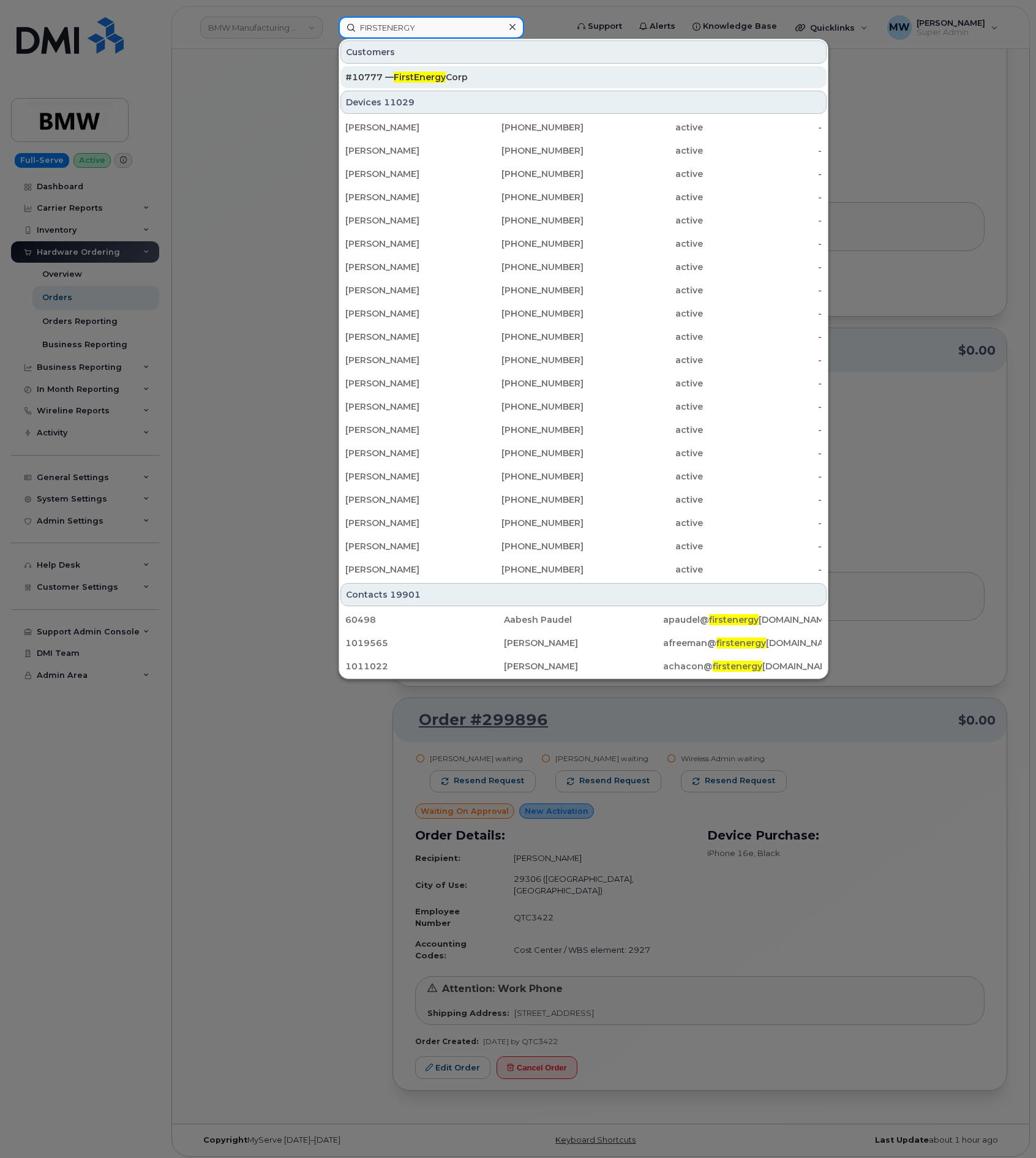
type input "FIRSTENERGY"
click at [480, 78] on div "#10777 — FirstEnergy Corp" at bounding box center [584, 77] width 477 height 12
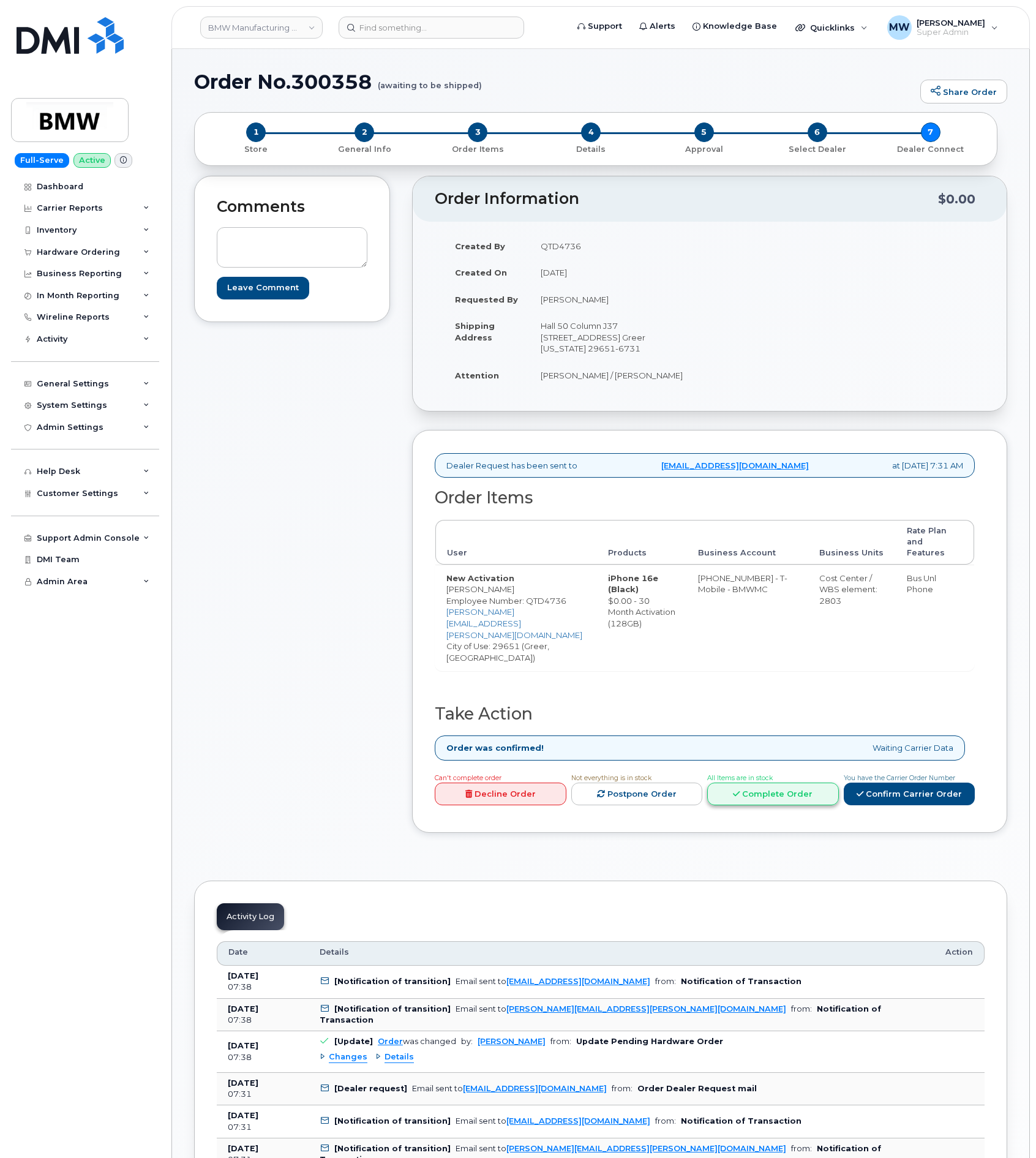
click at [774, 787] on link "Complete Order" at bounding box center [773, 793] width 132 height 22
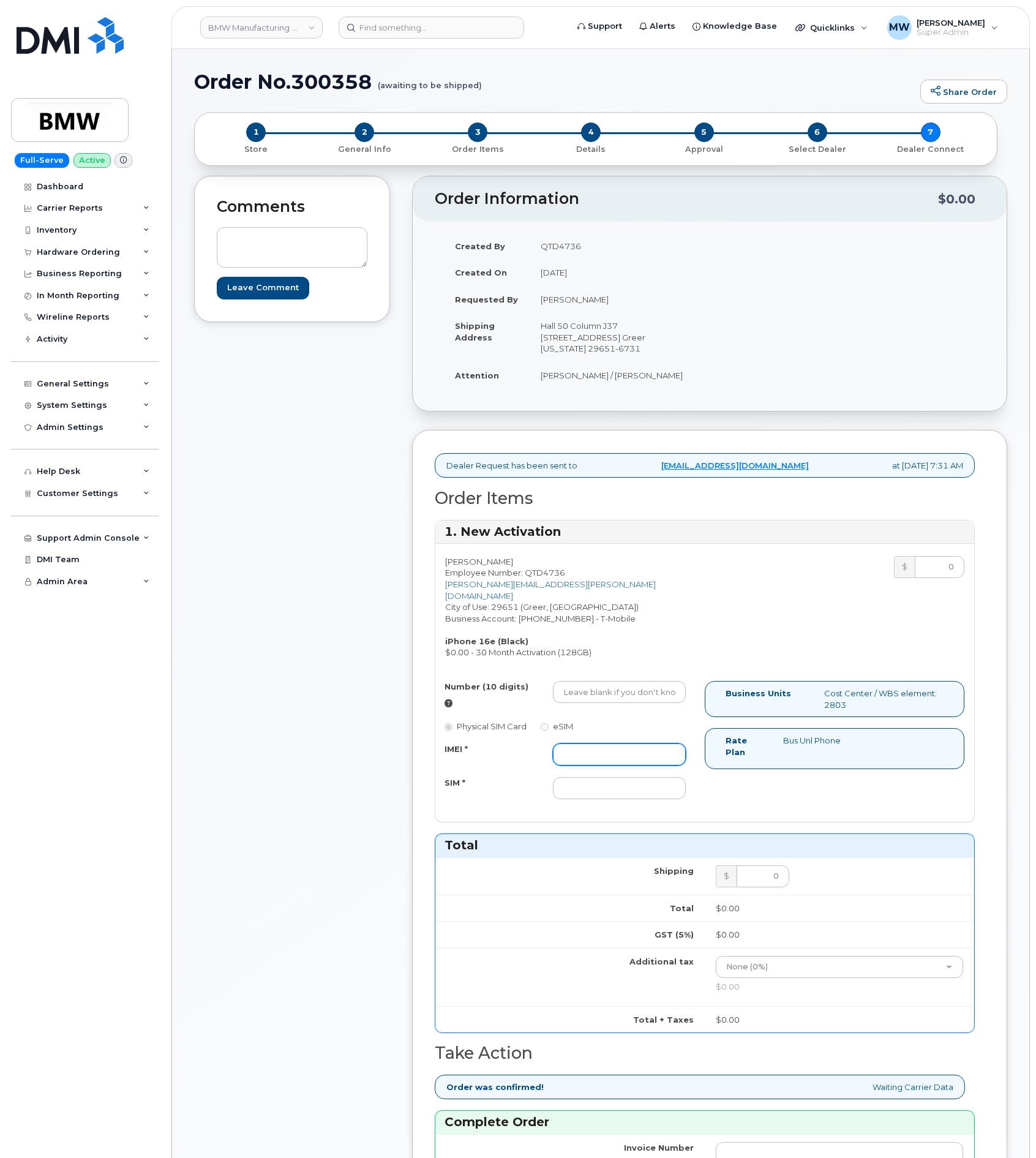
drag, startPoint x: 600, startPoint y: 757, endPoint x: 606, endPoint y: 755, distance: 6.3
click at [600, 757] on input "IMEI *" at bounding box center [619, 754] width 133 height 22
paste input "353690620355710"
type input "353690620355710"
click at [559, 781] on input "SIM *" at bounding box center [619, 788] width 133 height 22
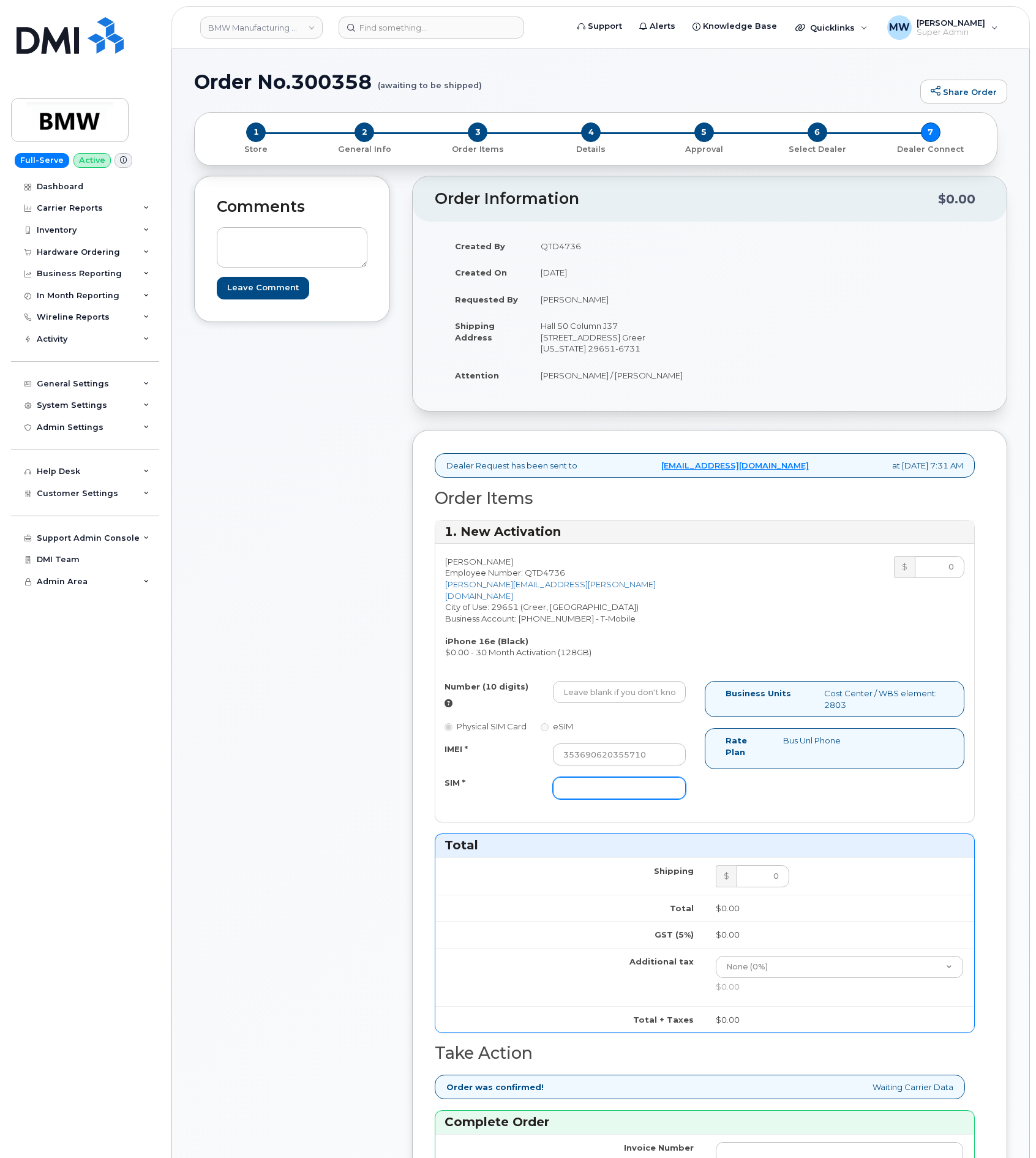
paste input "8901260464761665359"
type input "8901260464761665359"
drag, startPoint x: 584, startPoint y: 694, endPoint x: 600, endPoint y: 684, distance: 18.9
click at [585, 693] on input "Number (10 digits)" at bounding box center [619, 692] width 133 height 22
paste input "864) 705-2726"
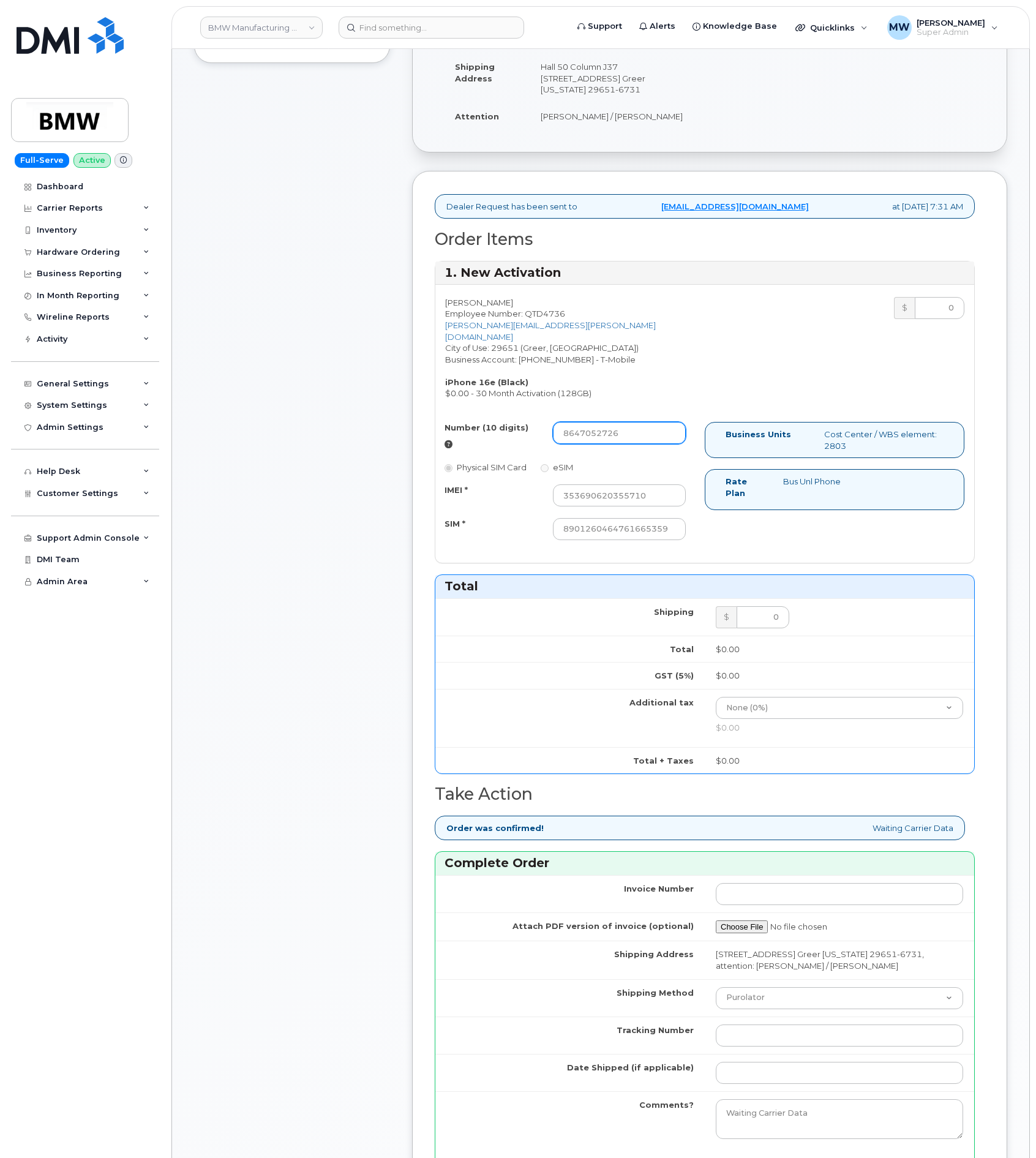
scroll to position [459, 0]
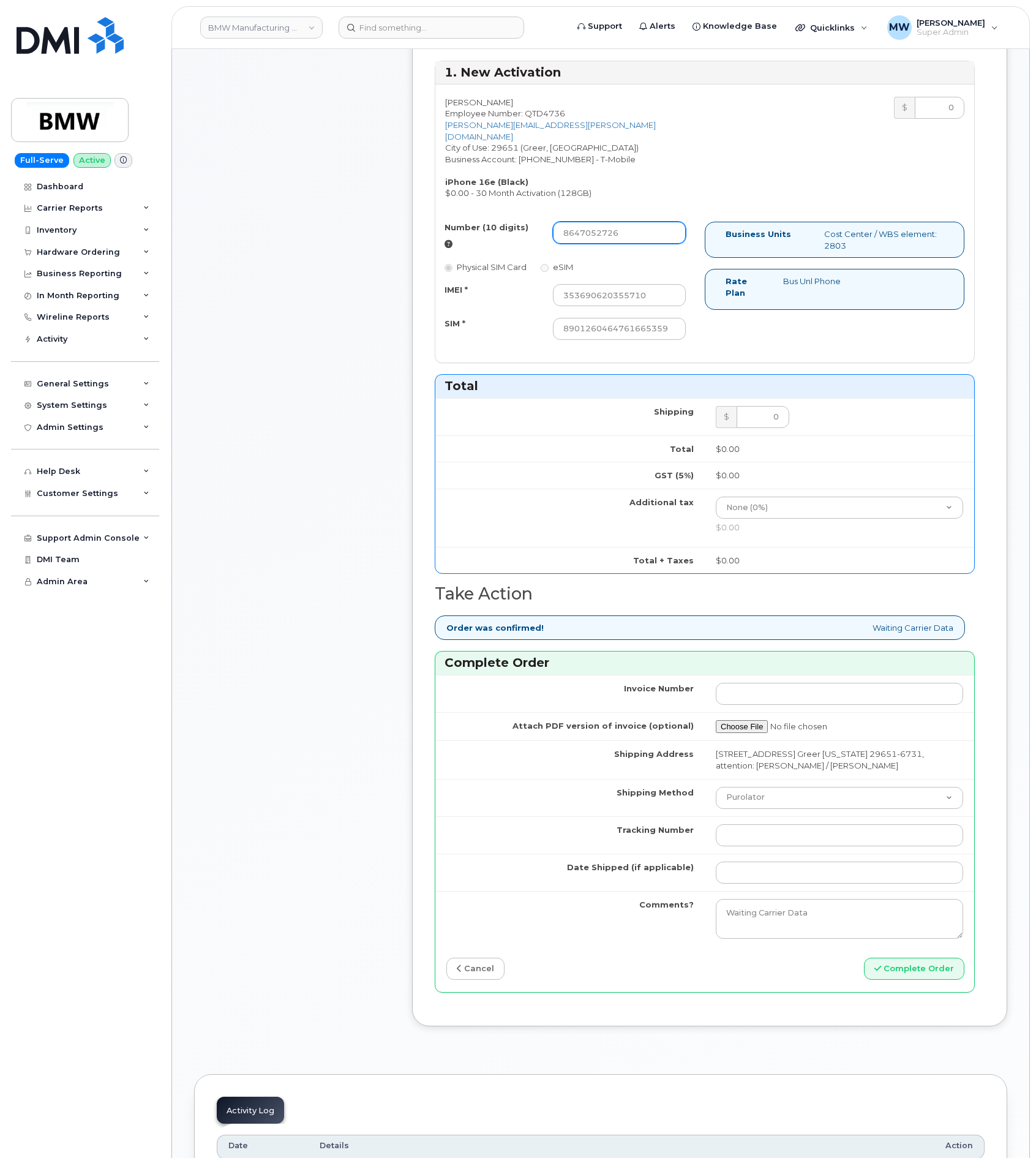
type input "8647052726"
drag, startPoint x: 793, startPoint y: 811, endPoint x: 792, endPoint y: 821, distance: 10.0
click at [793, 809] on select "Purolator UPS FedEx Canada Post Courier Other Drop Off Pick Up" at bounding box center [840, 798] width 248 height 22
select select "UPS"
click at [716, 800] on select "Purolator UPS FedEx Canada Post Courier Other Drop Off Pick Up" at bounding box center [840, 798] width 248 height 22
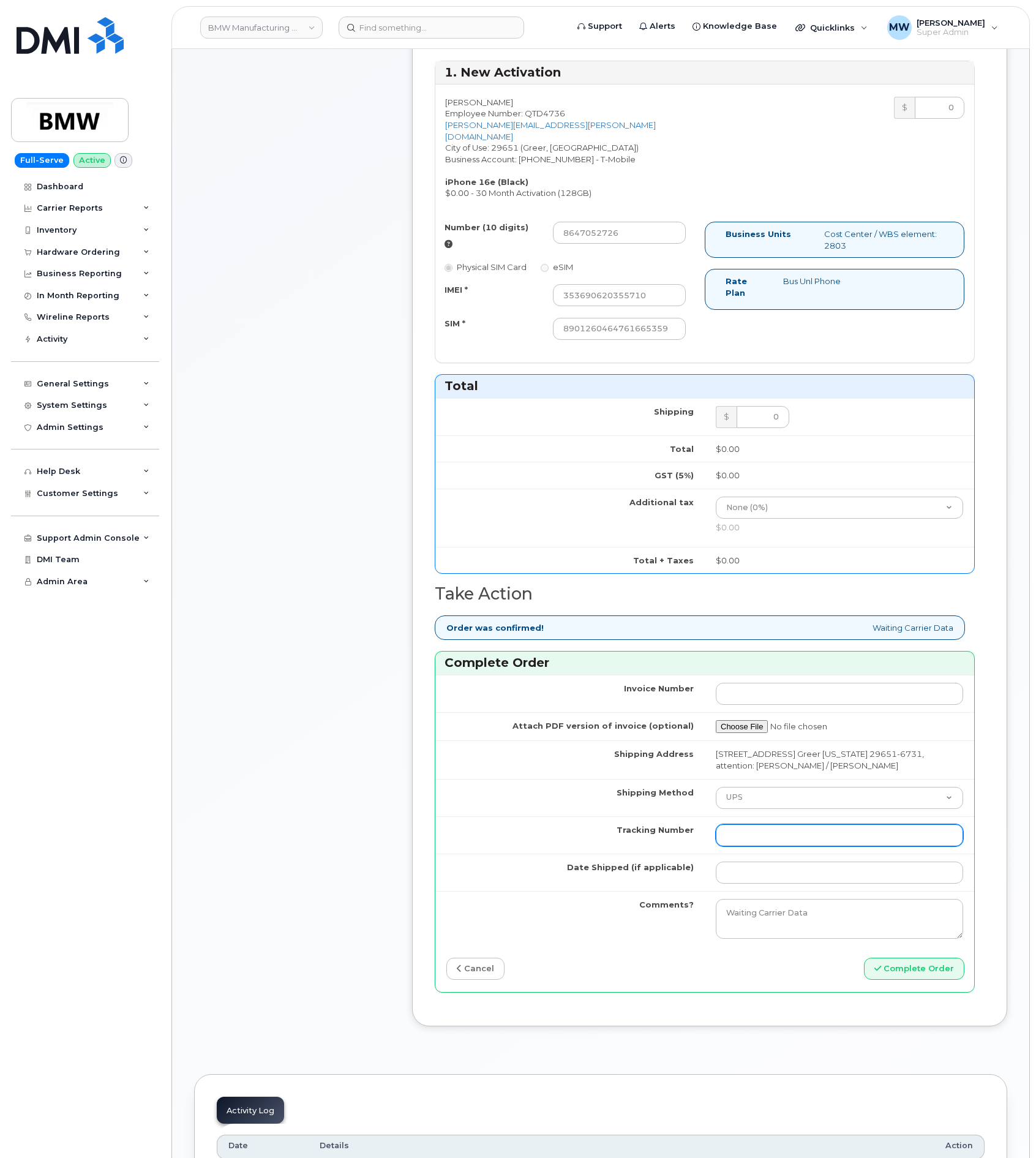
click at [789, 846] on input "Tracking Number" at bounding box center [840, 835] width 248 height 22
paste input "1ZW0Y5860180406171"
type input "1ZW0Y5860180406171"
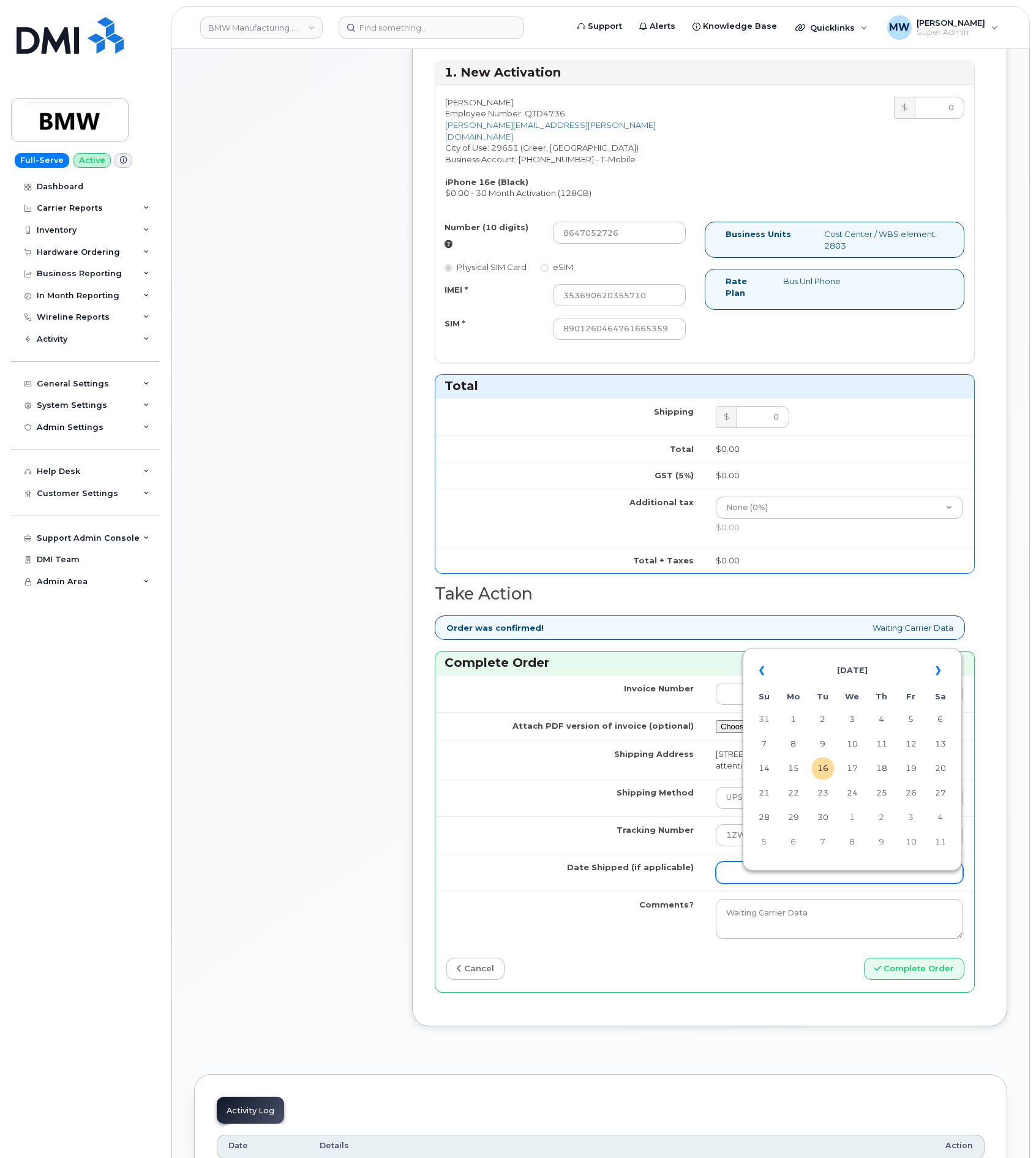
click at [815, 884] on input "Date Shipped (if applicable)" at bounding box center [840, 872] width 248 height 22
click at [918, 753] on td "12" at bounding box center [911, 743] width 22 height 22
type input "[DATE]"
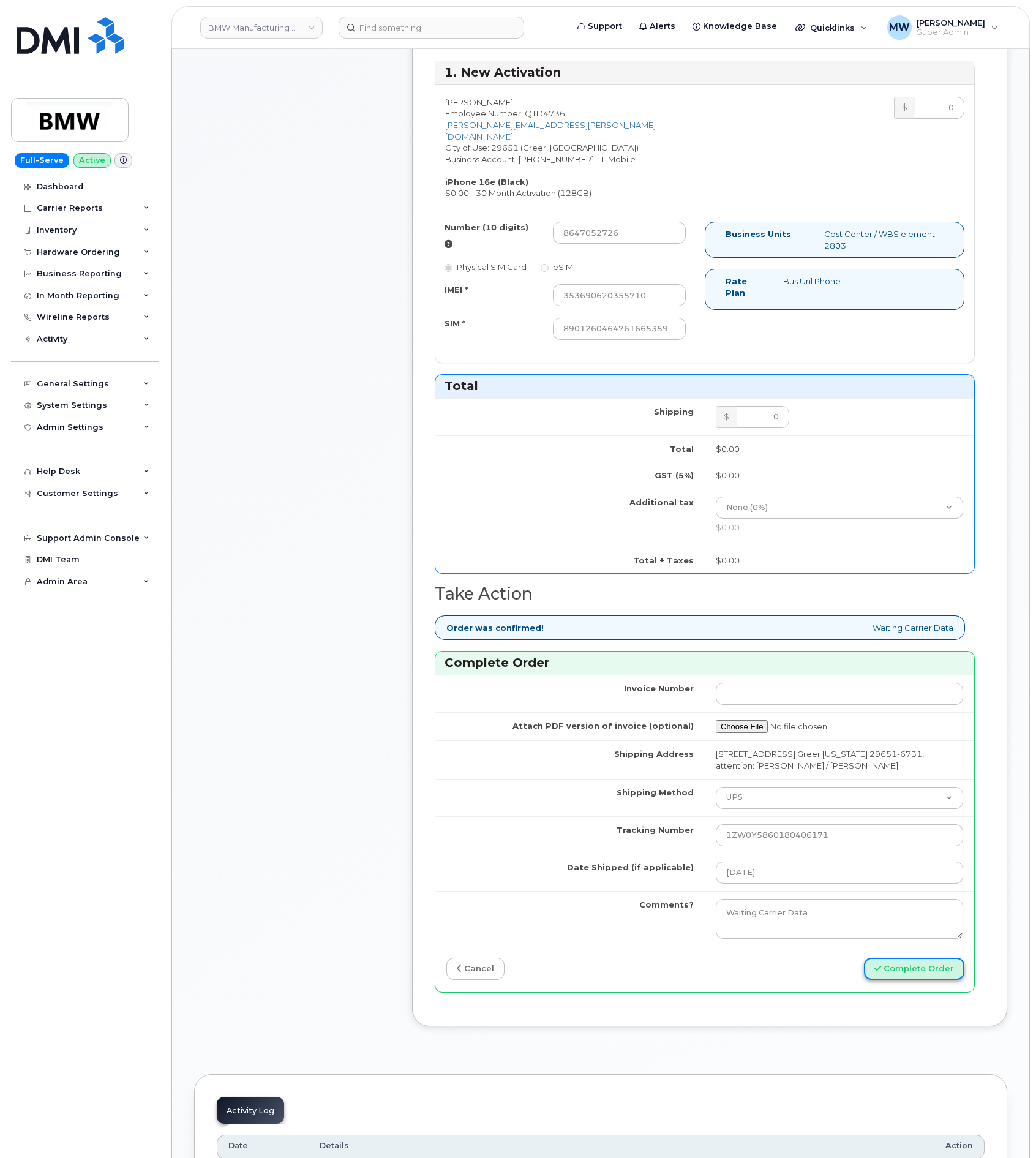
click at [939, 980] on button "Complete Order" at bounding box center [914, 969] width 100 height 22
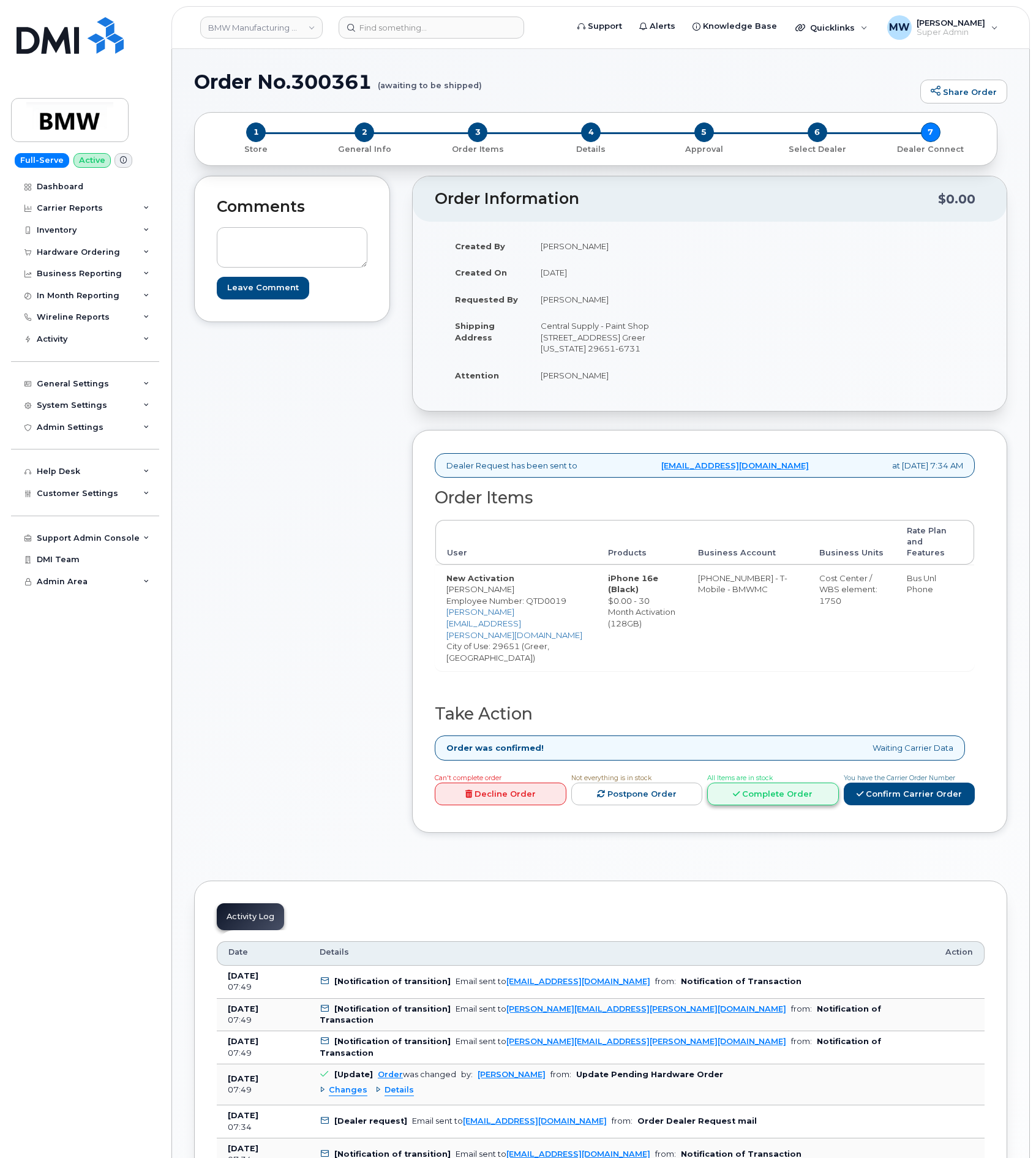
click at [799, 798] on link "Complete Order" at bounding box center [773, 793] width 132 height 22
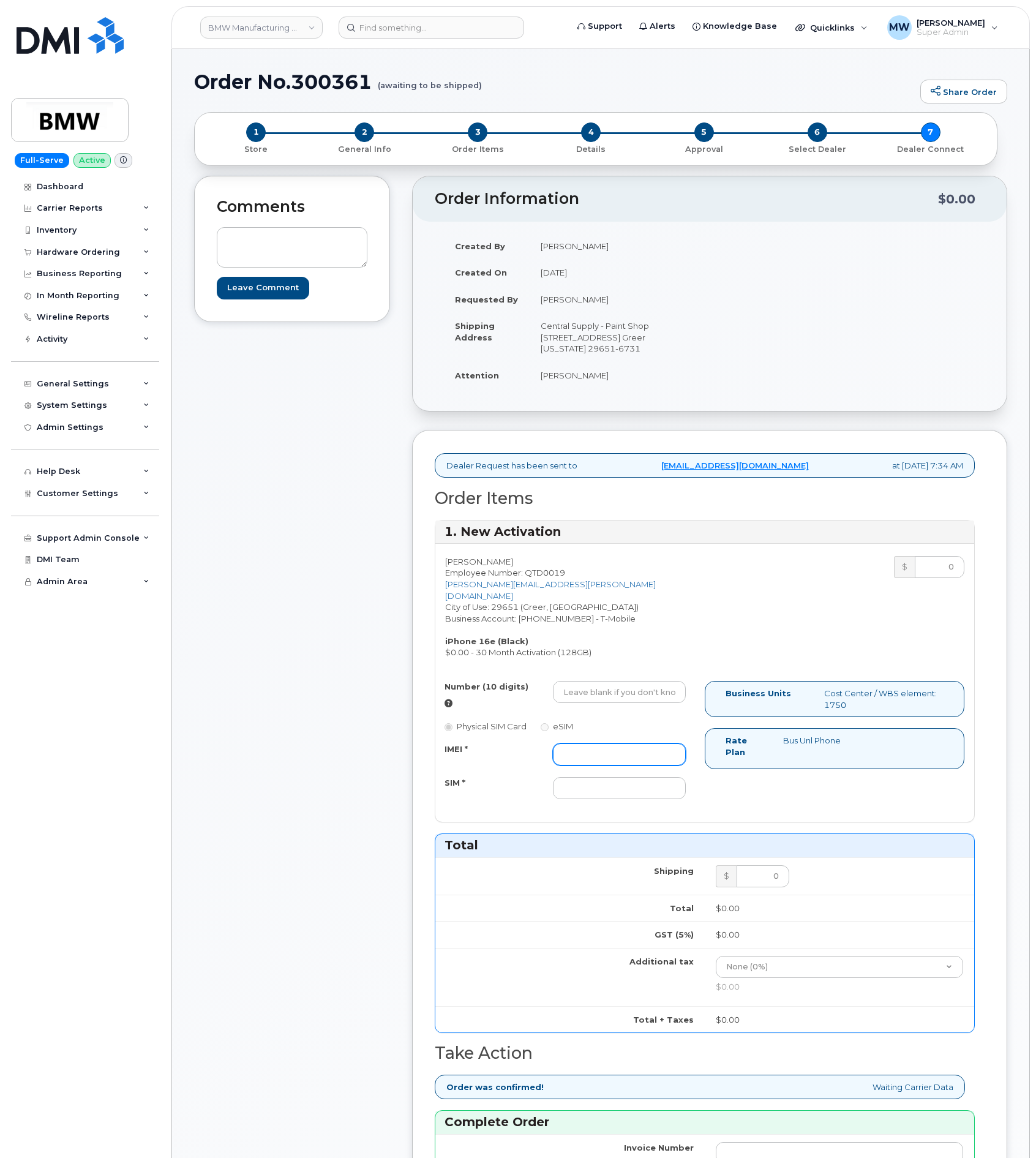
click at [635, 749] on input "IMEI *" at bounding box center [619, 754] width 133 height 22
paste input "357712760188085"
type input "357712760188085"
click at [640, 779] on input "SIM *" at bounding box center [619, 788] width 133 height 22
paste input "8901260560746131050"
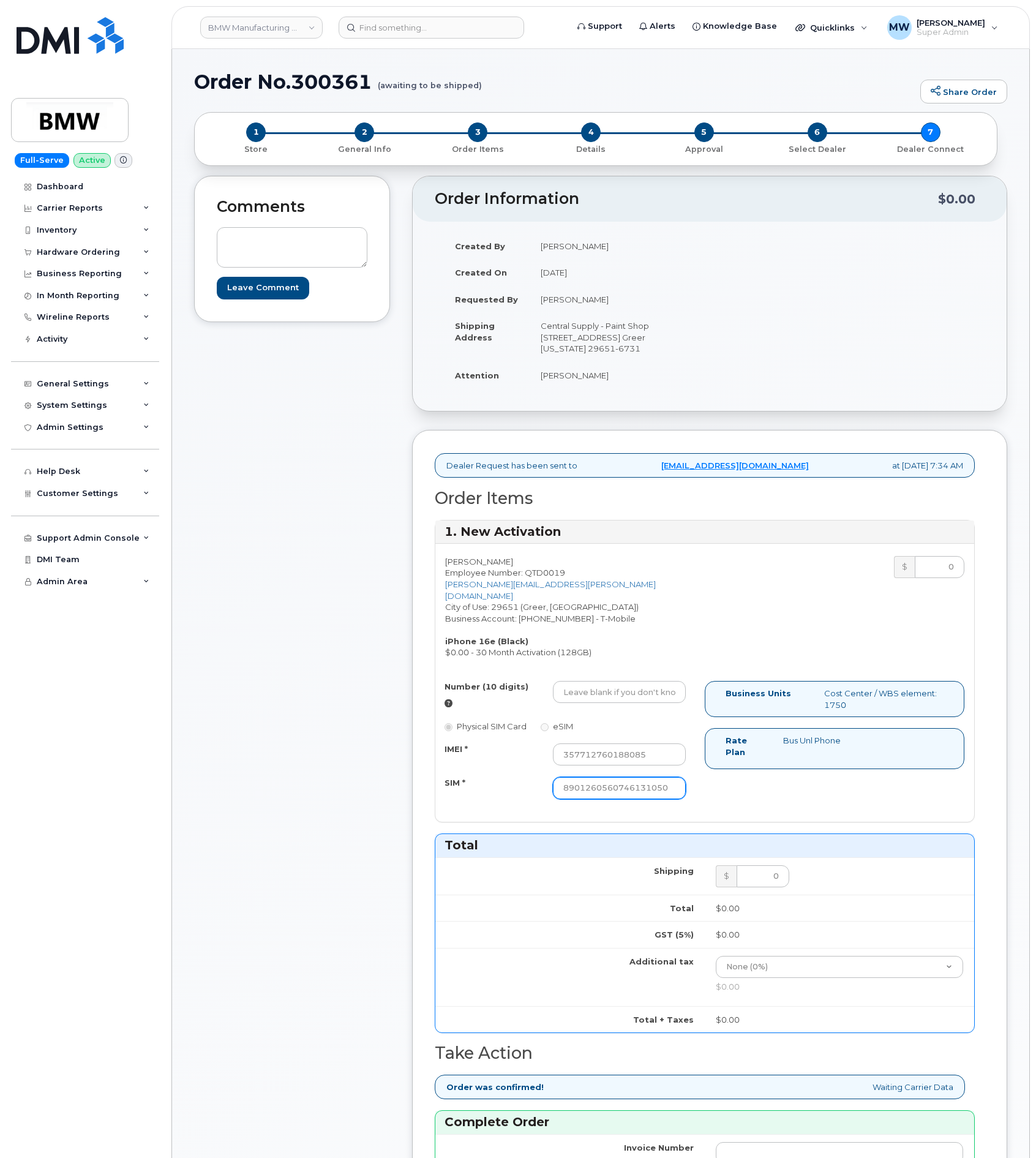
type input "8901260560746131050"
click at [633, 691] on input "Number (10 digits)" at bounding box center [619, 692] width 133 height 22
paste input "864) 340-0879"
type input "8643400879"
click at [815, 819] on div "Karla Crowe Employee Number: QTD0019 karla.crowe@bmwmc.com City of Use: 29651 (…" at bounding box center [705, 683] width 539 height 278
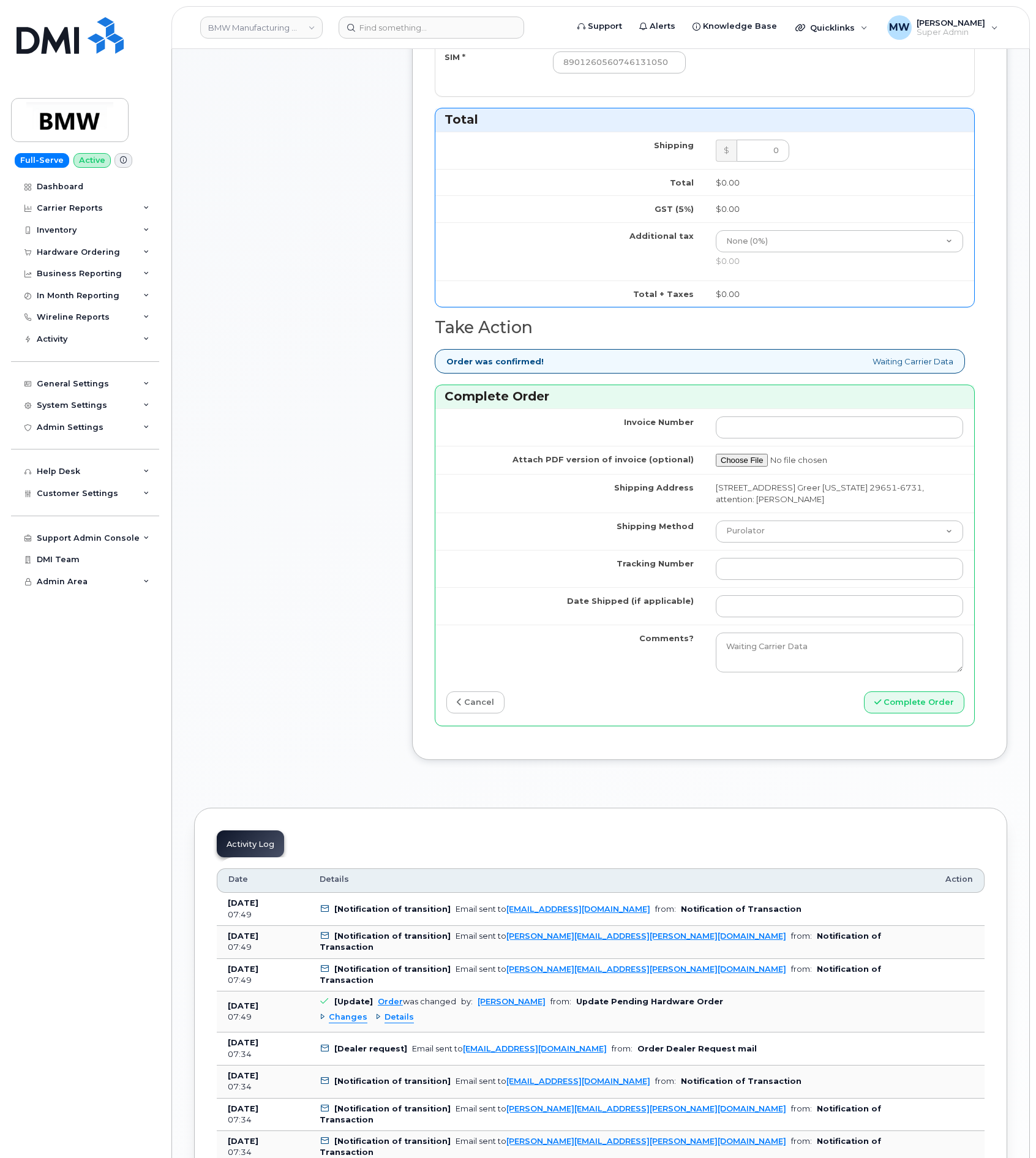
scroll to position [734, 0]
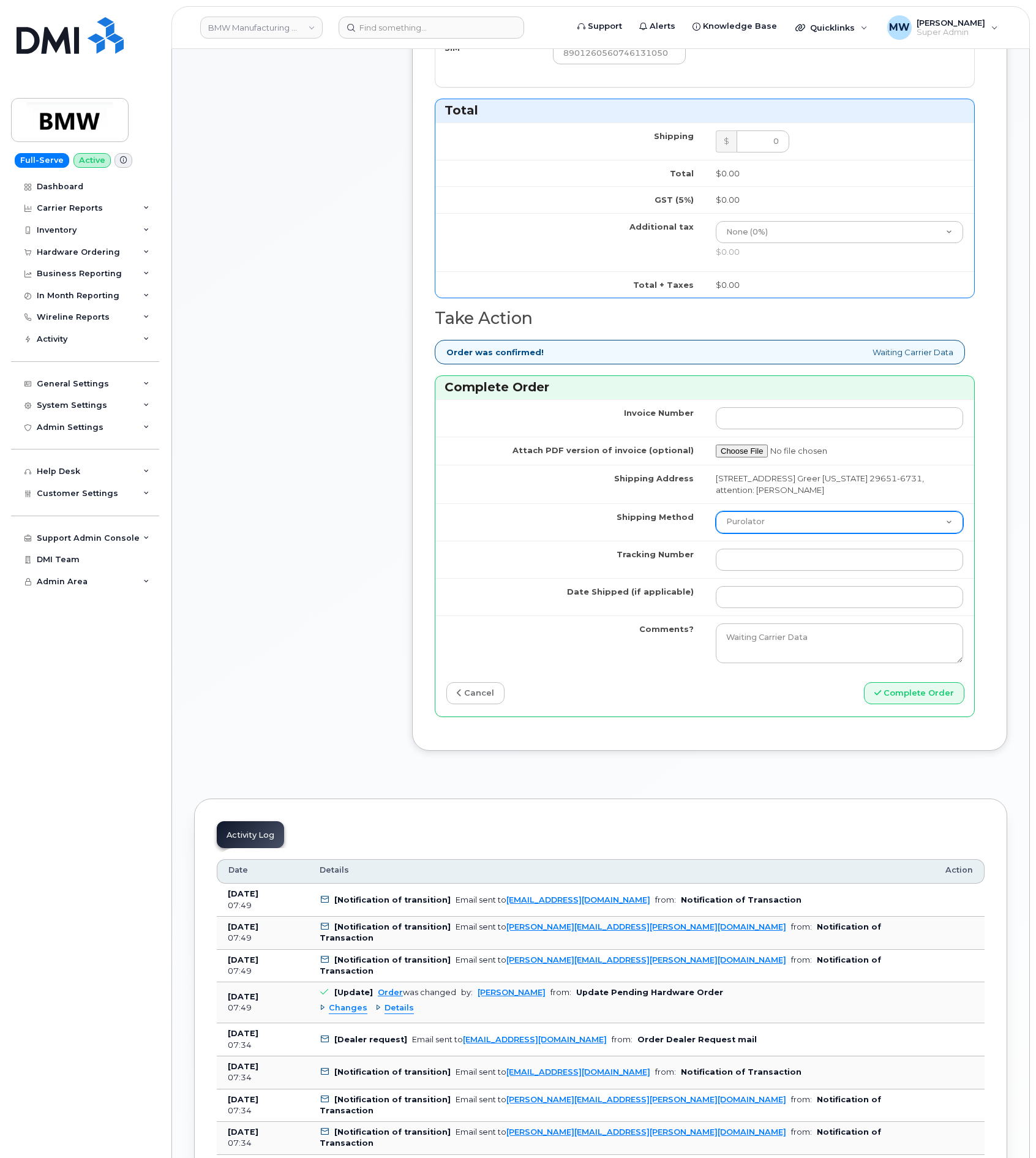
drag, startPoint x: 854, startPoint y: 531, endPoint x: 840, endPoint y: 546, distance: 20.5
click at [854, 531] on select "Purolator UPS FedEx Canada Post Courier Other Drop Off Pick Up" at bounding box center [840, 522] width 248 height 22
select select "UPS"
click at [716, 525] on select "Purolator UPS FedEx Canada Post Courier Other Drop Off Pick Up" at bounding box center [840, 522] width 248 height 22
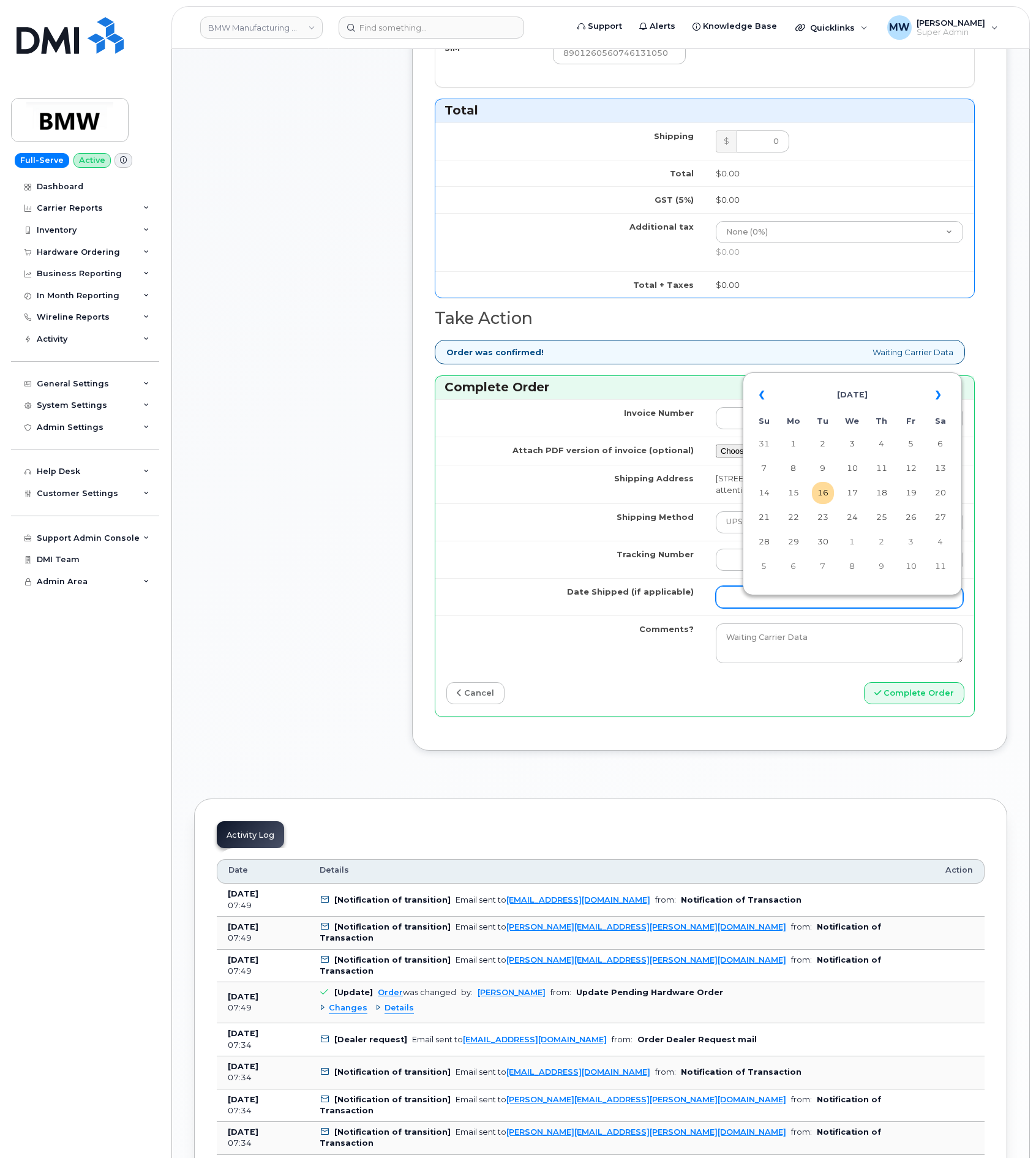
click at [772, 608] on input "Date Shipped (if applicable)" at bounding box center [840, 597] width 248 height 22
click at [908, 473] on td "12" at bounding box center [911, 468] width 22 height 22
type input "2025-09-12"
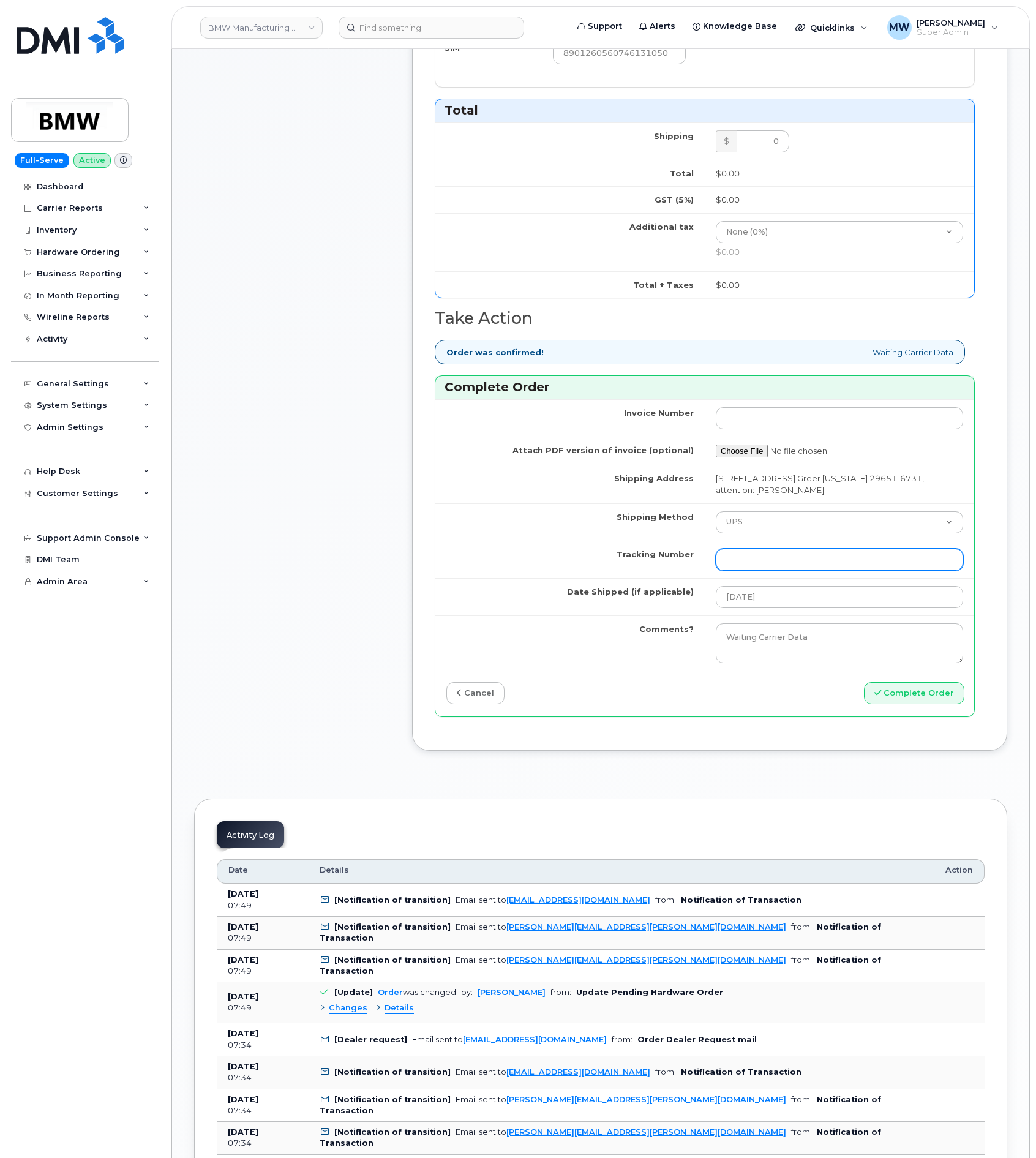
click at [772, 571] on input "Tracking Number" at bounding box center [840, 559] width 248 height 22
paste input "Tracking #1ZW0Y5860180406126"
drag, startPoint x: 770, startPoint y: 566, endPoint x: 586, endPoint y: 569, distance: 184.0
click at [585, 569] on tr "Tracking Number Tracking #1ZW0Y5860180406126" at bounding box center [705, 559] width 539 height 37
type input "1ZW0Y5860180406126"
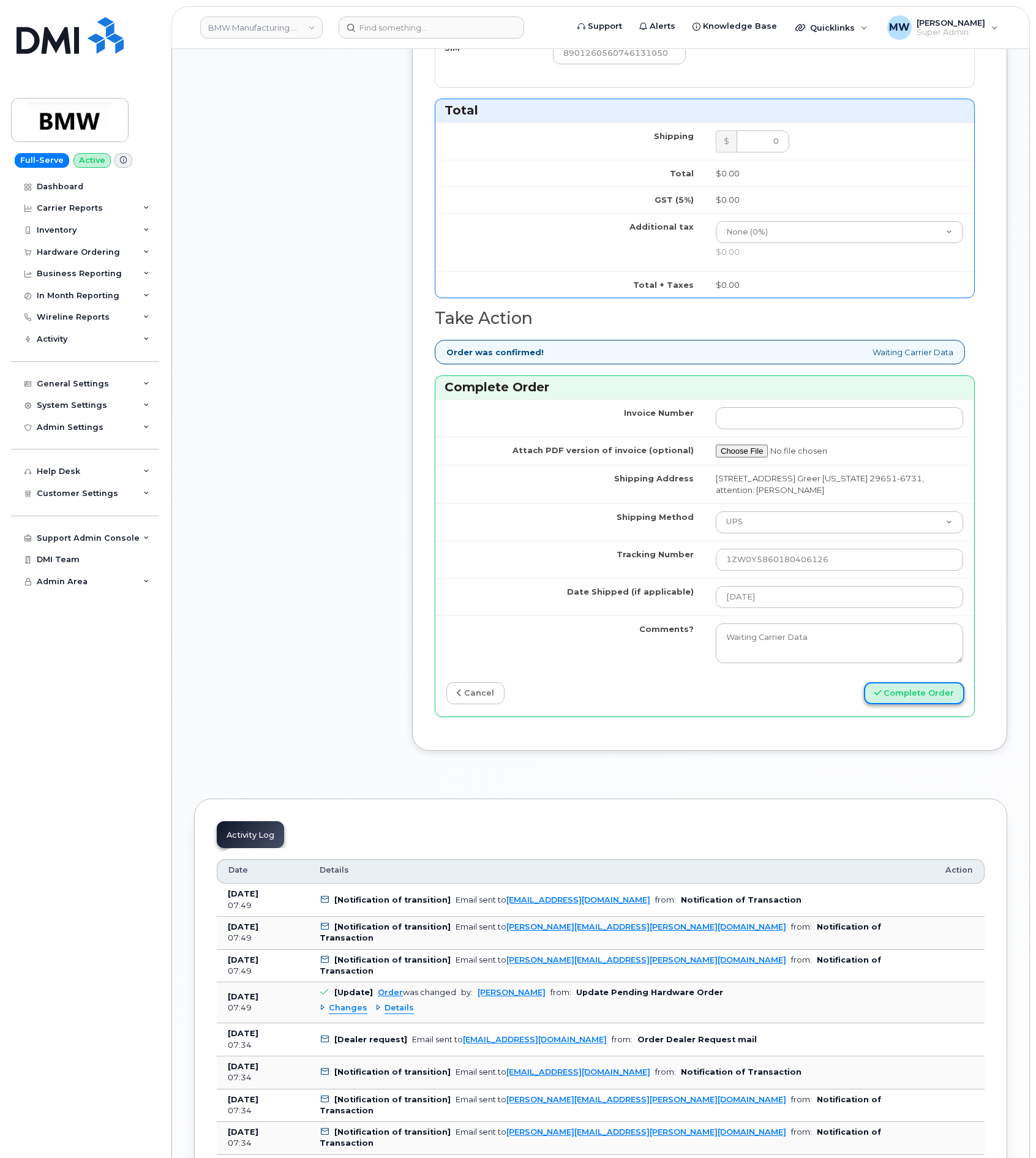
click at [909, 704] on button "Complete Order" at bounding box center [914, 693] width 100 height 22
click at [909, 704] on div "Sending..." at bounding box center [839, 693] width 269 height 22
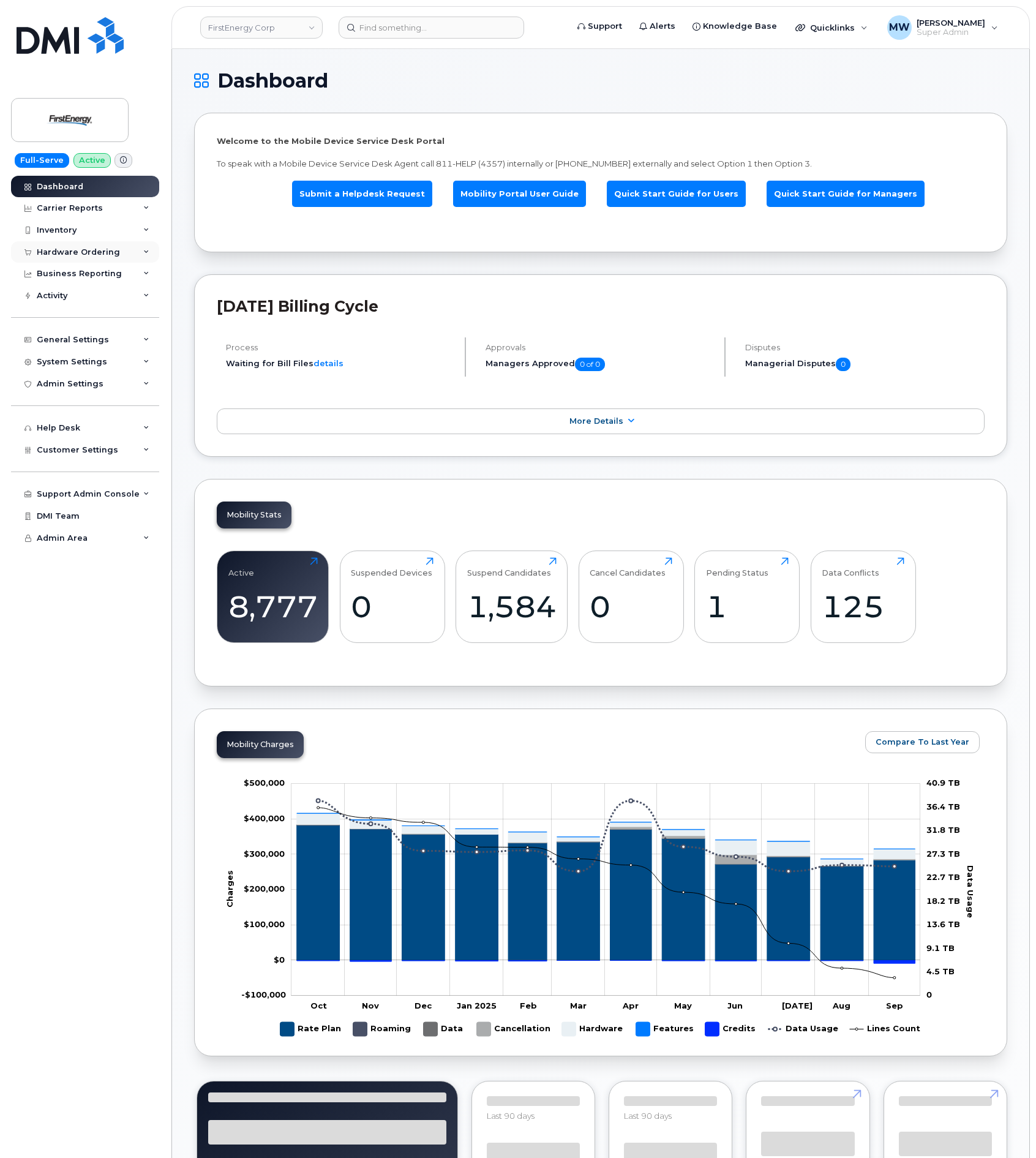
click at [61, 253] on div "Hardware Ordering" at bounding box center [78, 252] width 83 height 10
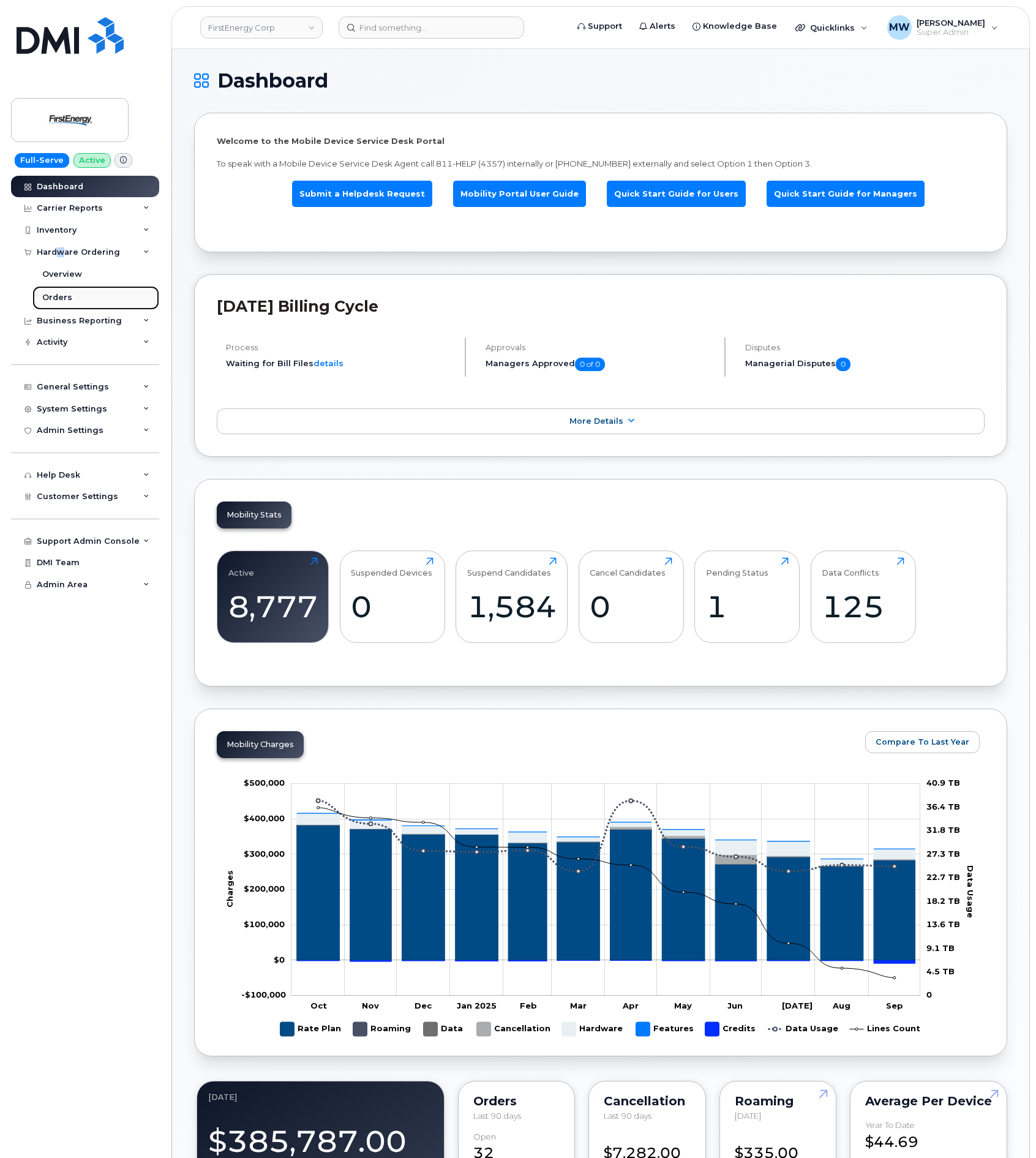
click at [66, 292] on div "Orders" at bounding box center [57, 297] width 30 height 11
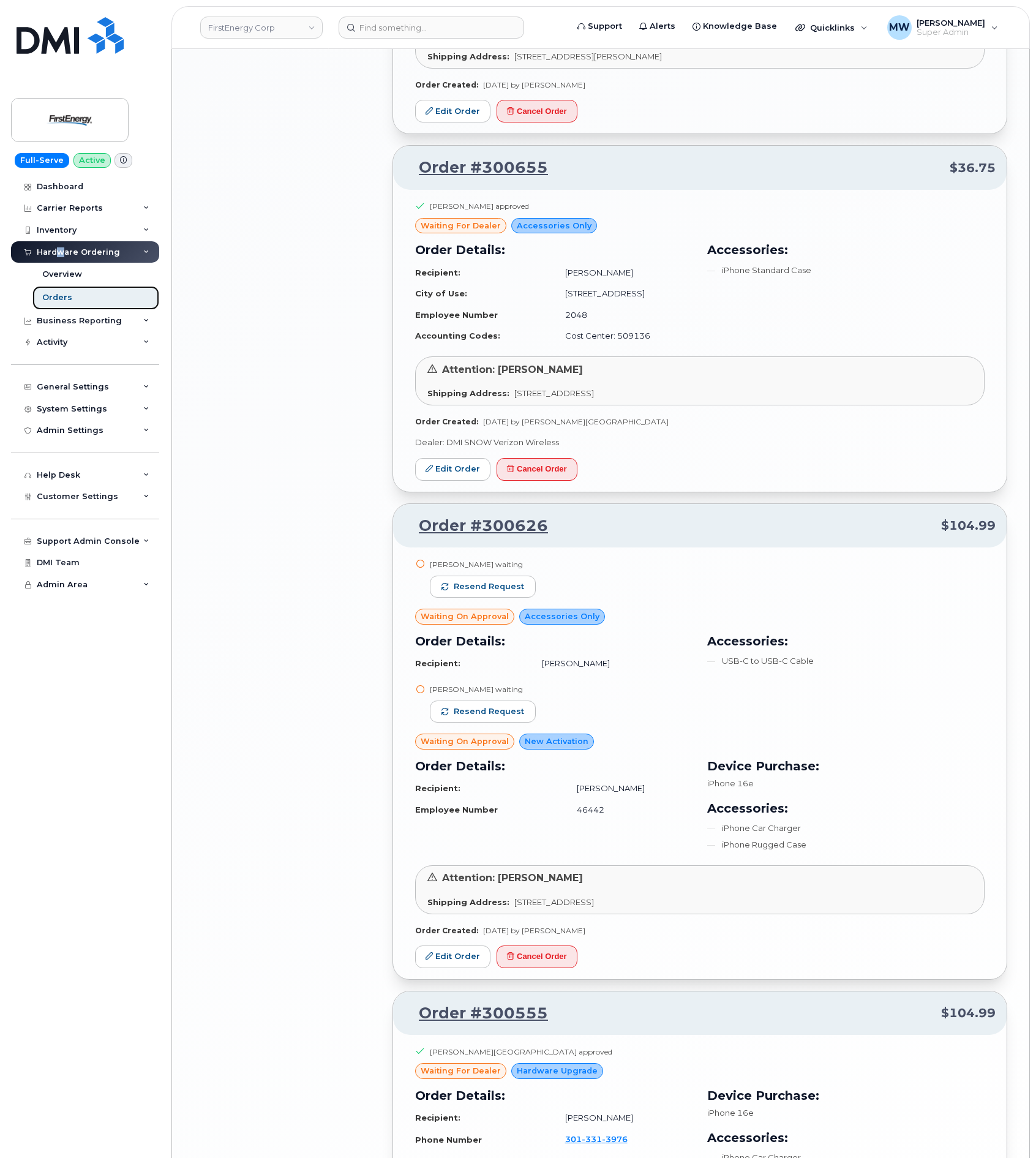
scroll to position [2188, 0]
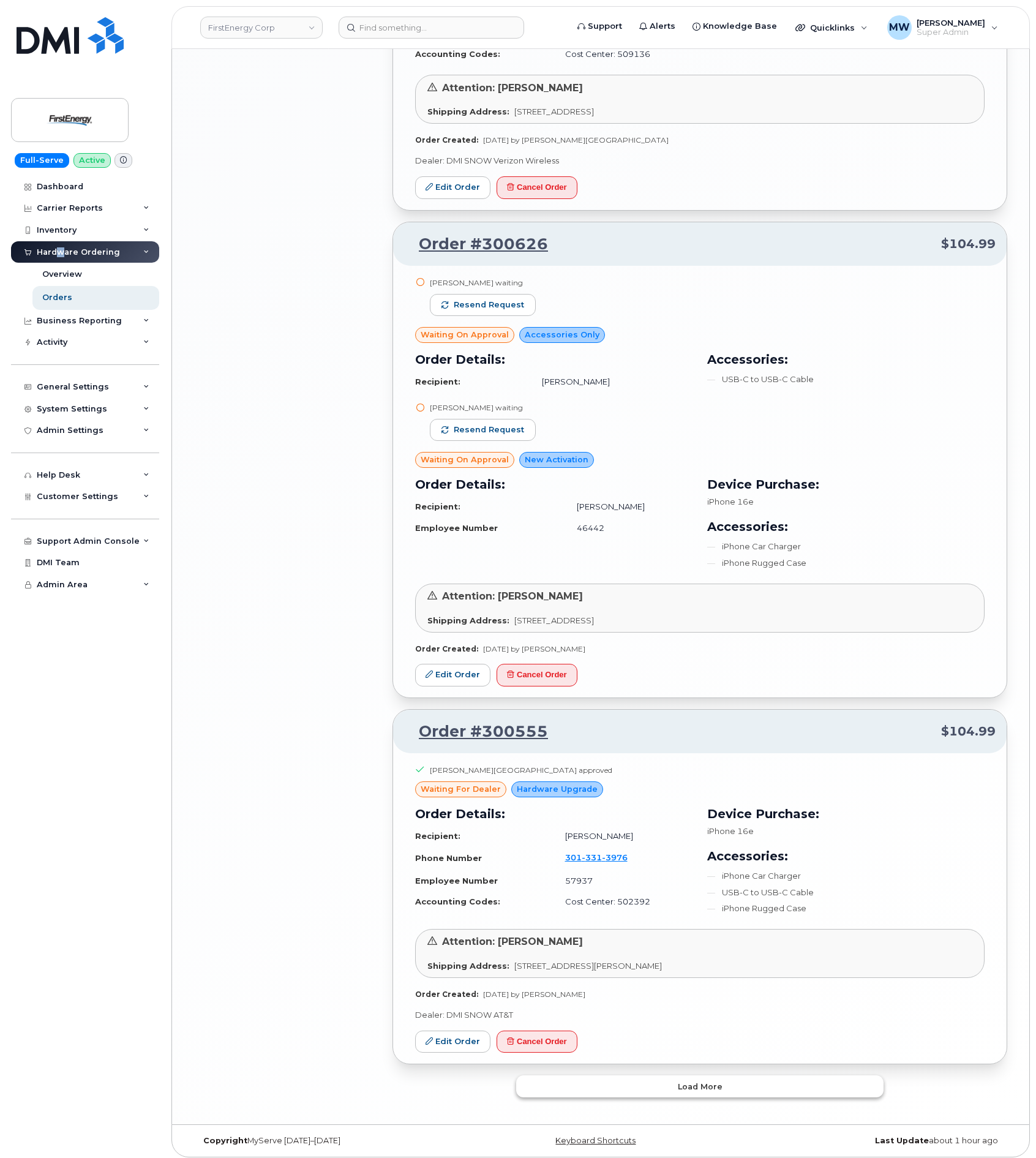
click at [776, 1078] on button "Load more" at bounding box center [700, 1086] width 367 height 22
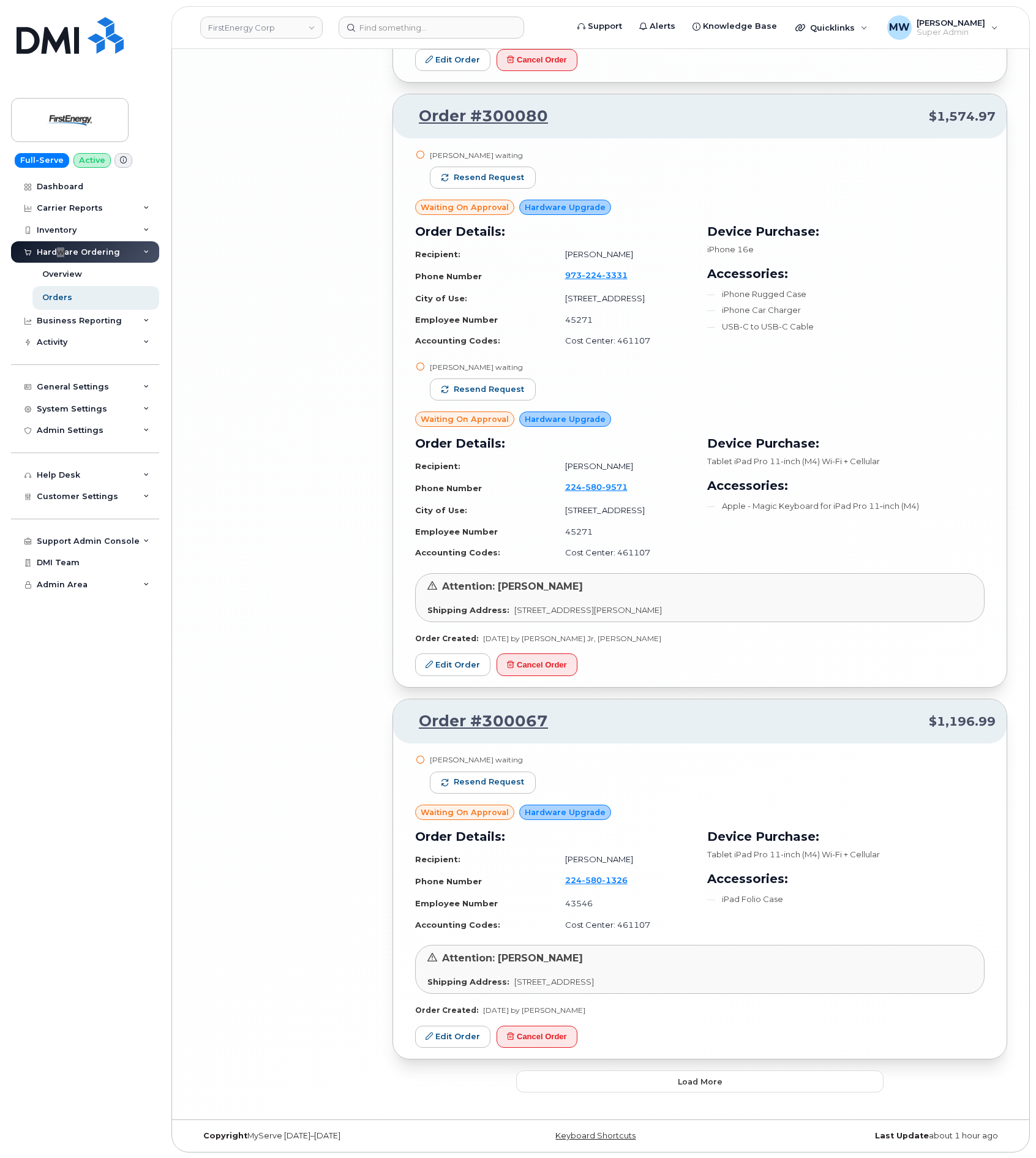
scroll to position [5173, 0]
drag, startPoint x: 740, startPoint y: 1100, endPoint x: 738, endPoint y: 1107, distance: 7.3
click at [733, 1088] on button "Load more" at bounding box center [700, 1081] width 367 height 22
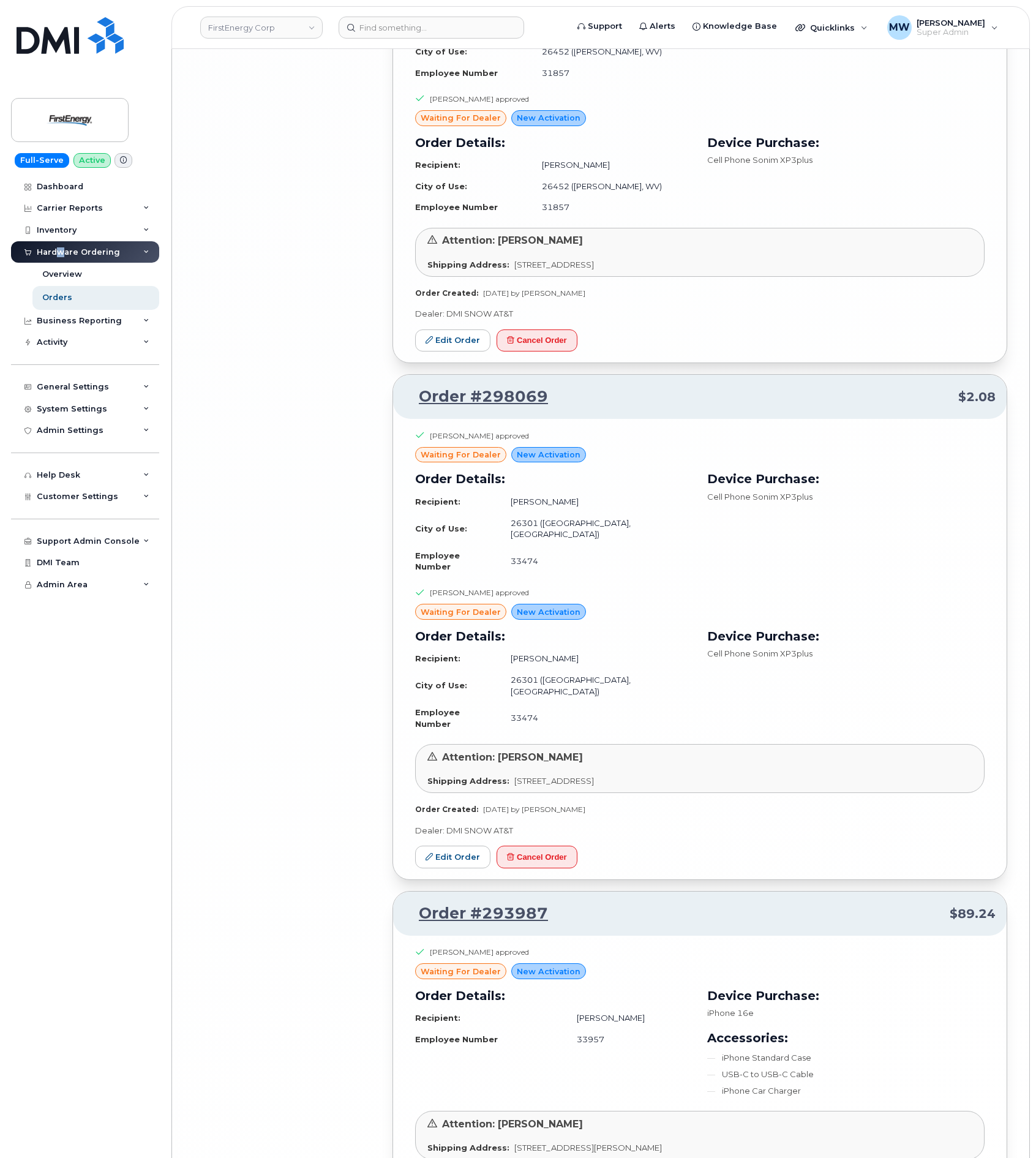
scroll to position [8479, 0]
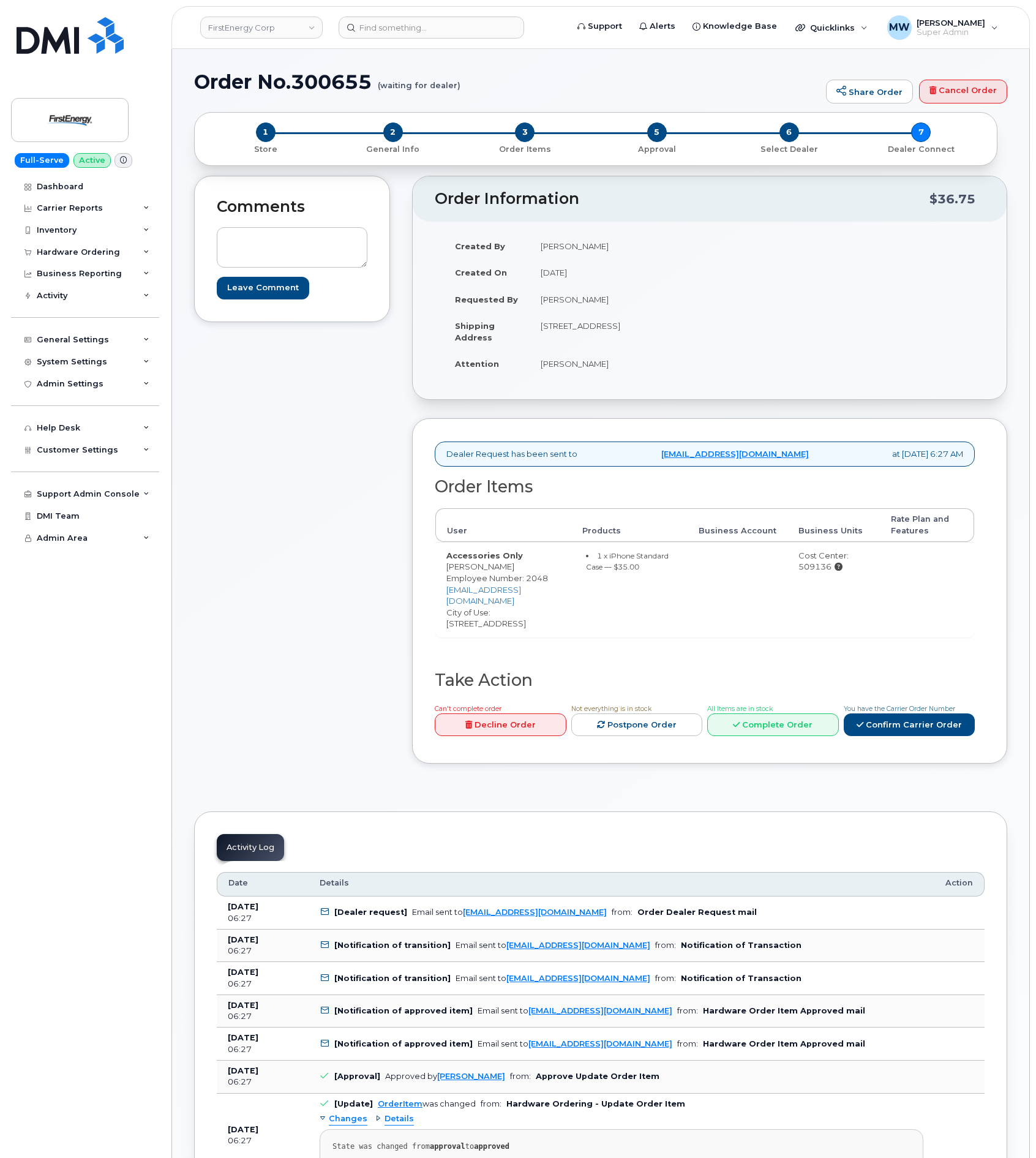
drag, startPoint x: 530, startPoint y: 568, endPoint x: 447, endPoint y: 575, distance: 83.3
click at [447, 575] on td "Accessories Only [PERSON_NAME] Employee Number: 2048 [EMAIL_ADDRESS][DOMAIN_NAM…" at bounding box center [503, 589] width 136 height 95
copy td "[PERSON_NAME]"
click at [390, 131] on span "2" at bounding box center [393, 132] width 20 height 20
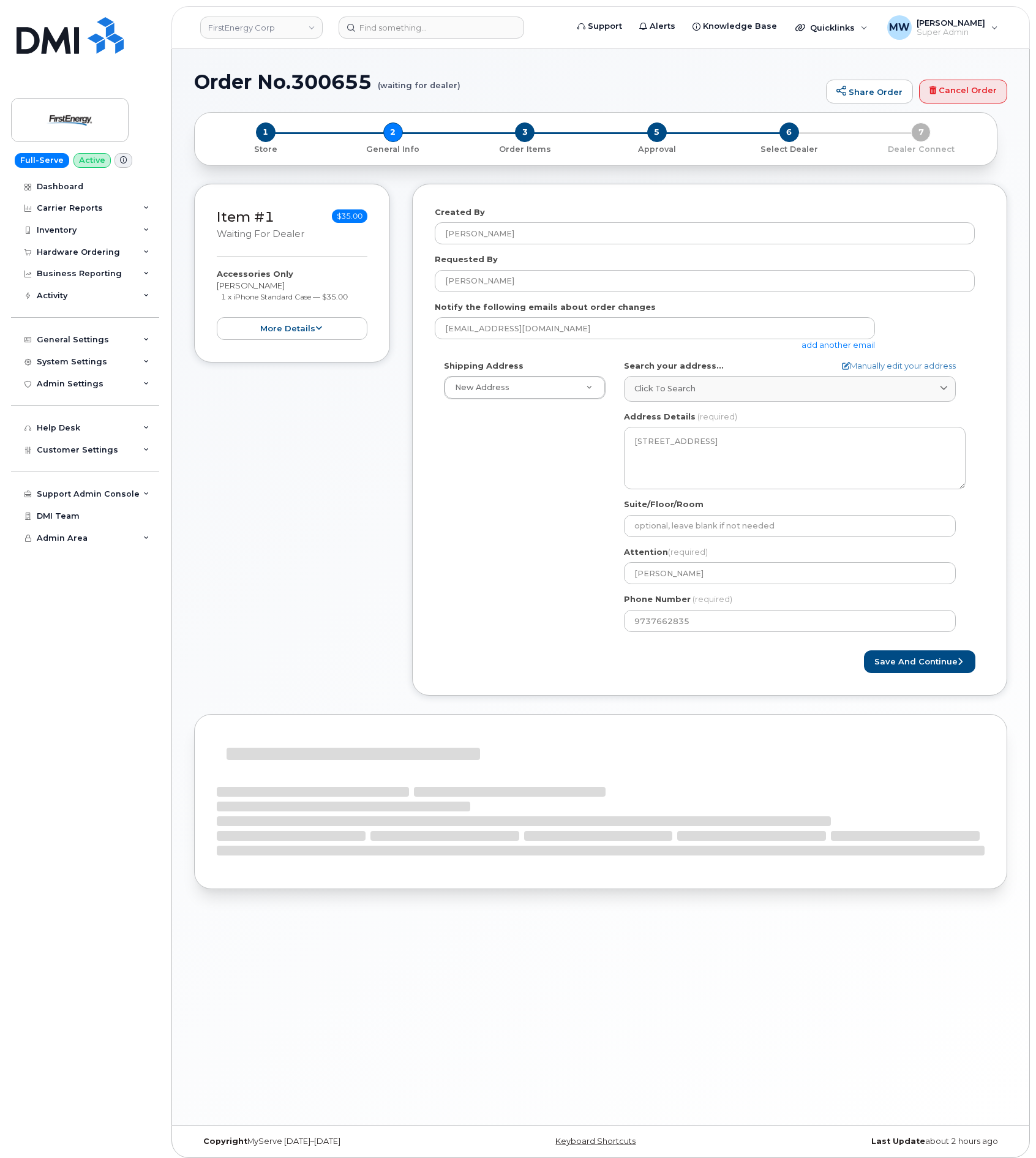
select select
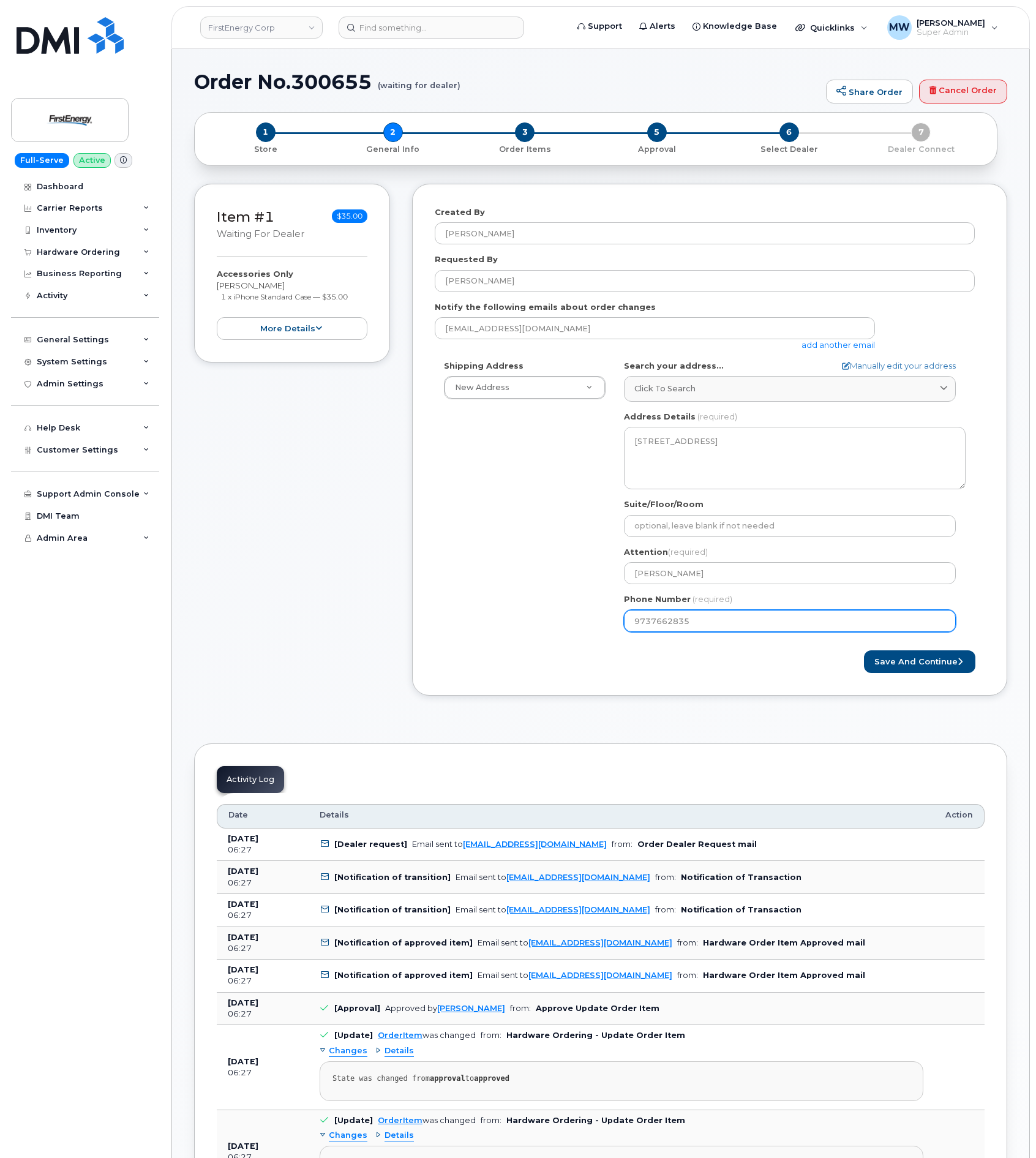
click at [676, 619] on input "9737662835" at bounding box center [790, 621] width 332 height 22
click at [676, 619] on input "9737662835" at bounding box center [790, 621] width 332 height 22
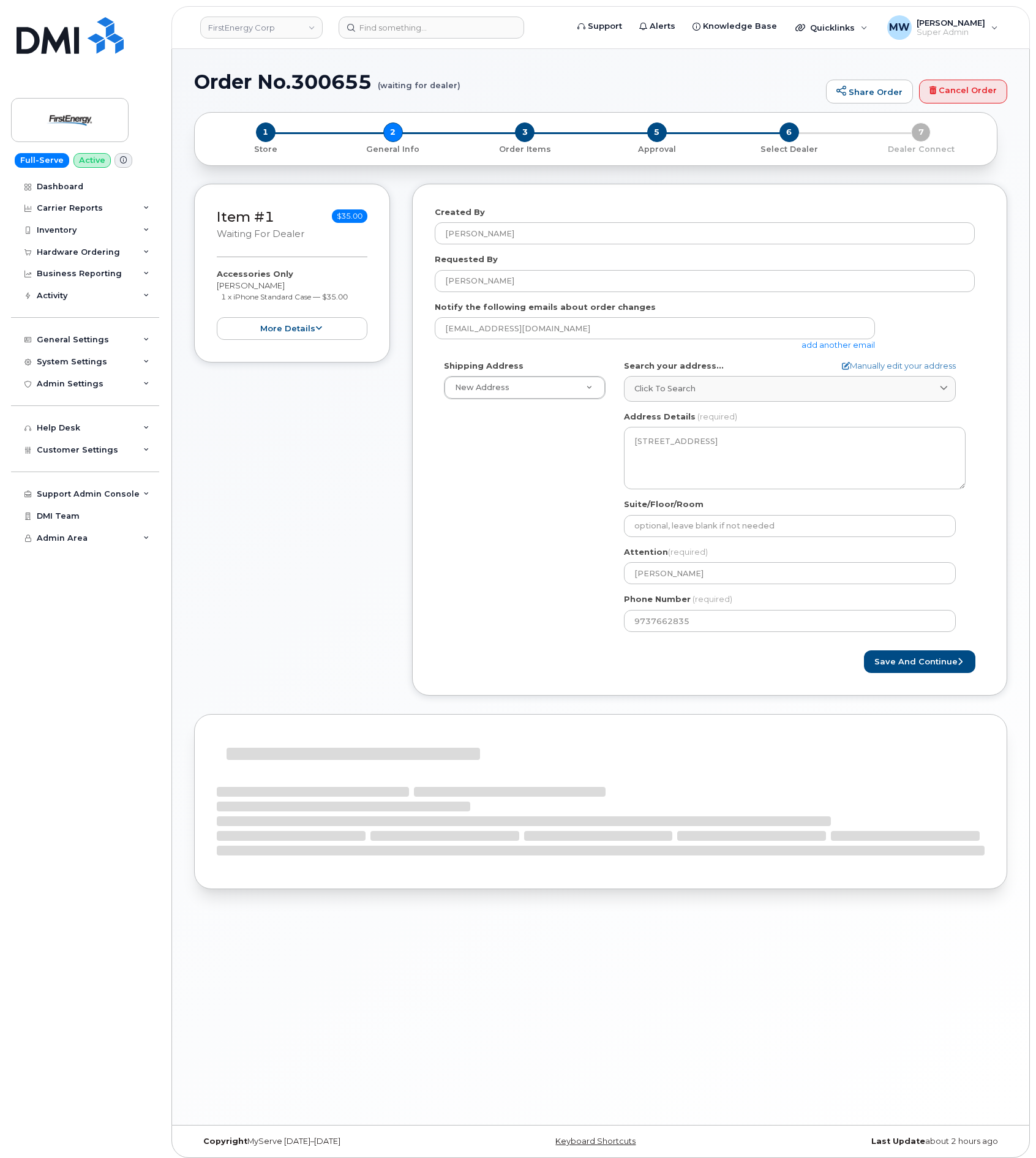
select select
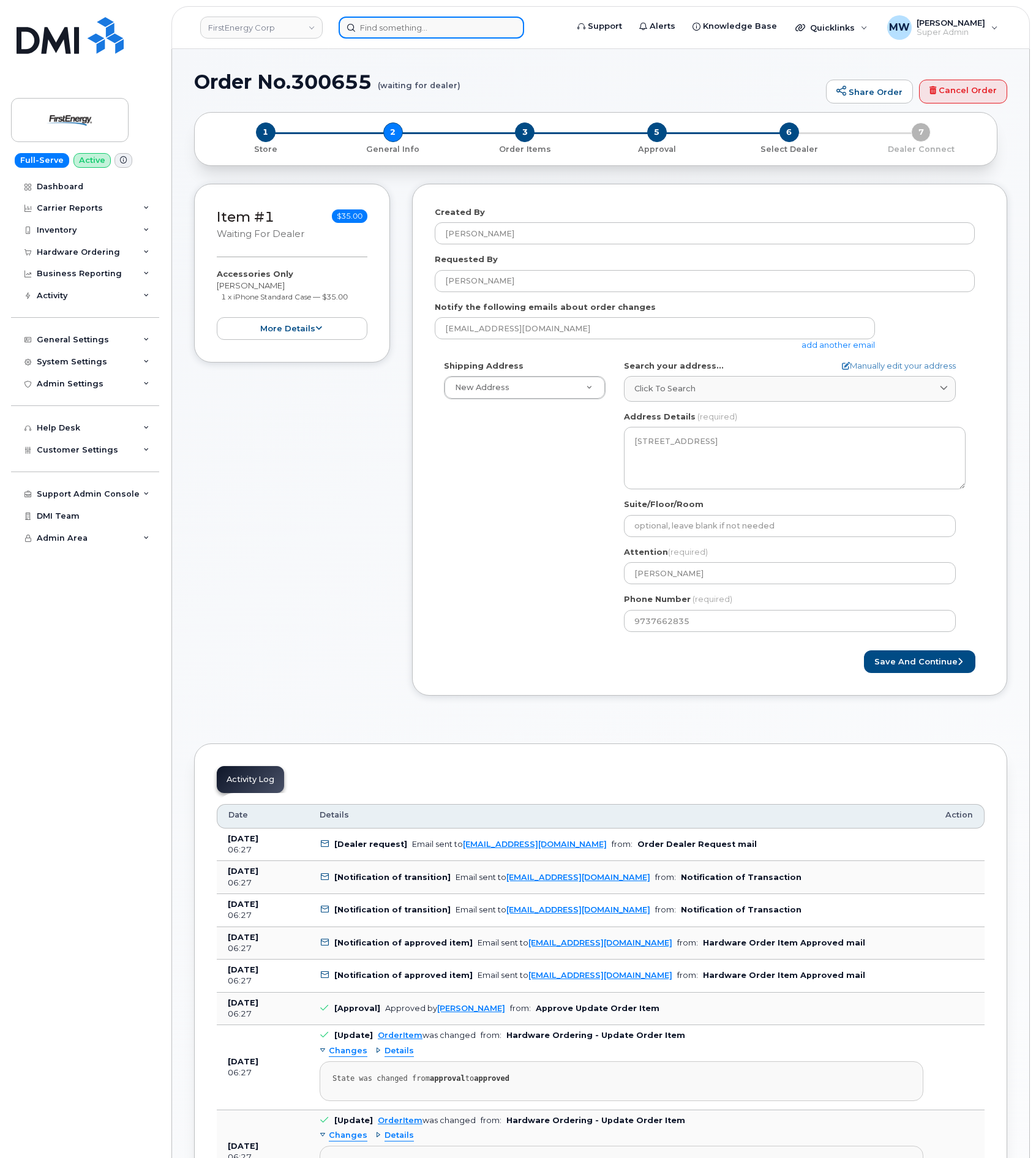
click at [402, 31] on input at bounding box center [431, 28] width 186 height 22
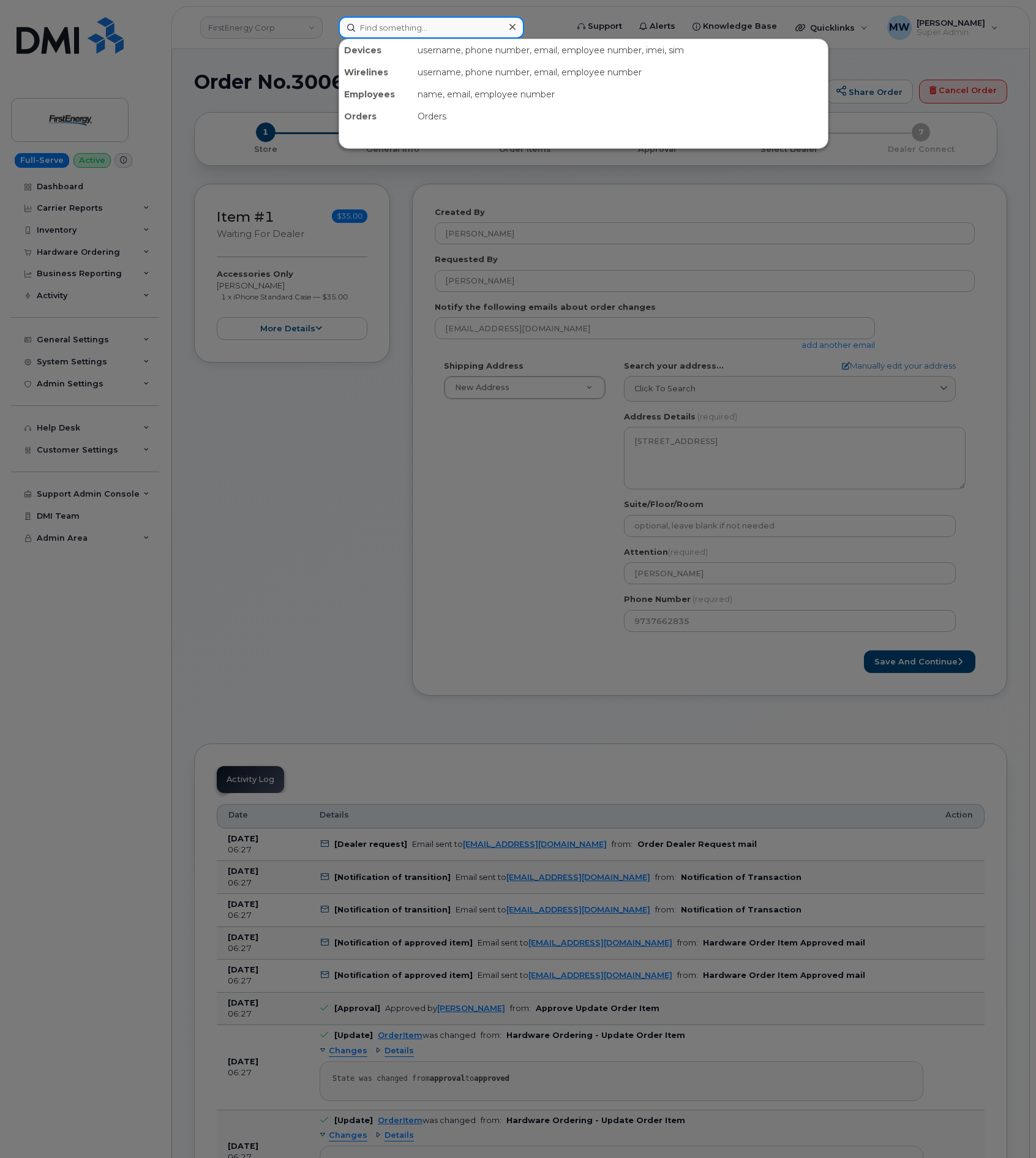
paste input "9737662835"
type input "9737662835"
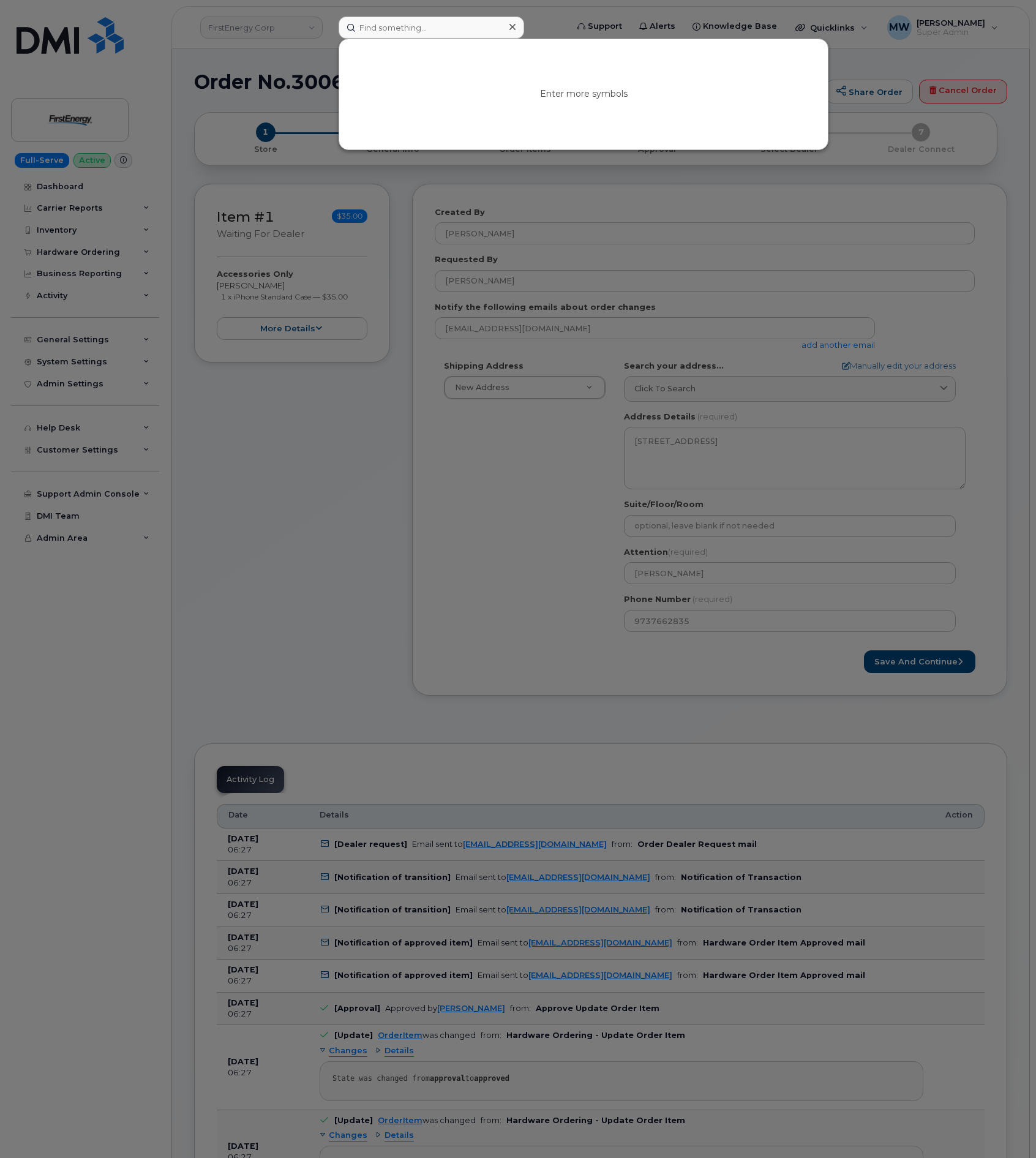
click at [688, 637] on div at bounding box center [518, 579] width 1036 height 1158
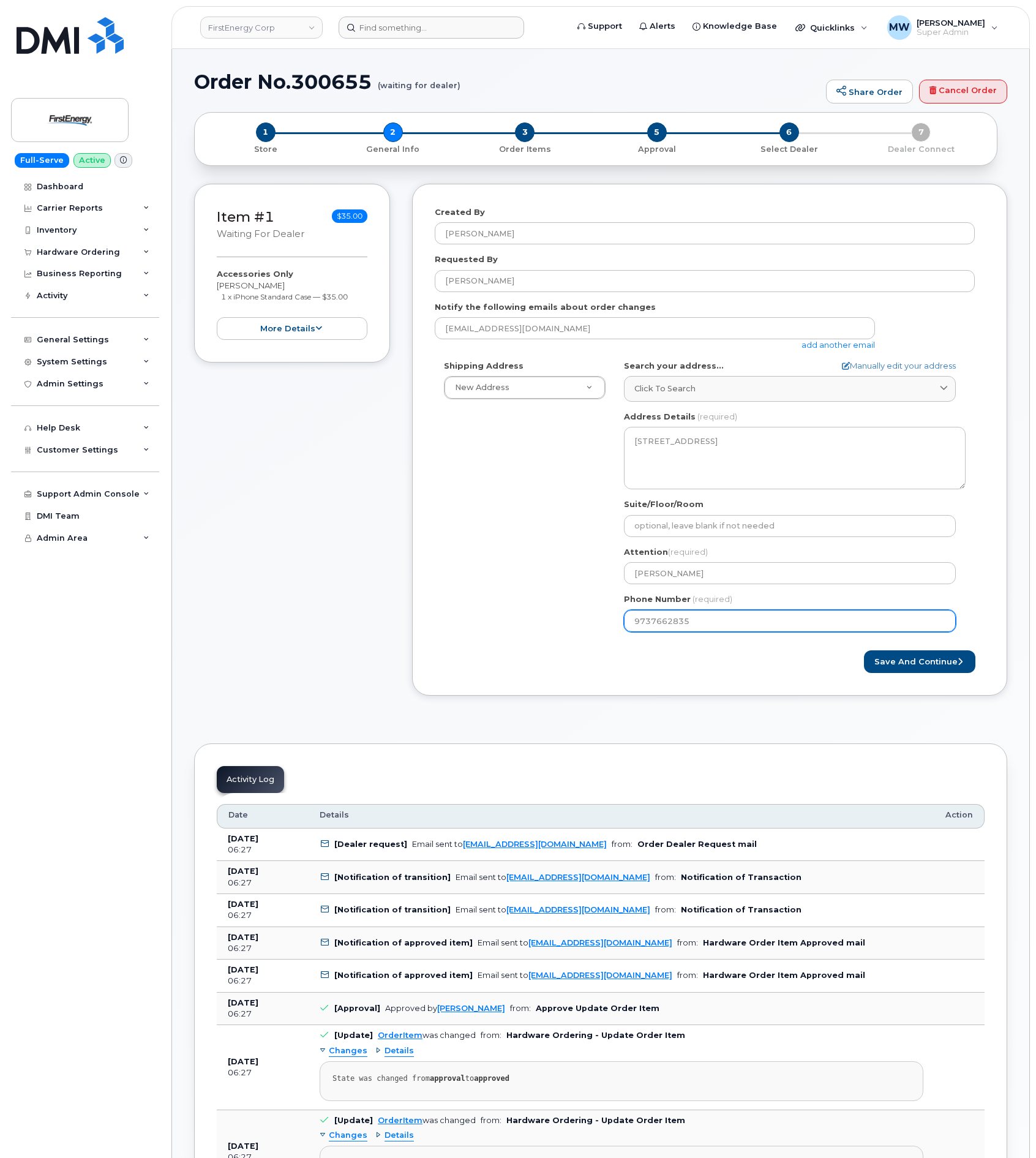
click at [680, 629] on input "9737662835" at bounding box center [790, 621] width 332 height 22
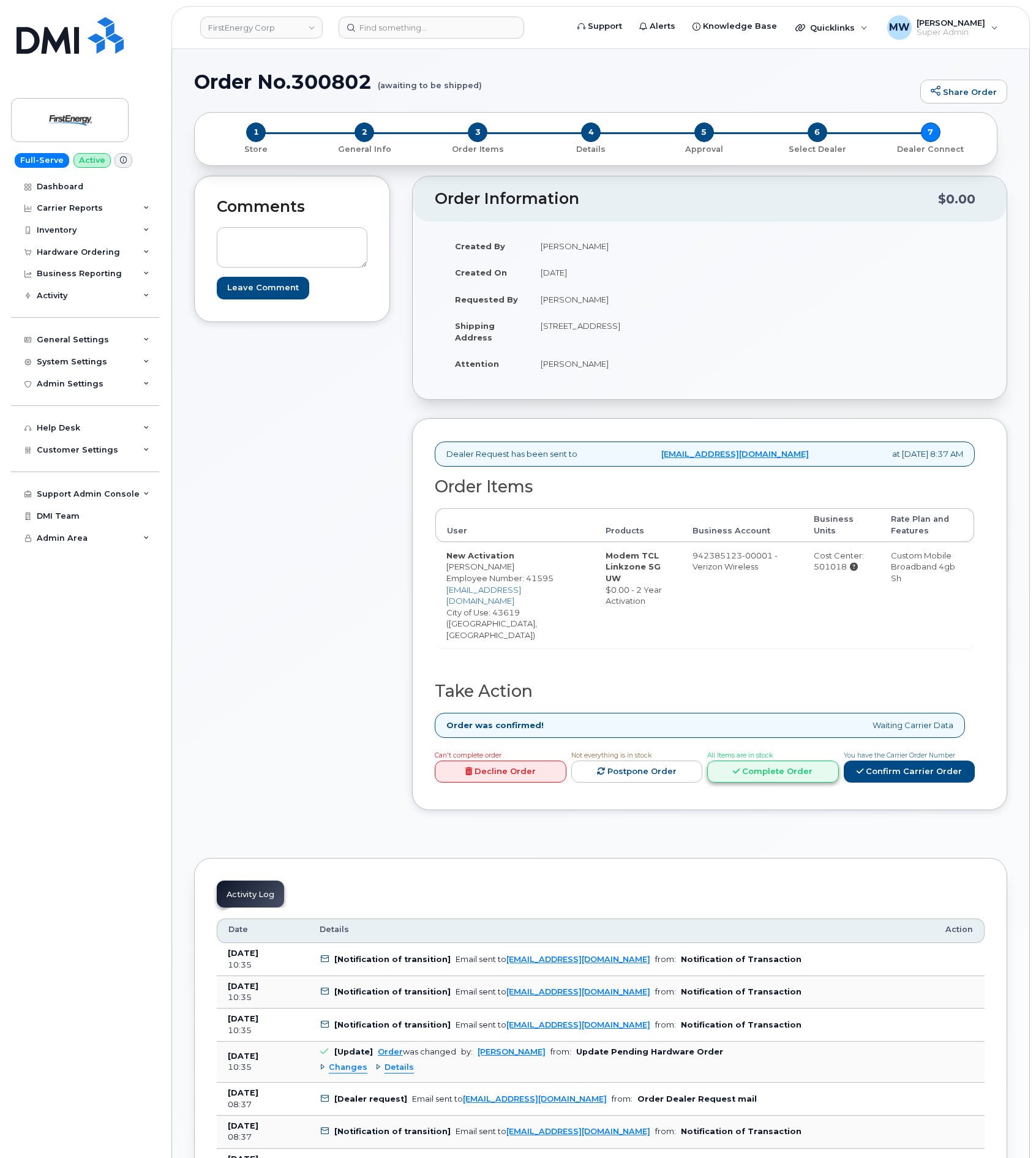
click at [777, 761] on link "Complete Order" at bounding box center [773, 772] width 132 height 22
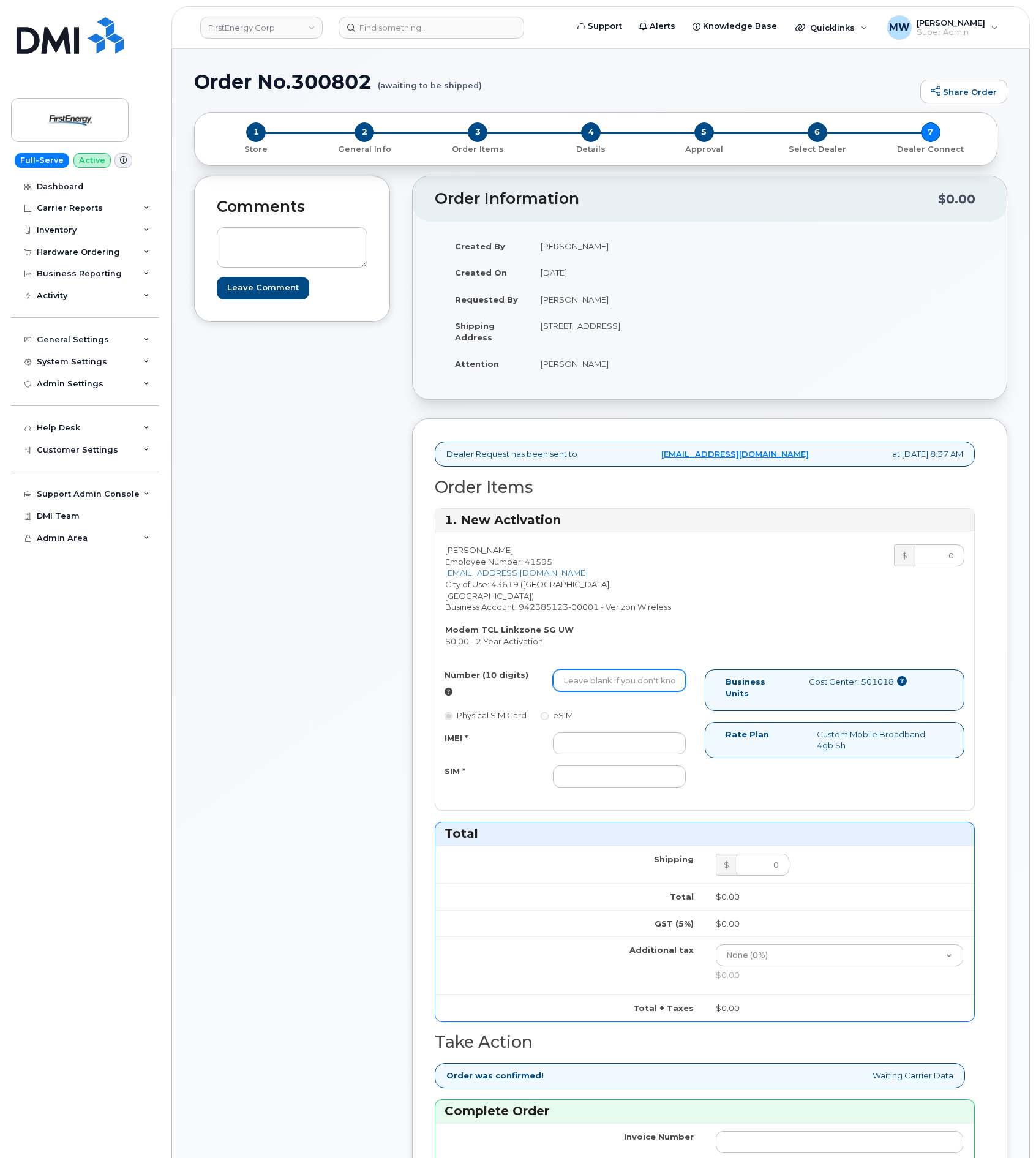
click at [664, 673] on input "Number (10 digits)" at bounding box center [619, 680] width 133 height 22
paste input "4196543449"
type input "4196543449"
click at [647, 735] on input "IMEI *" at bounding box center [619, 743] width 133 height 22
paste input "990018054208370"
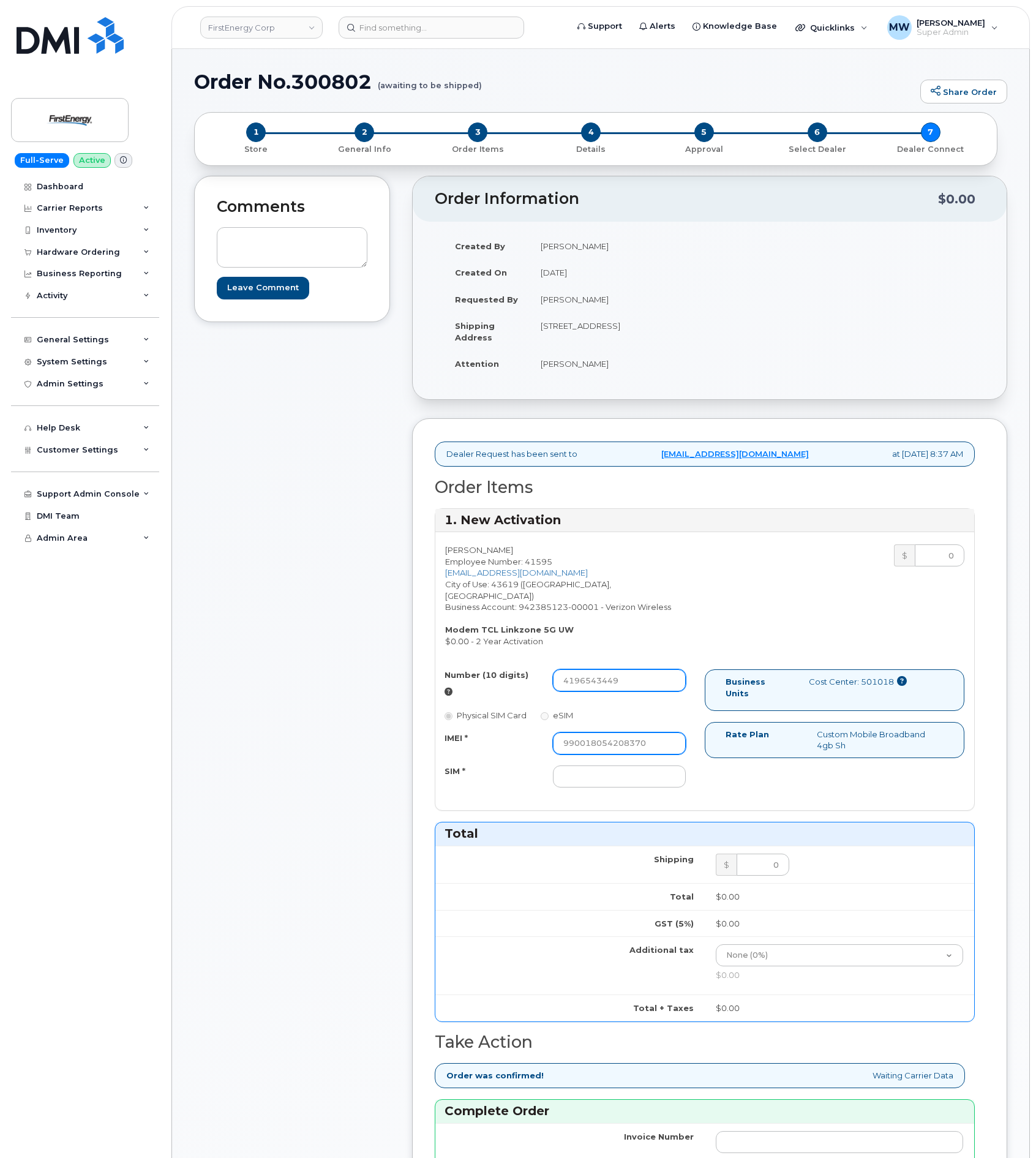
type input "990018054208370"
drag, startPoint x: 564, startPoint y: 675, endPoint x: 543, endPoint y: 672, distance: 21.2
click at [543, 672] on div "Number (10 digits) 4196543449" at bounding box center [565, 683] width 260 height 28
click at [658, 768] on input "SIM *" at bounding box center [619, 776] width 133 height 22
paste input "89148000011536584657"
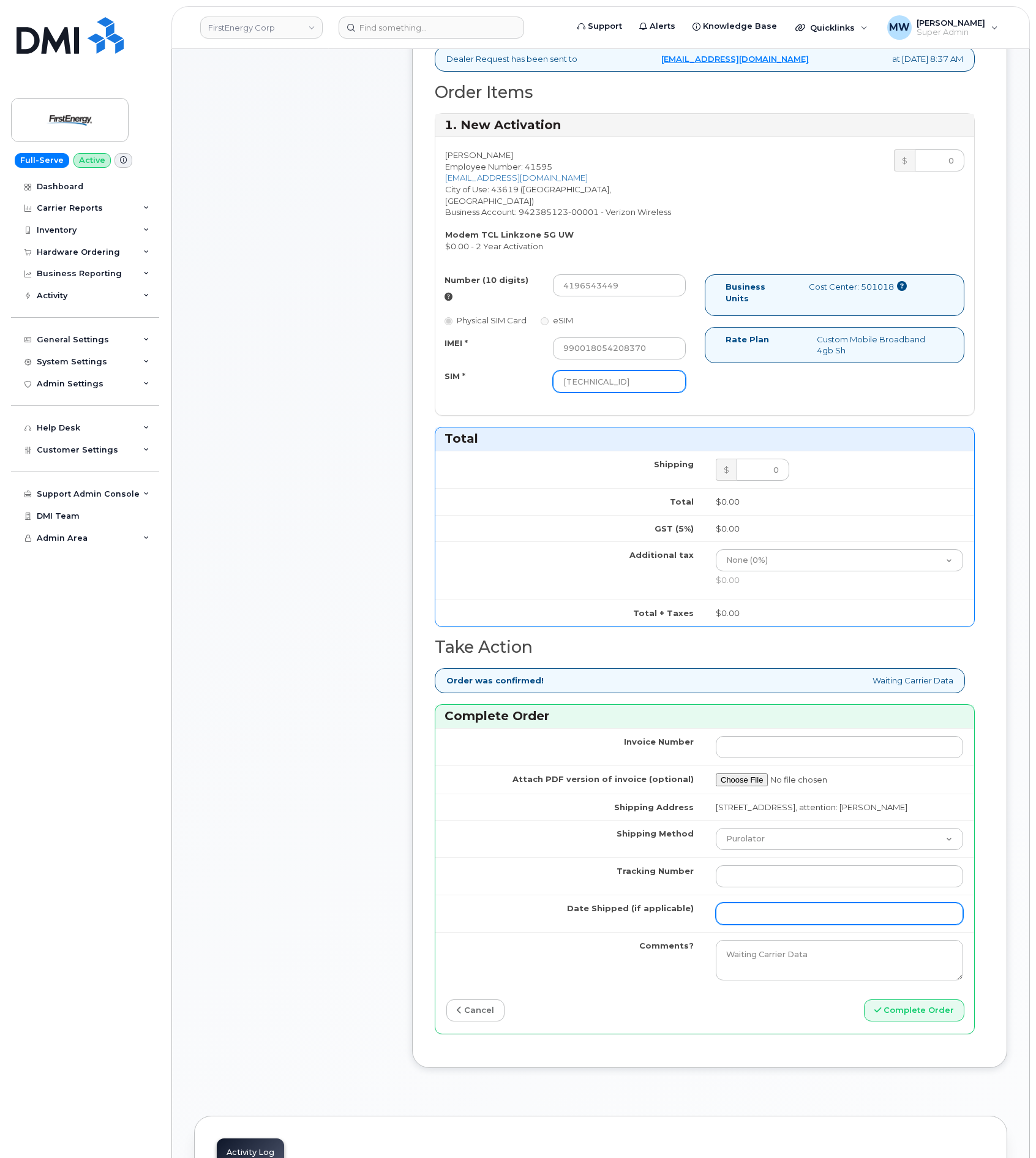
scroll to position [459, 0]
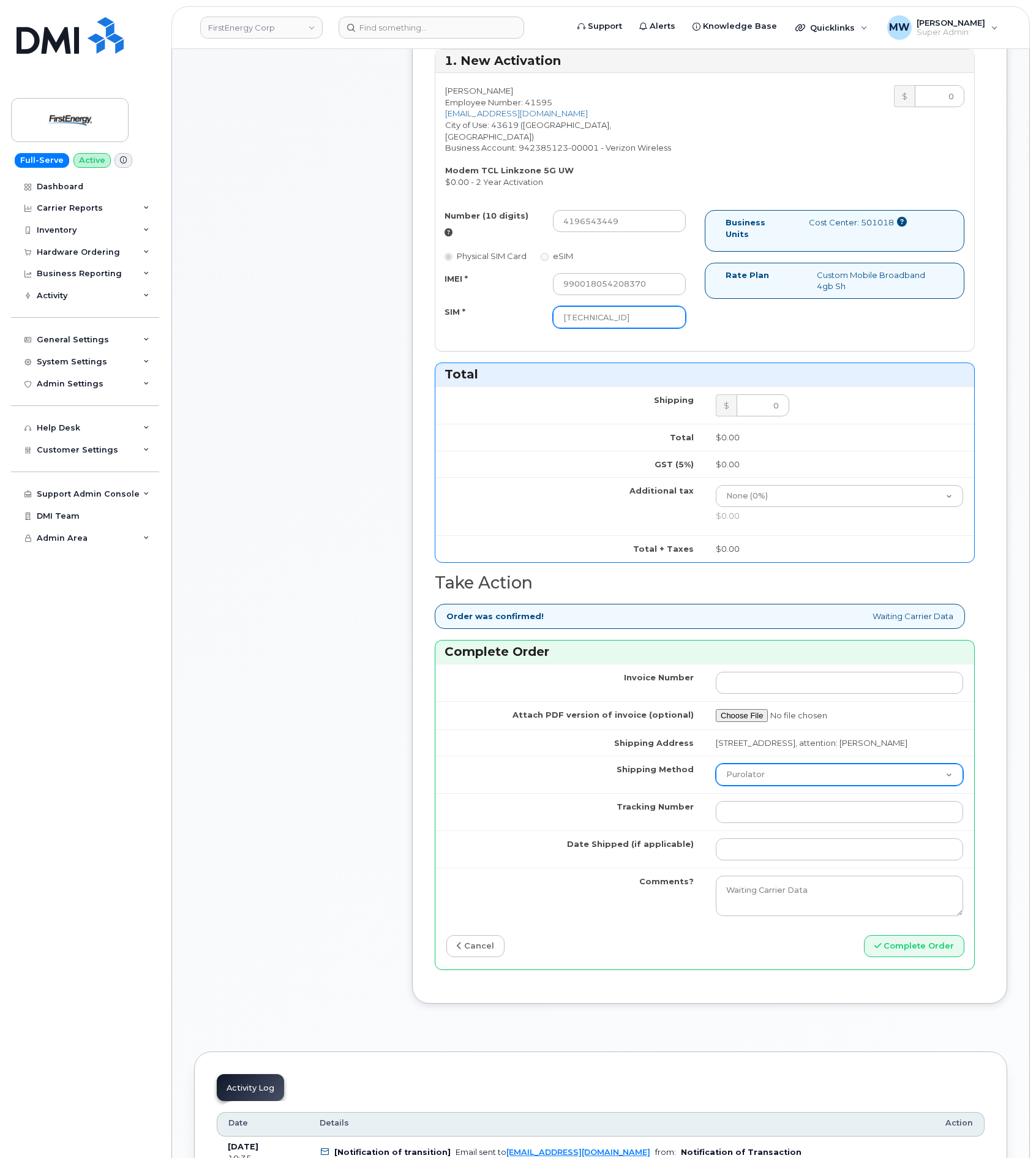
type input "89148000011536584657"
drag, startPoint x: 763, startPoint y: 774, endPoint x: 764, endPoint y: 788, distance: 14.0
click at [763, 774] on select "Purolator UPS FedEx Canada Post Courier Other Drop Off Pick Up" at bounding box center [840, 774] width 248 height 22
select select "UPS"
click at [716, 766] on select "Purolator UPS FedEx Canada Post Courier Other Drop Off Pick Up" at bounding box center [840, 774] width 248 height 22
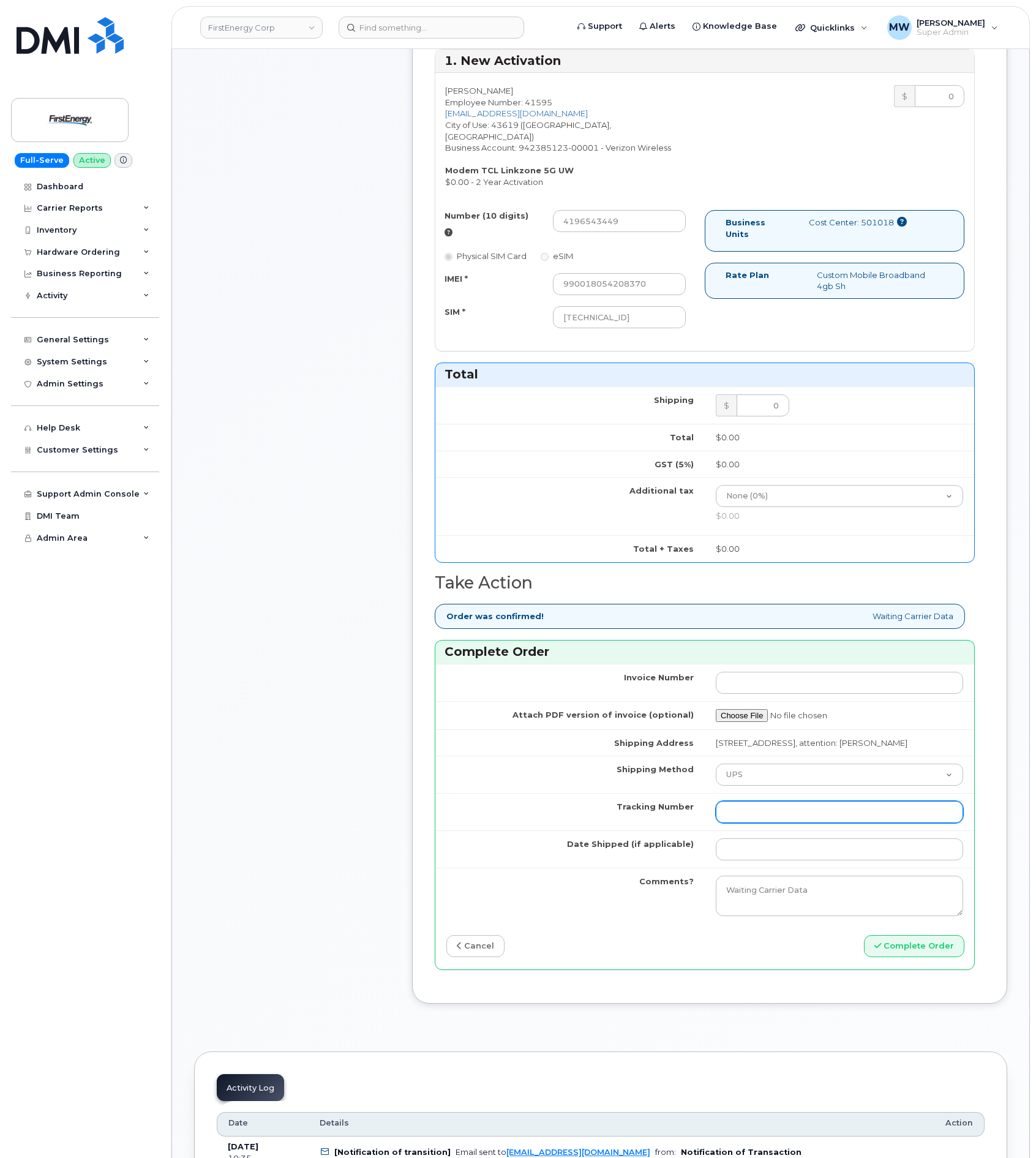
drag, startPoint x: 774, startPoint y: 823, endPoint x: 722, endPoint y: 829, distance: 52.3
click at [774, 823] on input "Tracking Number" at bounding box center [840, 812] width 248 height 22
paste input "1ZHF11964223785830"
type input "1ZHF11964223785830"
drag, startPoint x: 779, startPoint y: 882, endPoint x: 781, endPoint y: 868, distance: 14.1
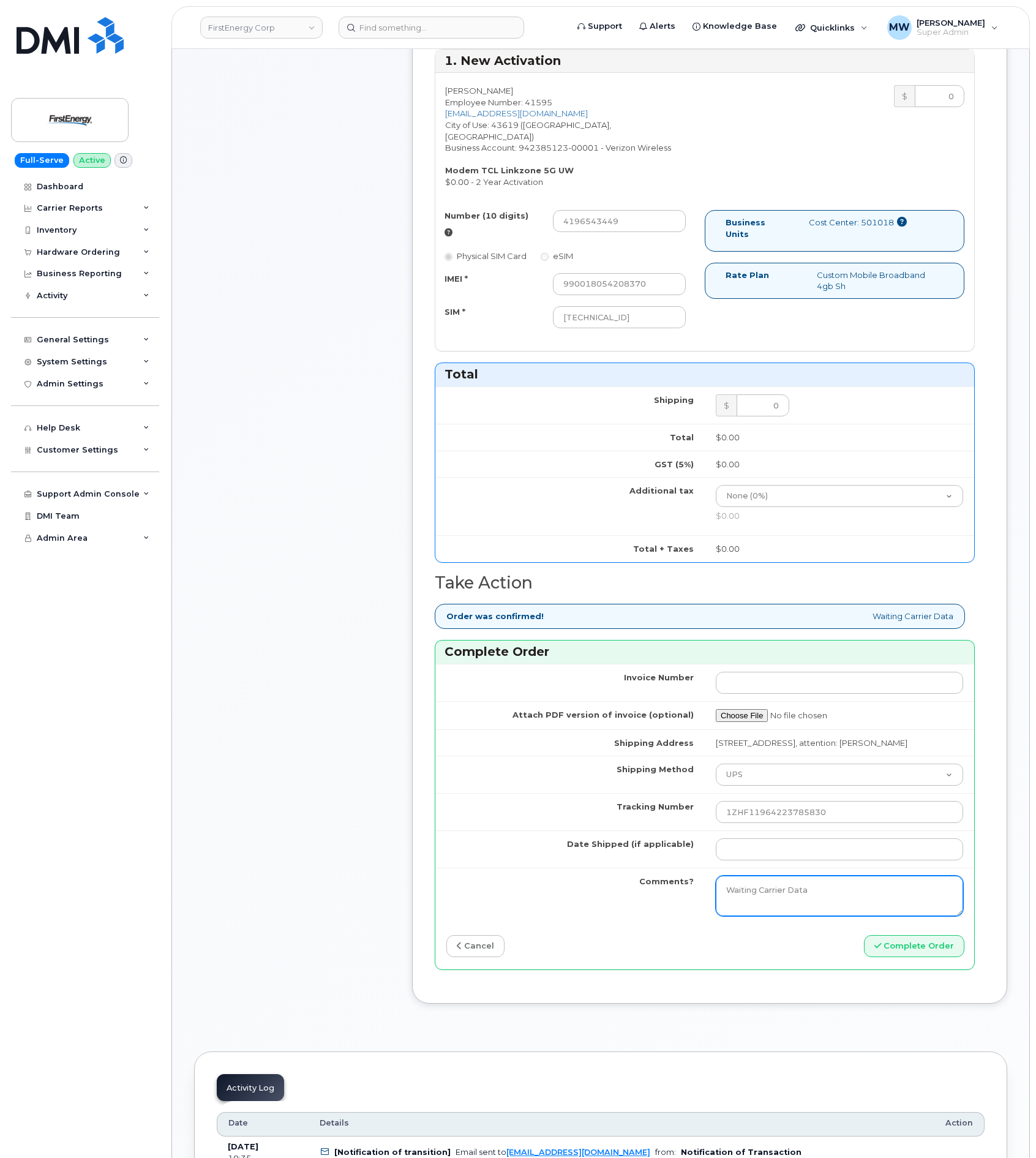
click at [779, 882] on textarea "Waiting Carrier Data" at bounding box center [840, 895] width 248 height 40
click at [783, 864] on td at bounding box center [839, 849] width 269 height 37
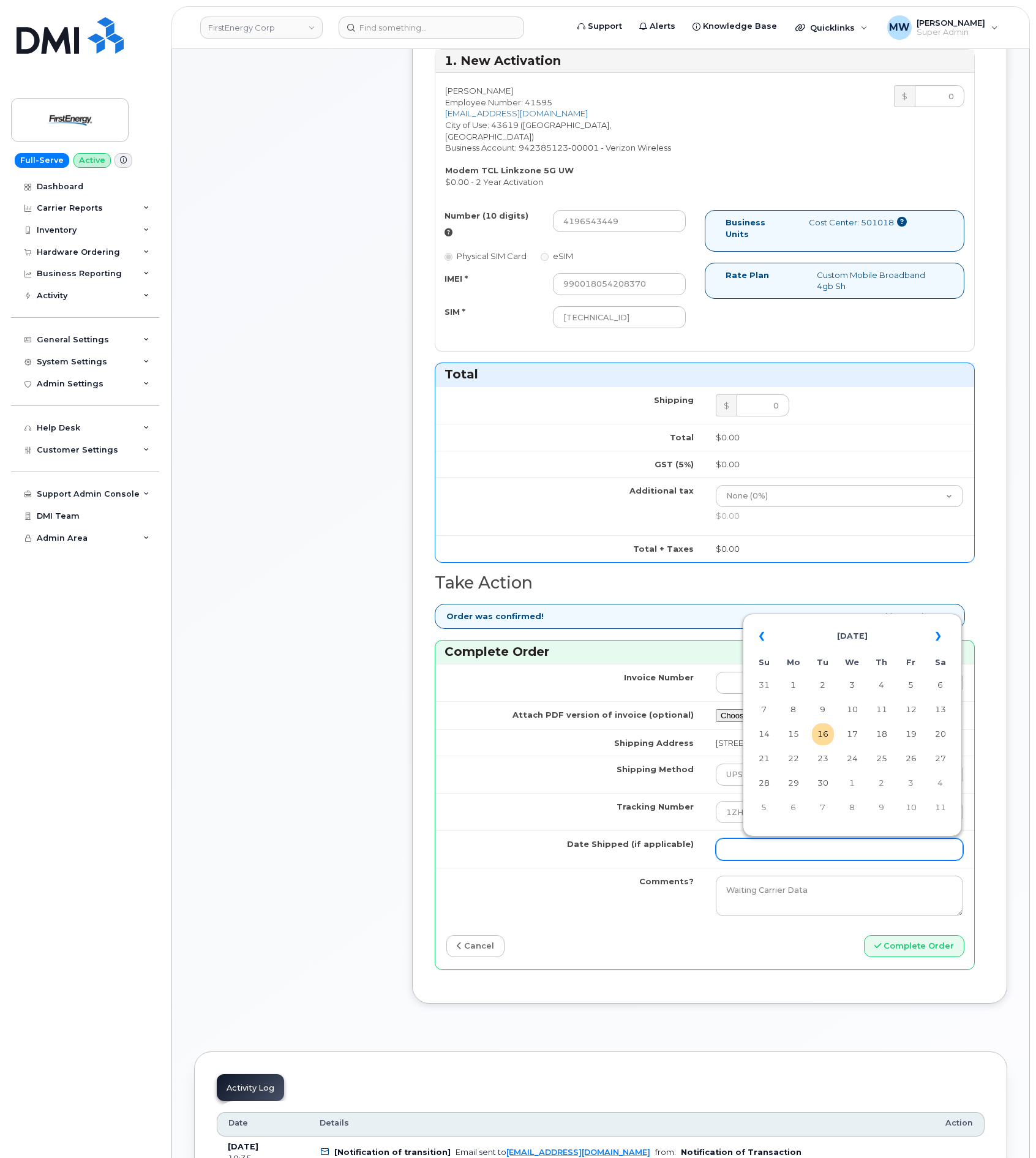
drag, startPoint x: 781, startPoint y: 852, endPoint x: 798, endPoint y: 830, distance: 27.8
click at [781, 852] on input "Date Shipped (if applicable)" at bounding box center [840, 849] width 248 height 22
click at [814, 733] on td "16" at bounding box center [823, 734] width 22 height 22
type input "2025-09-16"
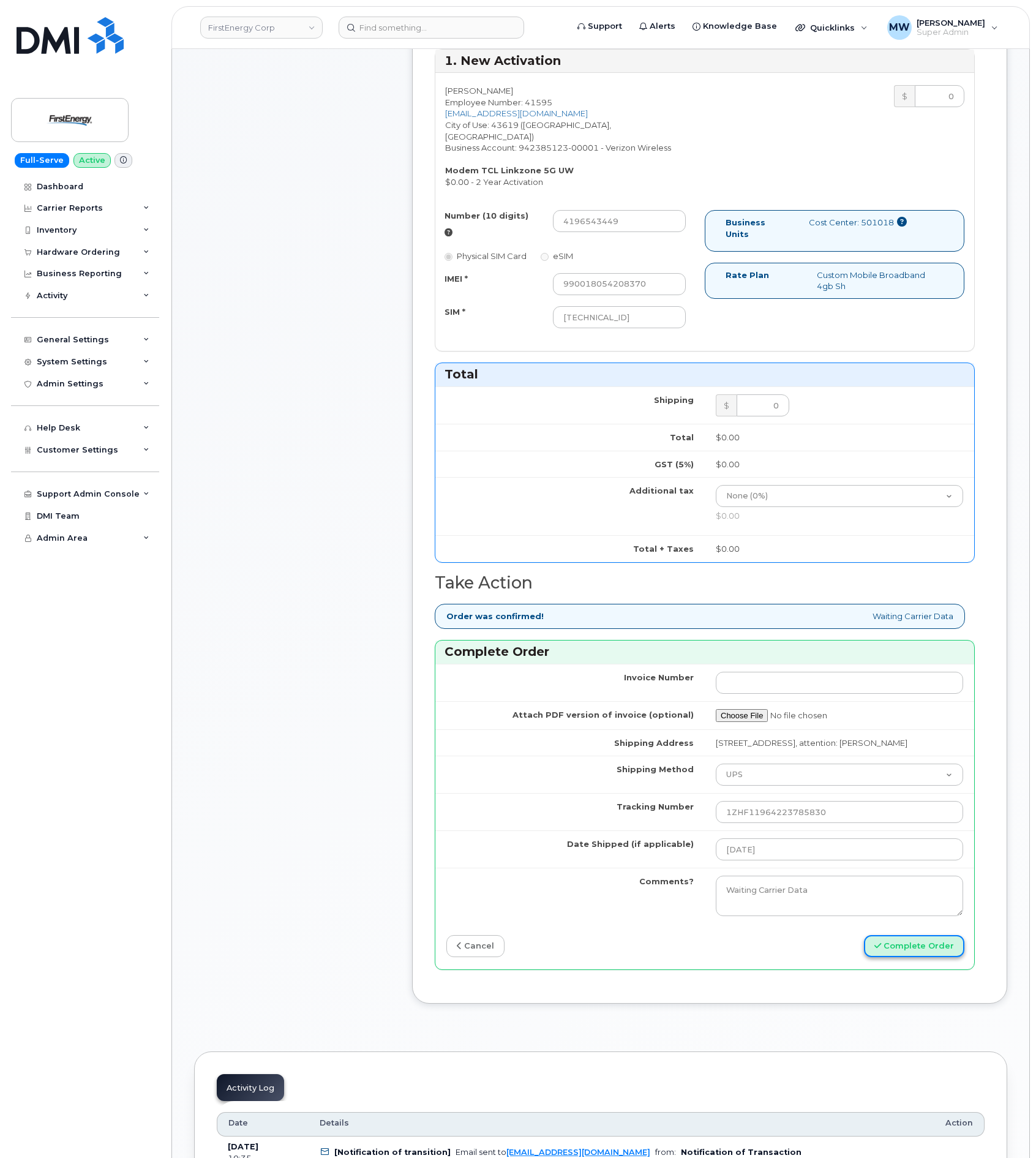
click at [900, 957] on button "Complete Order" at bounding box center [914, 946] width 100 height 22
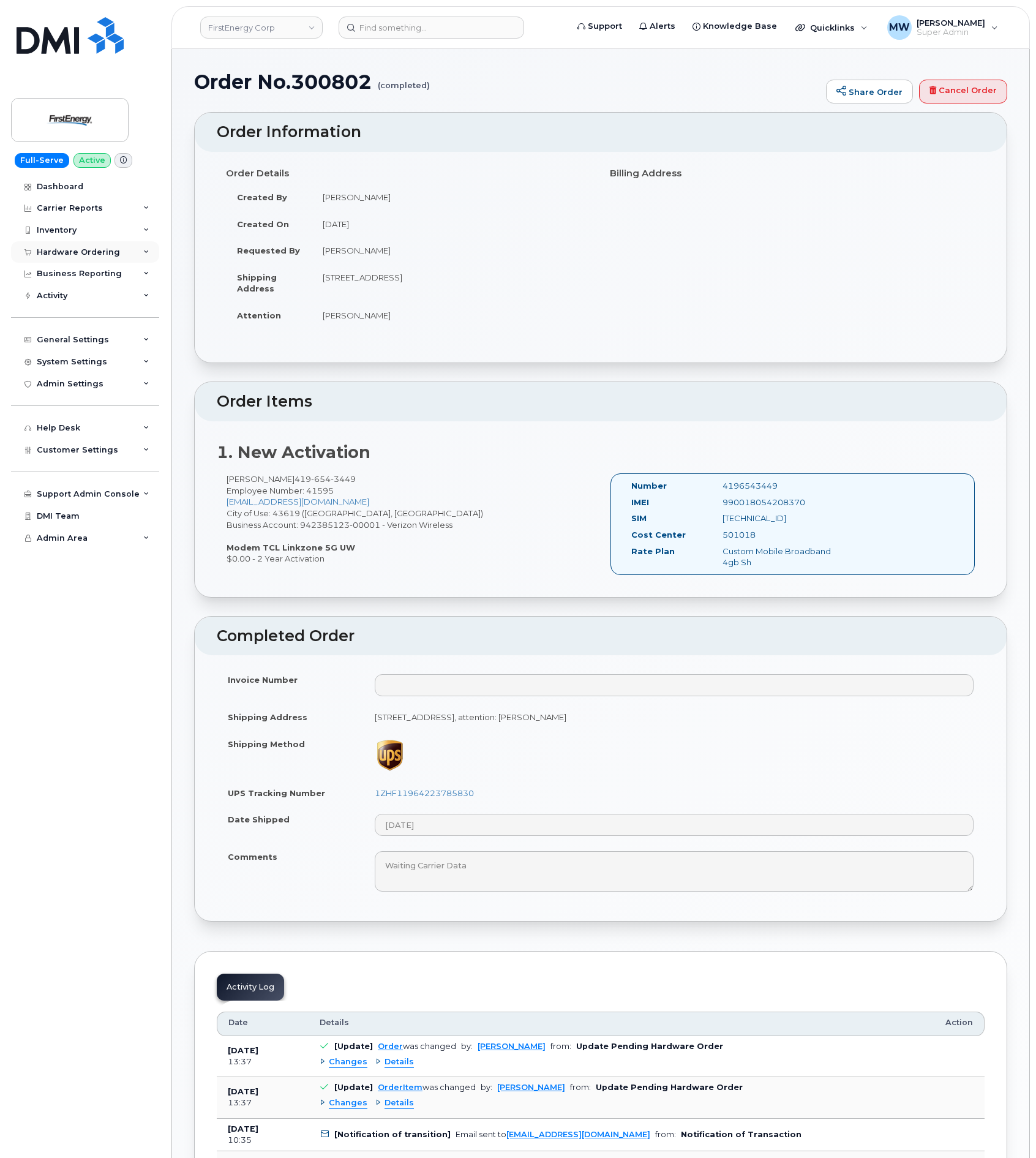
click at [68, 257] on div "Hardware Ordering" at bounding box center [78, 252] width 83 height 10
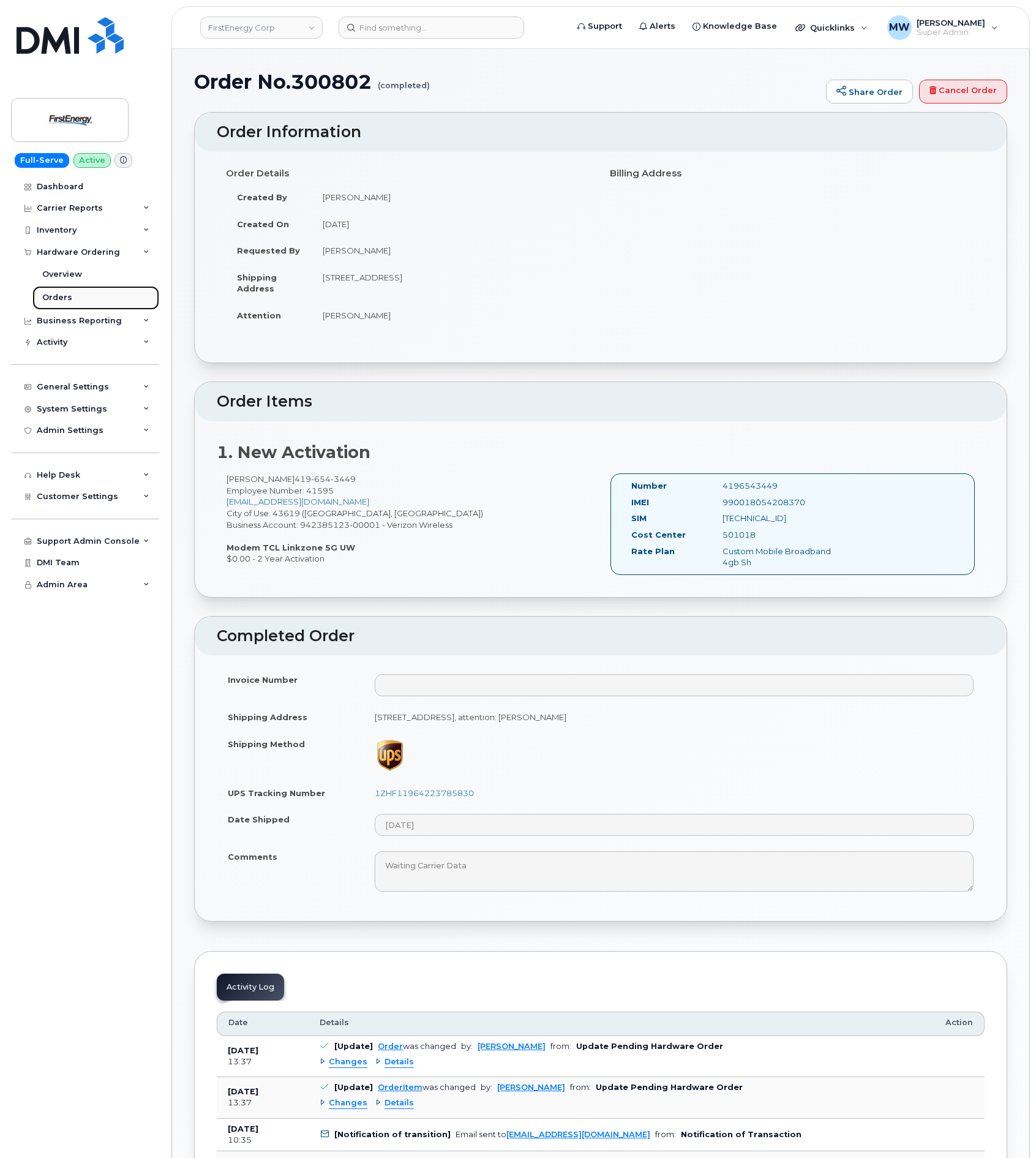
click at [60, 294] on div "Orders" at bounding box center [57, 297] width 30 height 11
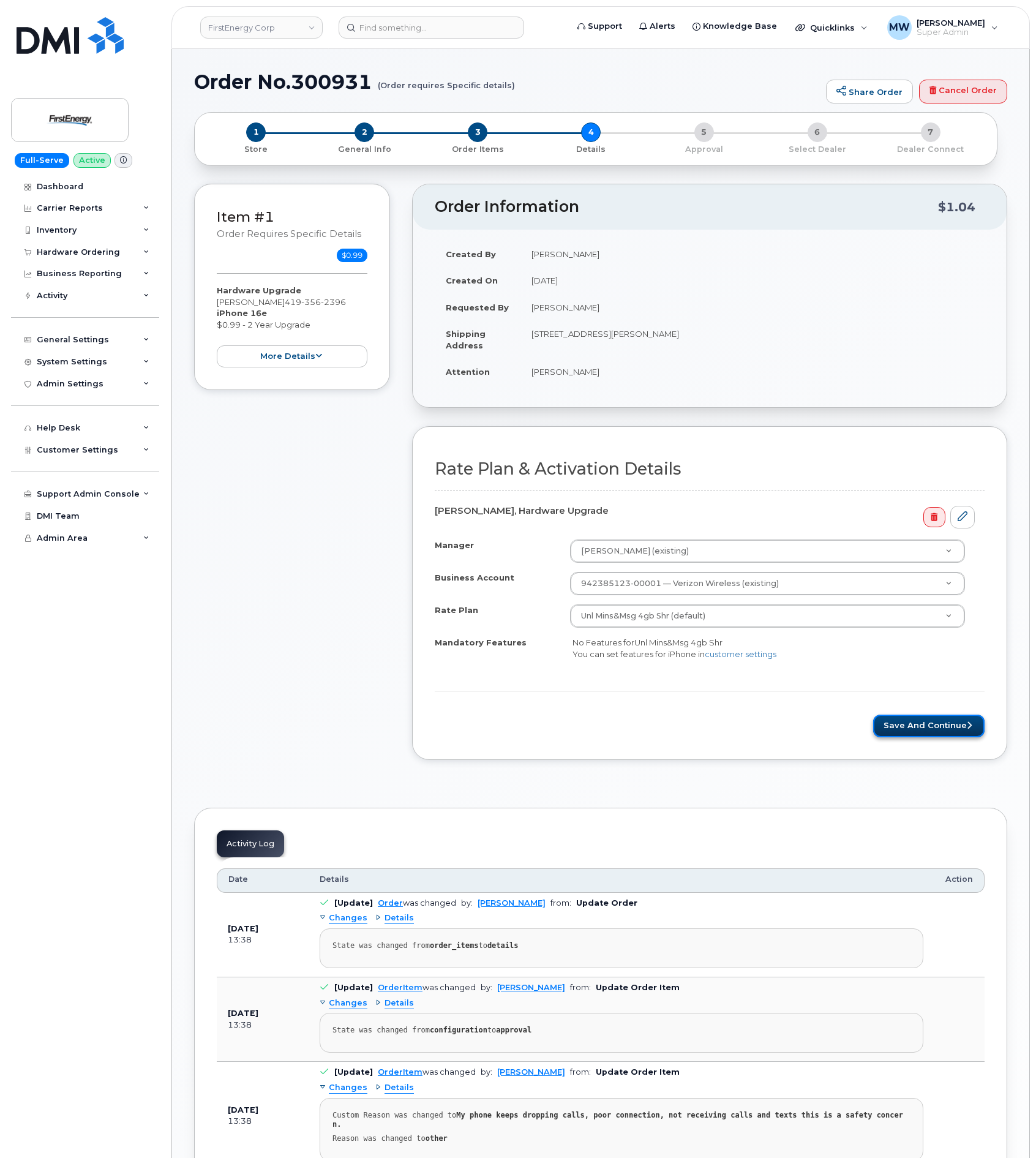
click at [897, 737] on button "Save and Continue" at bounding box center [929, 726] width 111 height 22
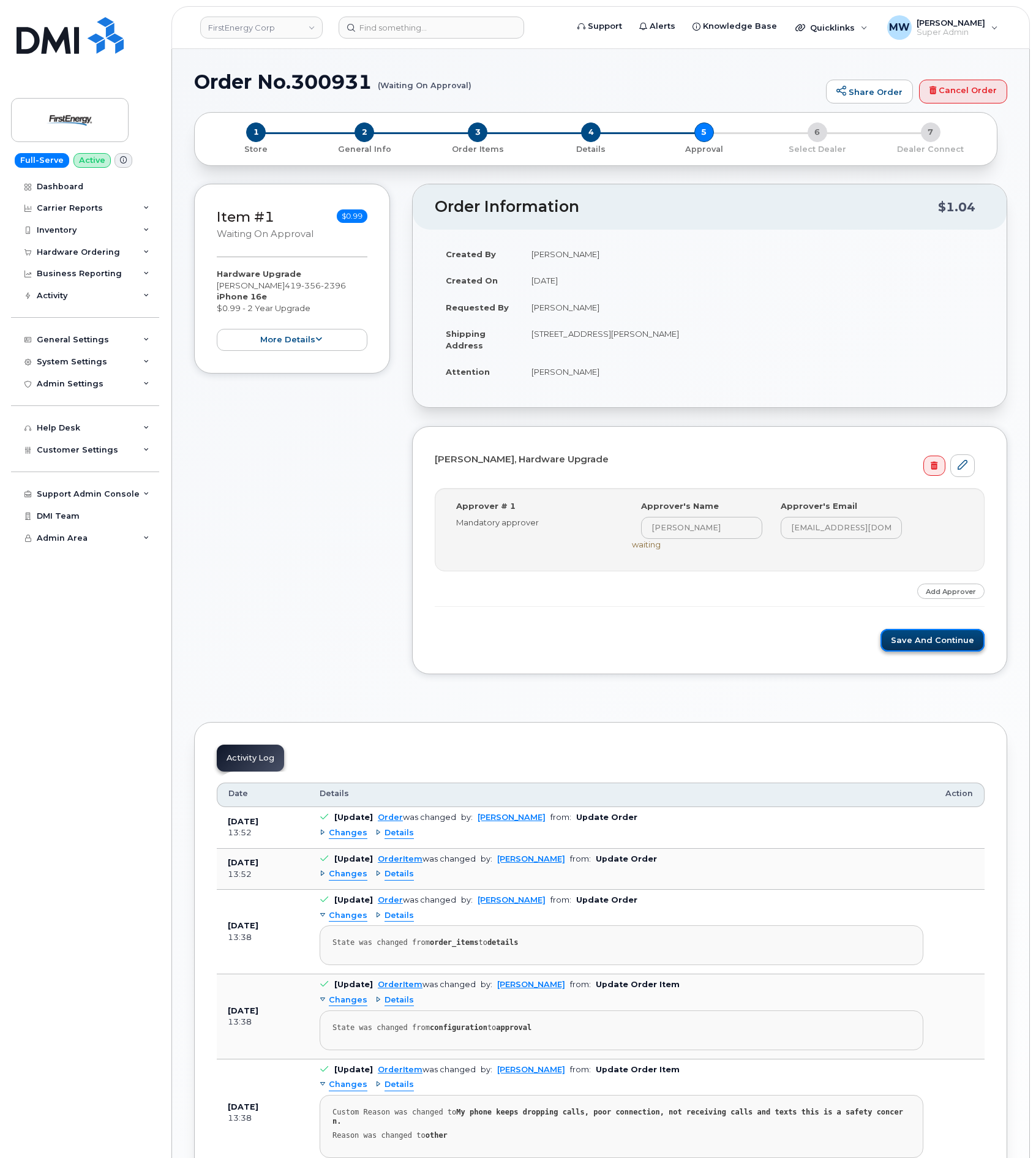
click at [906, 642] on button "Save and Continue" at bounding box center [932, 640] width 104 height 22
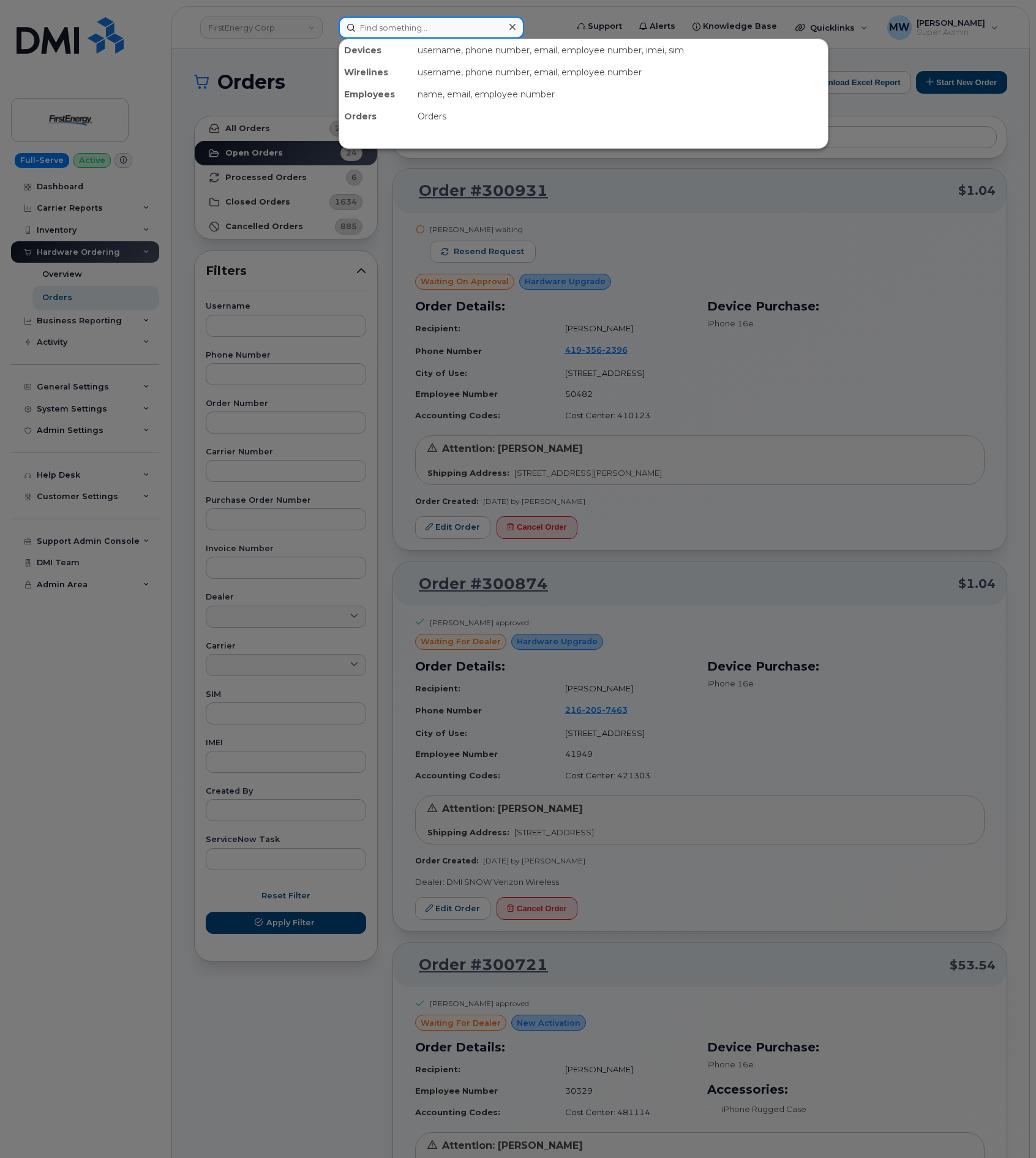
click at [395, 28] on input at bounding box center [431, 28] width 186 height 22
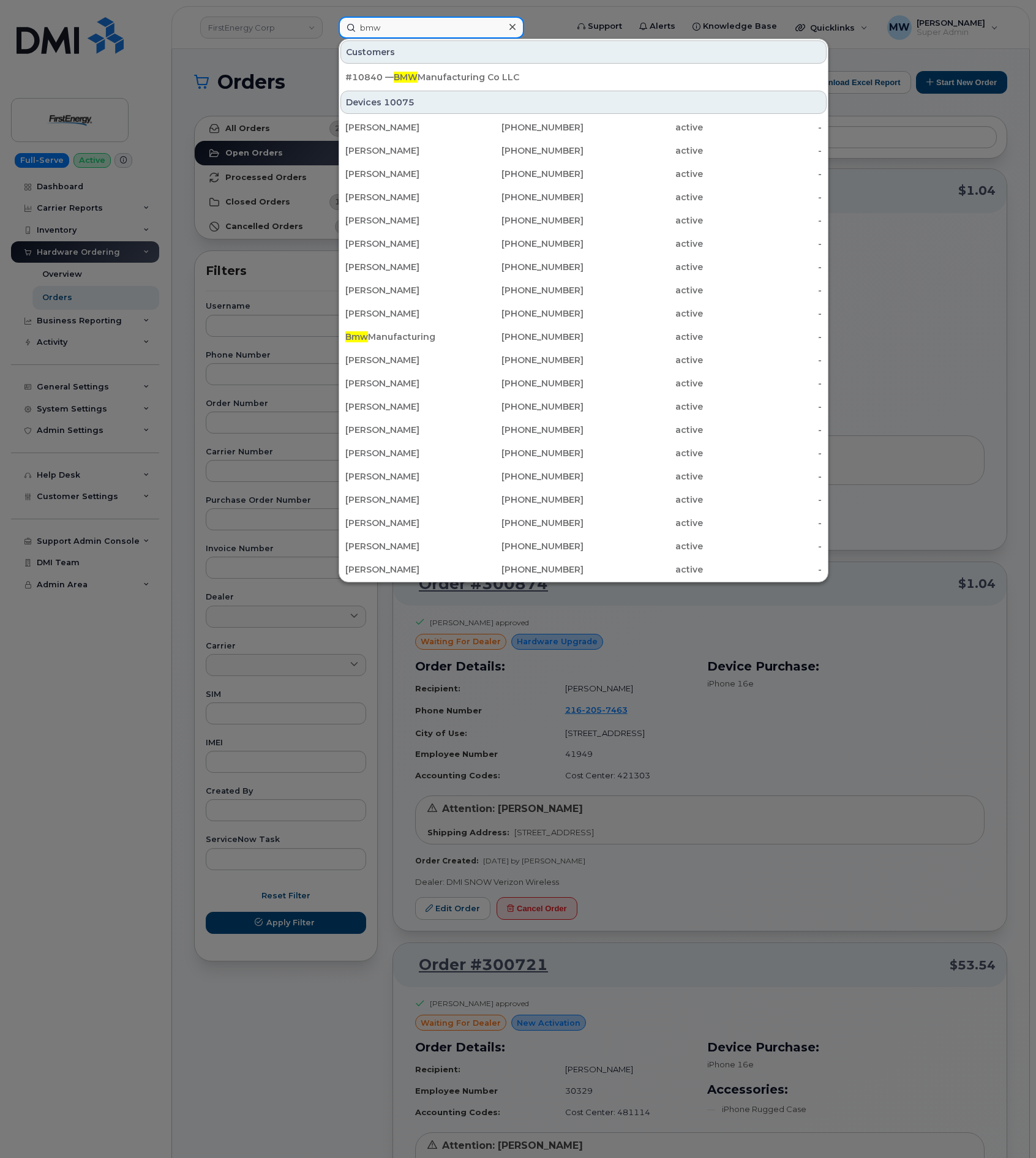
type input "bmw"
click at [519, 59] on div "Customers" at bounding box center [584, 52] width 486 height 23
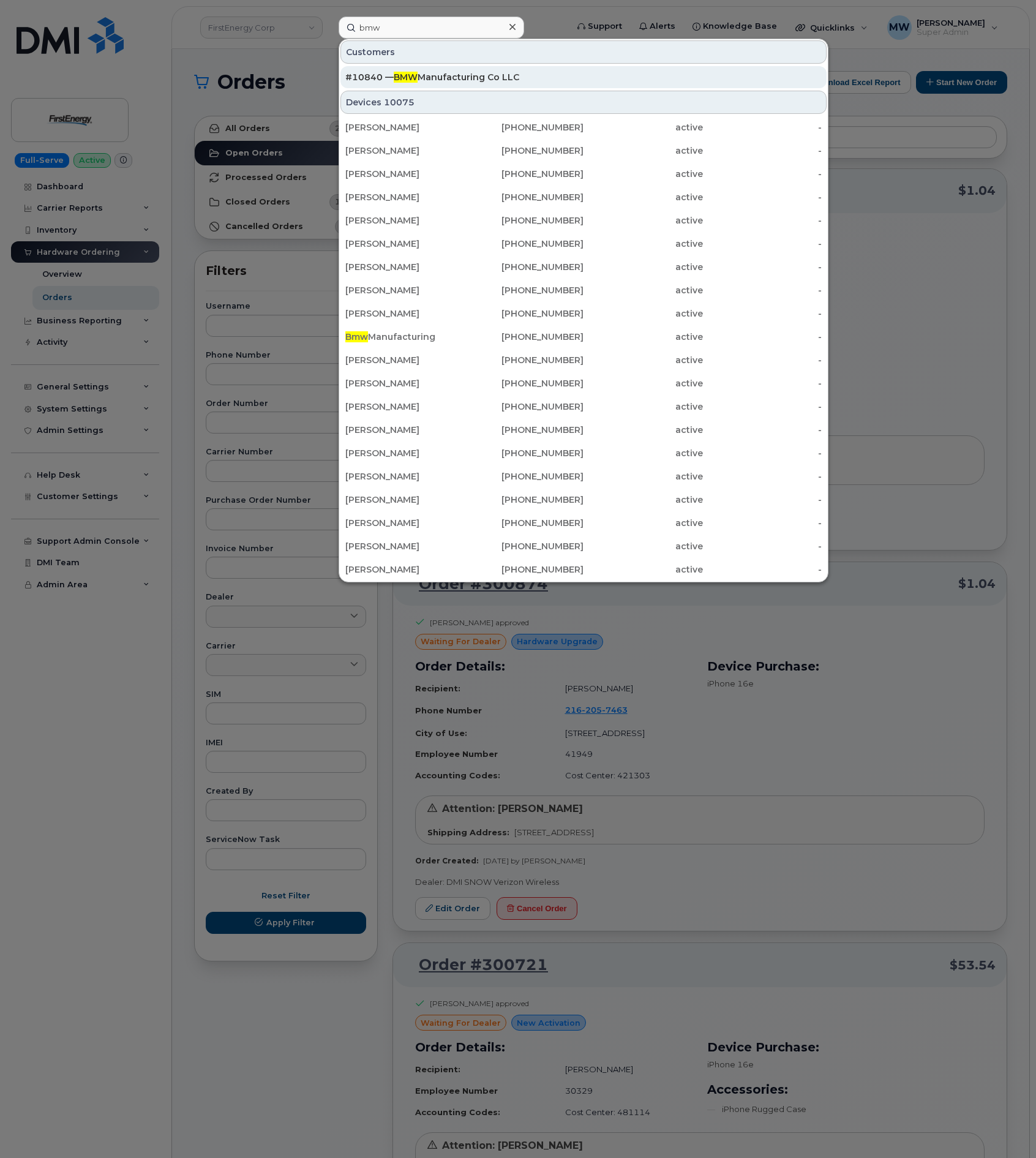
click at [520, 70] on div "#10840 — BMW Manufacturing Co LLC" at bounding box center [584, 77] width 477 height 22
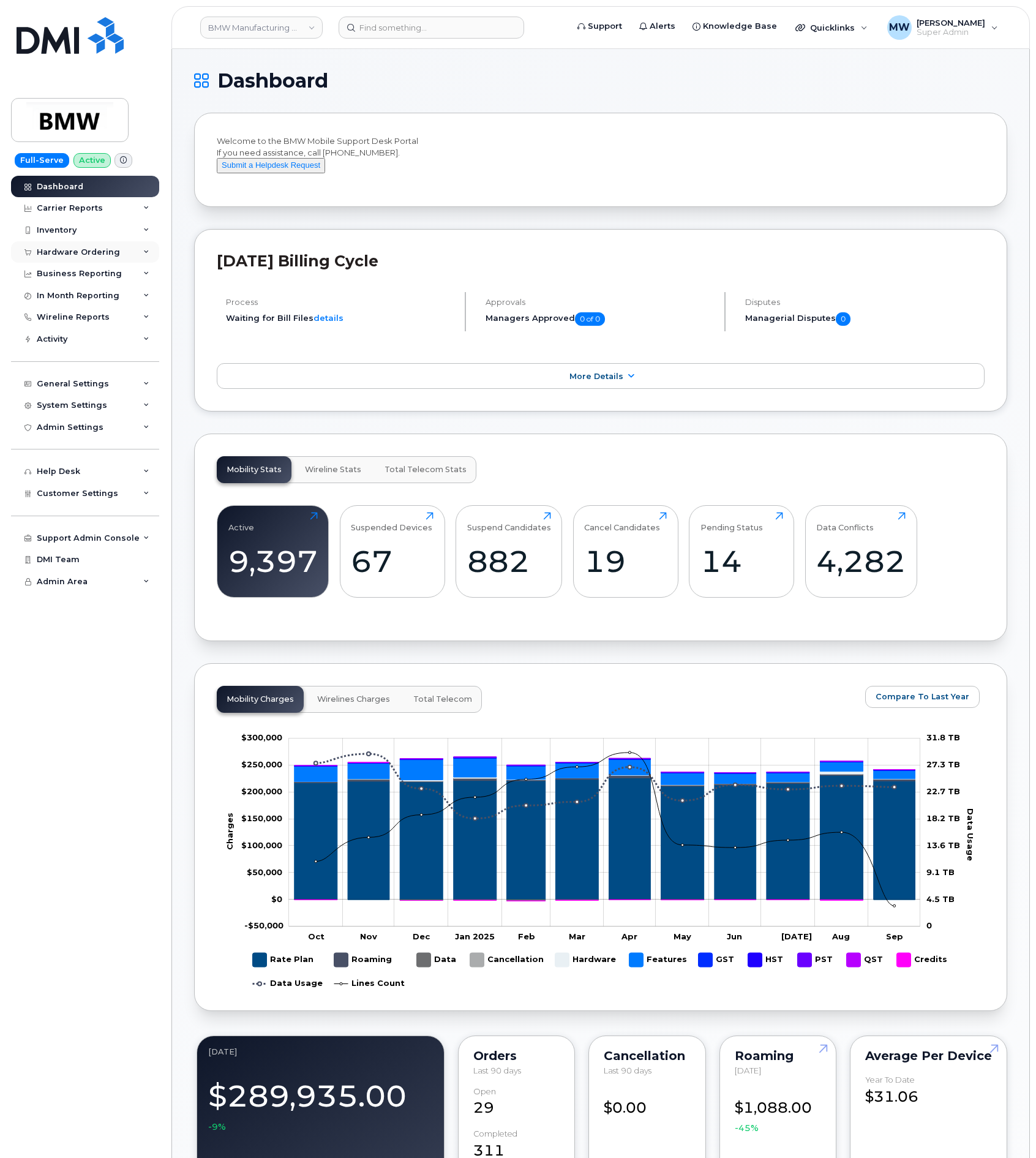
click at [85, 252] on div "Hardware Ordering" at bounding box center [78, 252] width 83 height 10
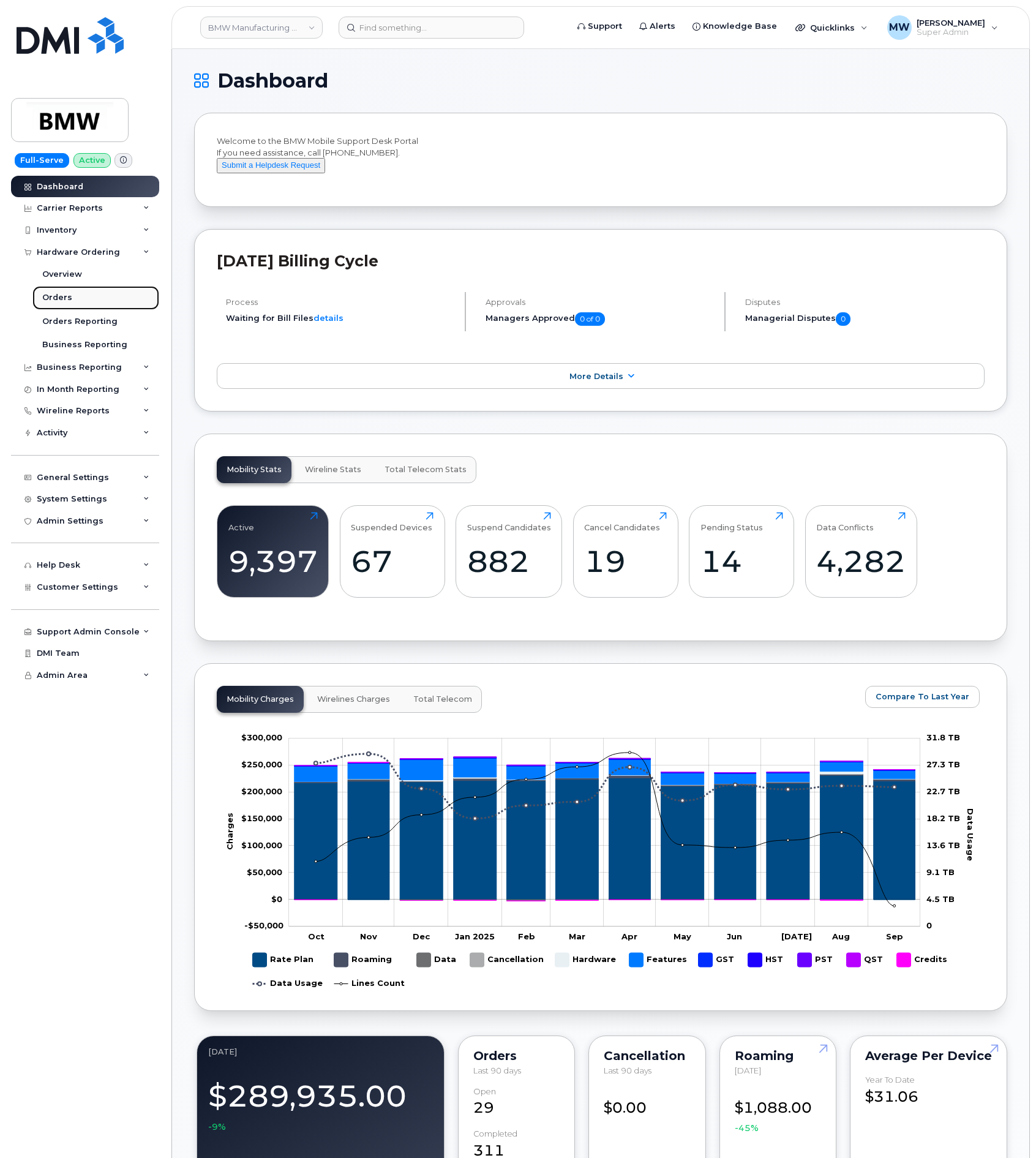
click at [54, 294] on div "Orders" at bounding box center [57, 297] width 30 height 11
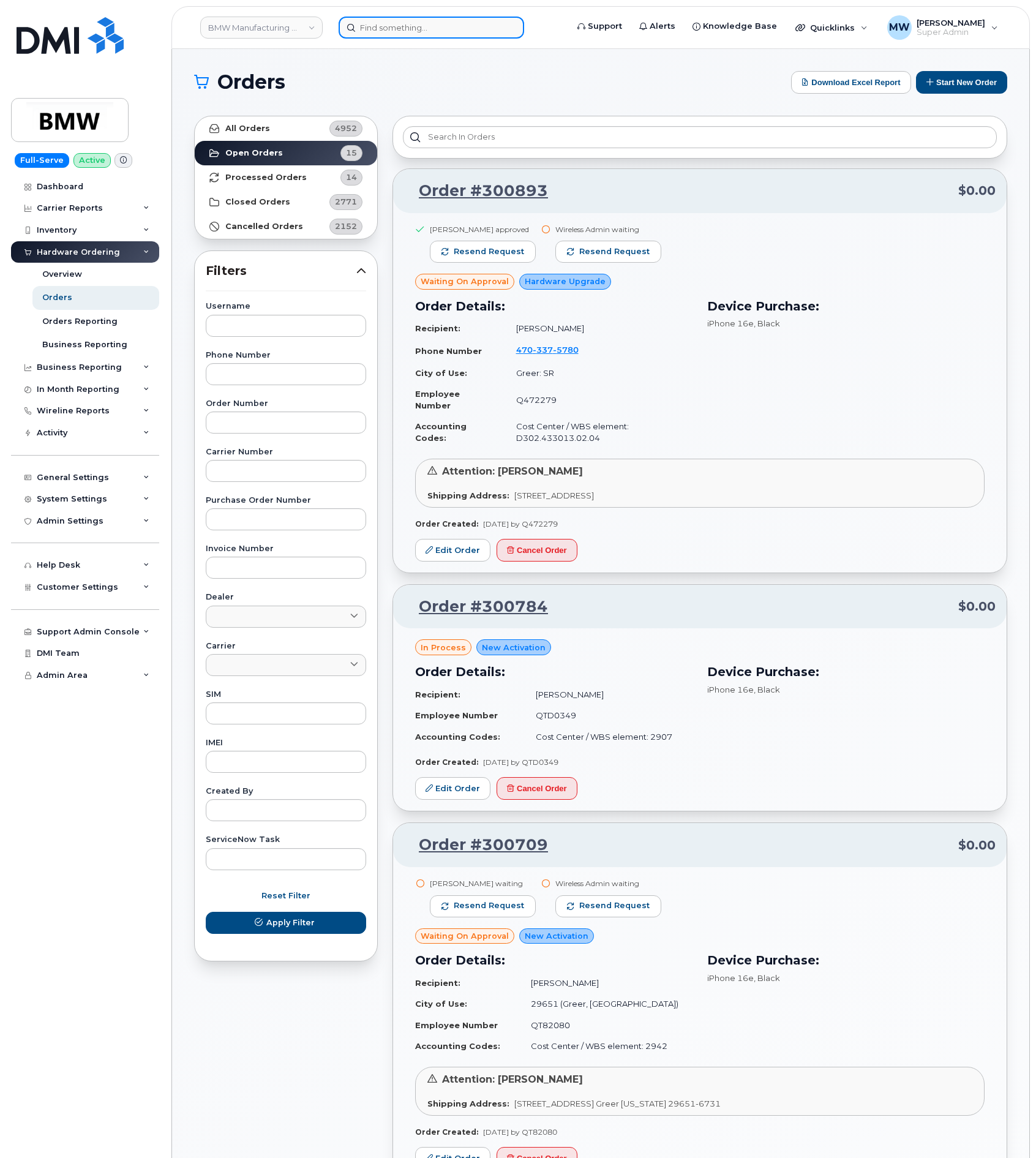
click at [383, 34] on input at bounding box center [431, 28] width 186 height 22
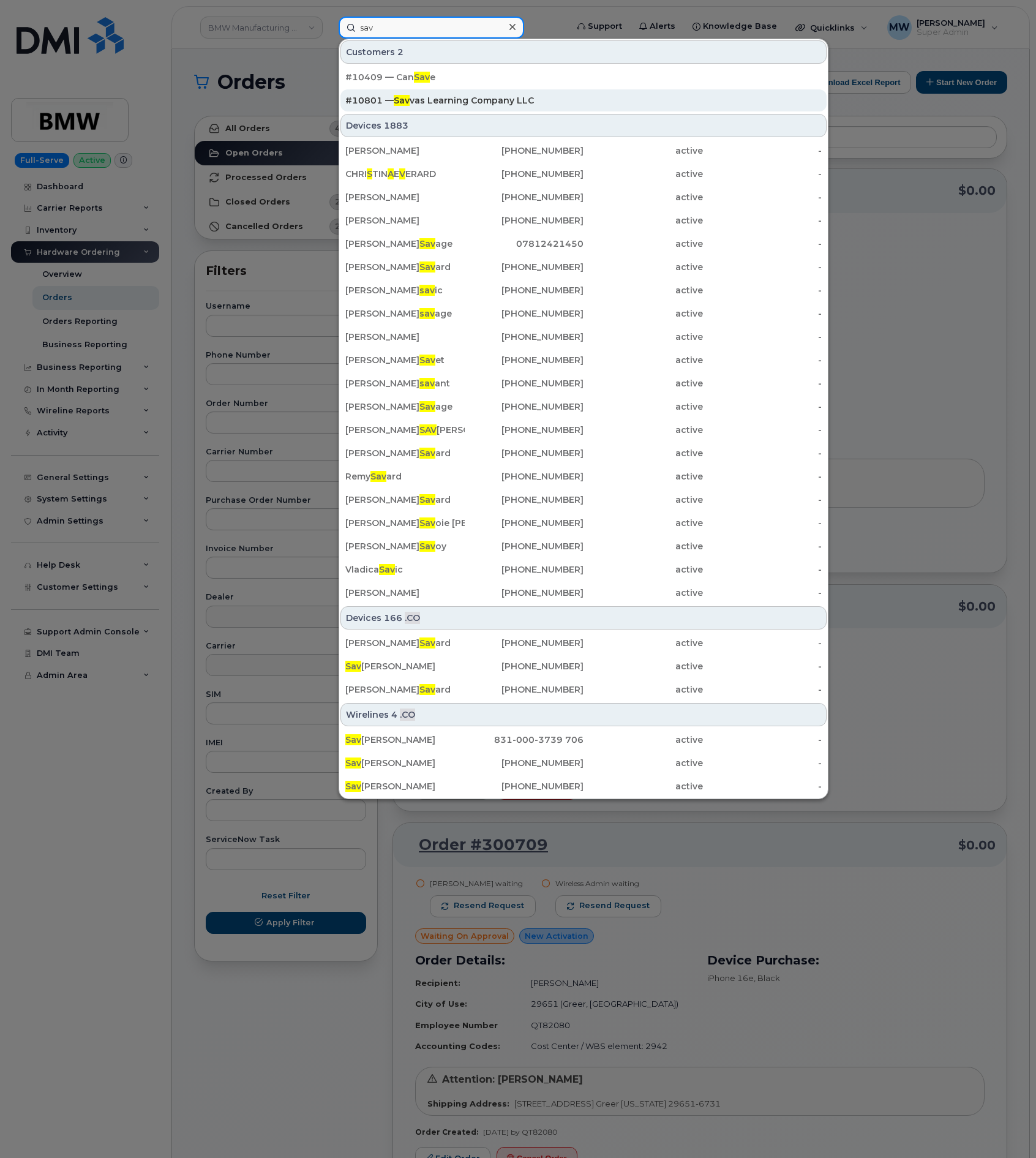
type input "sav"
click at [431, 106] on div "#10801 — Sav vas Learning Company LLC" at bounding box center [584, 100] width 477 height 12
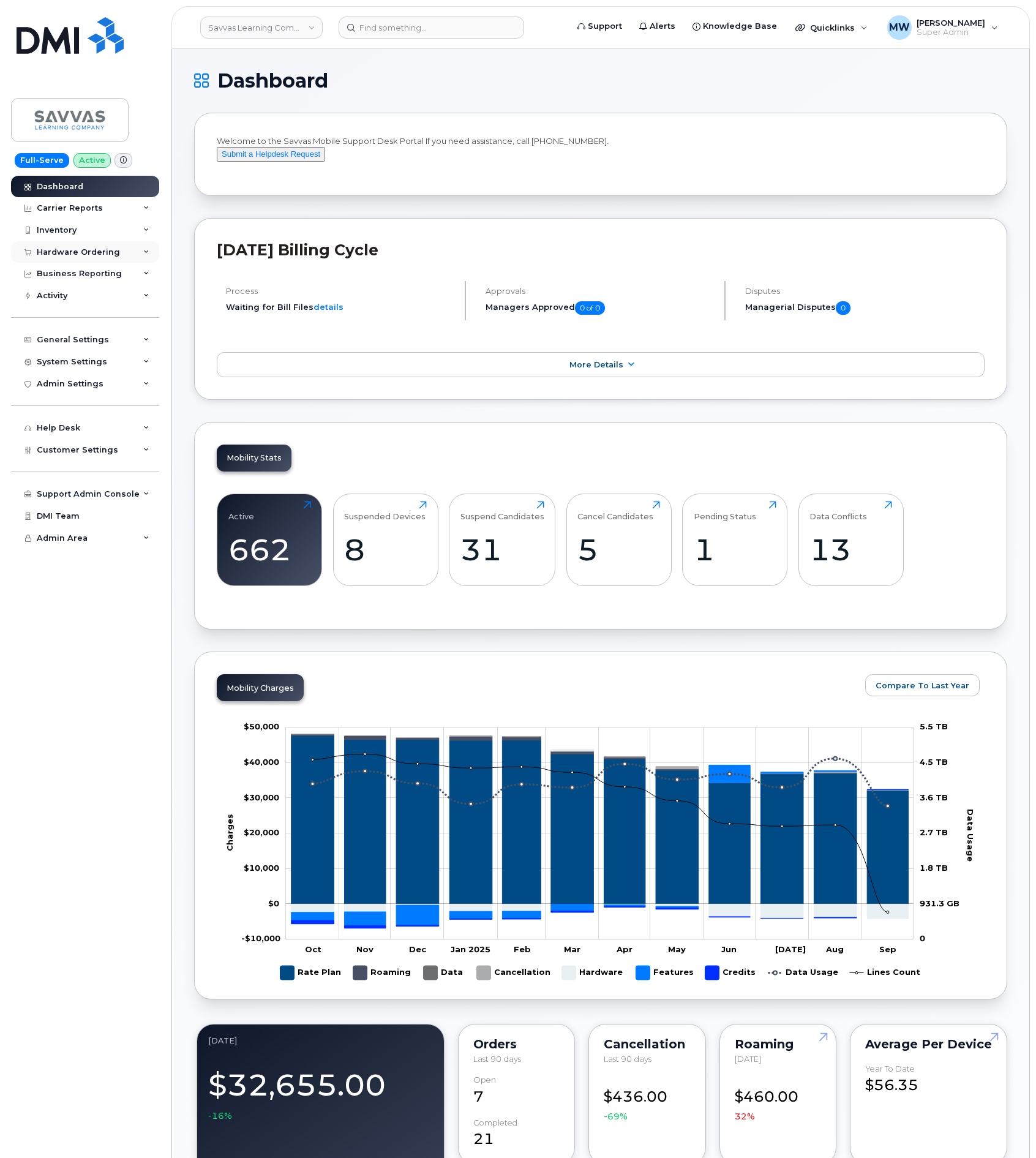
click at [74, 256] on div "Hardware Ordering" at bounding box center [78, 252] width 83 height 10
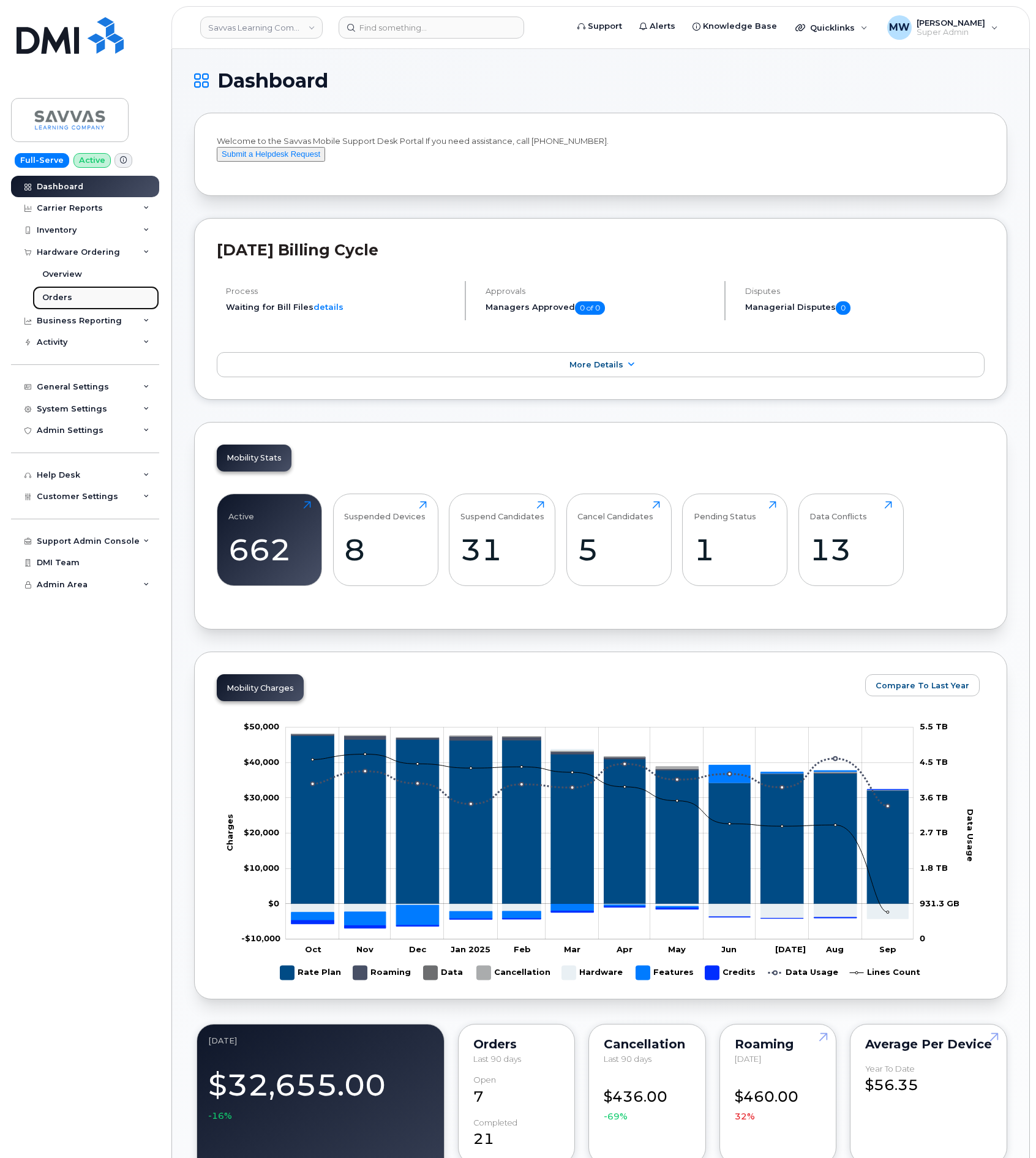
click at [61, 296] on div "Orders" at bounding box center [57, 297] width 30 height 11
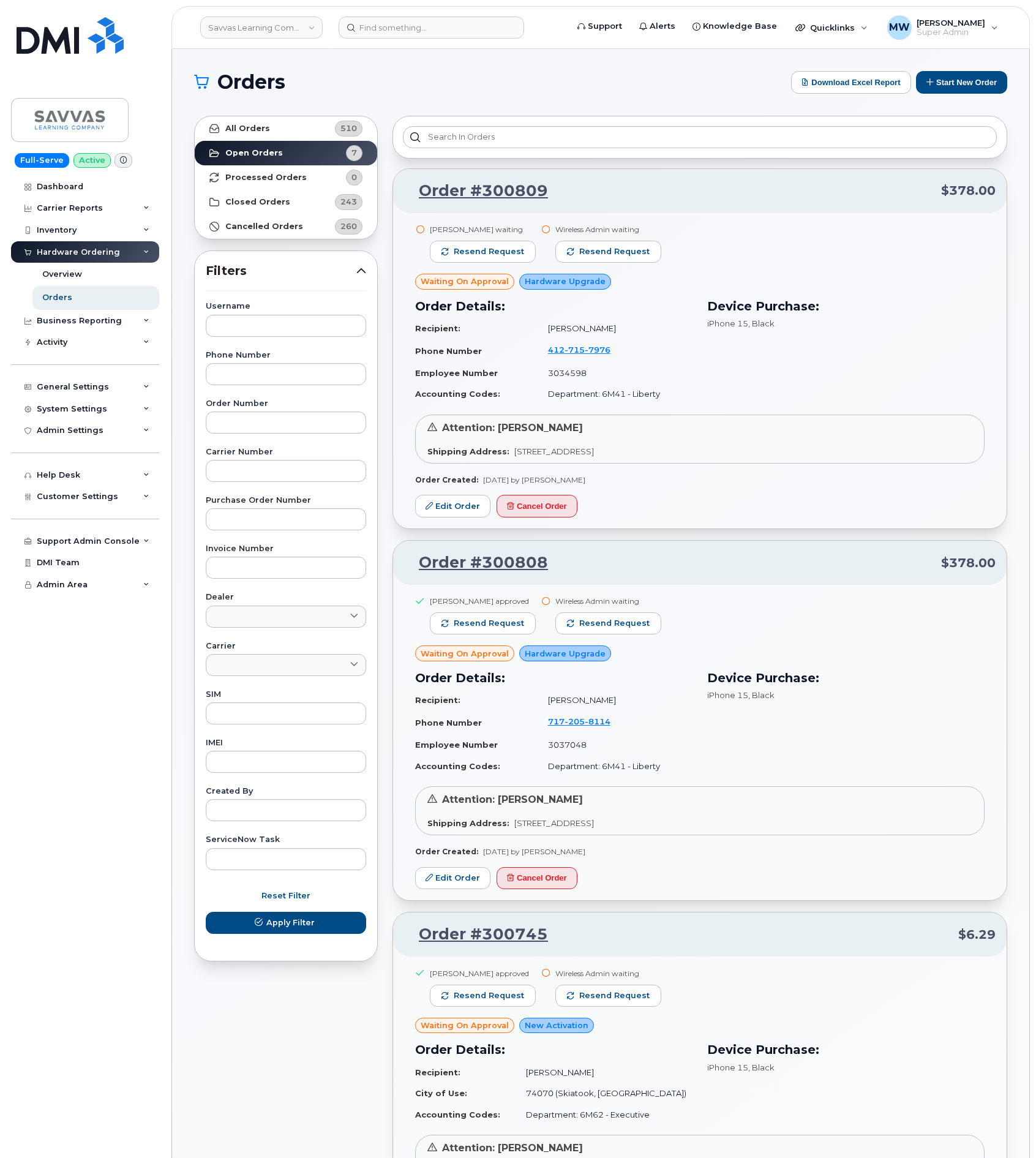
click at [32, 750] on div "Dashboard Carrier Reports Monthly Billing Data Daily Data Pooling Average Costi…" at bounding box center [86, 667] width 151 height 983
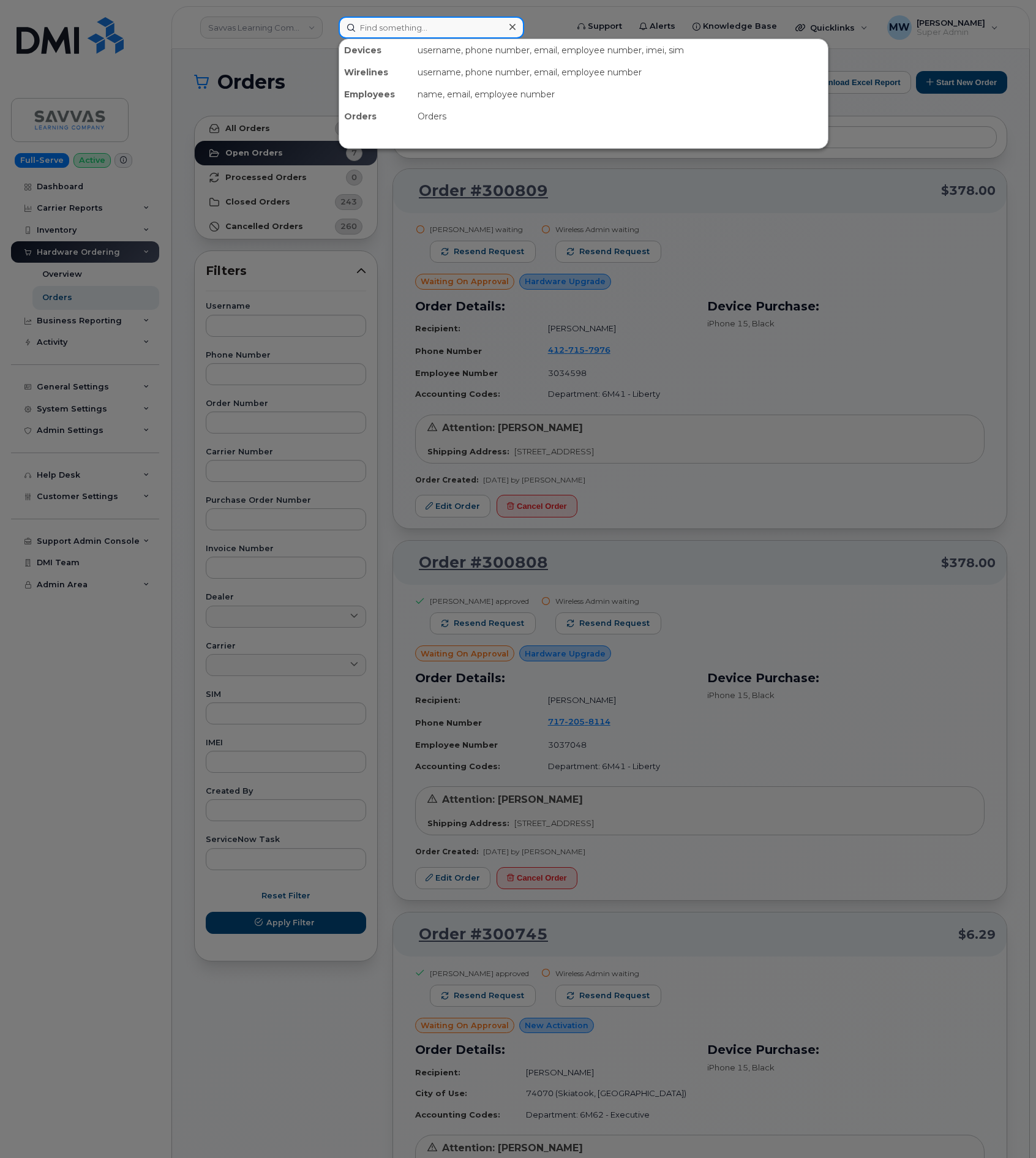
click at [406, 36] on input at bounding box center [431, 28] width 186 height 22
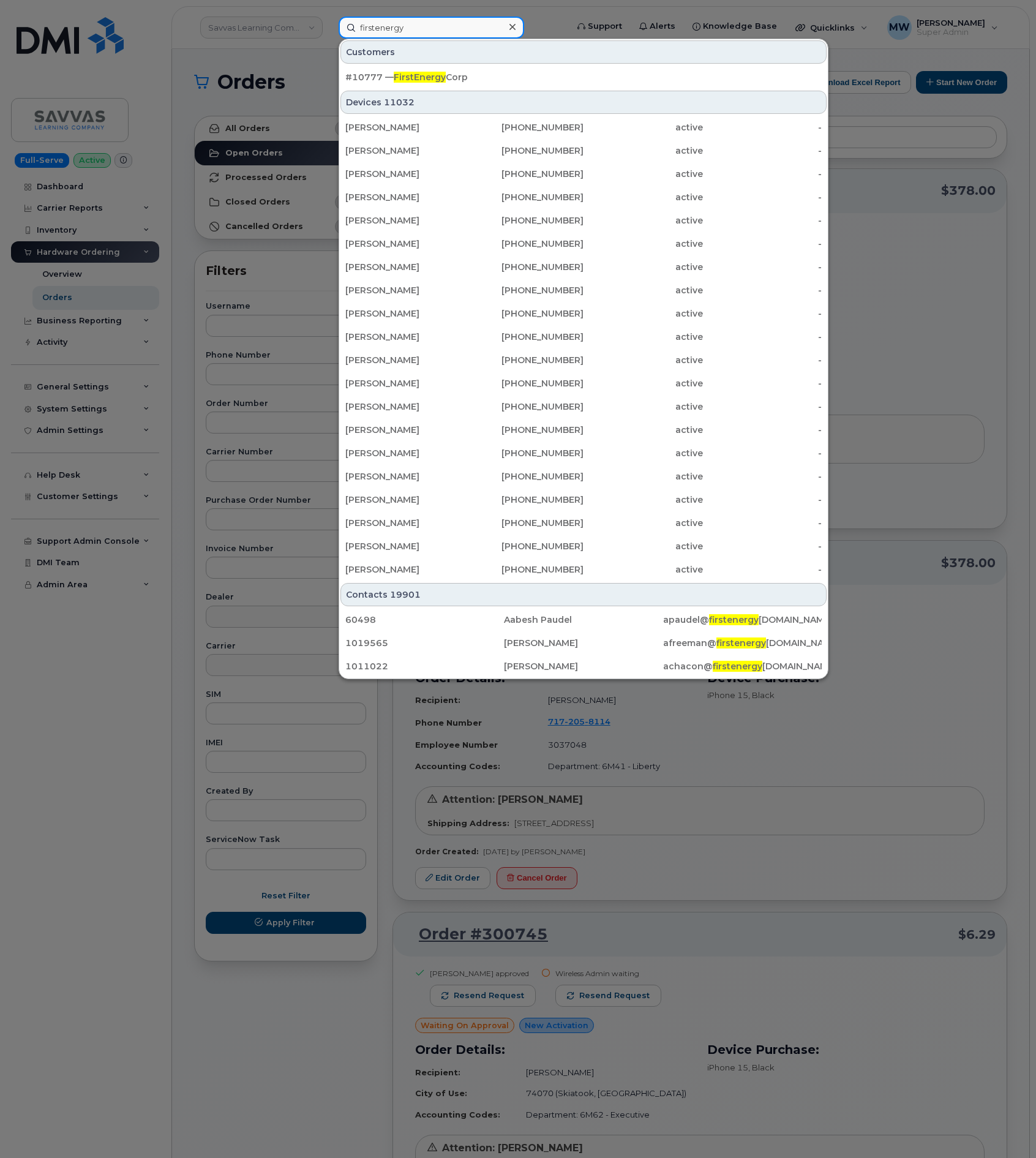
type input "firstenergy"
click at [420, 68] on div "#10777 — FirstEnergy Corp" at bounding box center [584, 77] width 477 height 22
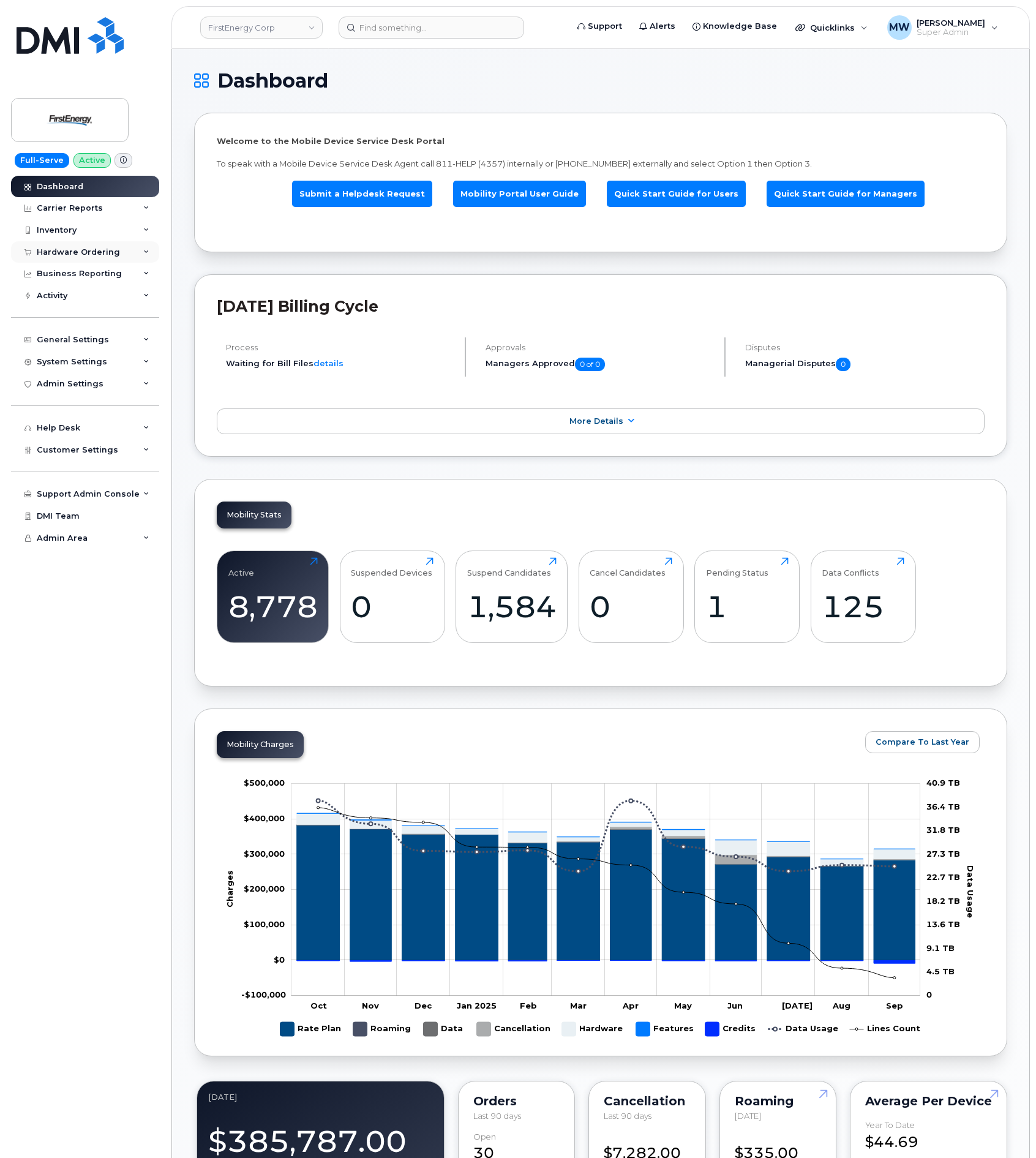
click at [77, 251] on div "Hardware Ordering" at bounding box center [78, 252] width 83 height 10
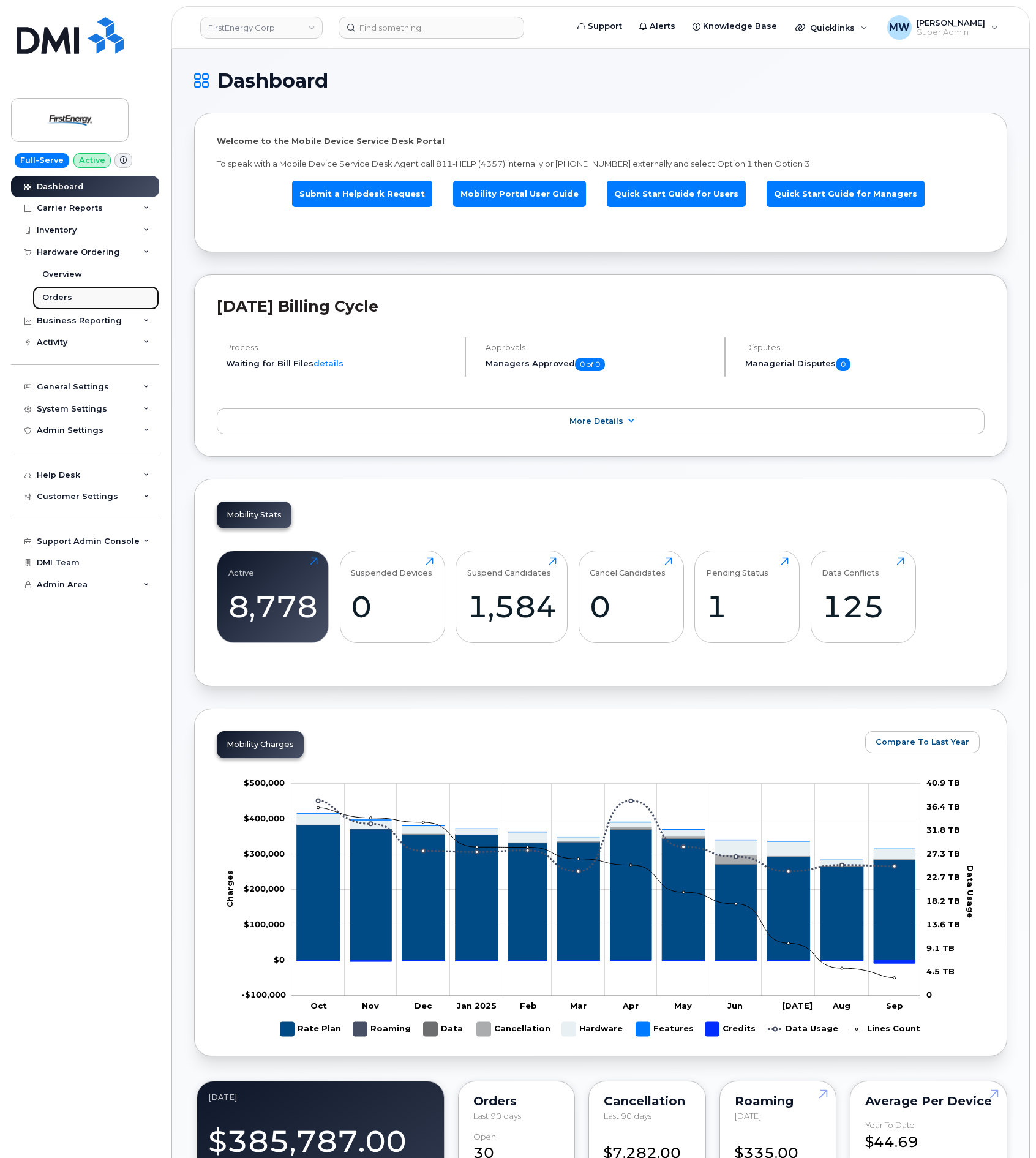
click at [59, 292] on div "Orders" at bounding box center [57, 297] width 30 height 11
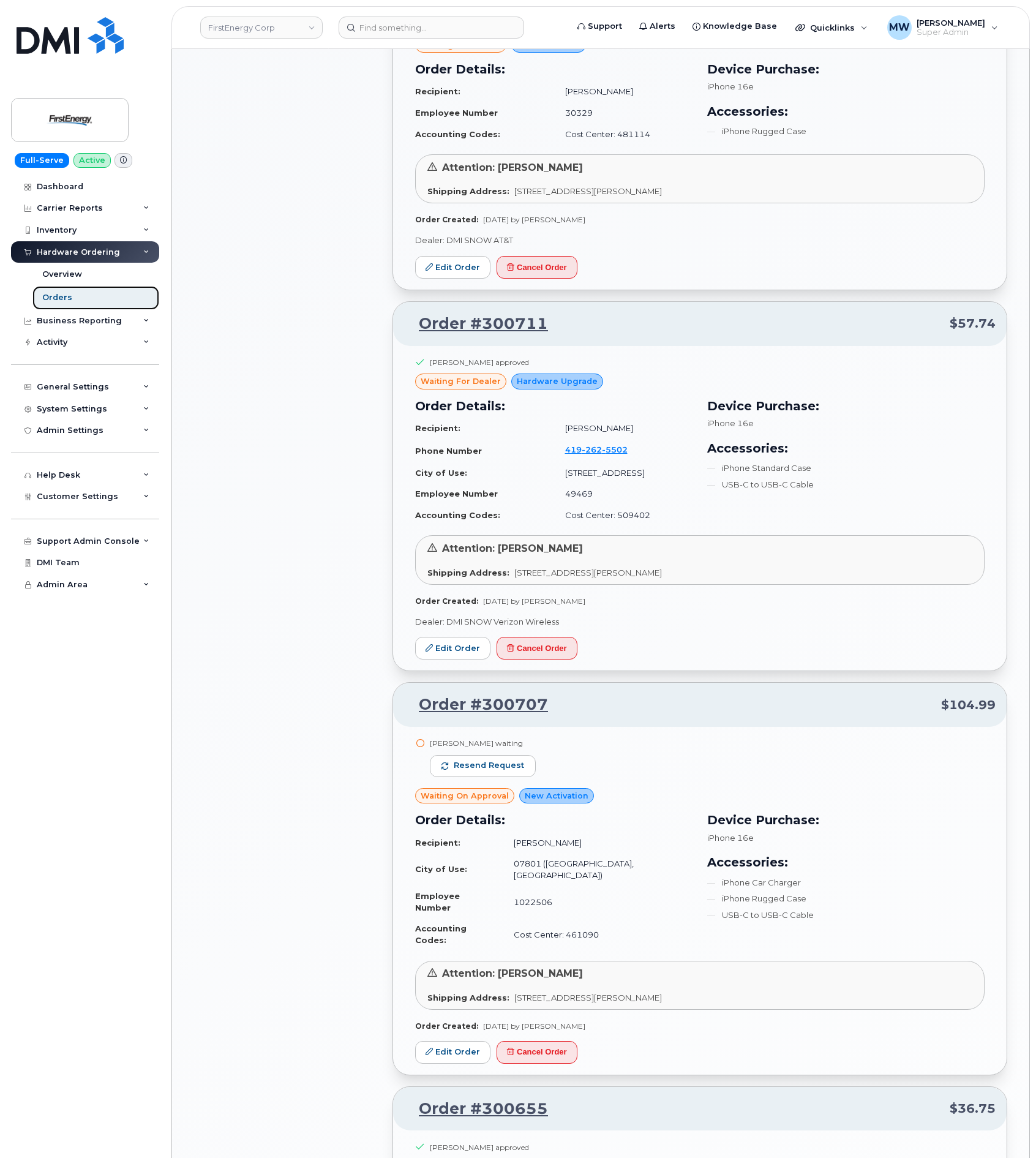
scroll to position [1010, 0]
